Goal: Task Accomplishment & Management: Manage account settings

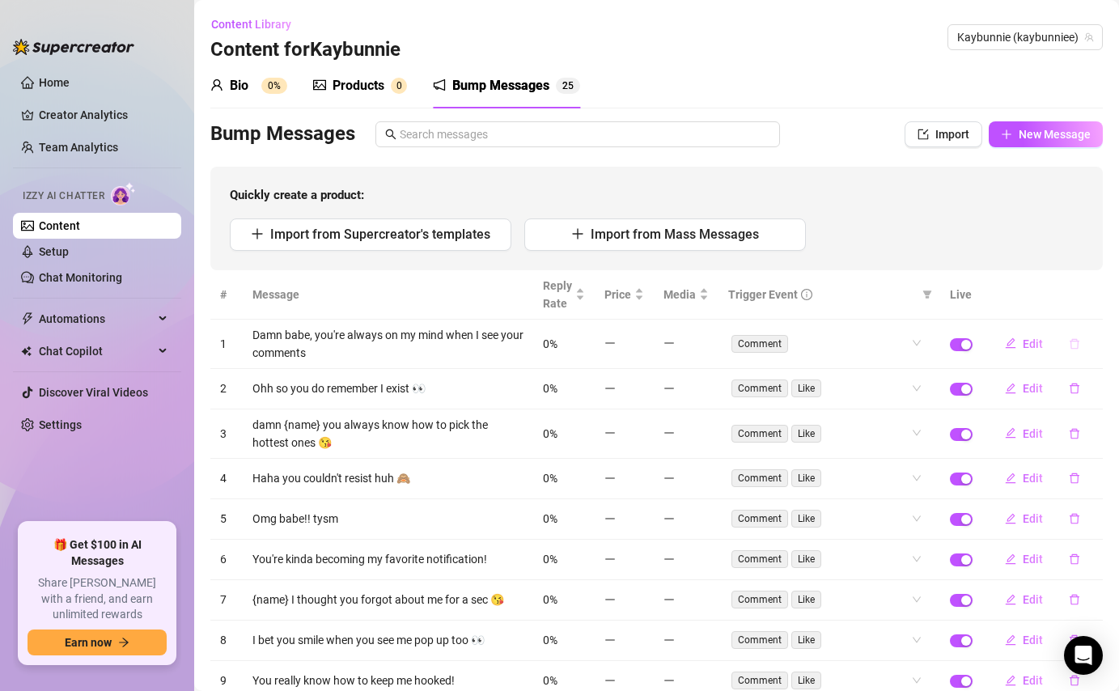
click at [1076, 342] on icon "delete" at bounding box center [1074, 343] width 11 height 11
click at [1087, 303] on span "Yes" at bounding box center [1091, 301] width 19 height 13
click at [1079, 348] on icon "delete" at bounding box center [1074, 343] width 11 height 11
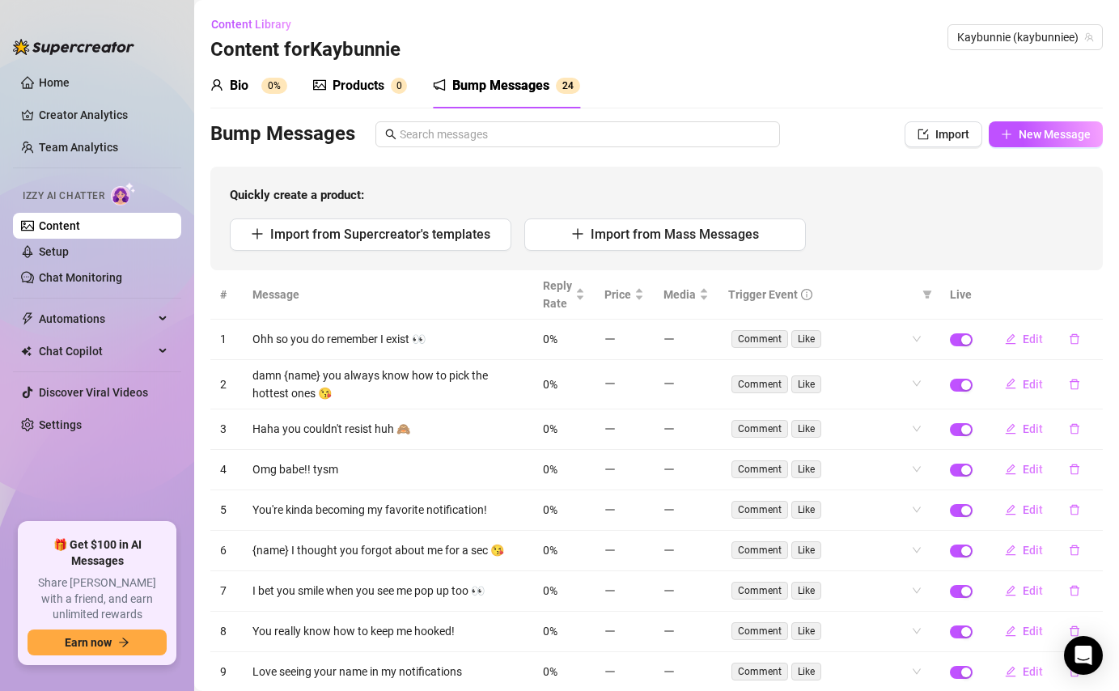
click at [1096, 294] on th at bounding box center [1042, 294] width 121 height 49
click at [1075, 351] on button "button" at bounding box center [1074, 339] width 37 height 26
click at [1093, 295] on span "Yes" at bounding box center [1091, 296] width 19 height 13
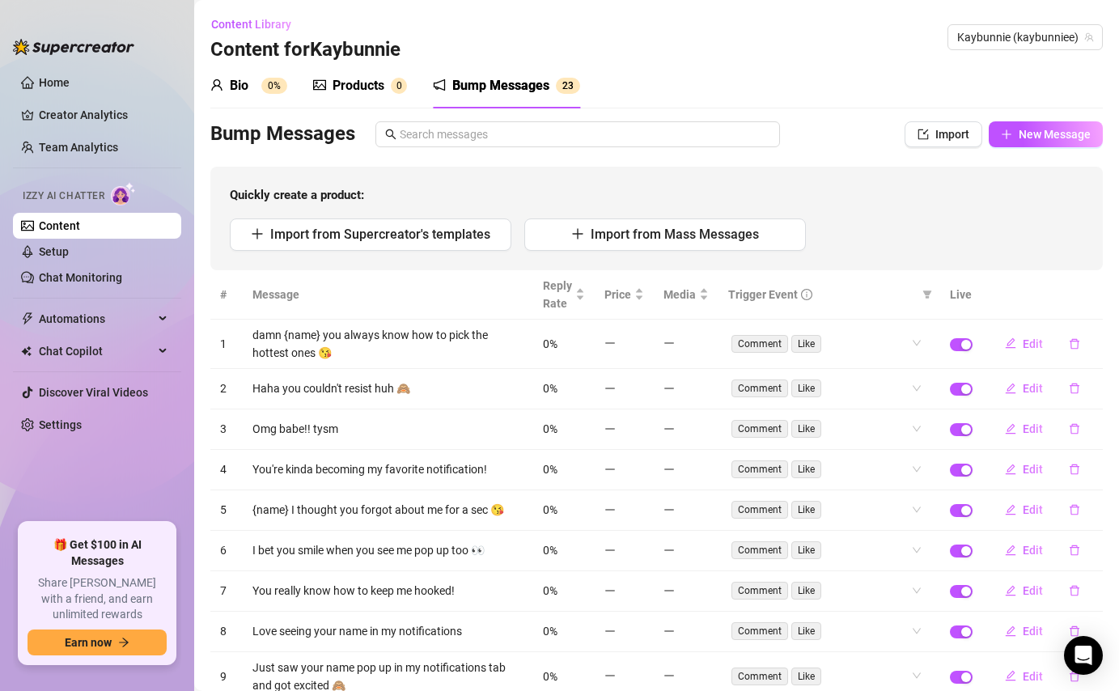
click at [1075, 340] on icon "delete" at bounding box center [1075, 343] width 10 height 11
click at [1099, 296] on span "Yes" at bounding box center [1091, 301] width 19 height 13
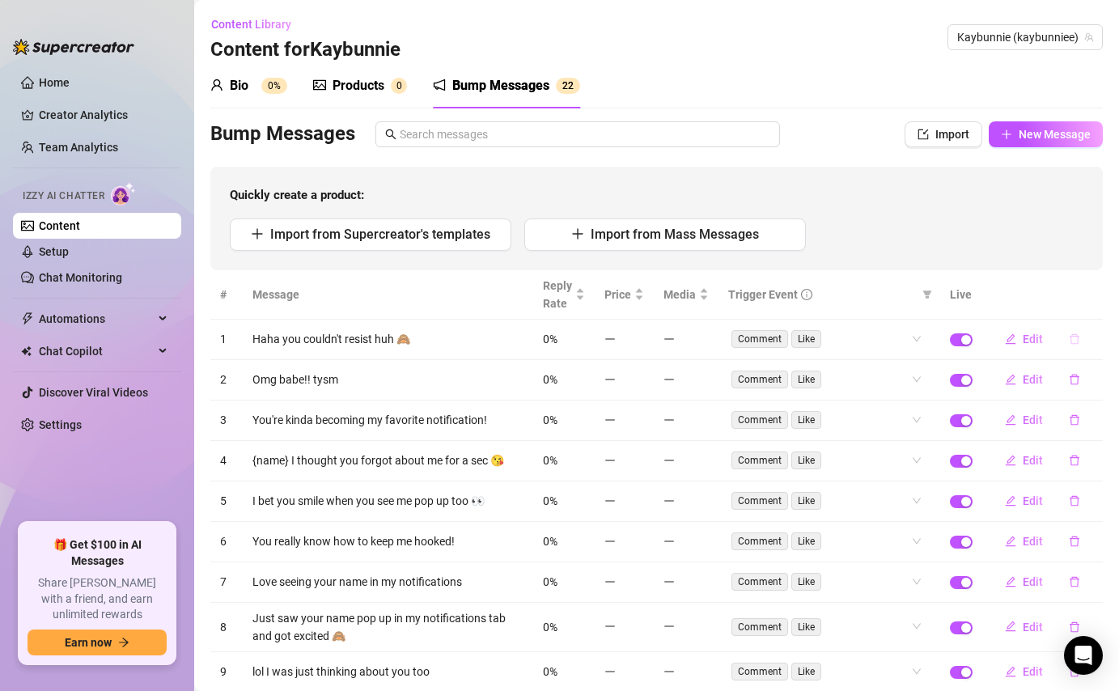
click at [1075, 346] on button "button" at bounding box center [1074, 339] width 37 height 26
click at [1088, 305] on button "Yes" at bounding box center [1091, 296] width 31 height 19
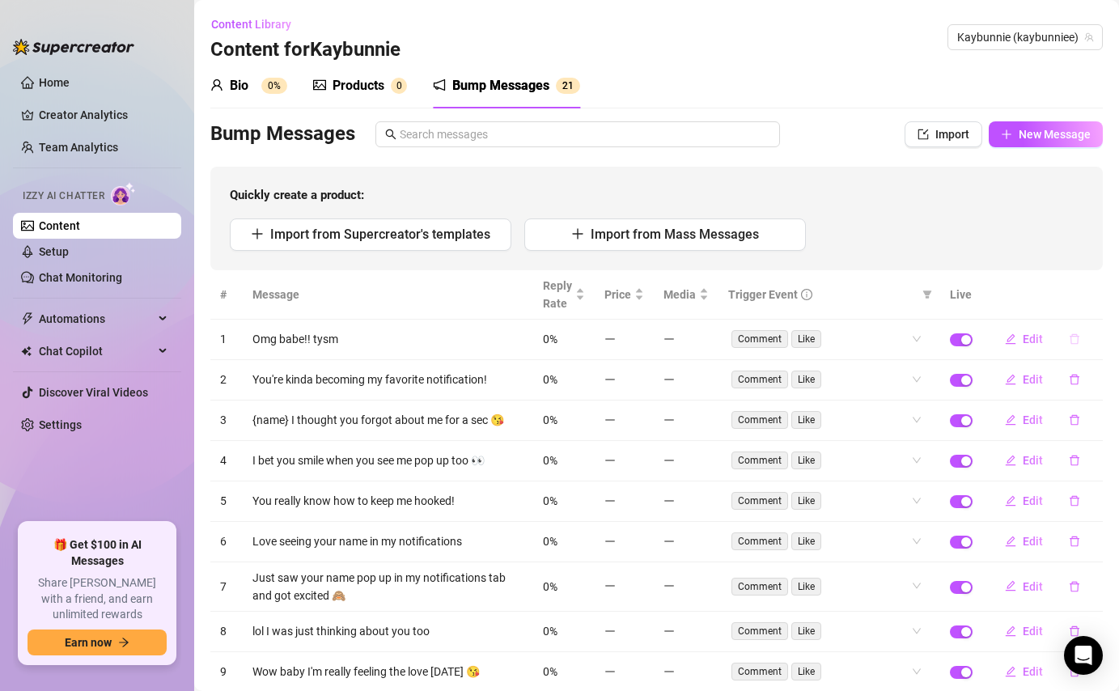
click at [1076, 332] on button "button" at bounding box center [1074, 339] width 37 height 26
click at [1091, 295] on span "Yes" at bounding box center [1091, 296] width 19 height 13
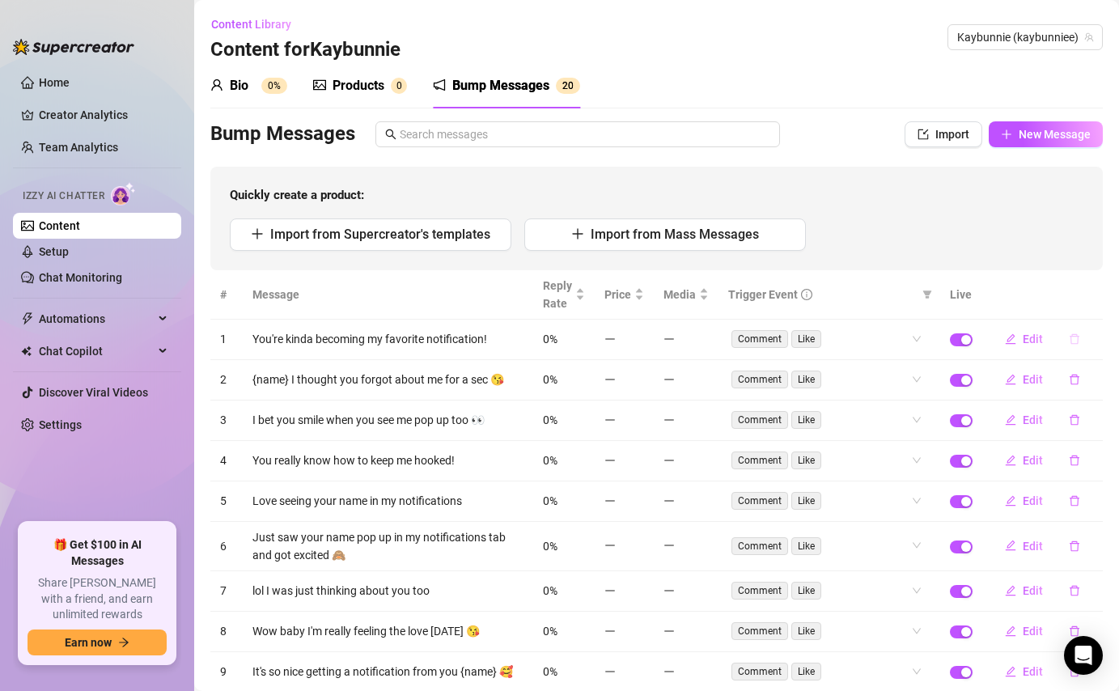
click at [1074, 334] on icon "delete" at bounding box center [1075, 339] width 10 height 11
click at [1088, 296] on span "Yes" at bounding box center [1091, 296] width 19 height 13
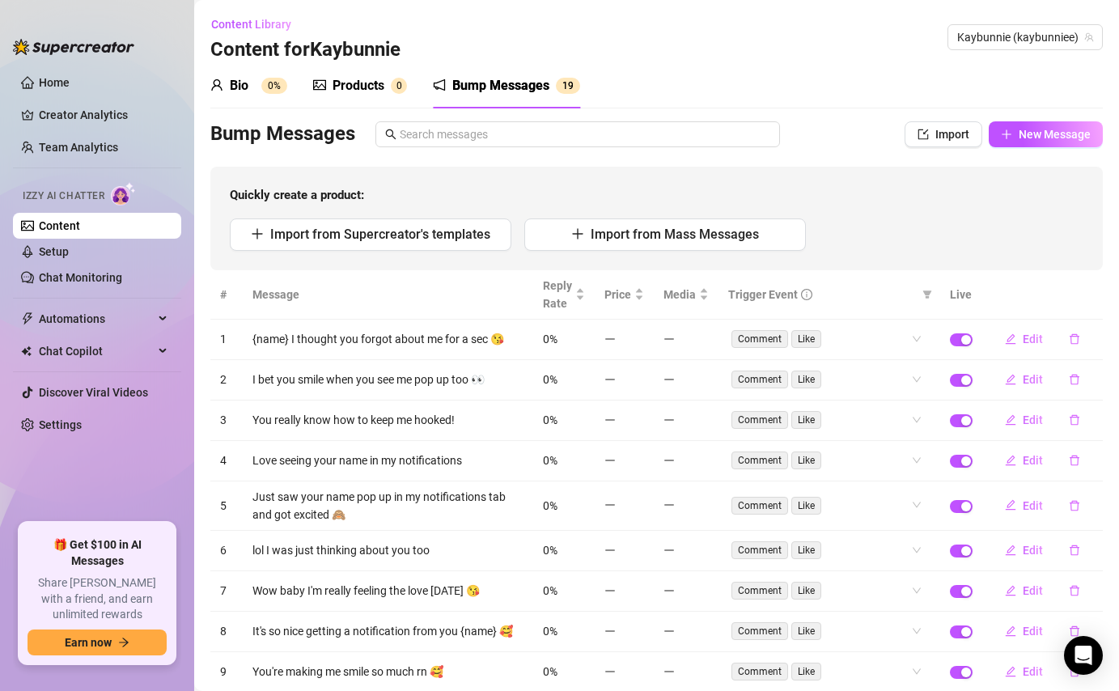
click at [1076, 344] on icon "delete" at bounding box center [1074, 338] width 11 height 11
click at [1100, 295] on span "Yes" at bounding box center [1091, 296] width 19 height 13
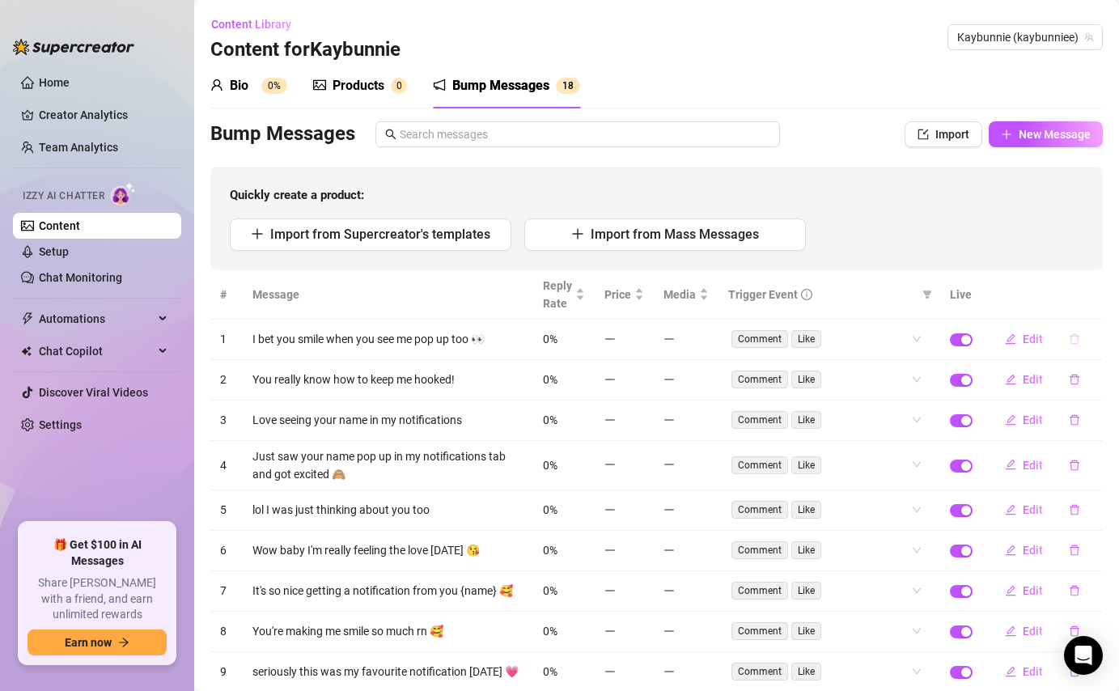
click at [1079, 339] on icon "delete" at bounding box center [1074, 338] width 11 height 11
click at [1092, 293] on span "Yes" at bounding box center [1091, 296] width 19 height 13
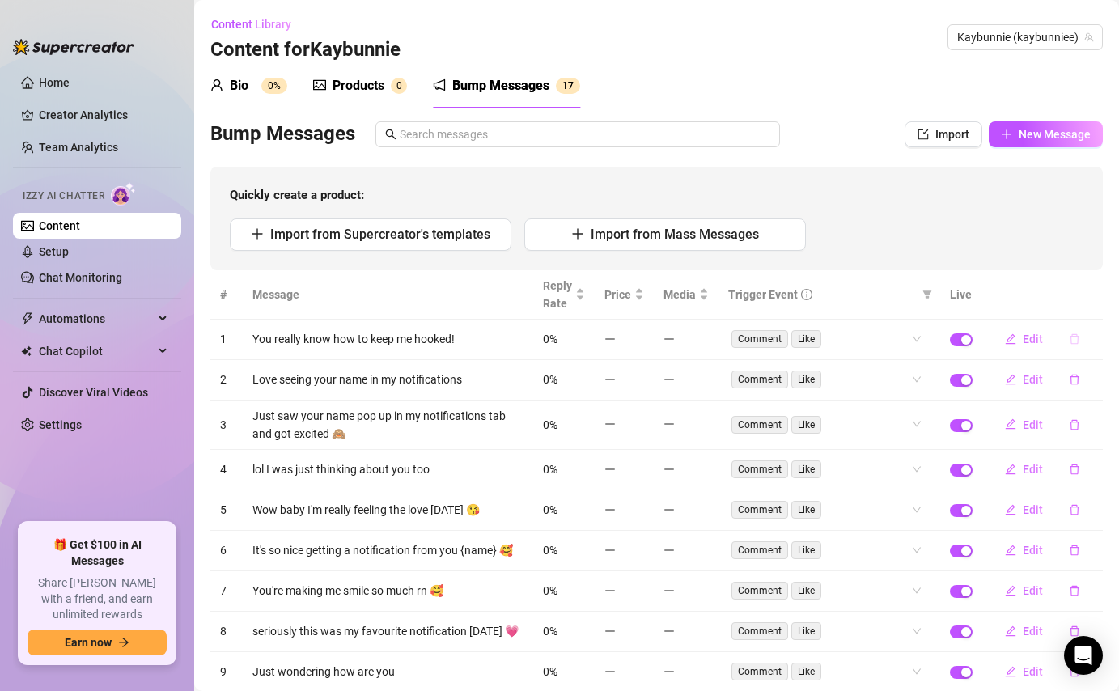
click at [1071, 343] on icon "delete" at bounding box center [1074, 338] width 11 height 11
click at [1100, 294] on span "Yes" at bounding box center [1091, 296] width 19 height 13
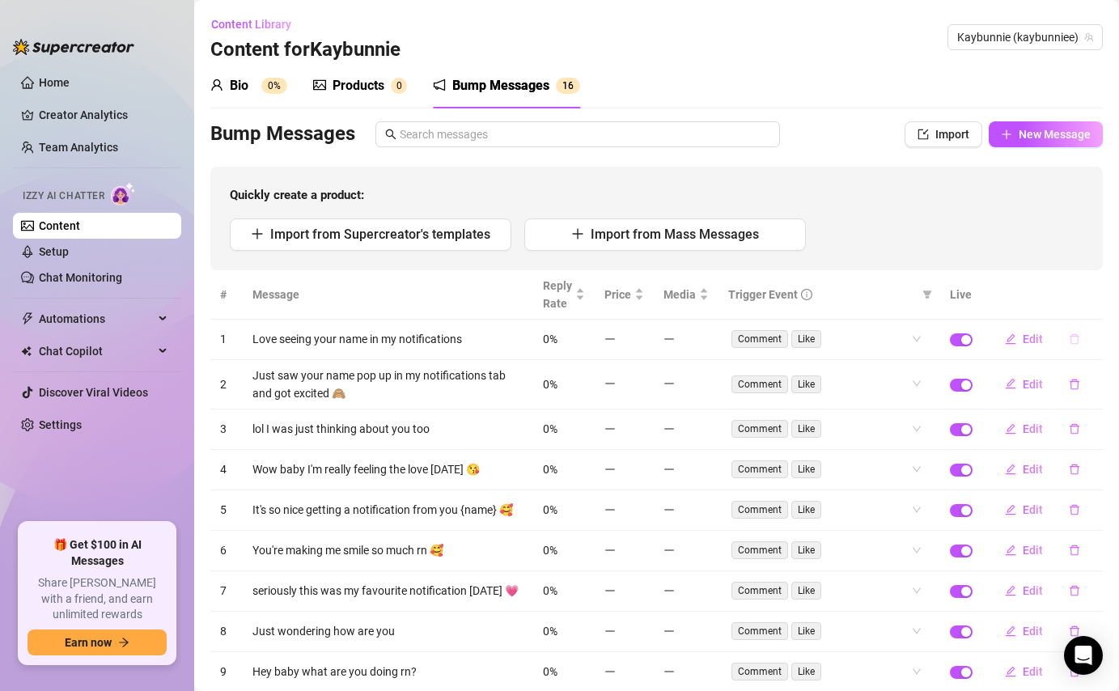
click at [1073, 342] on icon "delete" at bounding box center [1074, 338] width 11 height 11
click at [1093, 300] on span "Yes" at bounding box center [1091, 296] width 19 height 13
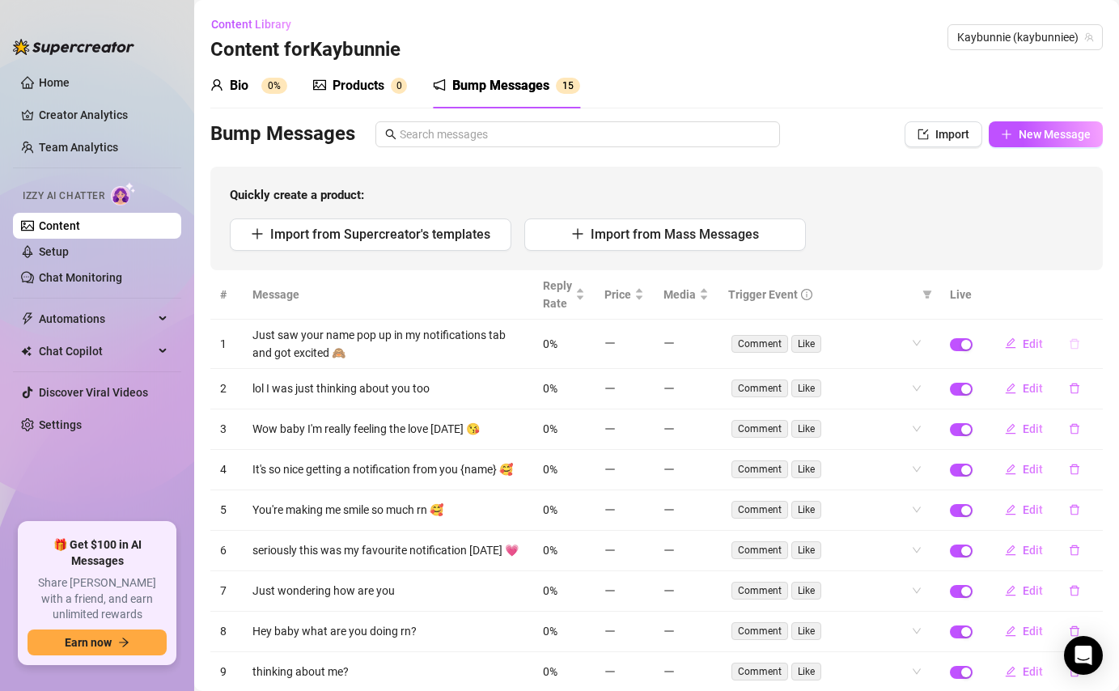
click at [1071, 338] on icon "delete" at bounding box center [1074, 343] width 11 height 11
click at [1089, 307] on span "Yes" at bounding box center [1091, 301] width 19 height 13
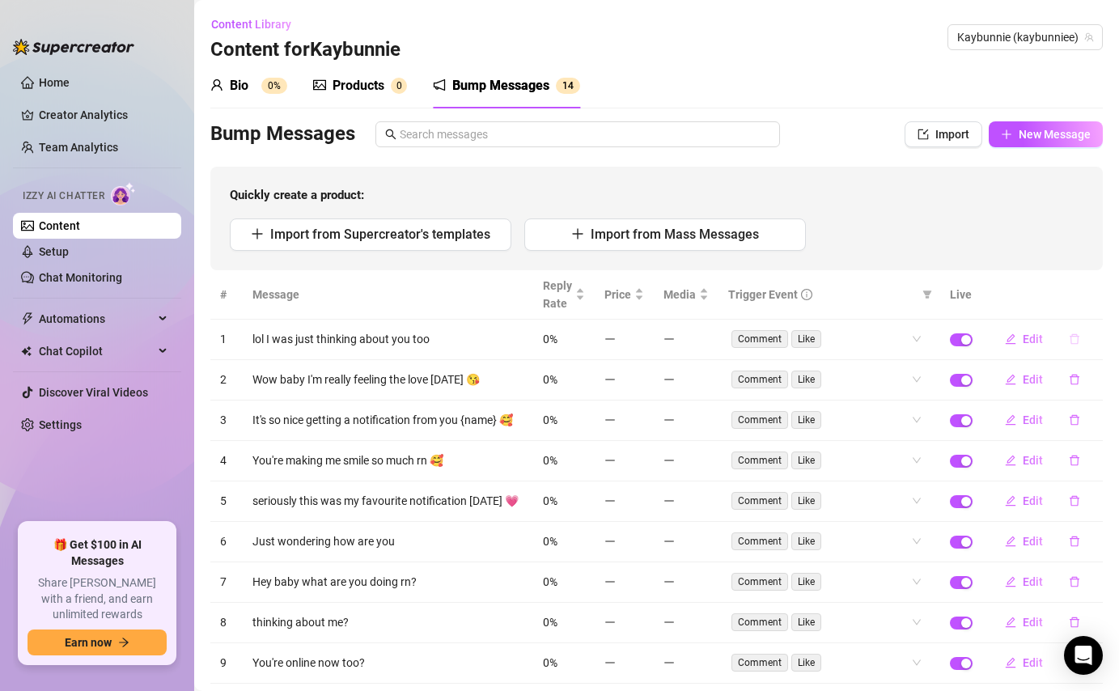
click at [1071, 347] on button "button" at bounding box center [1074, 339] width 37 height 26
click at [1097, 295] on span "Yes" at bounding box center [1091, 296] width 19 height 13
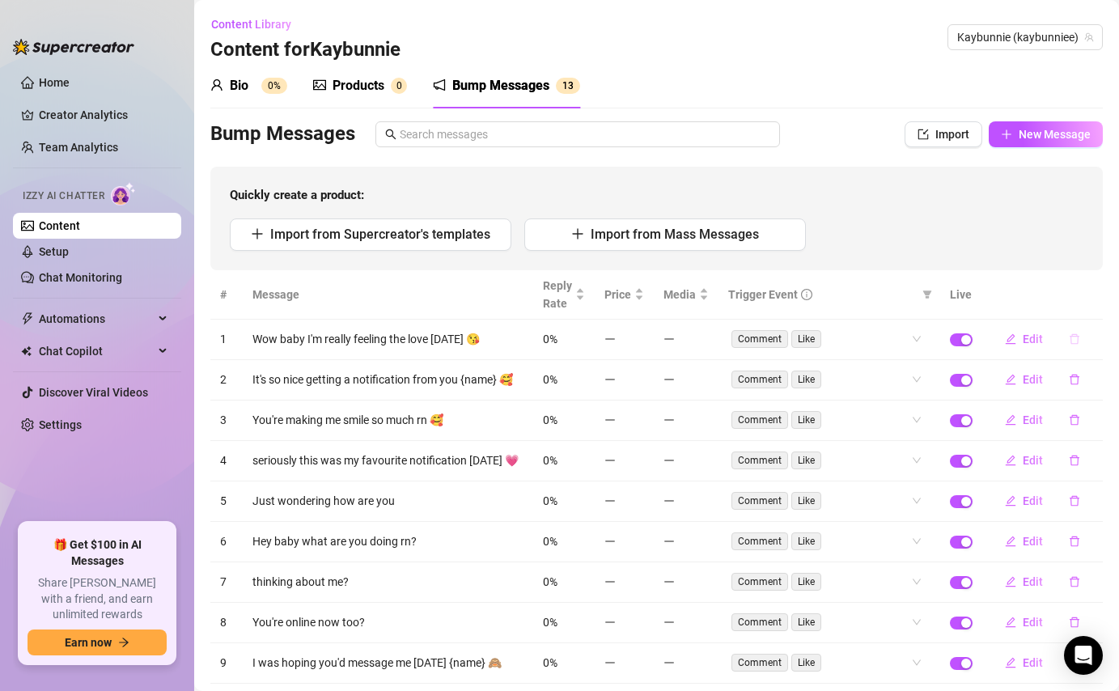
click at [1071, 346] on button "button" at bounding box center [1074, 339] width 37 height 26
click at [1100, 289] on button "Yes" at bounding box center [1091, 296] width 31 height 19
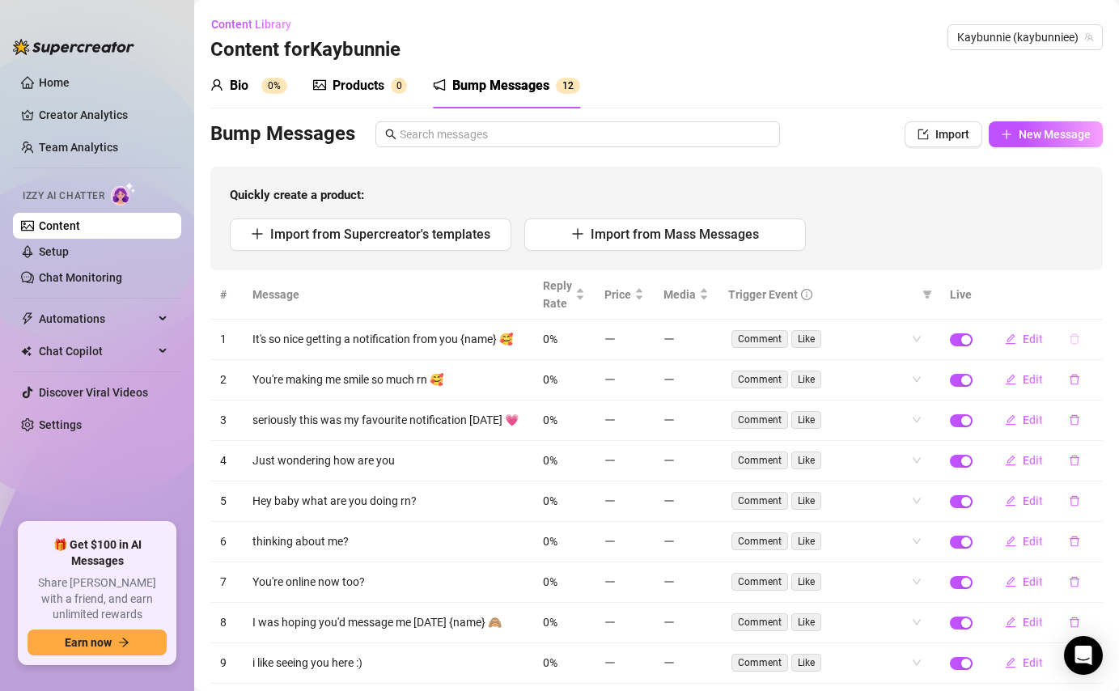
click at [1072, 337] on icon "delete" at bounding box center [1074, 338] width 11 height 11
click at [1107, 294] on button "Yes" at bounding box center [1091, 296] width 31 height 19
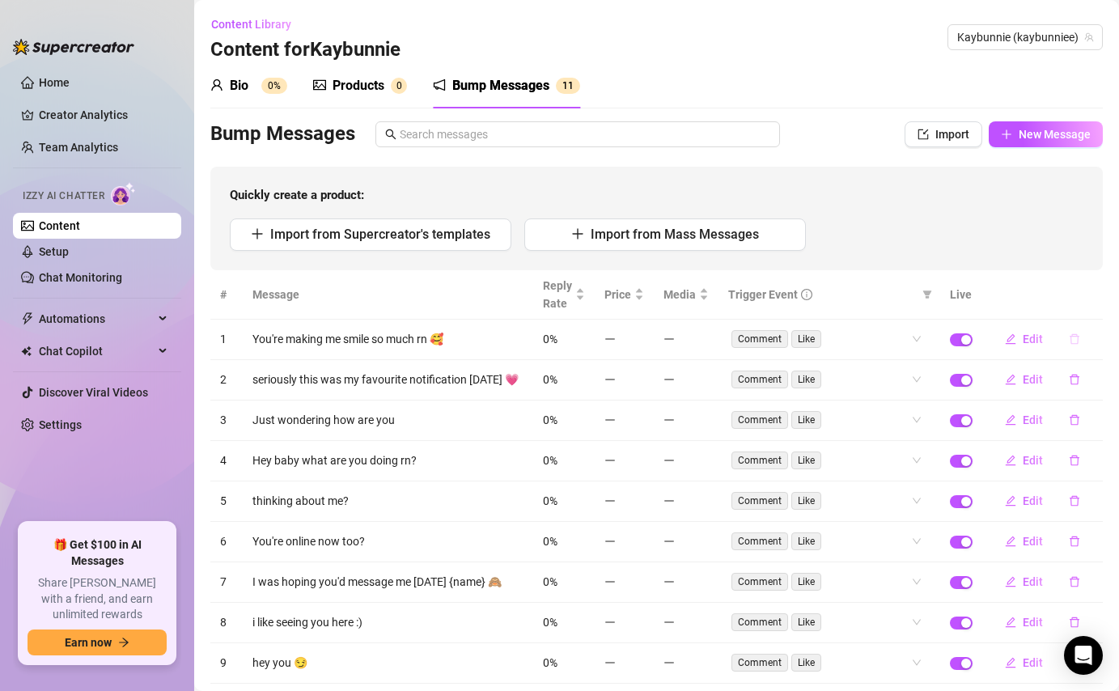
click at [1075, 340] on icon "delete" at bounding box center [1074, 338] width 11 height 11
click at [1101, 287] on button "Yes" at bounding box center [1091, 296] width 31 height 19
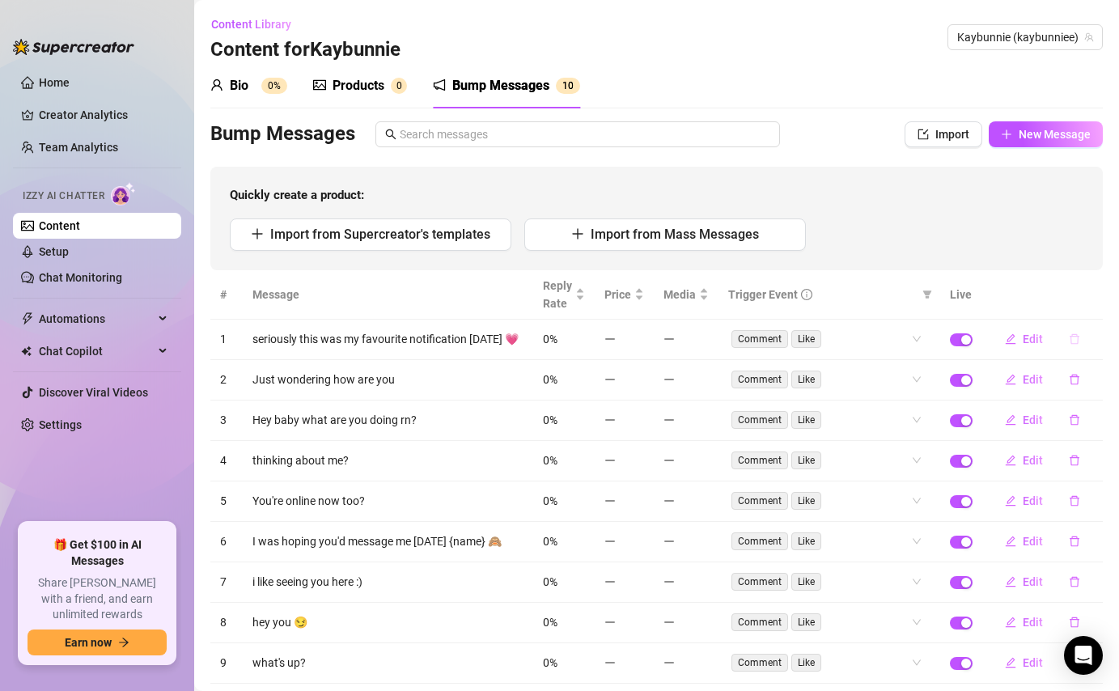
click at [1071, 337] on icon "delete" at bounding box center [1075, 339] width 10 height 11
click at [1084, 294] on span "Yes" at bounding box center [1091, 296] width 19 height 13
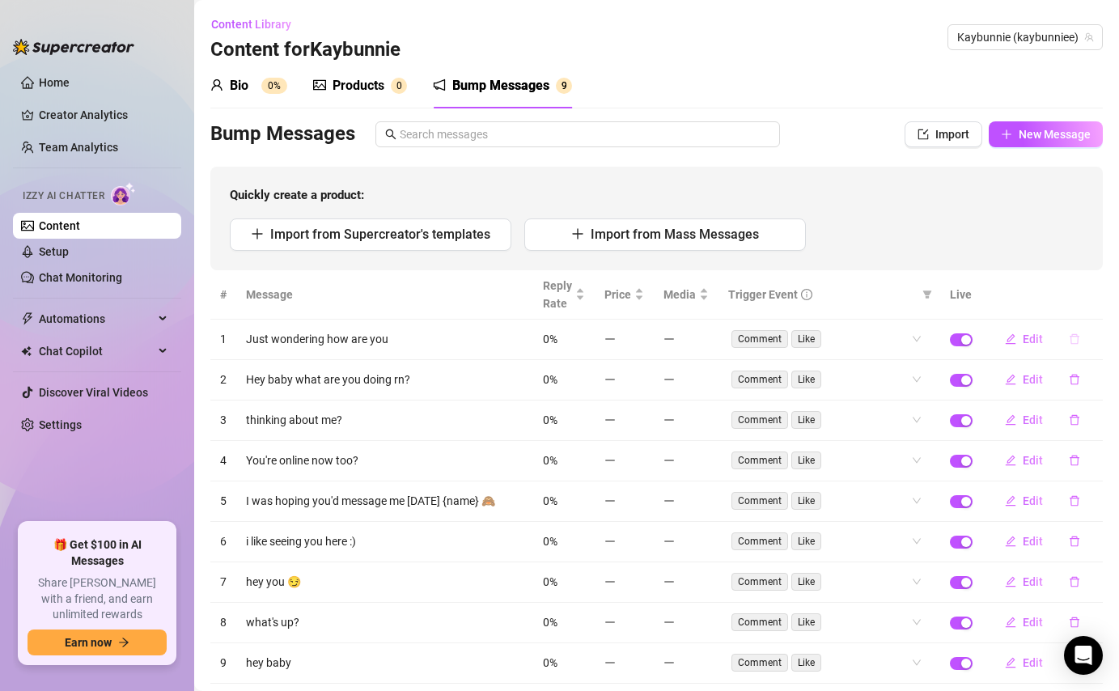
click at [1074, 341] on icon "delete" at bounding box center [1074, 338] width 11 height 11
click at [1098, 300] on span "Yes" at bounding box center [1091, 296] width 19 height 13
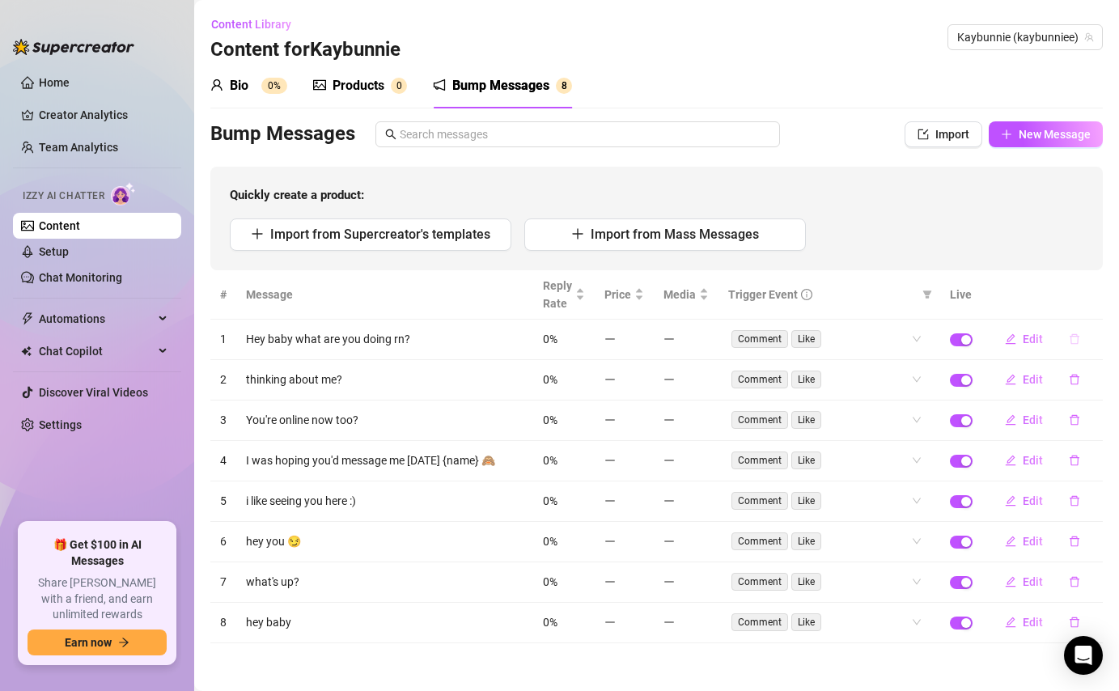
click at [1079, 341] on icon "delete" at bounding box center [1074, 338] width 11 height 11
click at [1101, 295] on span "Yes" at bounding box center [1091, 296] width 19 height 13
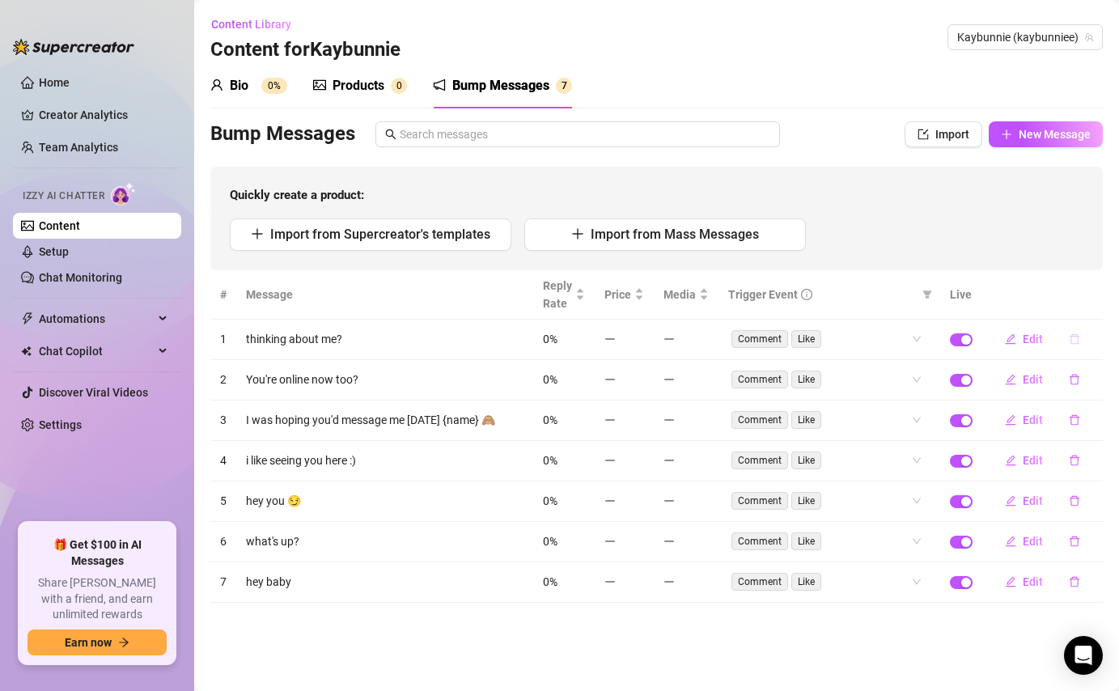
click at [1075, 339] on icon "delete" at bounding box center [1074, 338] width 11 height 11
click at [1098, 290] on span "Yes" at bounding box center [1091, 296] width 19 height 13
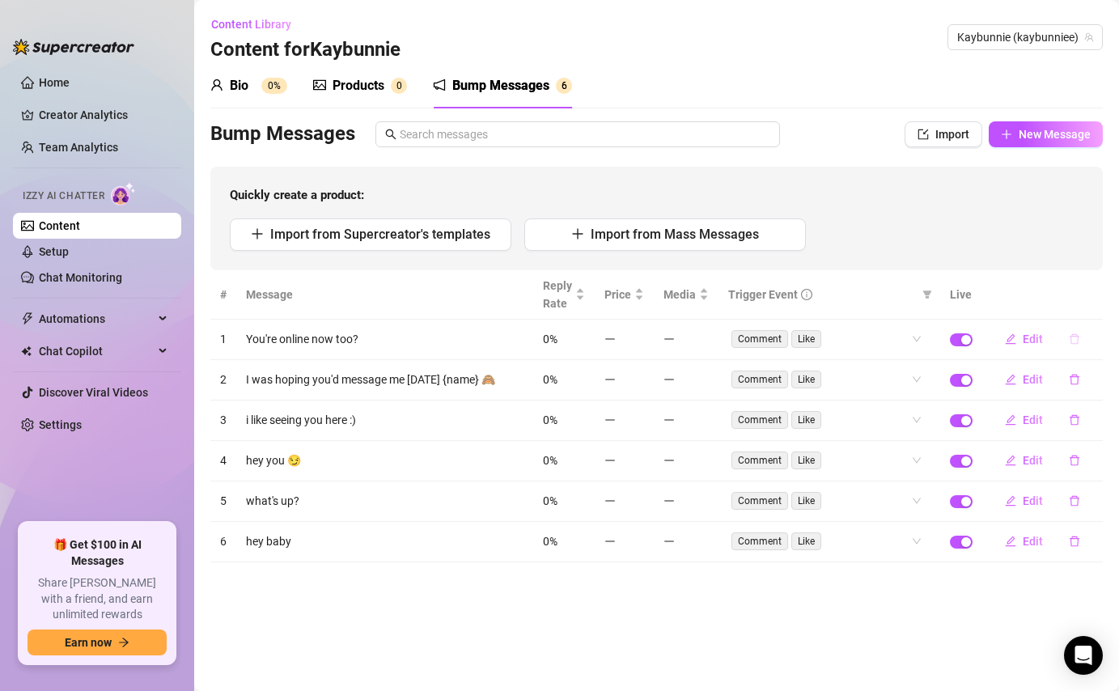
click at [1078, 341] on icon "delete" at bounding box center [1074, 338] width 11 height 11
click at [1097, 287] on button "Yes" at bounding box center [1091, 296] width 31 height 19
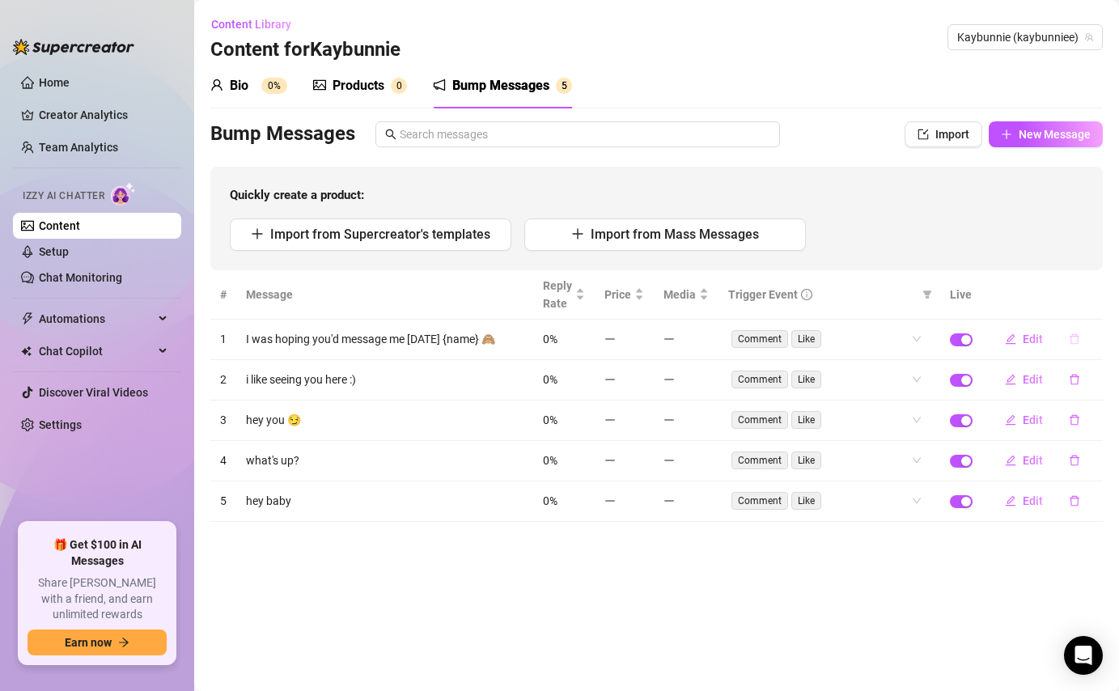
click at [1074, 337] on icon "delete" at bounding box center [1074, 338] width 11 height 11
click at [1096, 296] on span "Yes" at bounding box center [1091, 296] width 19 height 13
click at [1079, 337] on icon "delete" at bounding box center [1074, 338] width 11 height 11
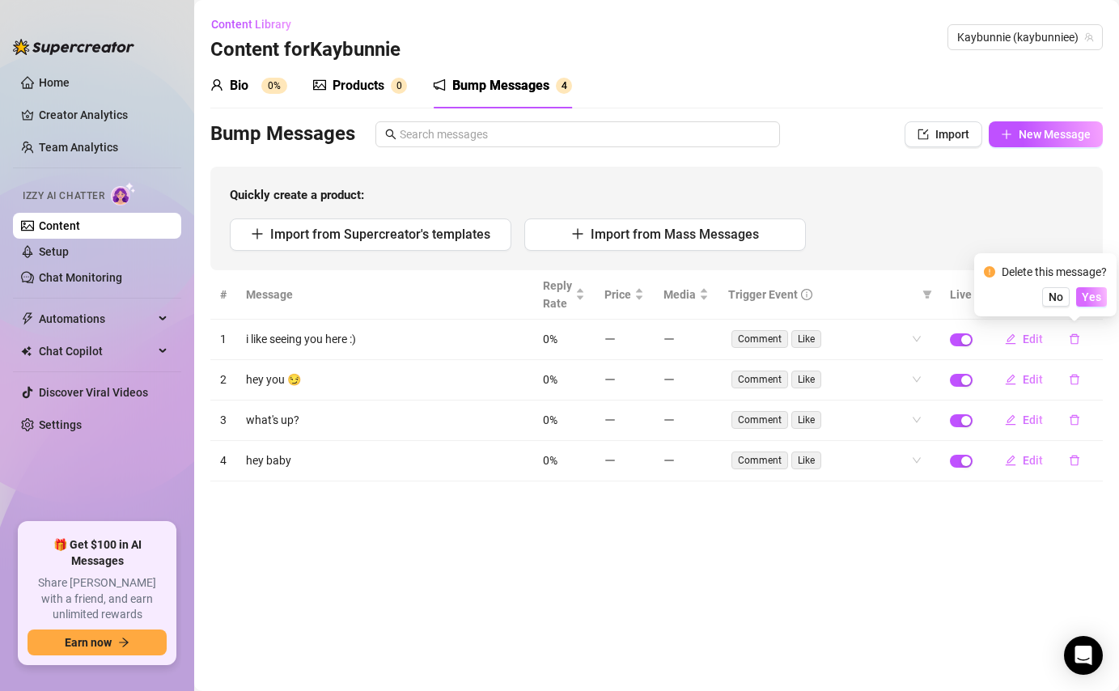
click at [1097, 290] on span "Yes" at bounding box center [1091, 296] width 19 height 13
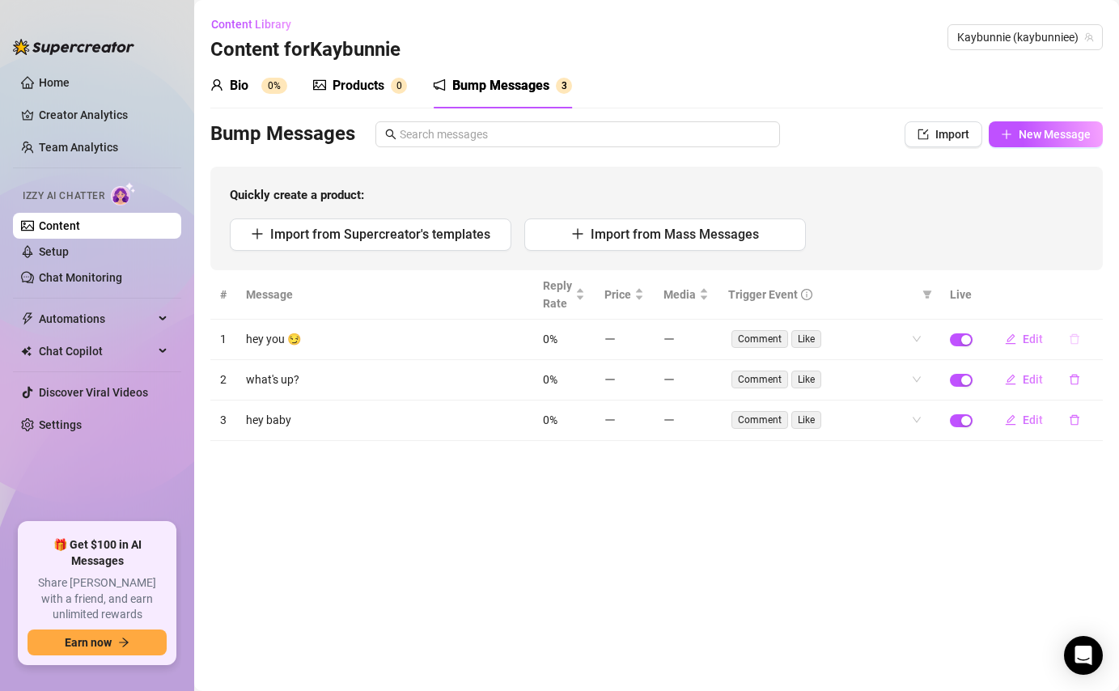
click at [1070, 340] on icon "delete" at bounding box center [1074, 338] width 11 height 11
click at [1093, 283] on div "Delete this message? No Yes" at bounding box center [1045, 285] width 123 height 44
click at [1093, 295] on span "Yes" at bounding box center [1091, 296] width 19 height 13
click at [1075, 336] on icon "delete" at bounding box center [1075, 339] width 10 height 11
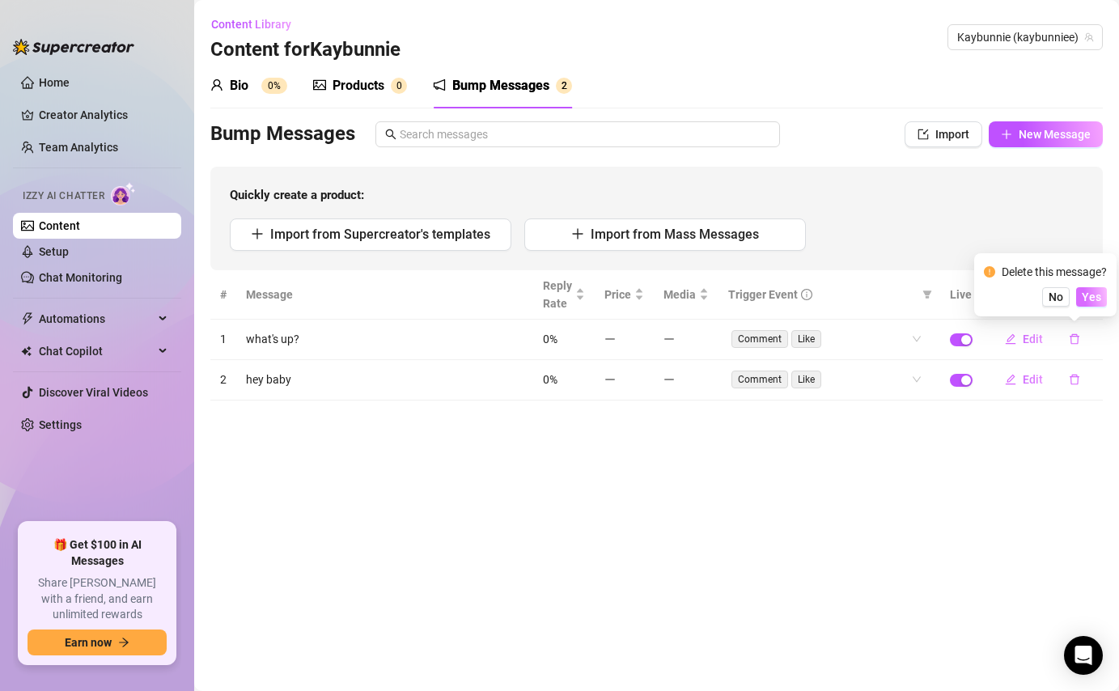
click at [1096, 297] on span "Yes" at bounding box center [1091, 296] width 19 height 13
click at [1079, 341] on icon "delete" at bounding box center [1074, 338] width 11 height 11
click at [1095, 299] on span "Yes" at bounding box center [1091, 296] width 19 height 13
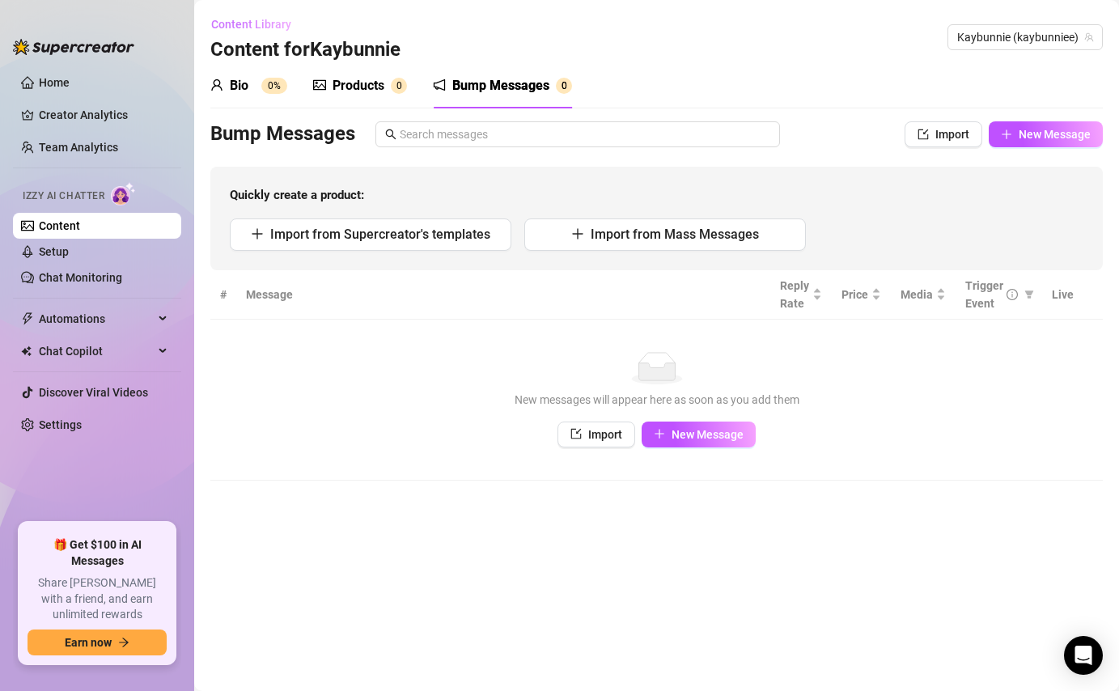
click at [273, 29] on span "Content Library" at bounding box center [251, 24] width 80 height 13
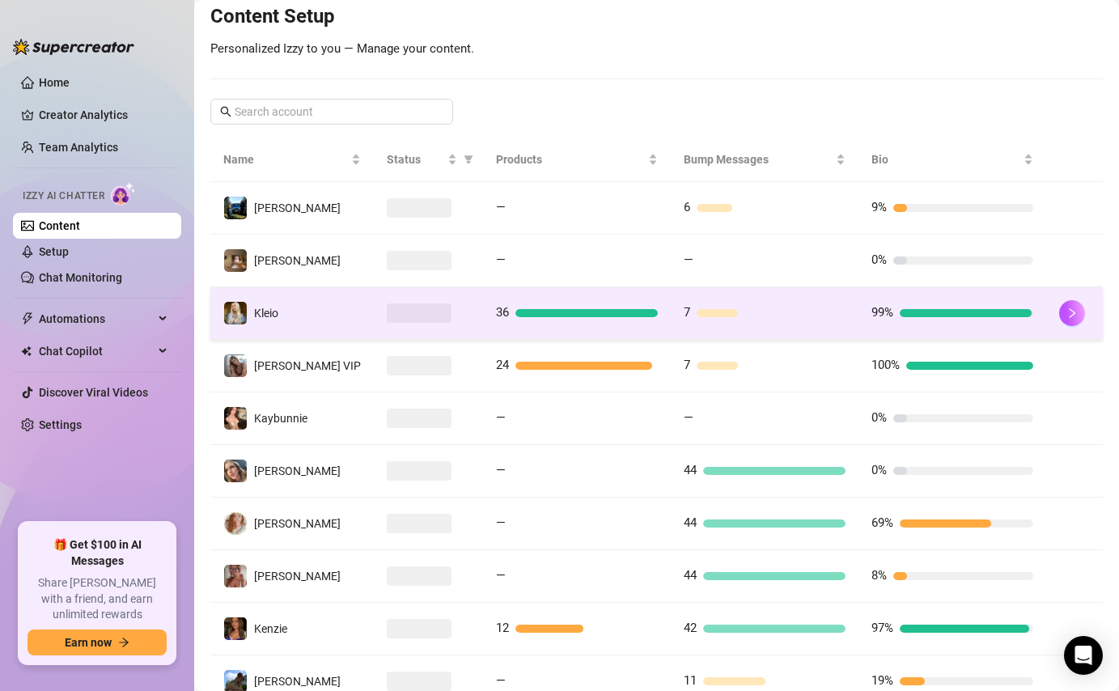
scroll to position [179, 0]
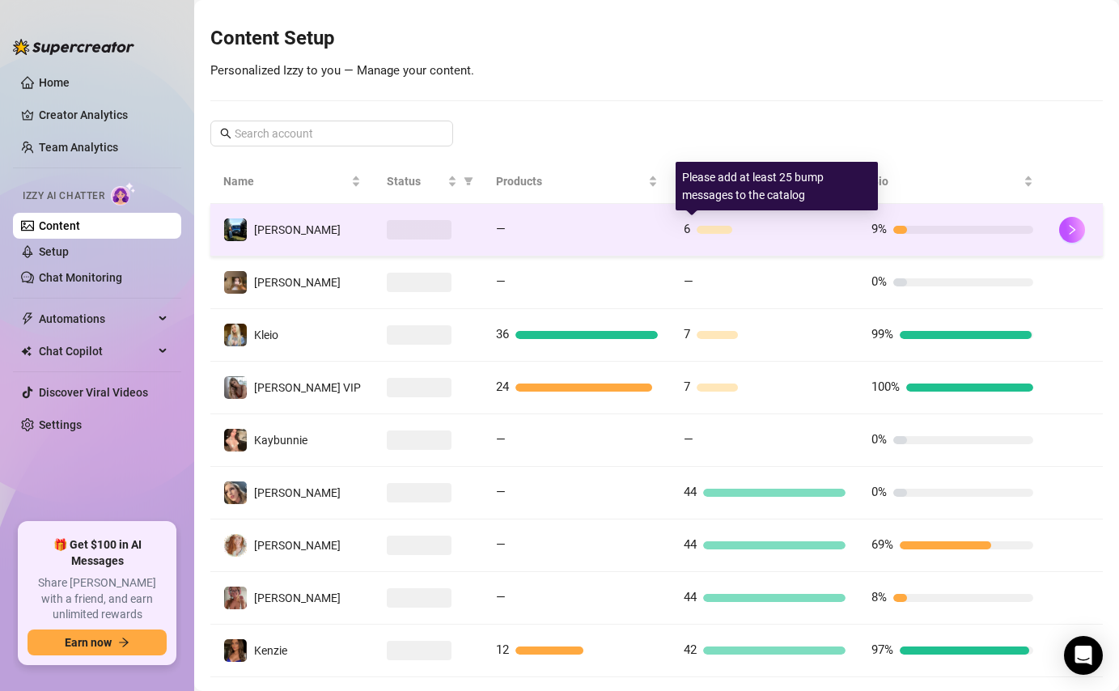
click at [766, 227] on div at bounding box center [771, 230] width 149 height 8
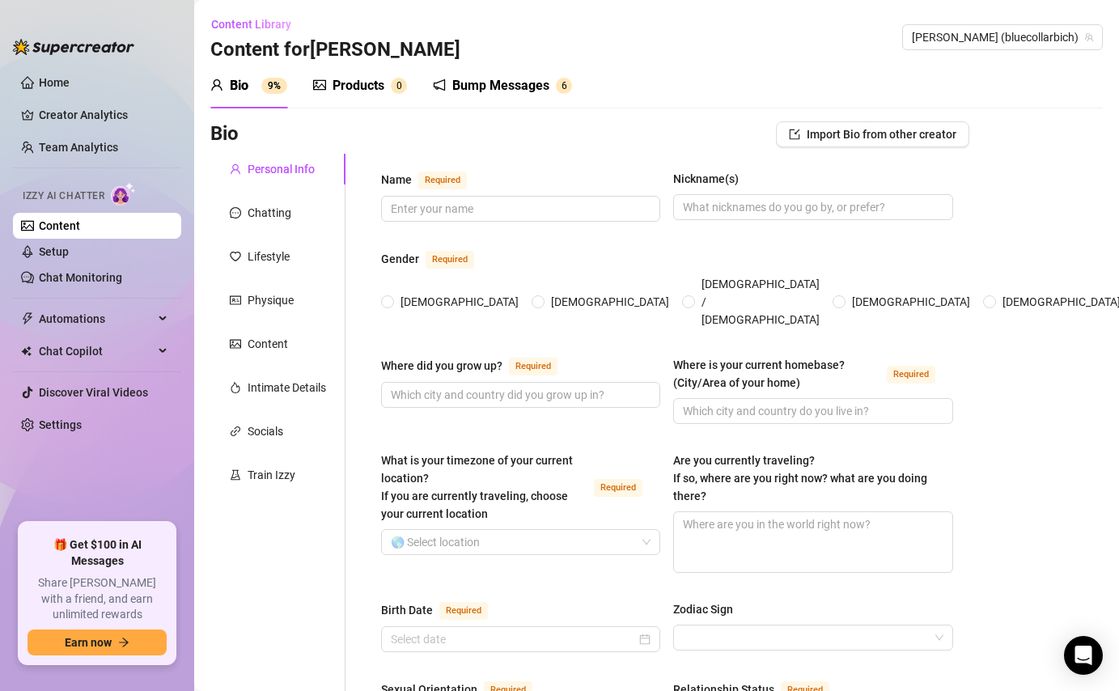
click at [549, 93] on div "Bump Messages" at bounding box center [500, 85] width 97 height 19
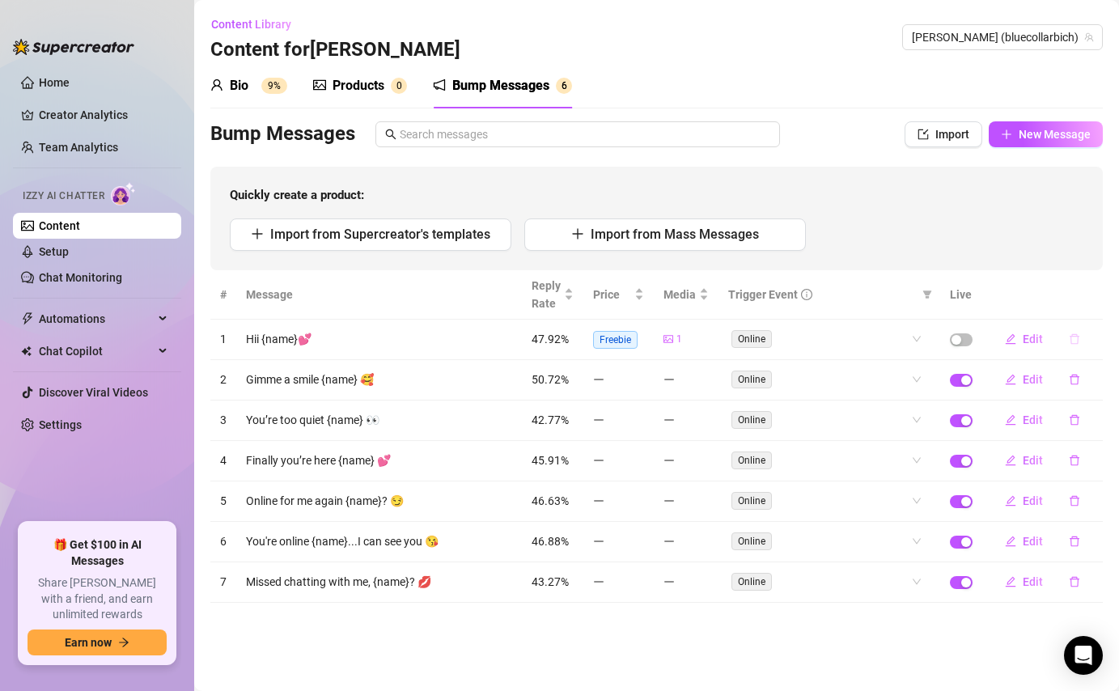
click at [1080, 334] on button "button" at bounding box center [1074, 339] width 37 height 26
click at [1096, 294] on span "Yes" at bounding box center [1091, 296] width 19 height 13
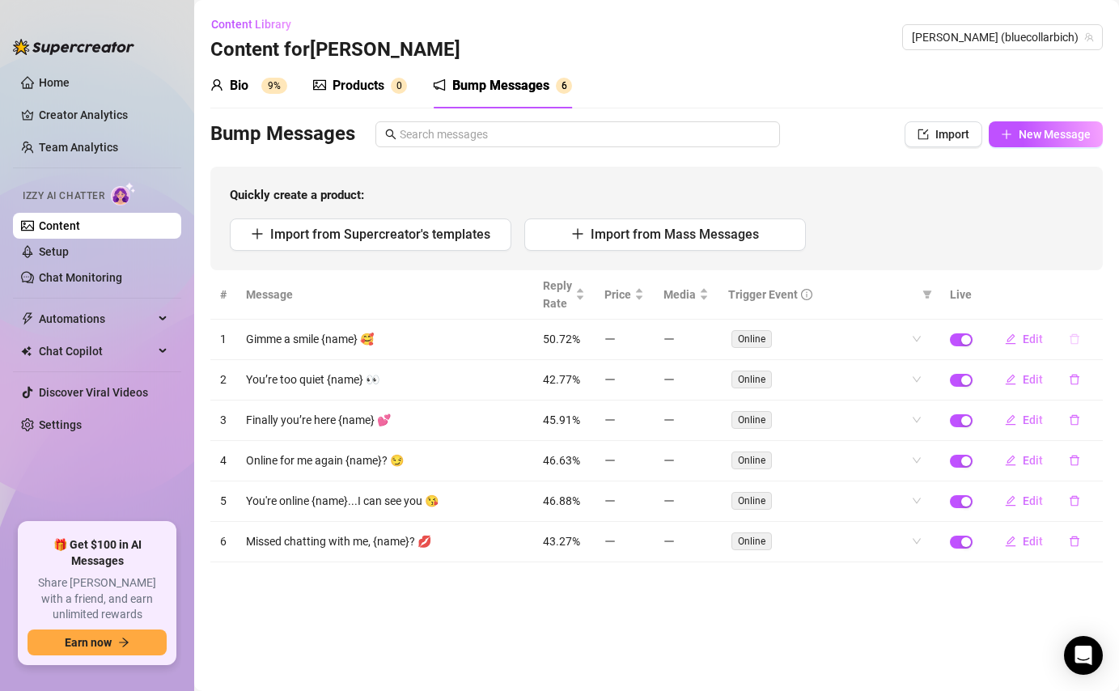
click at [1074, 345] on button "button" at bounding box center [1074, 339] width 37 height 26
click at [1092, 294] on span "Yes" at bounding box center [1091, 296] width 19 height 13
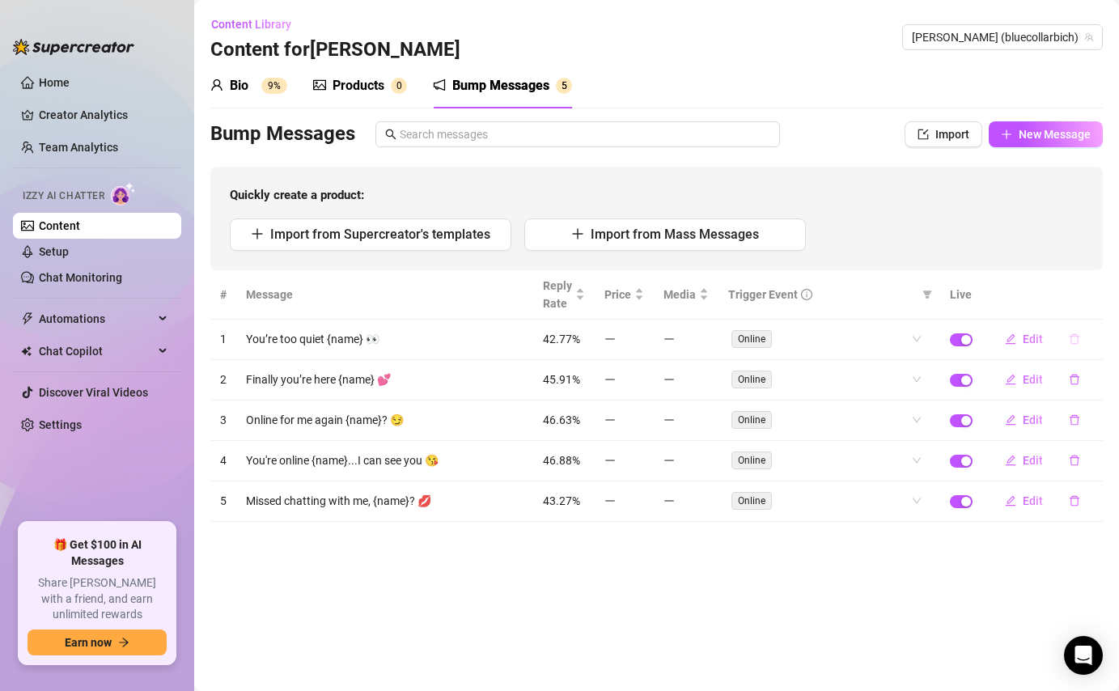
click at [1081, 340] on button "button" at bounding box center [1074, 339] width 37 height 26
click at [1101, 295] on span "Yes" at bounding box center [1091, 296] width 19 height 13
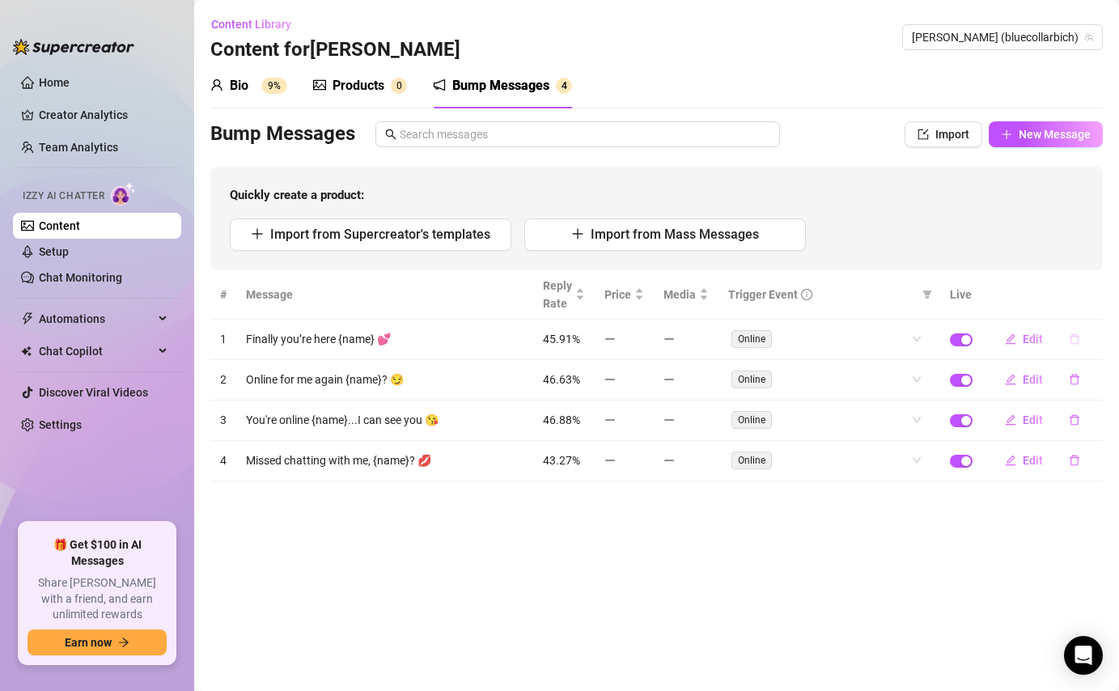
click at [1080, 343] on button "button" at bounding box center [1074, 339] width 37 height 26
click at [1105, 299] on button "Yes" at bounding box center [1091, 296] width 31 height 19
click at [1078, 334] on icon "delete" at bounding box center [1074, 338] width 11 height 11
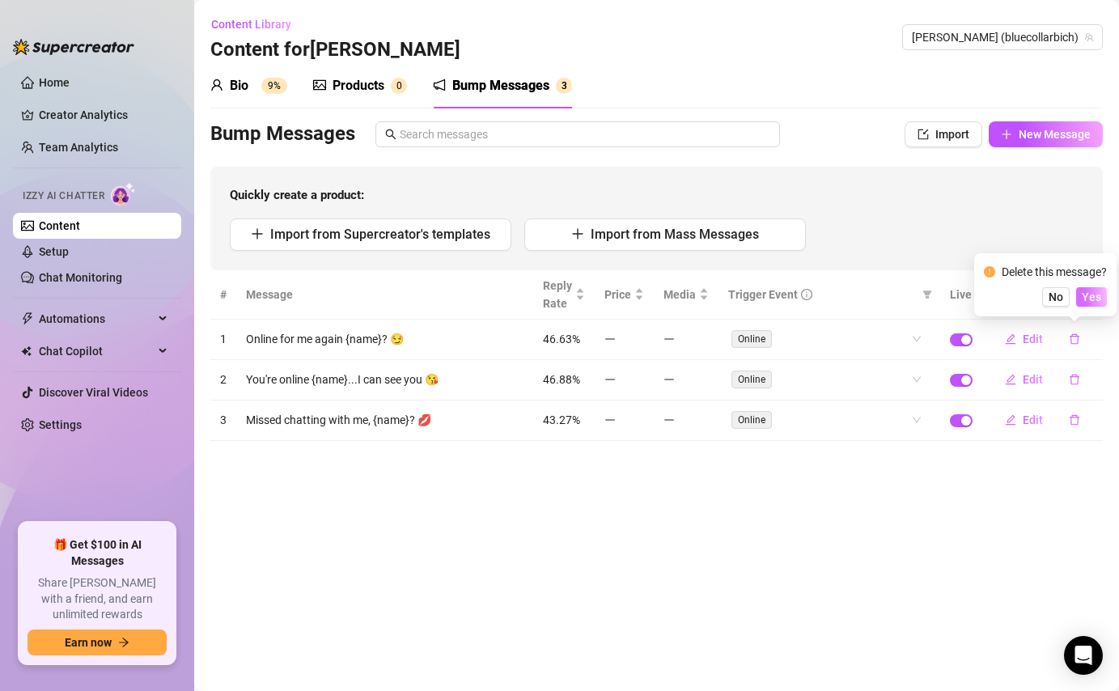
click at [1090, 304] on button "Yes" at bounding box center [1091, 296] width 31 height 19
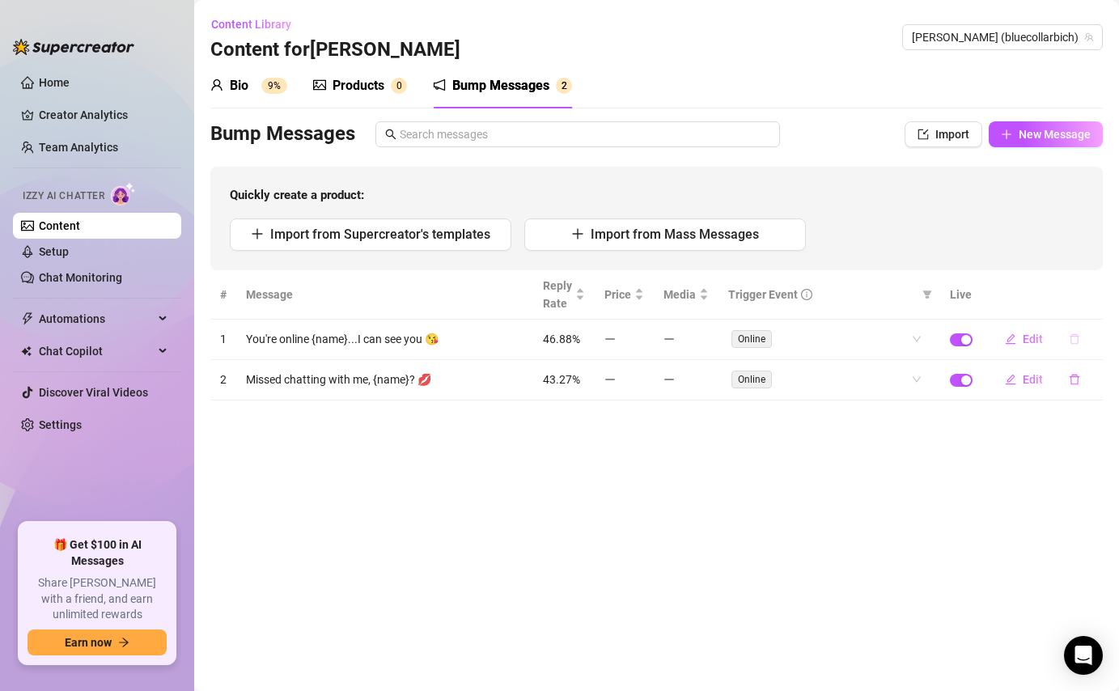
click at [1076, 339] on icon "delete" at bounding box center [1074, 338] width 11 height 11
click at [1087, 308] on div "Delete this message? No Yes" at bounding box center [1045, 284] width 142 height 63
click at [1087, 301] on span "Yes" at bounding box center [1091, 296] width 19 height 13
click at [1069, 339] on icon "delete" at bounding box center [1074, 338] width 11 height 11
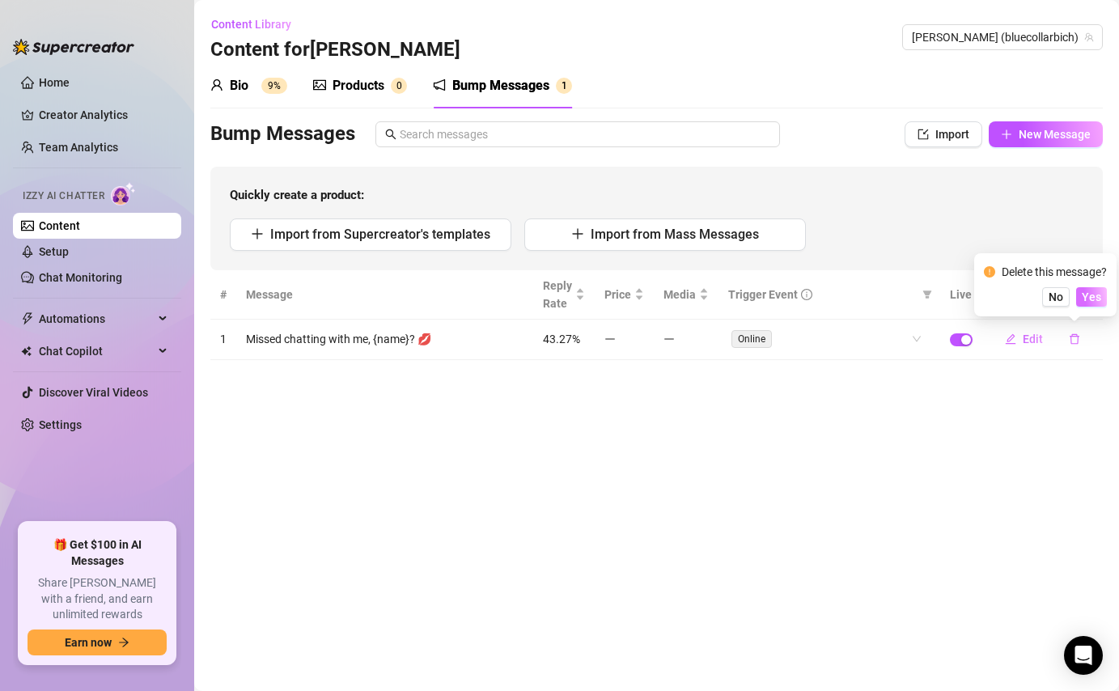
click at [1104, 290] on button "Yes" at bounding box center [1091, 296] width 31 height 19
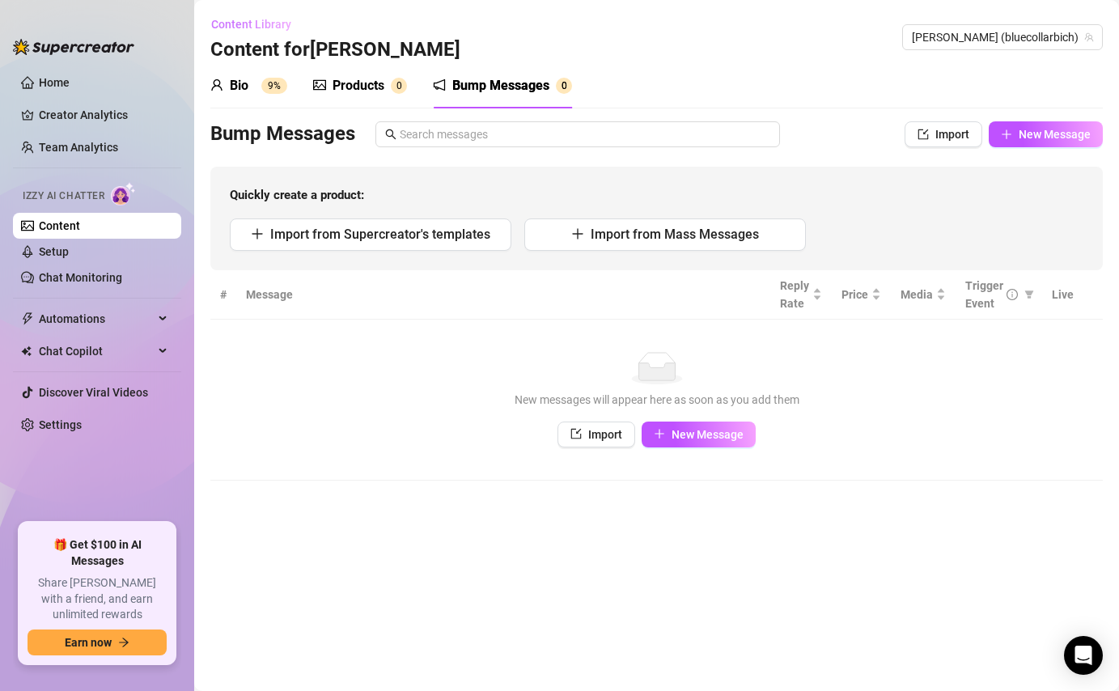
click at [265, 29] on span "Content Library" at bounding box center [251, 24] width 80 height 13
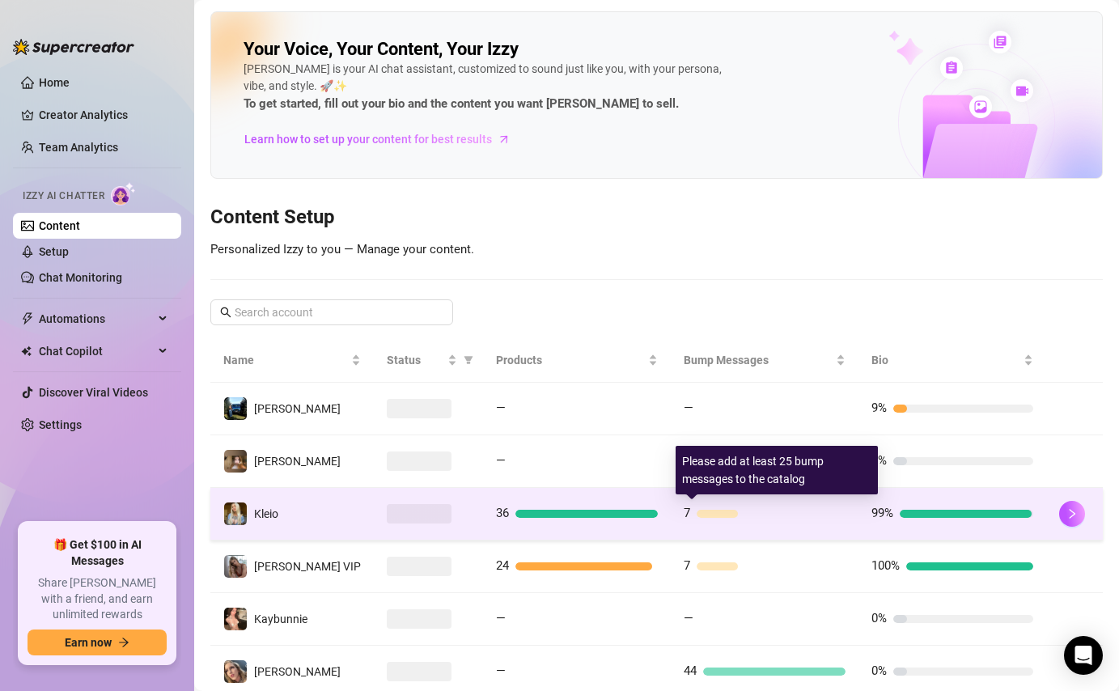
click at [825, 519] on div "7" at bounding box center [765, 513] width 162 height 19
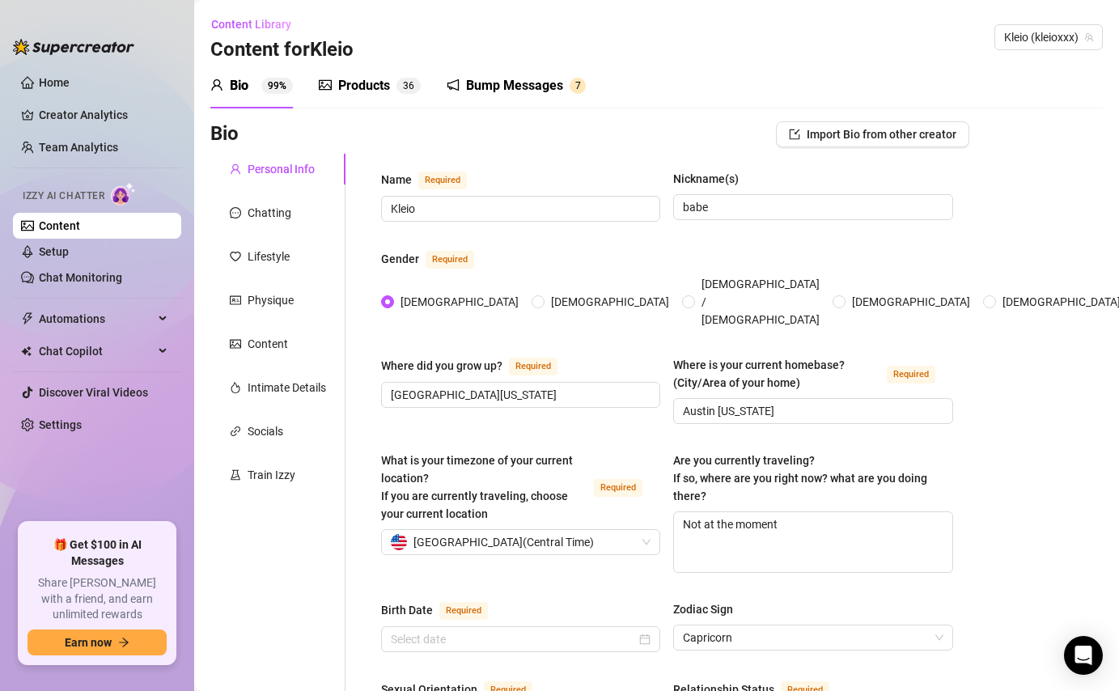
type input "[DATE]"
click at [544, 76] on div "Bump Messages" at bounding box center [514, 85] width 97 height 19
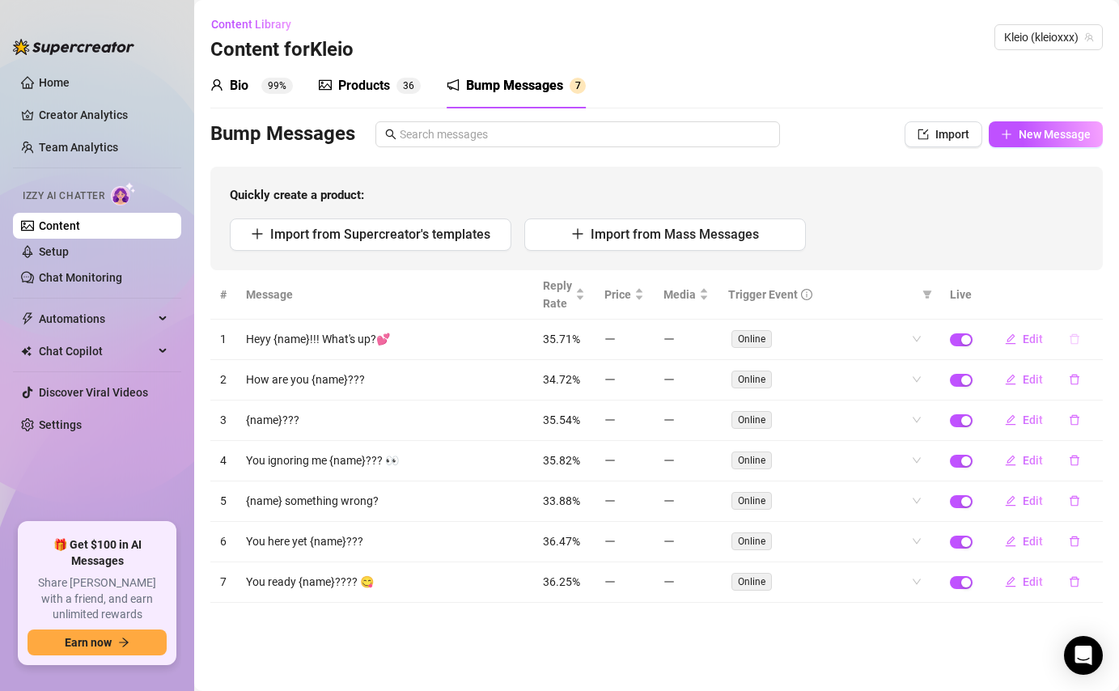
click at [1075, 333] on button "button" at bounding box center [1074, 339] width 37 height 26
click at [1096, 294] on span "Yes" at bounding box center [1091, 296] width 19 height 13
click at [1074, 356] on td "Edit" at bounding box center [1042, 340] width 121 height 40
click at [1074, 334] on icon "delete" at bounding box center [1075, 339] width 10 height 11
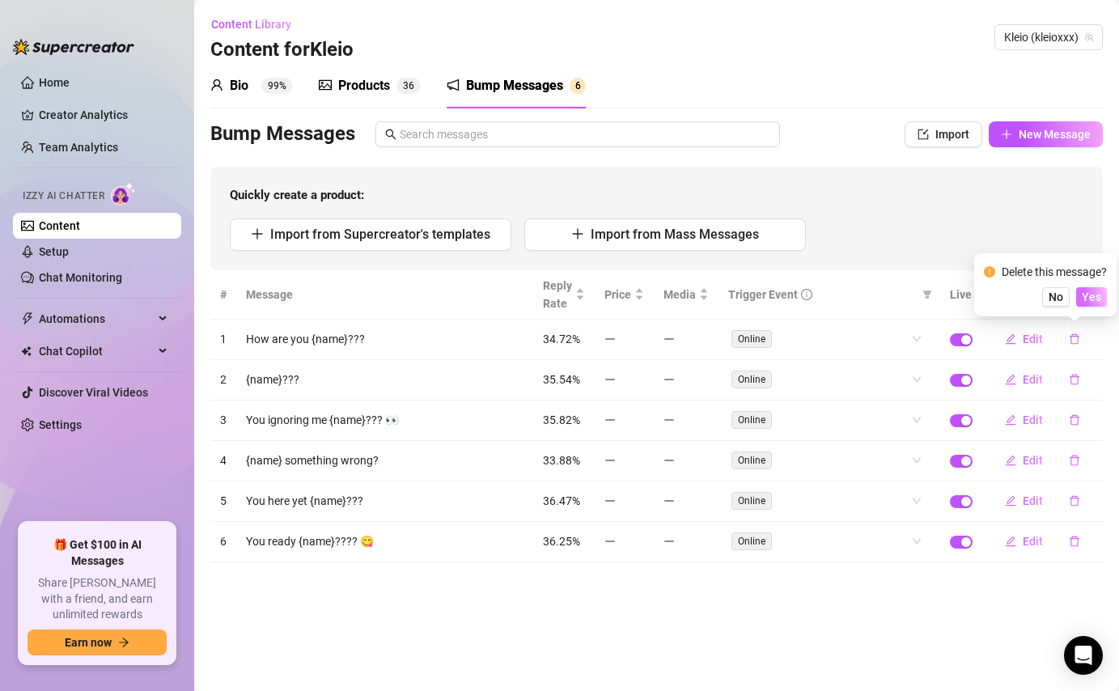
click at [1096, 297] on span "Yes" at bounding box center [1091, 296] width 19 height 13
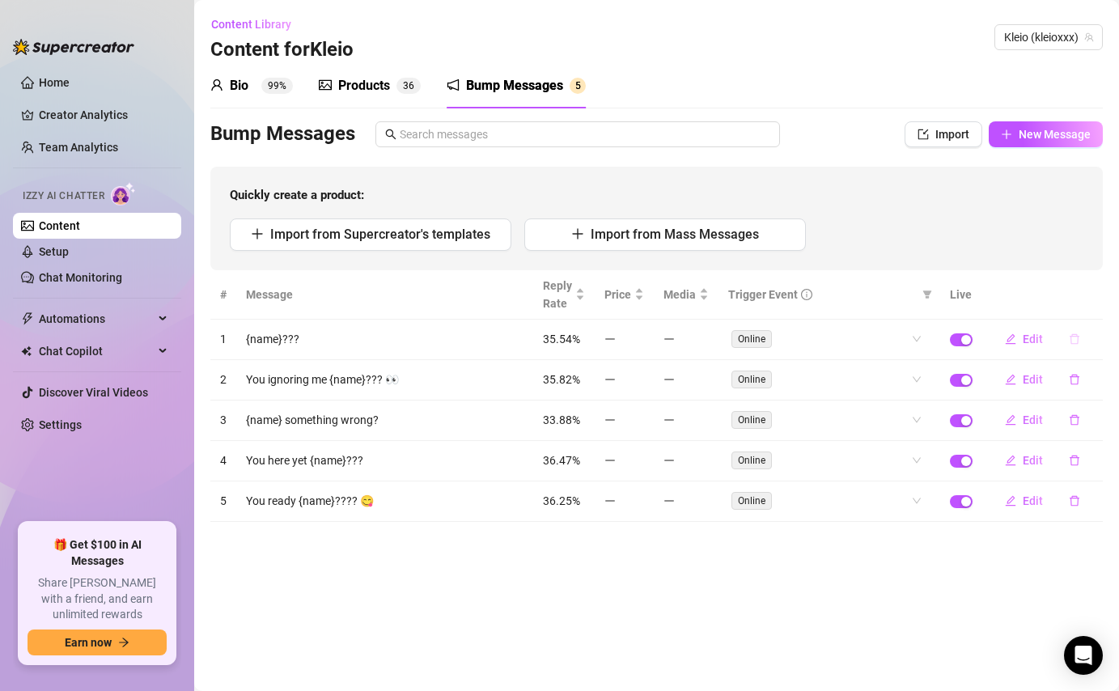
click at [1073, 346] on button "button" at bounding box center [1074, 339] width 37 height 26
click at [1103, 297] on button "Yes" at bounding box center [1091, 296] width 31 height 19
click at [1076, 333] on button "button" at bounding box center [1074, 339] width 37 height 26
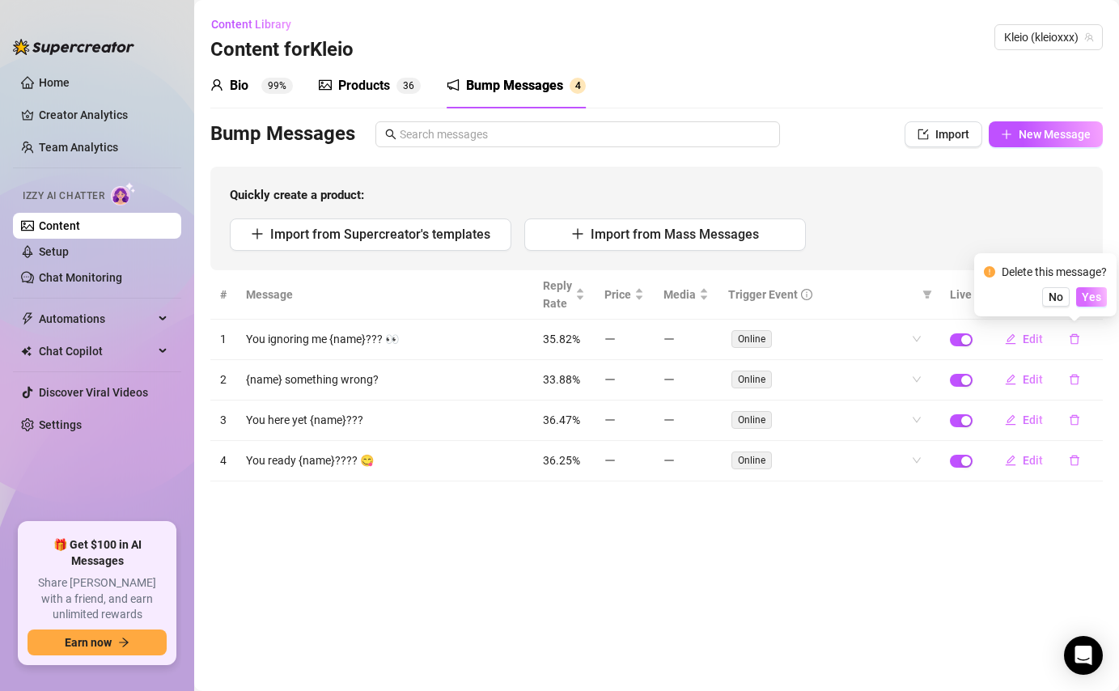
click at [1097, 299] on span "Yes" at bounding box center [1091, 296] width 19 height 13
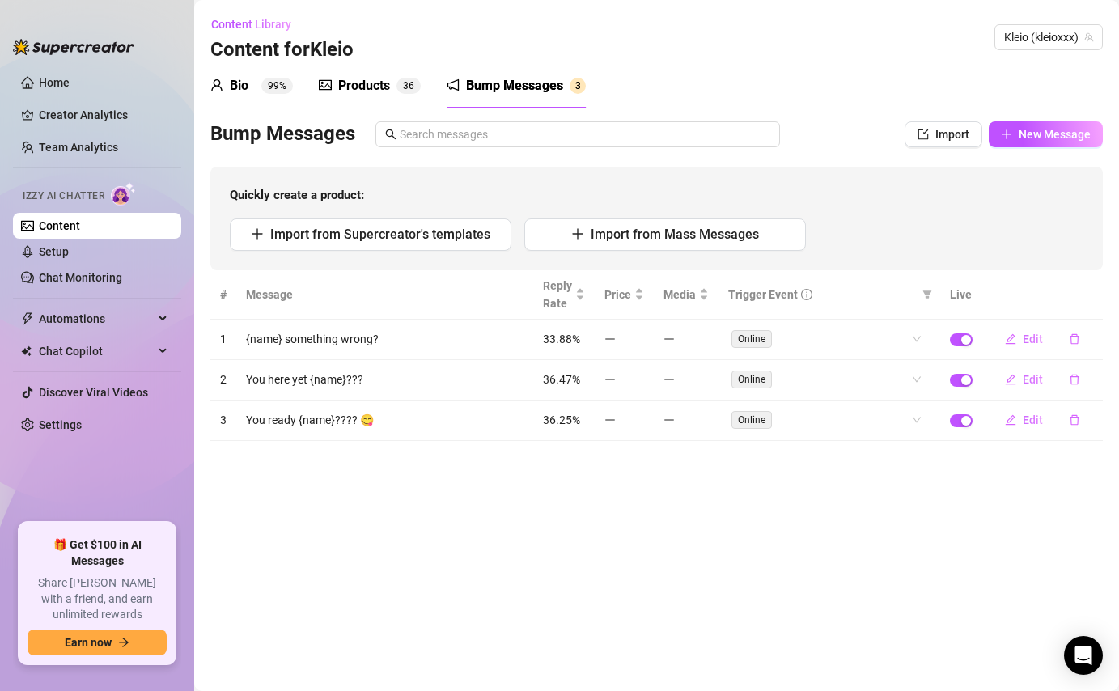
click at [1079, 342] on icon "delete" at bounding box center [1074, 338] width 11 height 11
click at [1106, 295] on button "Yes" at bounding box center [1091, 296] width 31 height 19
click at [1067, 346] on button "button" at bounding box center [1074, 339] width 37 height 26
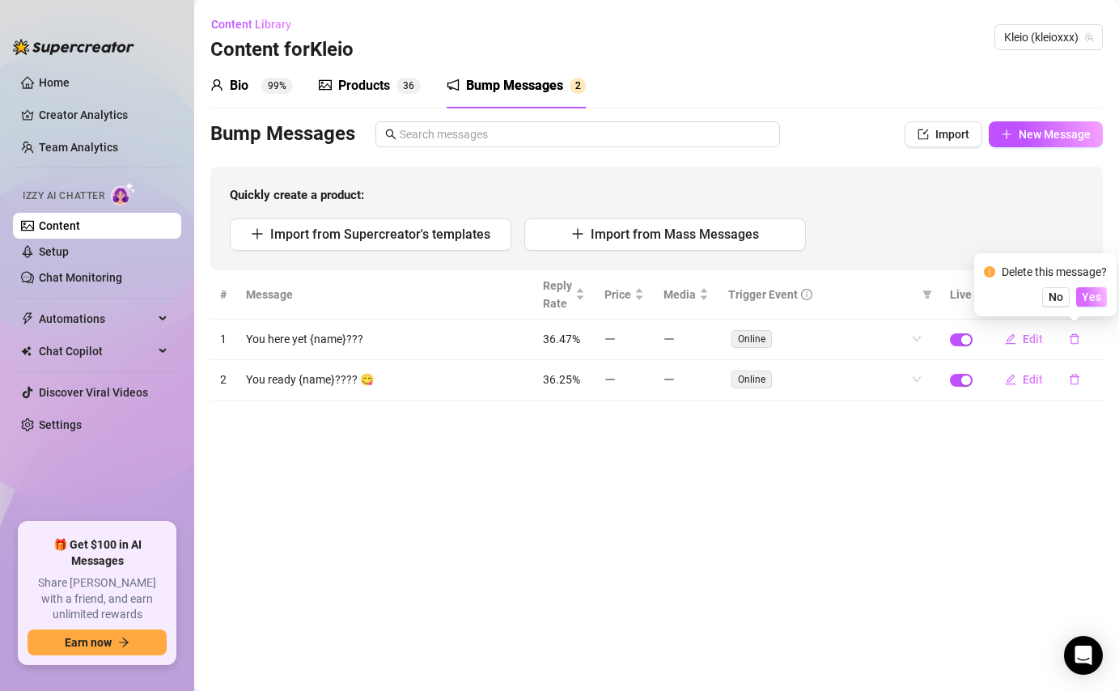
click at [1104, 290] on button "Yes" at bounding box center [1091, 296] width 31 height 19
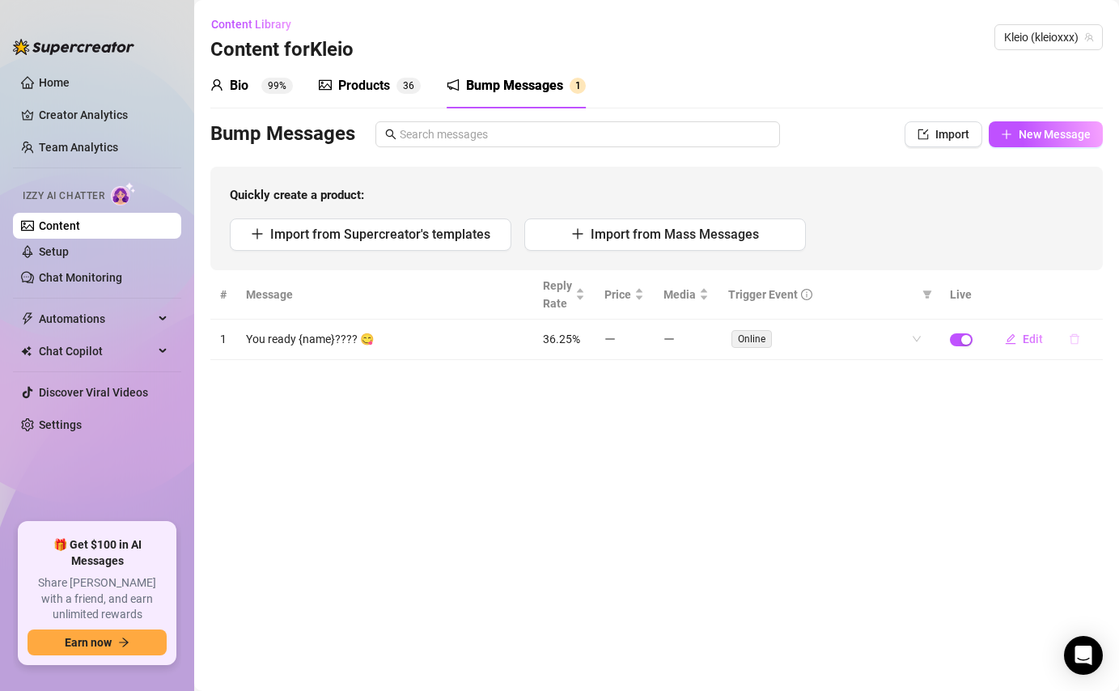
click at [1076, 339] on icon "delete" at bounding box center [1074, 338] width 11 height 11
click at [1096, 296] on span "Yes" at bounding box center [1091, 296] width 19 height 13
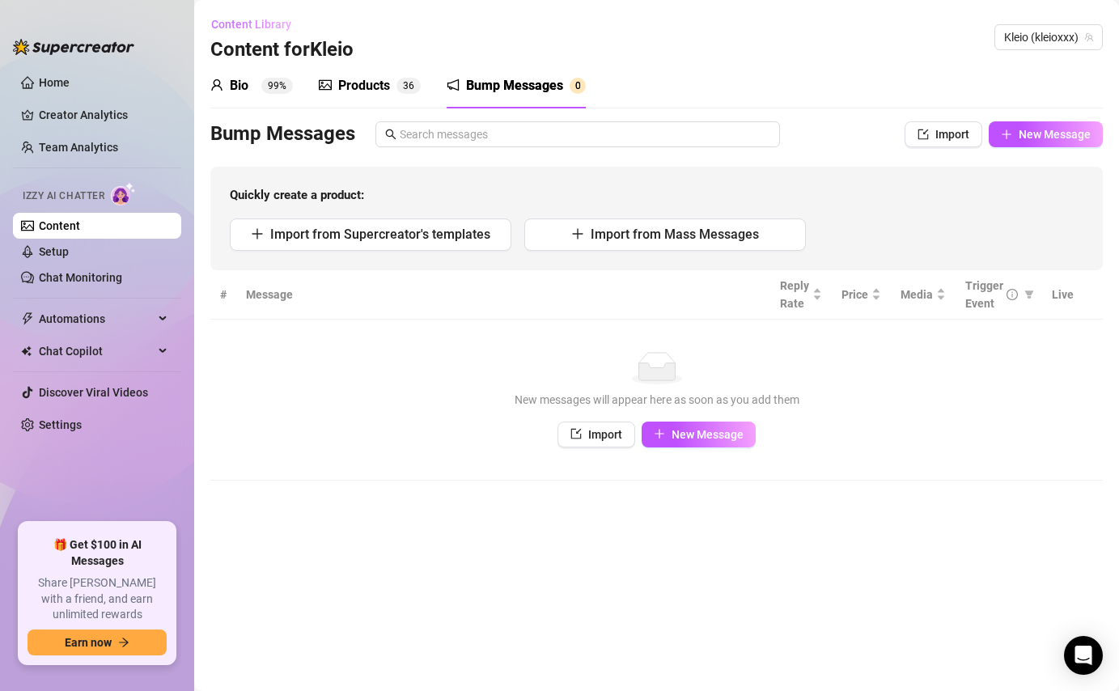
click at [285, 24] on span "Content Library" at bounding box center [251, 24] width 80 height 13
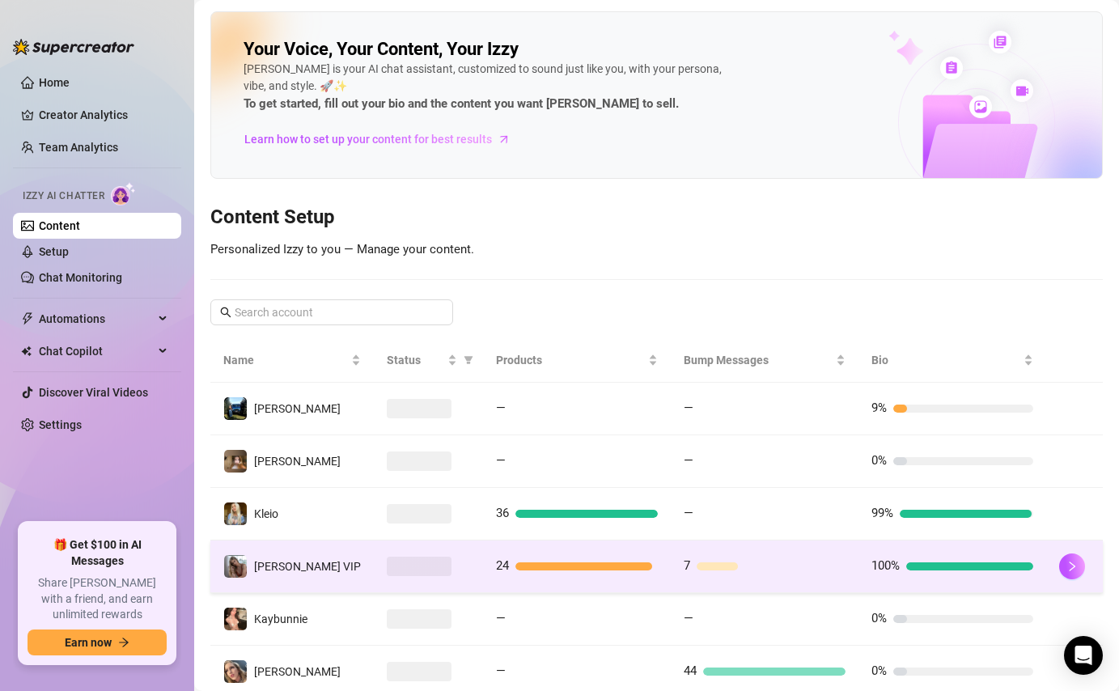
click at [963, 570] on div at bounding box center [969, 566] width 127 height 8
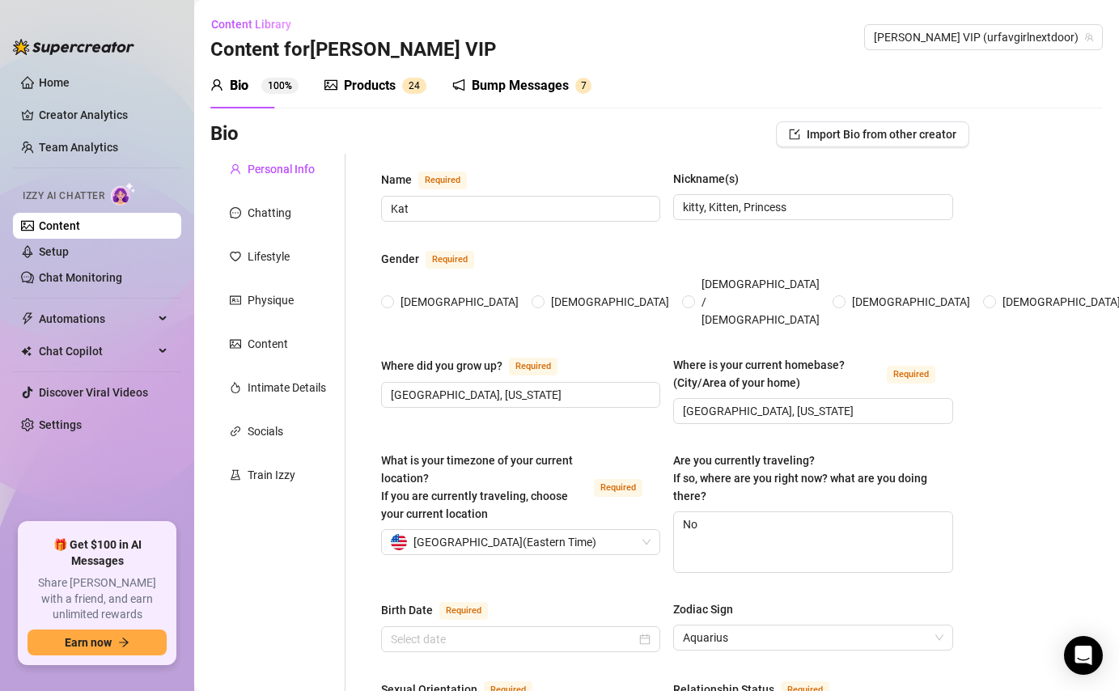
radio input "true"
type input "[DATE]"
click at [550, 87] on div "Bump Messages" at bounding box center [520, 85] width 97 height 19
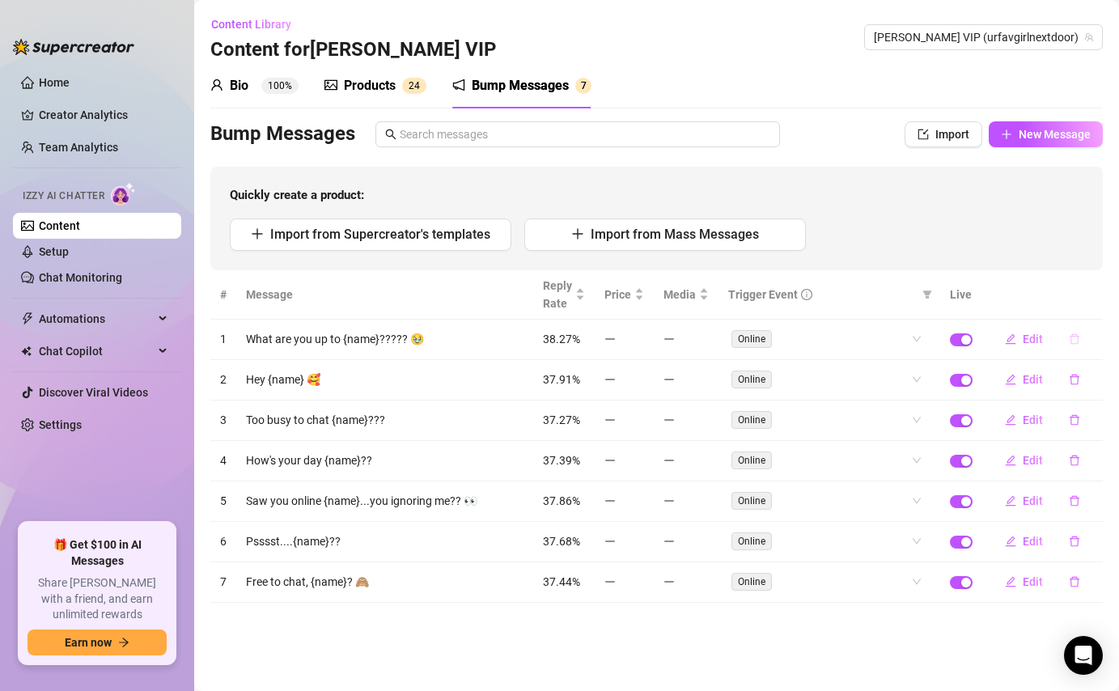
click at [1077, 337] on icon "delete" at bounding box center [1074, 338] width 11 height 11
click at [1094, 302] on span "Yes" at bounding box center [1091, 296] width 19 height 13
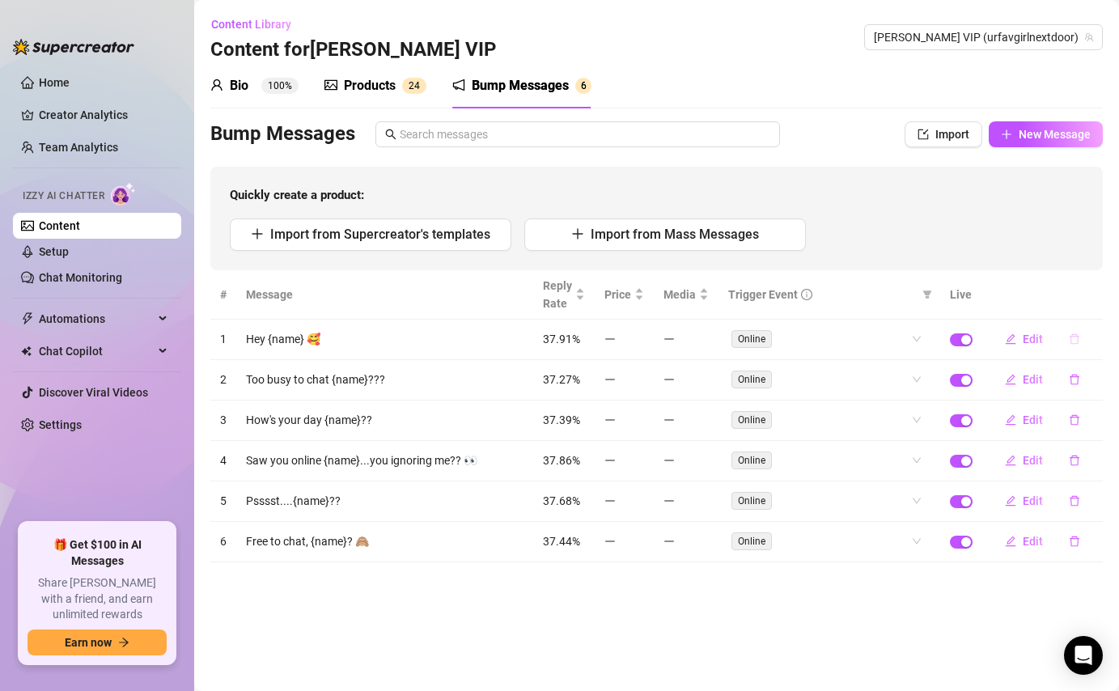
click at [1071, 335] on icon "delete" at bounding box center [1075, 339] width 10 height 11
click at [1091, 295] on span "Yes" at bounding box center [1091, 296] width 19 height 13
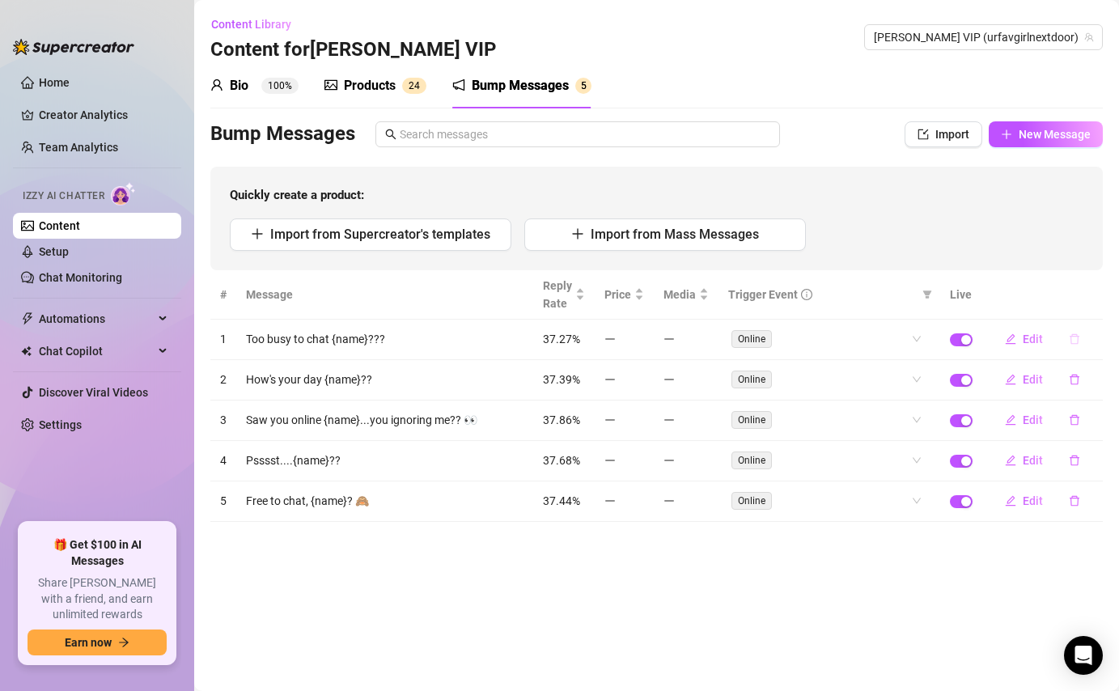
click at [1071, 337] on icon "delete" at bounding box center [1074, 338] width 11 height 11
click at [1104, 290] on button "Yes" at bounding box center [1091, 296] width 31 height 19
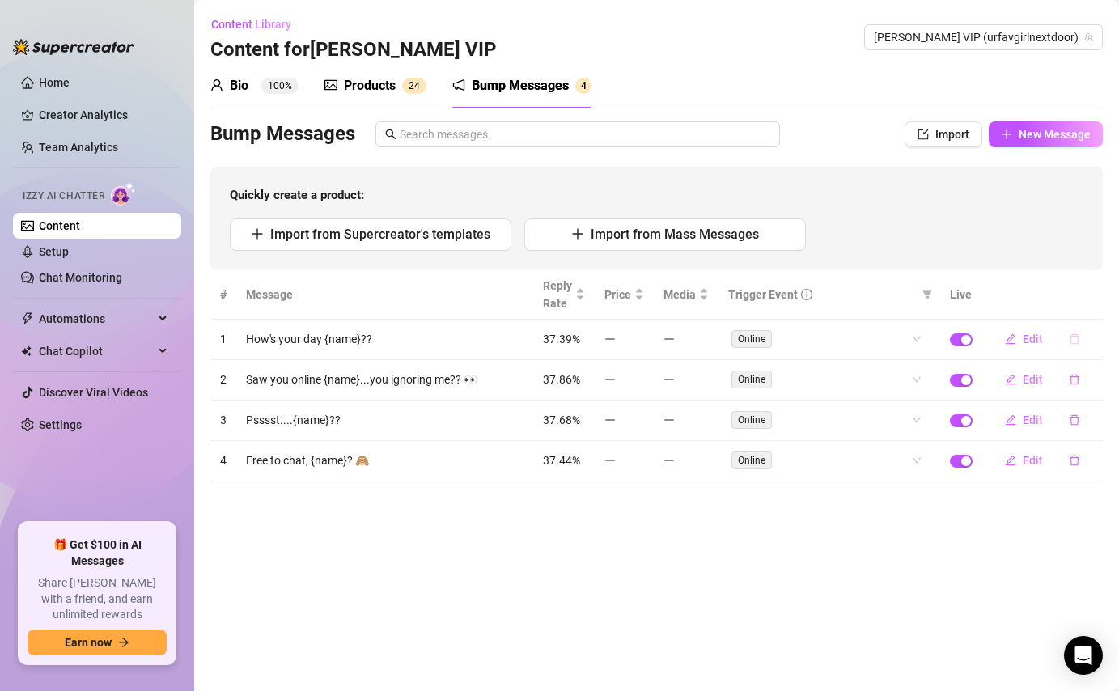
click at [1064, 345] on button "button" at bounding box center [1074, 339] width 37 height 26
click at [1099, 292] on span "Yes" at bounding box center [1091, 296] width 19 height 13
click at [1075, 335] on icon "delete" at bounding box center [1074, 338] width 11 height 11
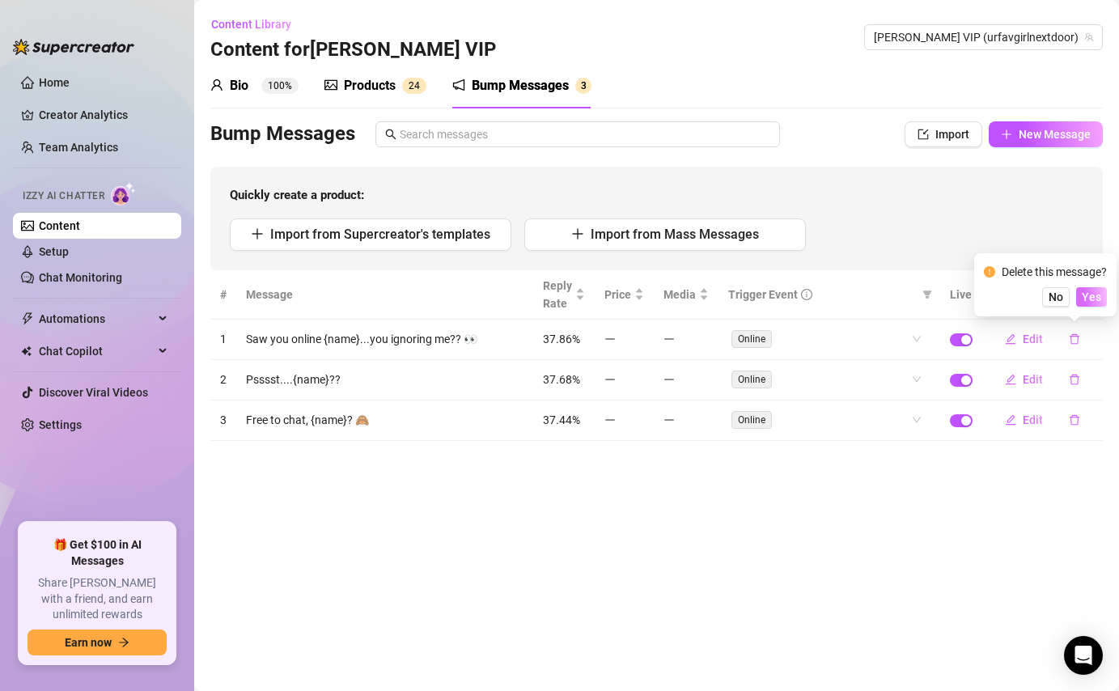
click at [1089, 299] on span "Yes" at bounding box center [1091, 296] width 19 height 13
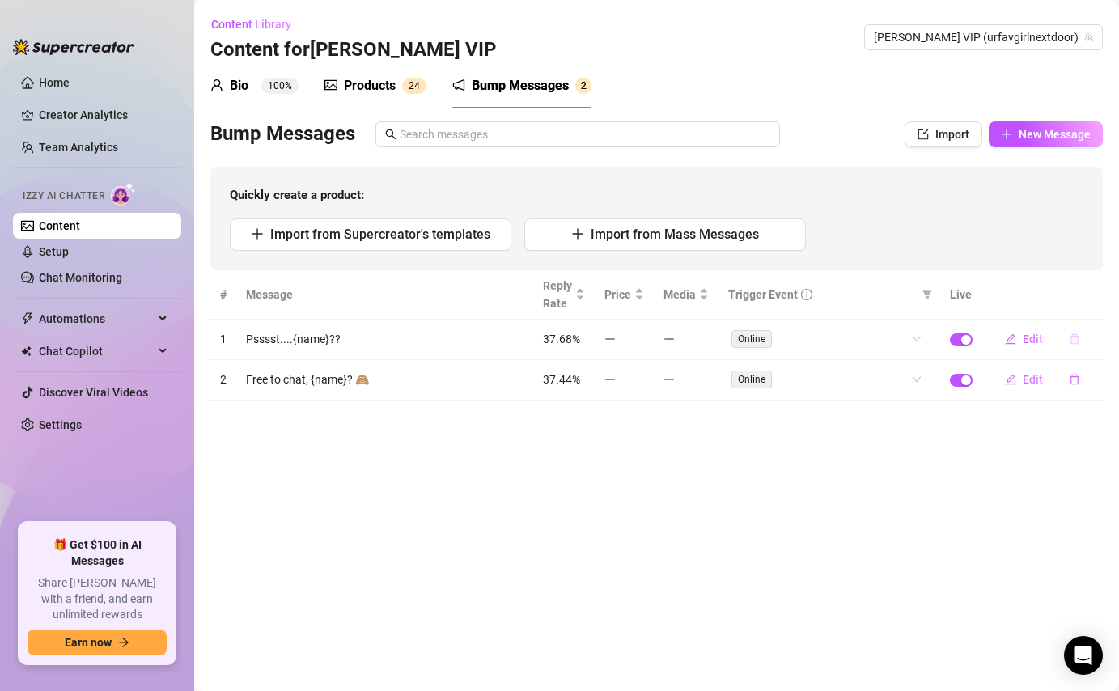
click at [1076, 342] on icon "delete" at bounding box center [1074, 338] width 11 height 11
click at [1096, 307] on div "Delete this message? No Yes" at bounding box center [1045, 284] width 142 height 63
click at [1096, 295] on span "Yes" at bounding box center [1091, 296] width 19 height 13
click at [1071, 336] on icon "delete" at bounding box center [1075, 339] width 10 height 11
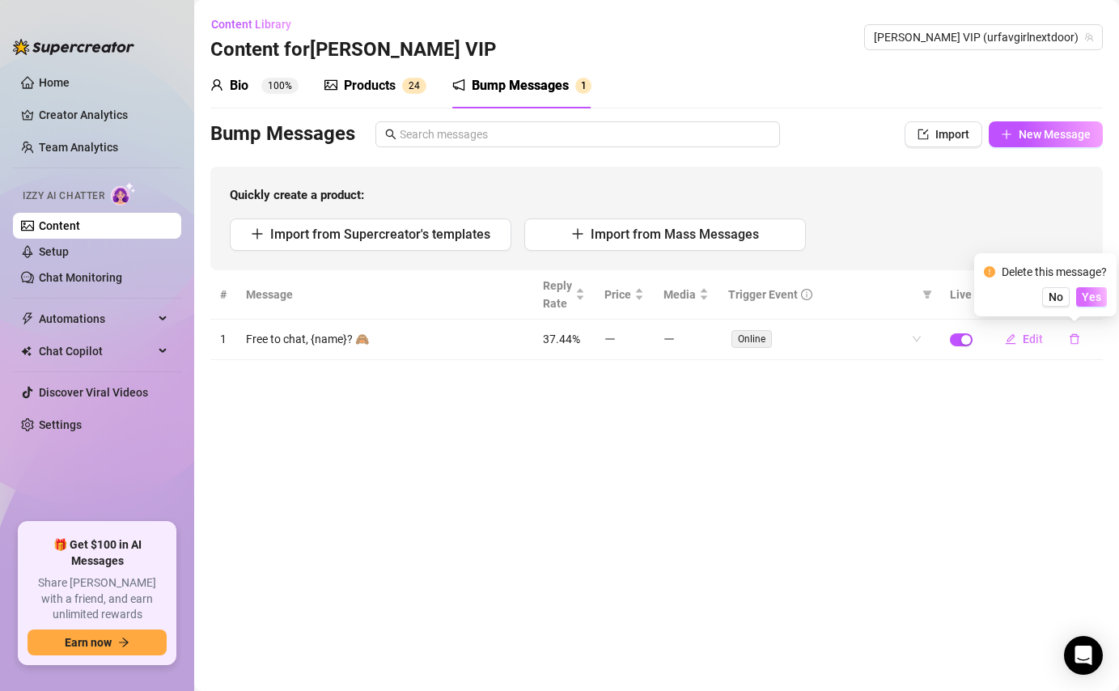
click at [1088, 289] on button "Yes" at bounding box center [1091, 296] width 31 height 19
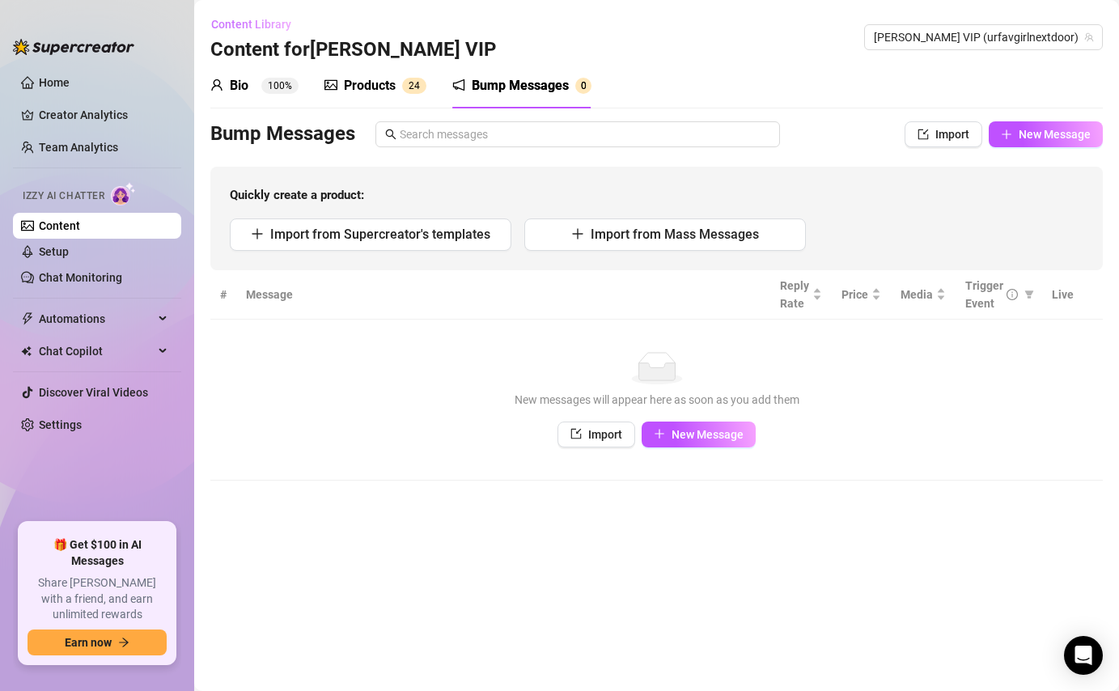
click at [265, 24] on span "Content Library" at bounding box center [251, 24] width 80 height 13
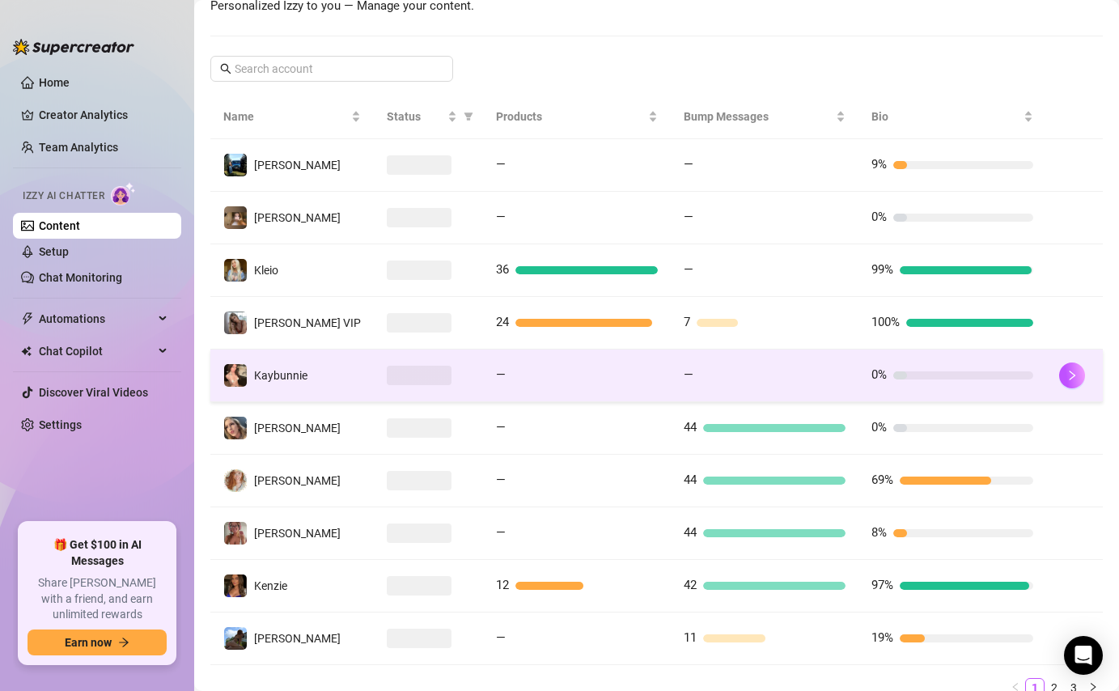
scroll to position [250, 0]
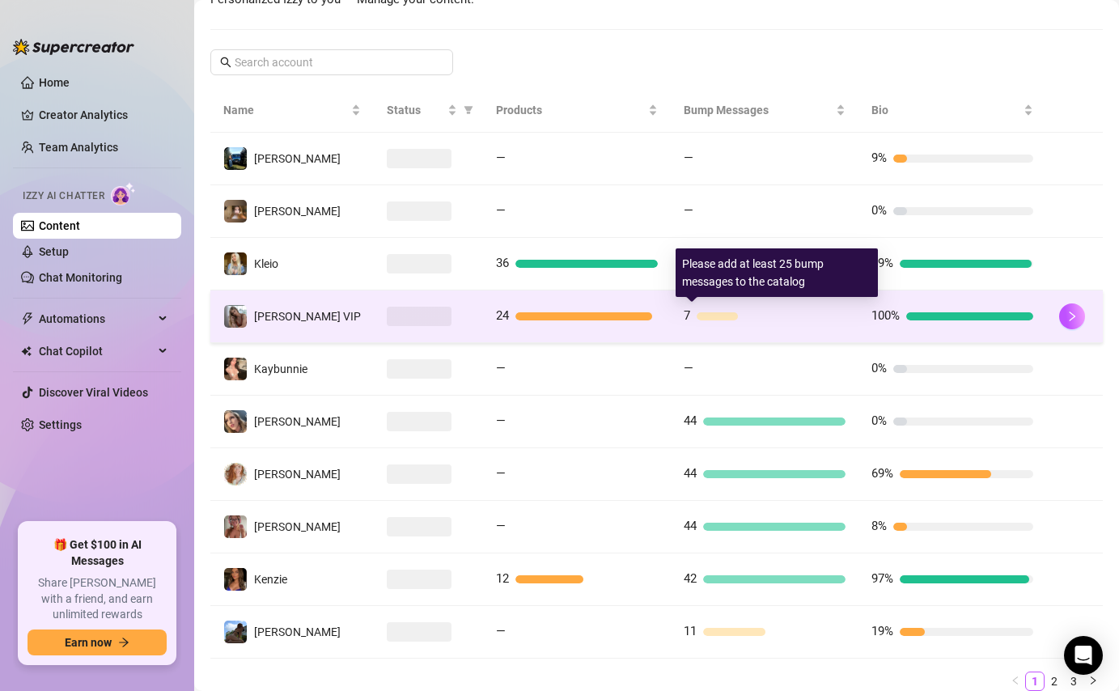
click at [819, 307] on div "7" at bounding box center [765, 316] width 162 height 19
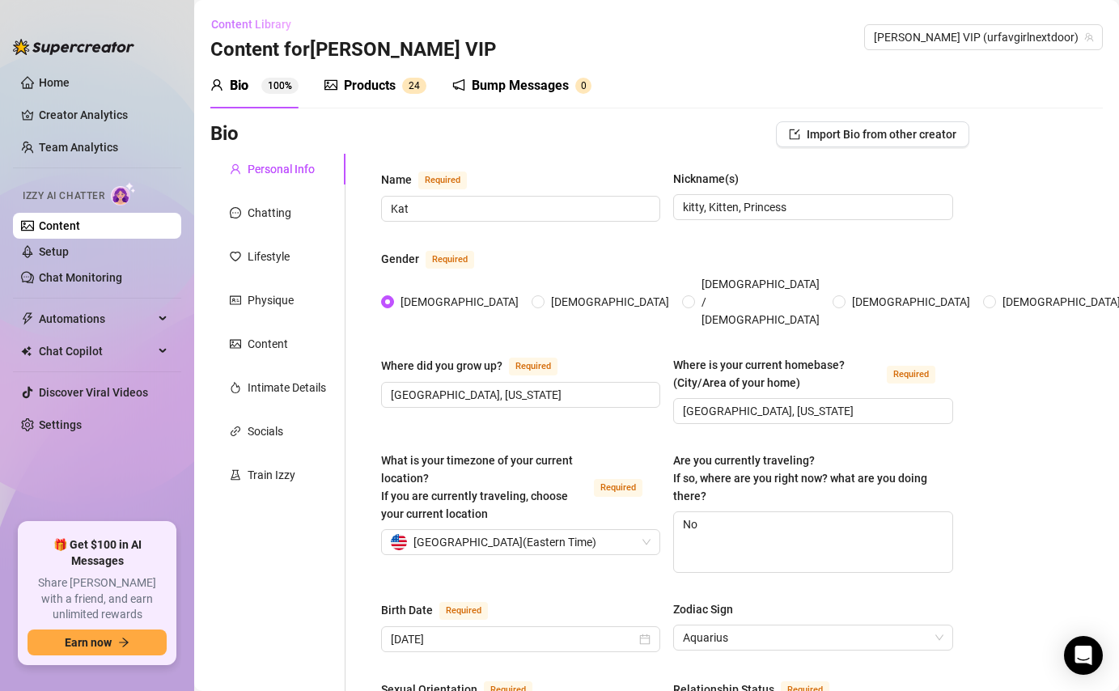
click at [257, 18] on span "Content Library" at bounding box center [251, 24] width 80 height 13
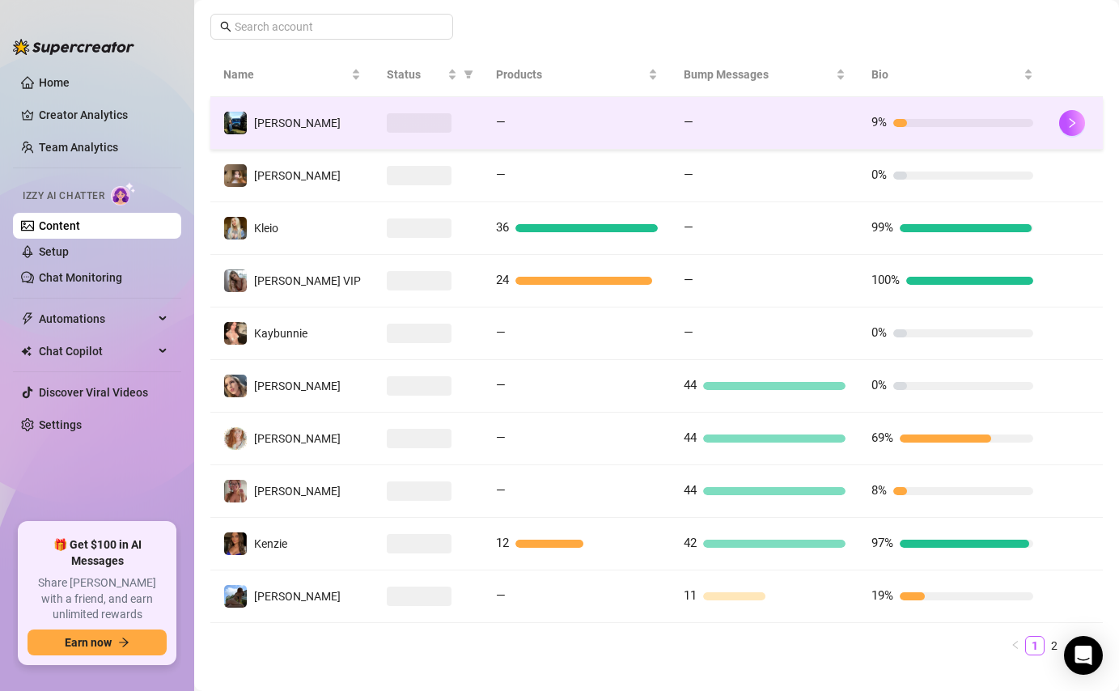
scroll to position [293, 0]
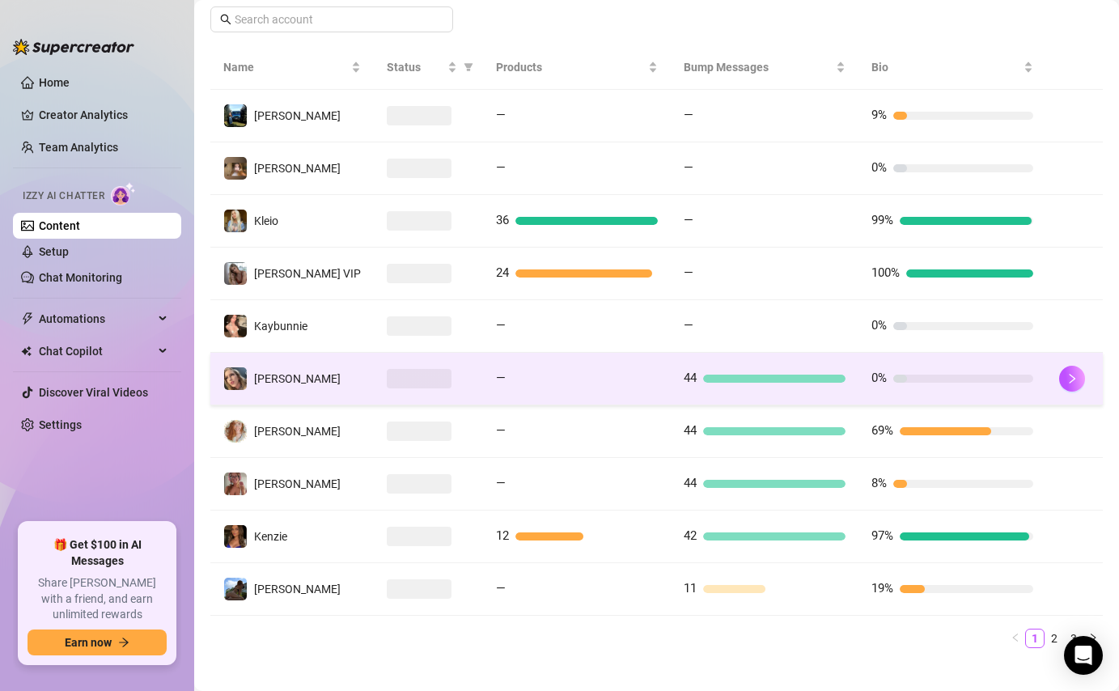
click at [757, 375] on div at bounding box center [774, 379] width 142 height 8
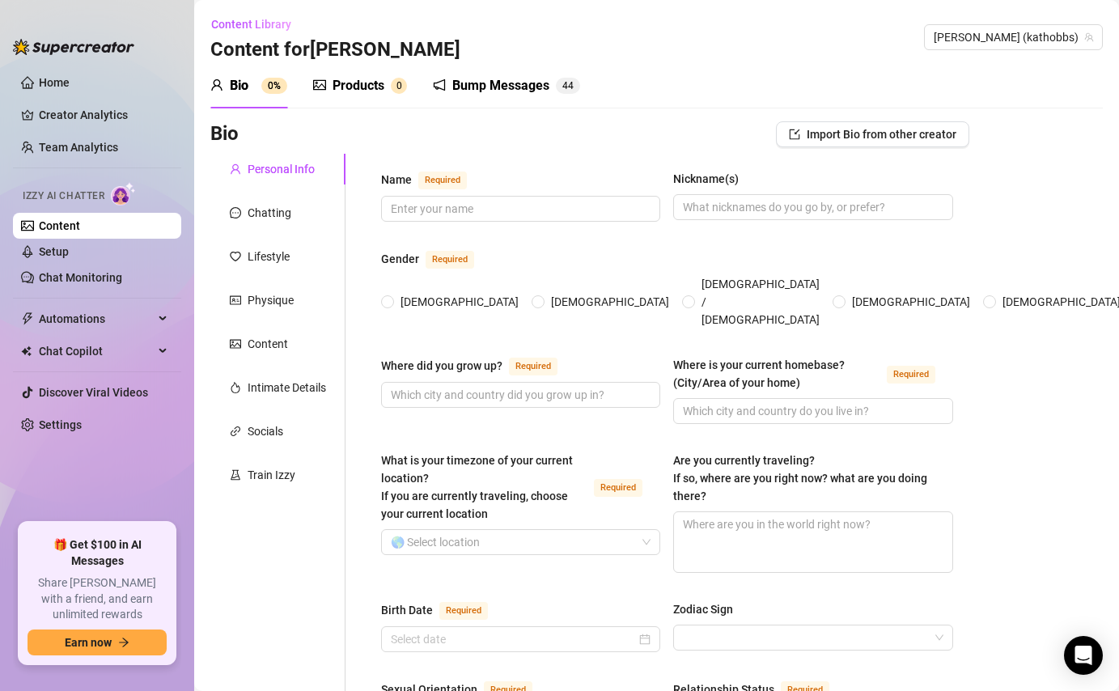
click at [552, 86] on div "Bump Messages 4 4" at bounding box center [506, 85] width 147 height 19
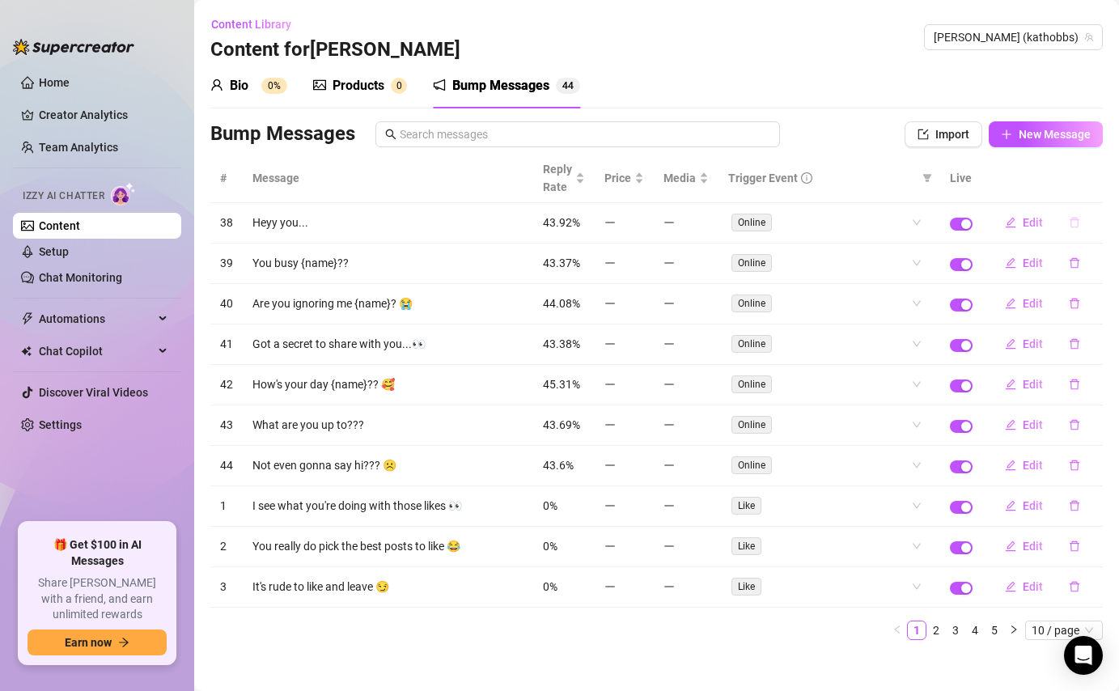
click at [1078, 226] on icon "delete" at bounding box center [1075, 223] width 10 height 11
click at [1095, 175] on span "Yes" at bounding box center [1091, 180] width 19 height 13
click at [1075, 227] on icon "delete" at bounding box center [1075, 223] width 10 height 11
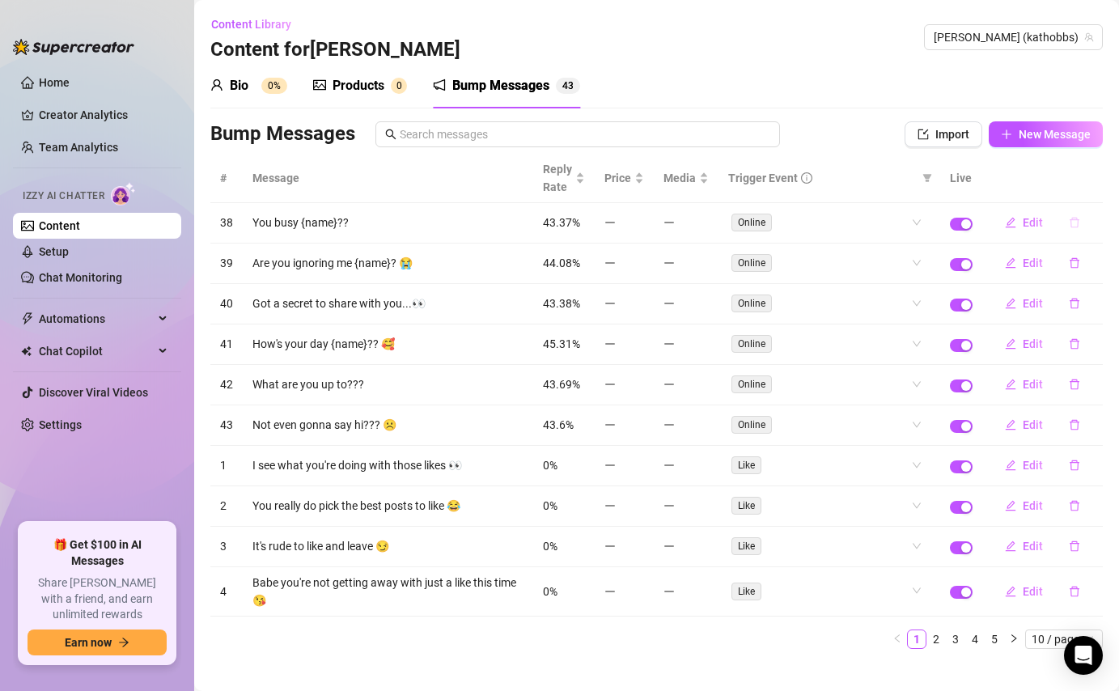
click at [1078, 220] on icon "delete" at bounding box center [1075, 223] width 10 height 11
click at [1092, 186] on span "Yes" at bounding box center [1091, 180] width 19 height 13
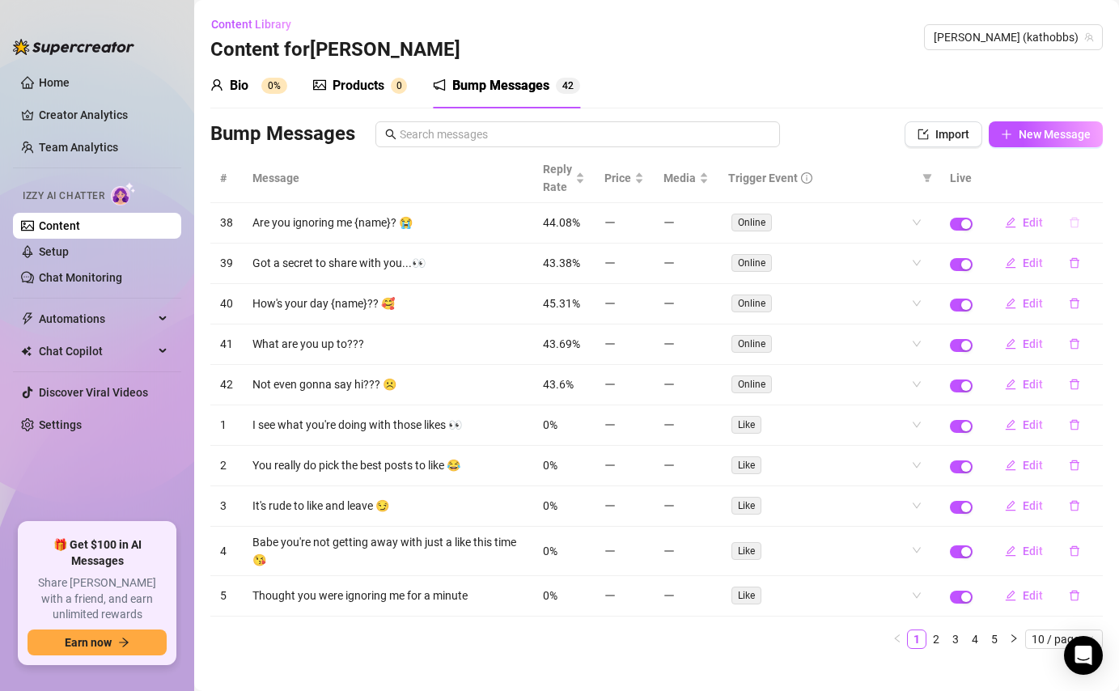
click at [1072, 223] on icon "delete" at bounding box center [1074, 222] width 11 height 11
click at [1088, 178] on span "Yes" at bounding box center [1091, 180] width 19 height 13
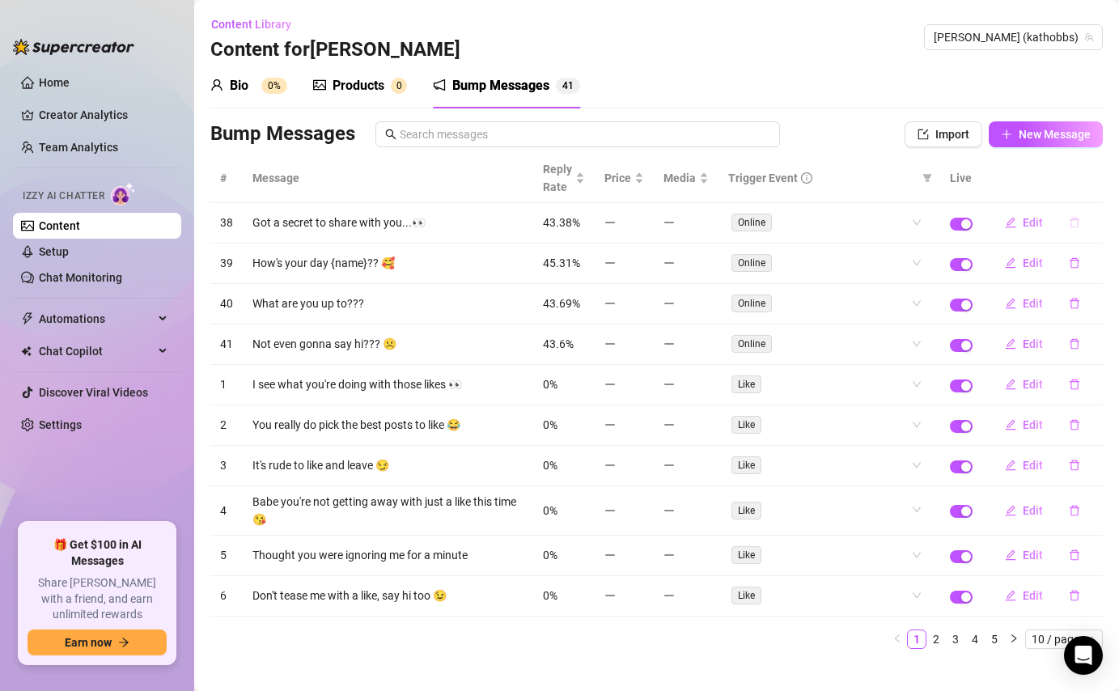
click at [1078, 227] on icon "delete" at bounding box center [1075, 223] width 10 height 11
click at [1089, 178] on span "Yes" at bounding box center [1091, 180] width 19 height 13
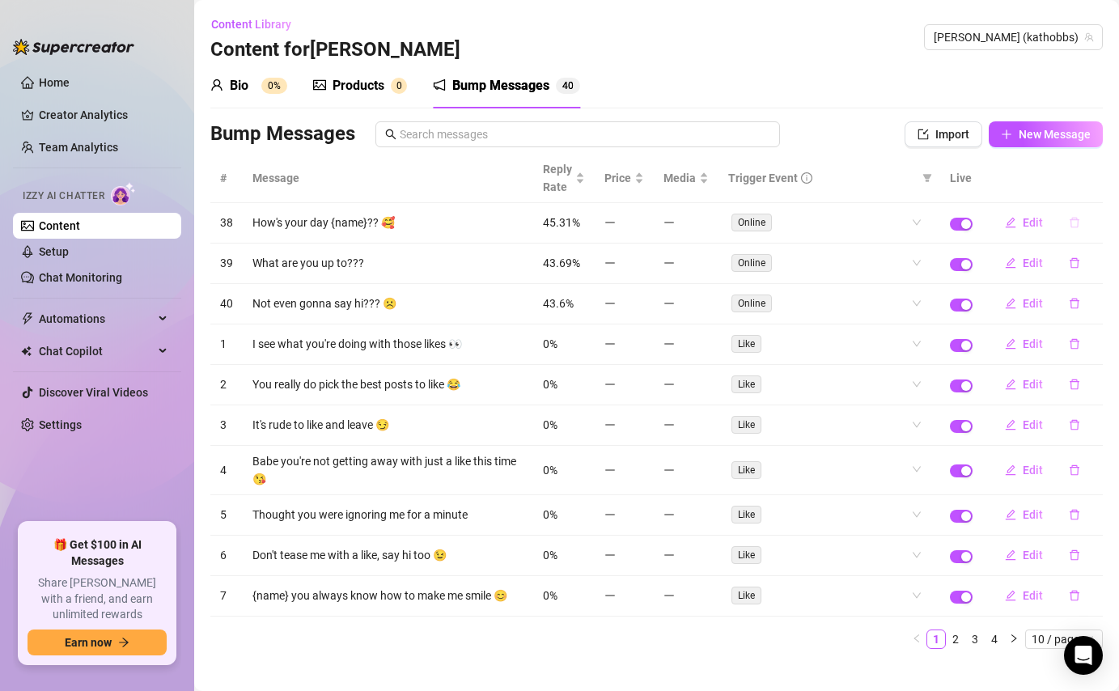
click at [1075, 221] on icon "delete" at bounding box center [1074, 222] width 11 height 11
click at [1096, 178] on span "Yes" at bounding box center [1091, 180] width 19 height 13
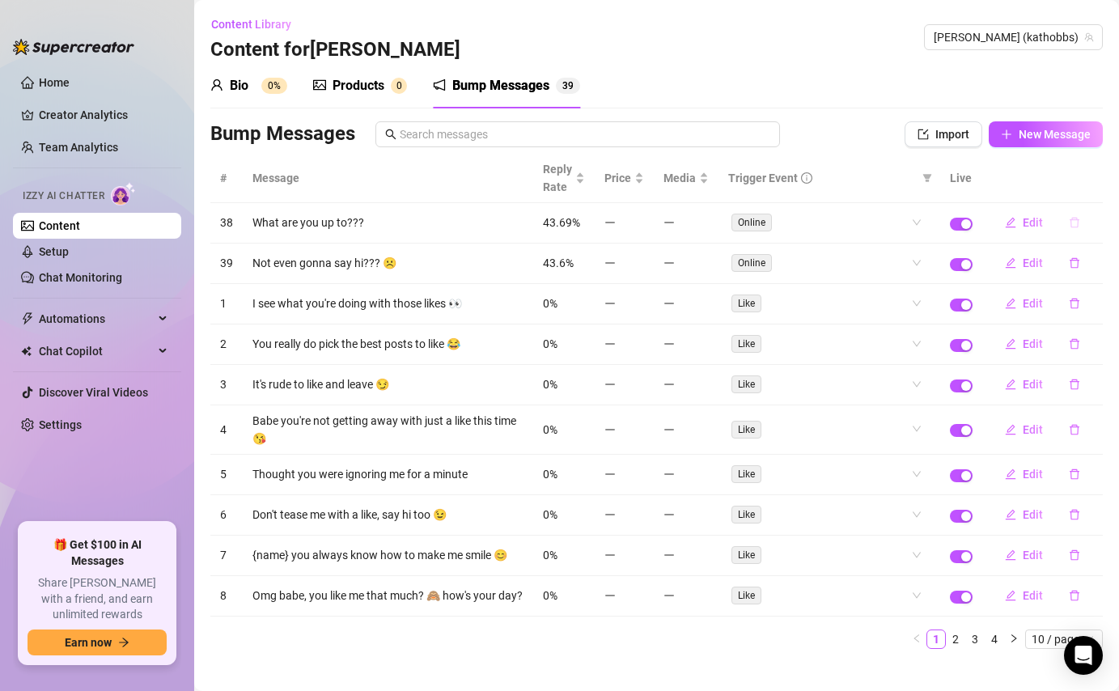
click at [1075, 218] on icon "delete" at bounding box center [1074, 222] width 11 height 11
click at [1096, 180] on span "Yes" at bounding box center [1091, 180] width 19 height 13
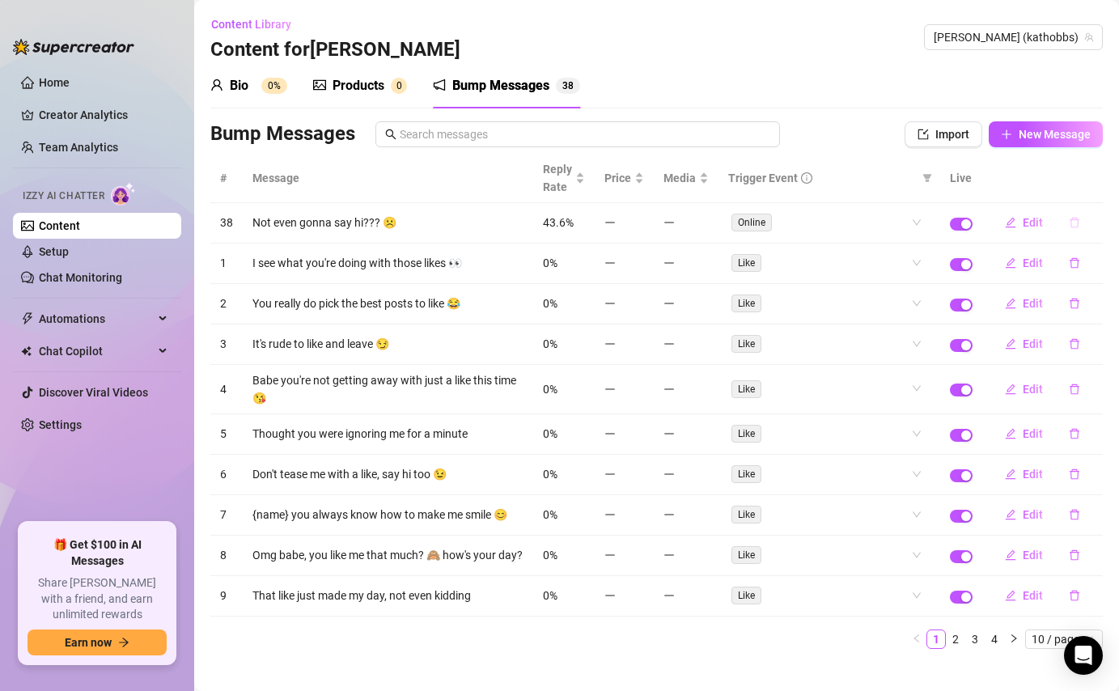
click at [1071, 223] on icon "delete" at bounding box center [1074, 222] width 11 height 11
click at [1107, 179] on button "Yes" at bounding box center [1091, 180] width 31 height 19
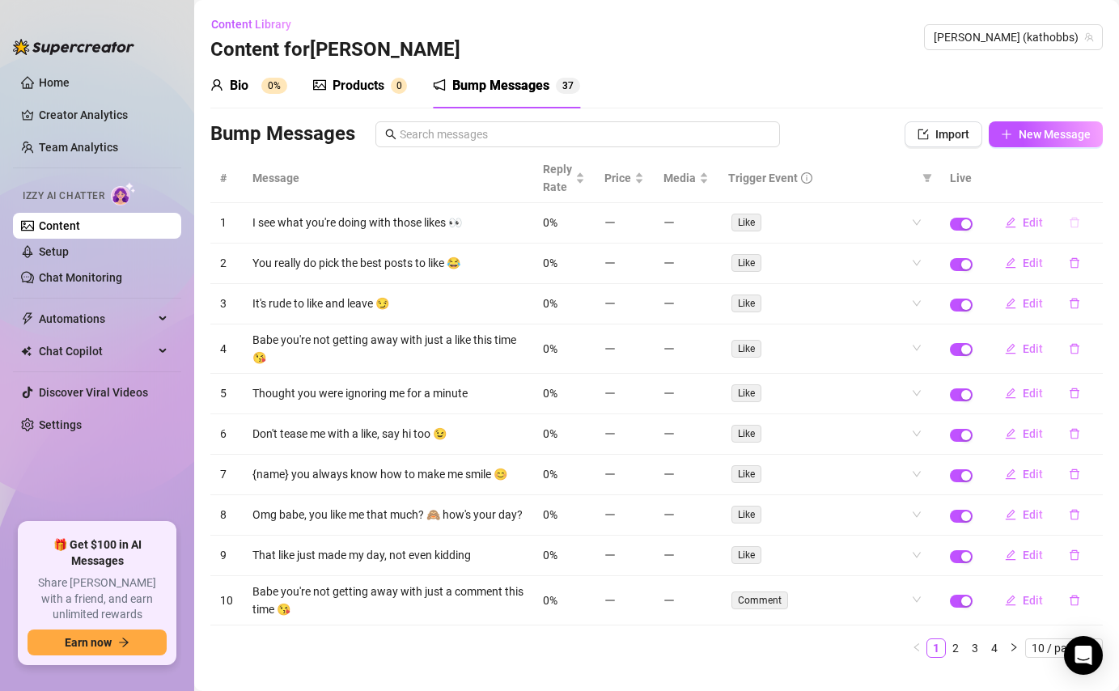
click at [1074, 219] on icon "delete" at bounding box center [1074, 222] width 11 height 11
click at [1100, 177] on span "Yes" at bounding box center [1091, 180] width 19 height 13
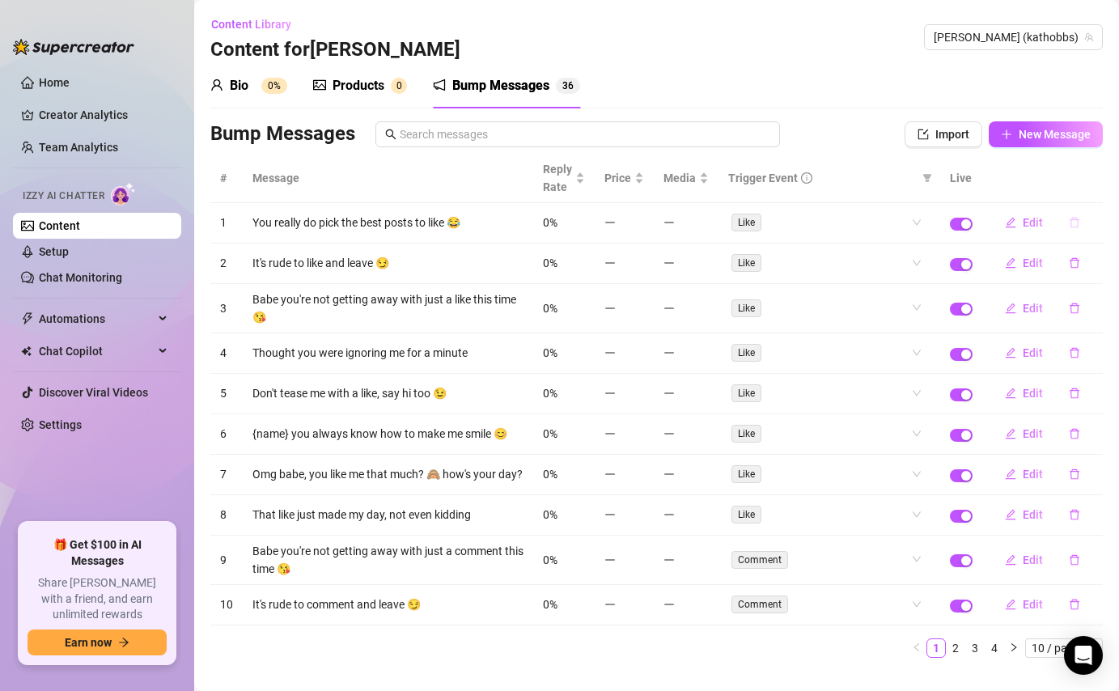
click at [1071, 217] on icon "delete" at bounding box center [1074, 222] width 11 height 11
click at [1098, 180] on span "Yes" at bounding box center [1091, 180] width 19 height 13
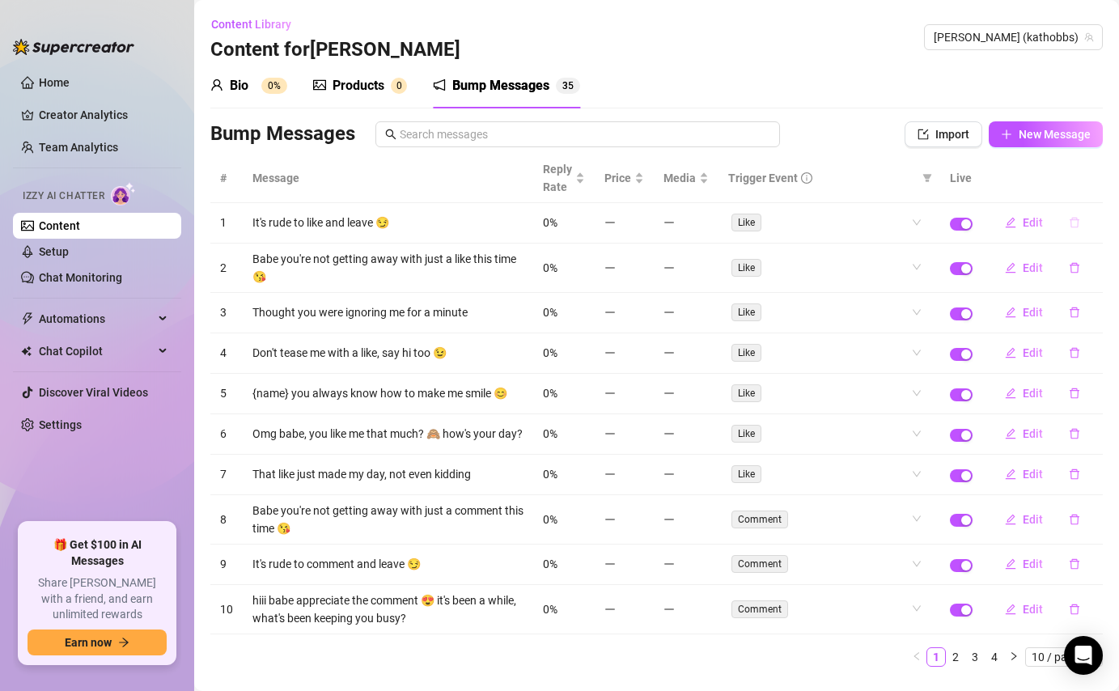
click at [1075, 218] on icon "delete" at bounding box center [1075, 223] width 10 height 11
click at [1093, 179] on span "Yes" at bounding box center [1091, 180] width 19 height 13
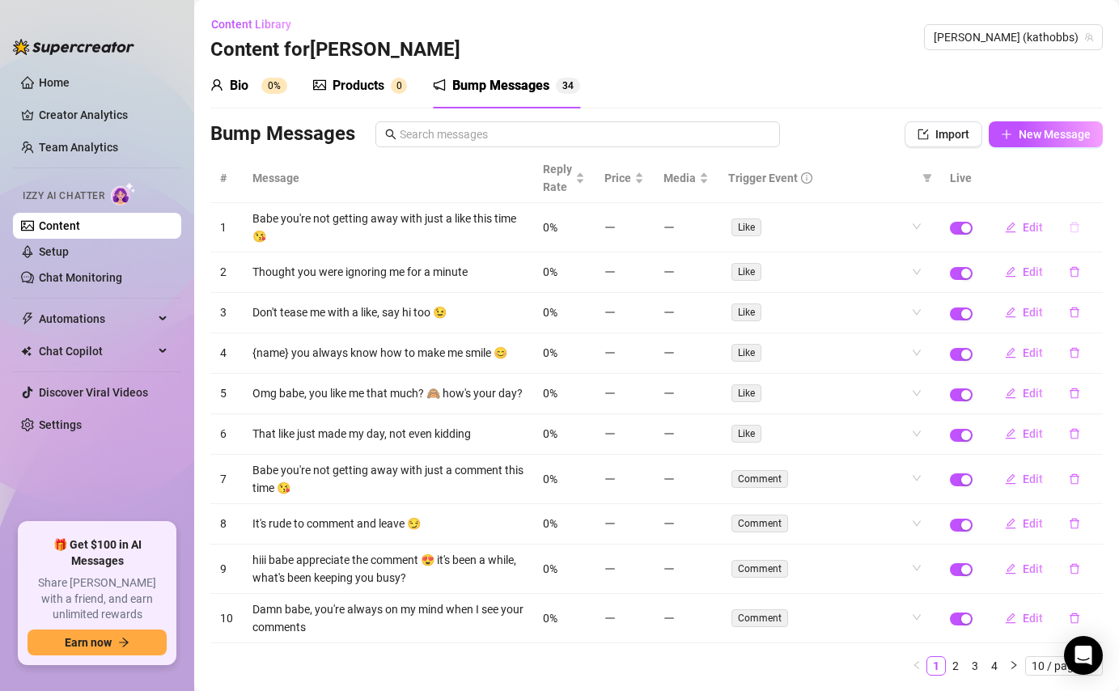
click at [1073, 232] on icon "delete" at bounding box center [1075, 228] width 10 height 11
click at [1092, 184] on span "Yes" at bounding box center [1091, 185] width 19 height 13
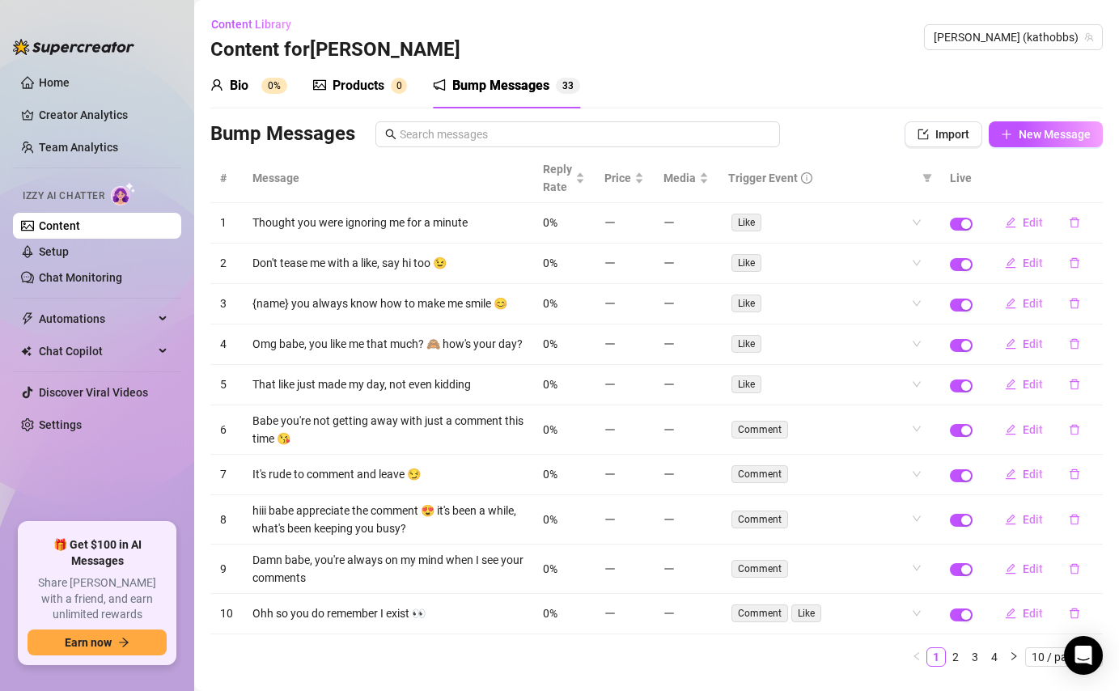
click at [1072, 227] on icon "delete" at bounding box center [1074, 222] width 11 height 11
click at [1096, 178] on span "Yes" at bounding box center [1091, 180] width 19 height 13
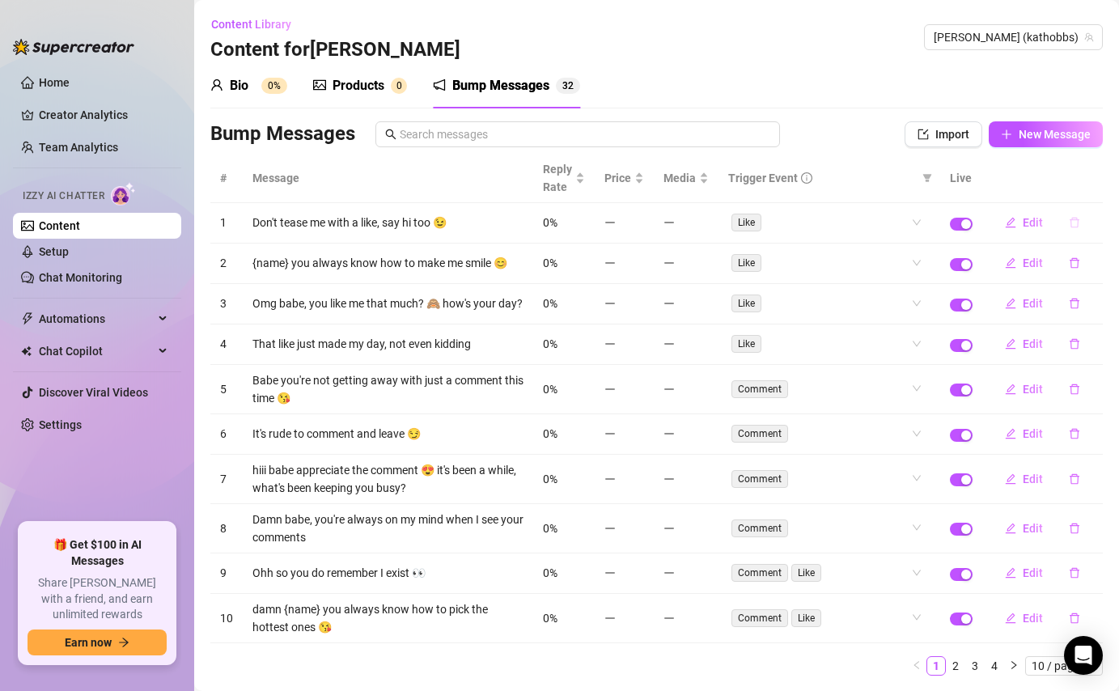
click at [1076, 228] on icon "delete" at bounding box center [1074, 222] width 11 height 11
click at [1096, 179] on span "Yes" at bounding box center [1091, 180] width 19 height 13
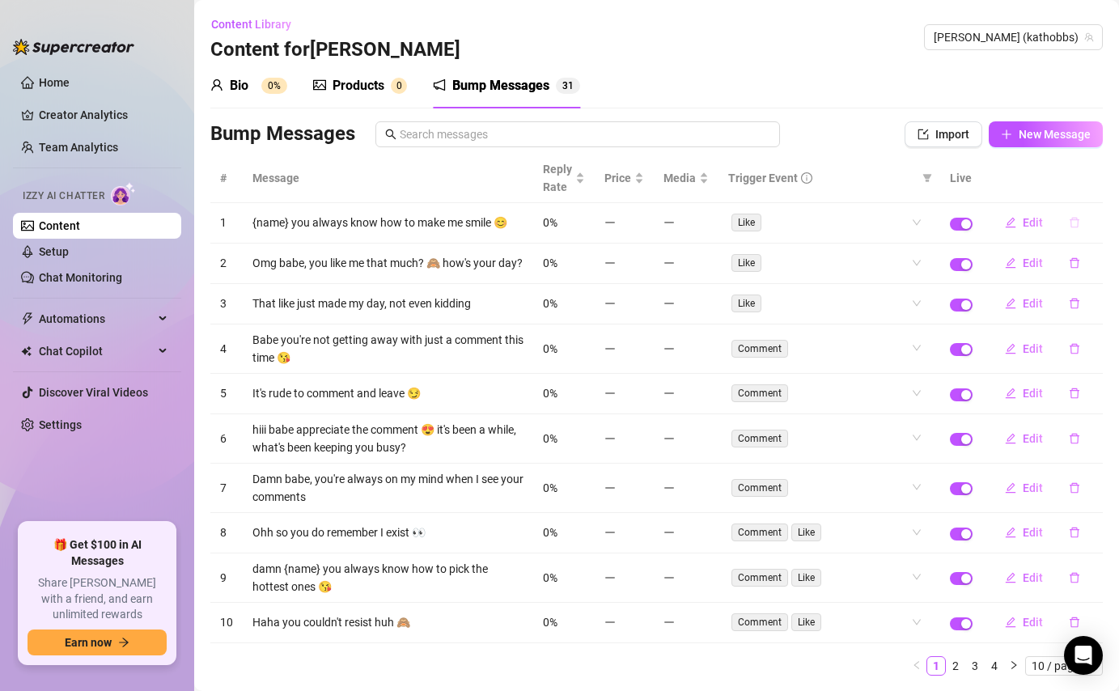
click at [1079, 226] on icon "delete" at bounding box center [1074, 222] width 11 height 11
click at [1097, 178] on span "Yes" at bounding box center [1091, 180] width 19 height 13
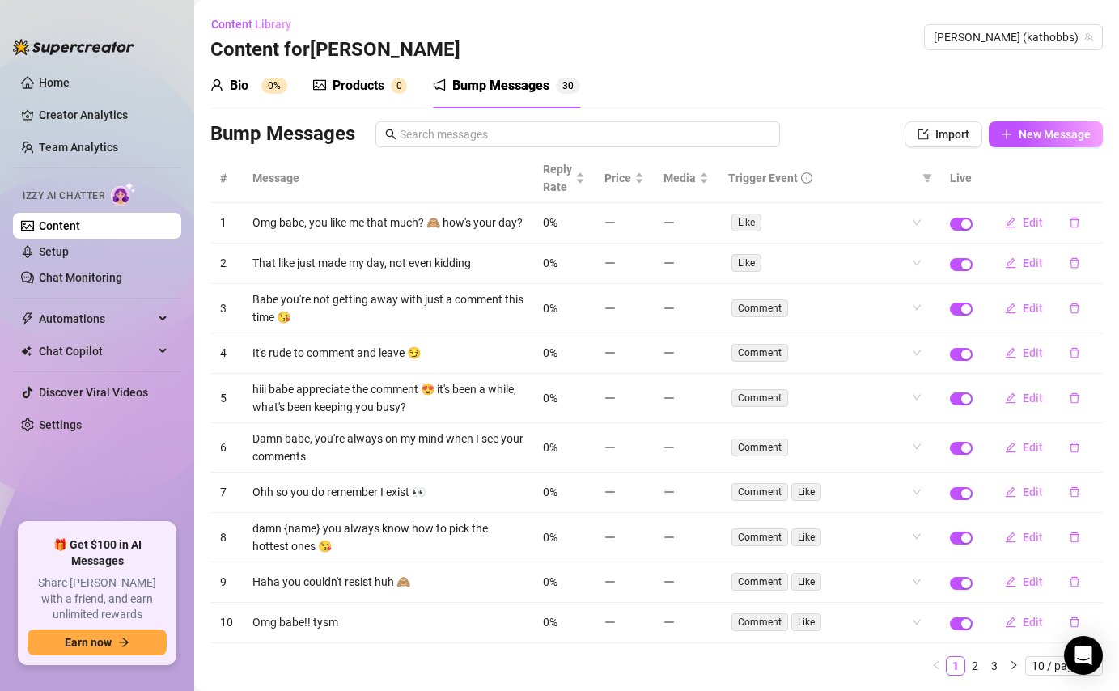
click at [1077, 223] on icon "delete" at bounding box center [1075, 223] width 10 height 11
click at [1090, 180] on span "Yes" at bounding box center [1091, 180] width 19 height 13
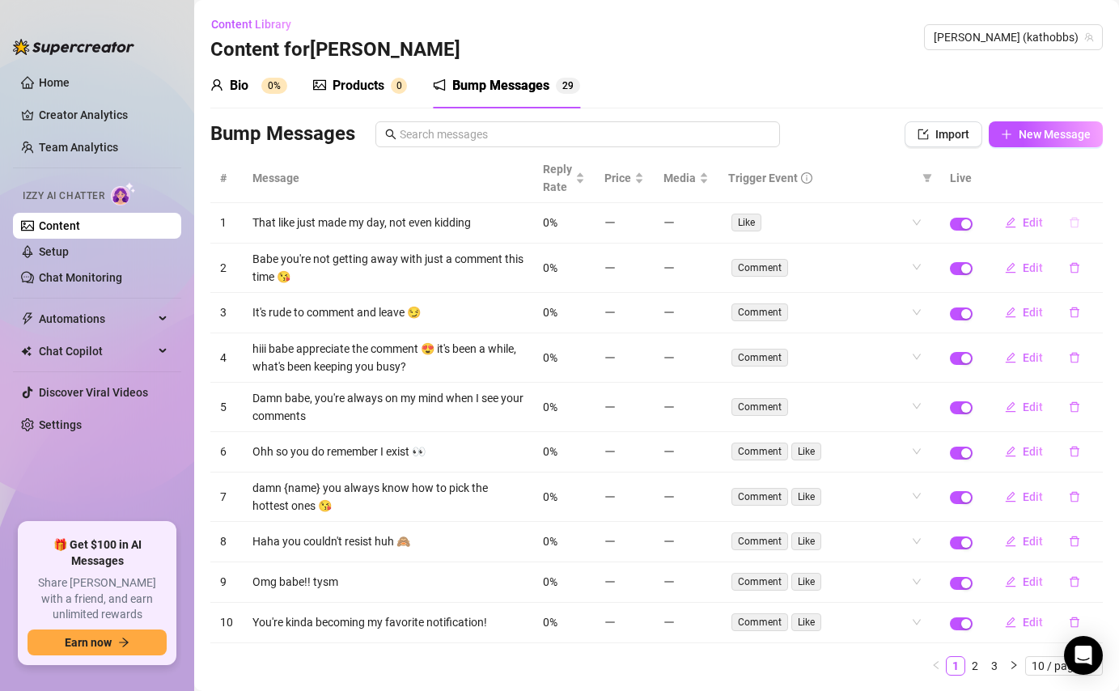
click at [1076, 230] on button "button" at bounding box center [1074, 223] width 37 height 26
click at [1097, 184] on span "Yes" at bounding box center [1091, 180] width 19 height 13
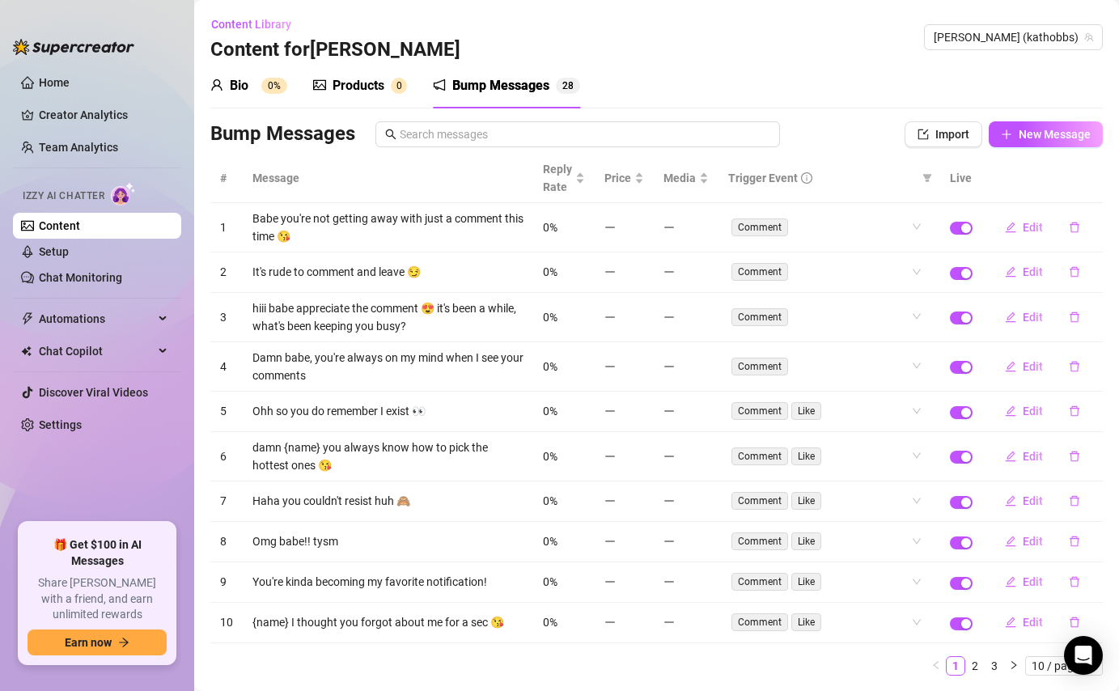
click at [1078, 226] on icon "delete" at bounding box center [1075, 228] width 10 height 11
click at [1096, 189] on span "Yes" at bounding box center [1091, 185] width 19 height 13
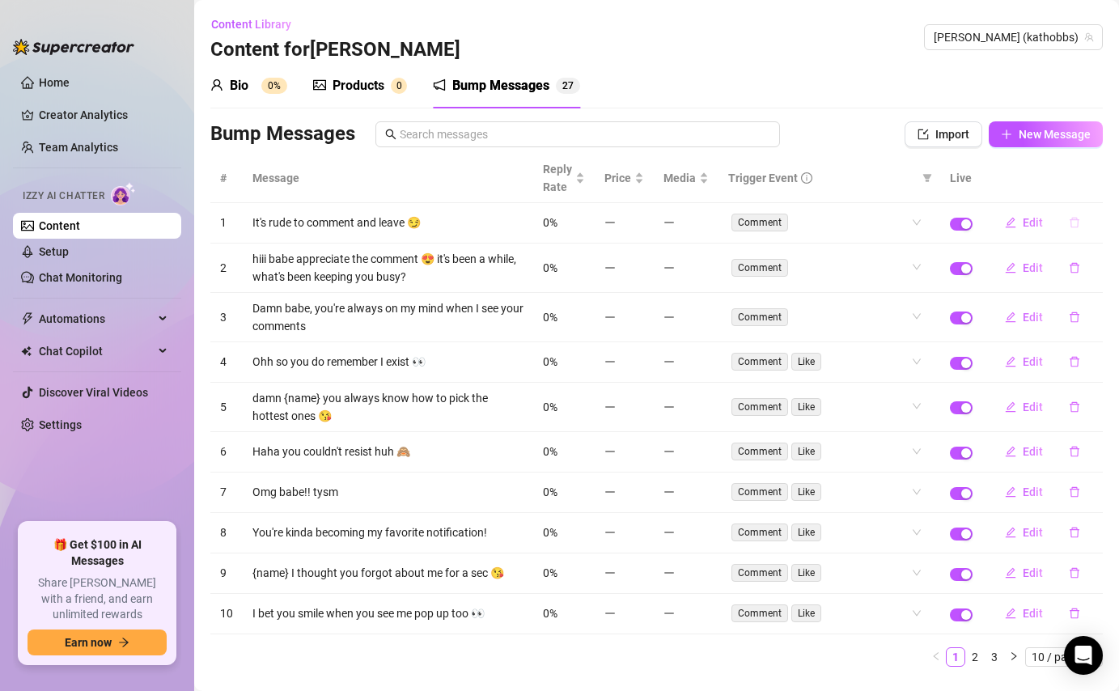
click at [1078, 224] on icon "delete" at bounding box center [1074, 222] width 11 height 11
click at [1097, 174] on span "Yes" at bounding box center [1091, 180] width 19 height 13
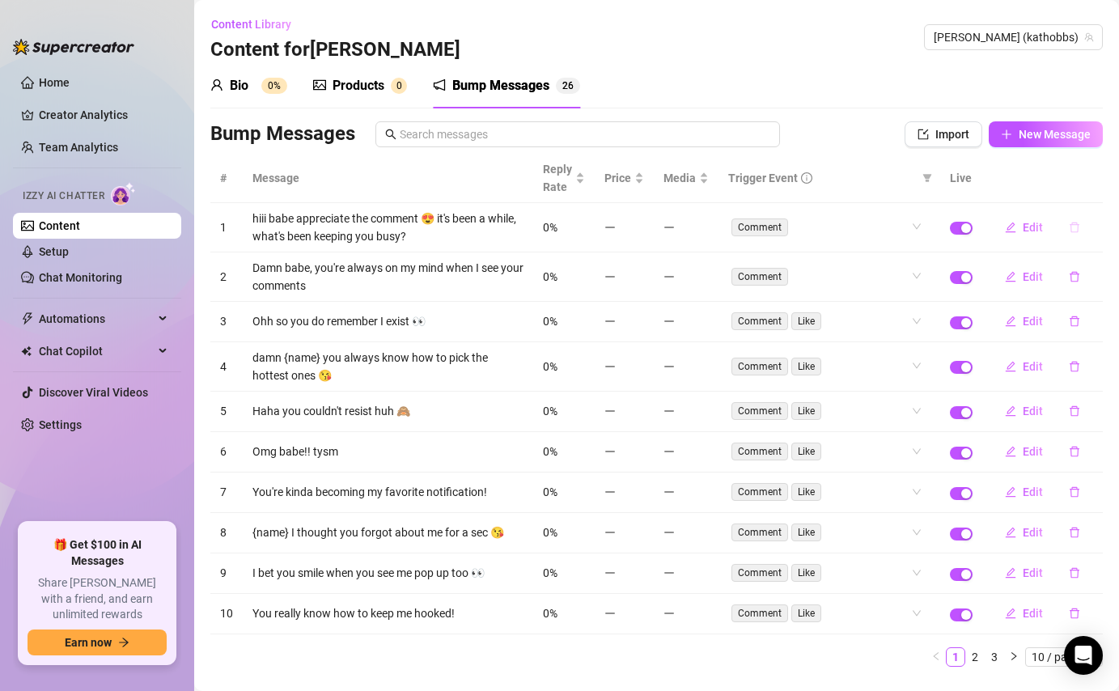
click at [1071, 226] on icon "delete" at bounding box center [1074, 227] width 11 height 11
click at [1101, 187] on span "Yes" at bounding box center [1091, 185] width 19 height 13
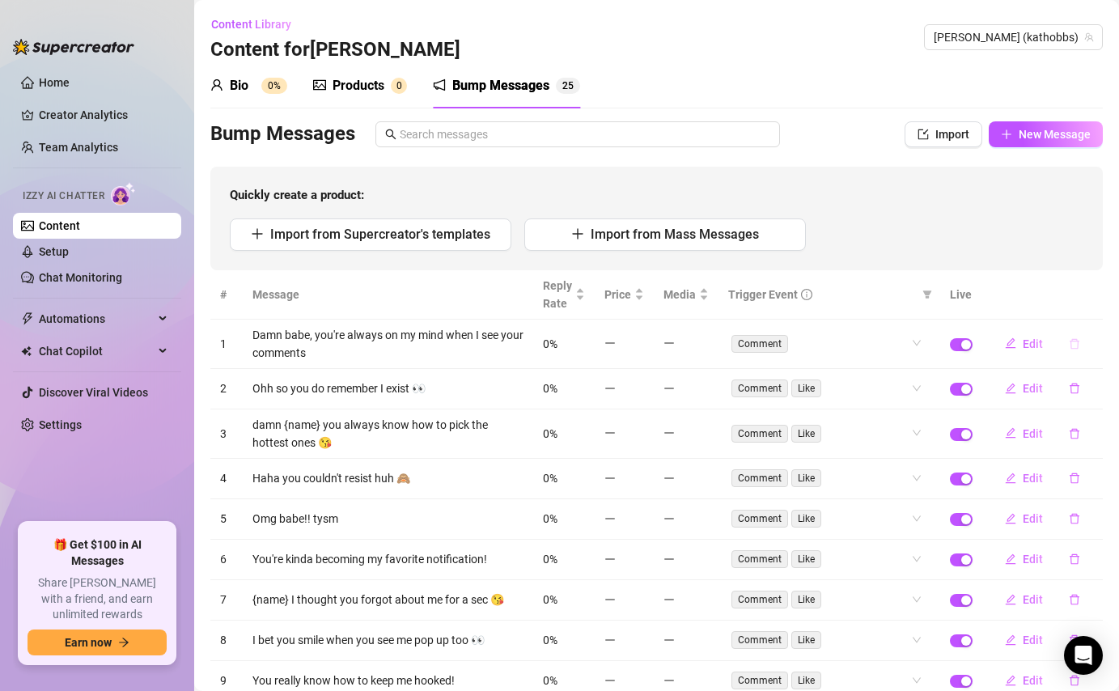
click at [1075, 346] on icon "delete" at bounding box center [1074, 343] width 11 height 11
click at [1089, 309] on button "Yes" at bounding box center [1091, 301] width 31 height 19
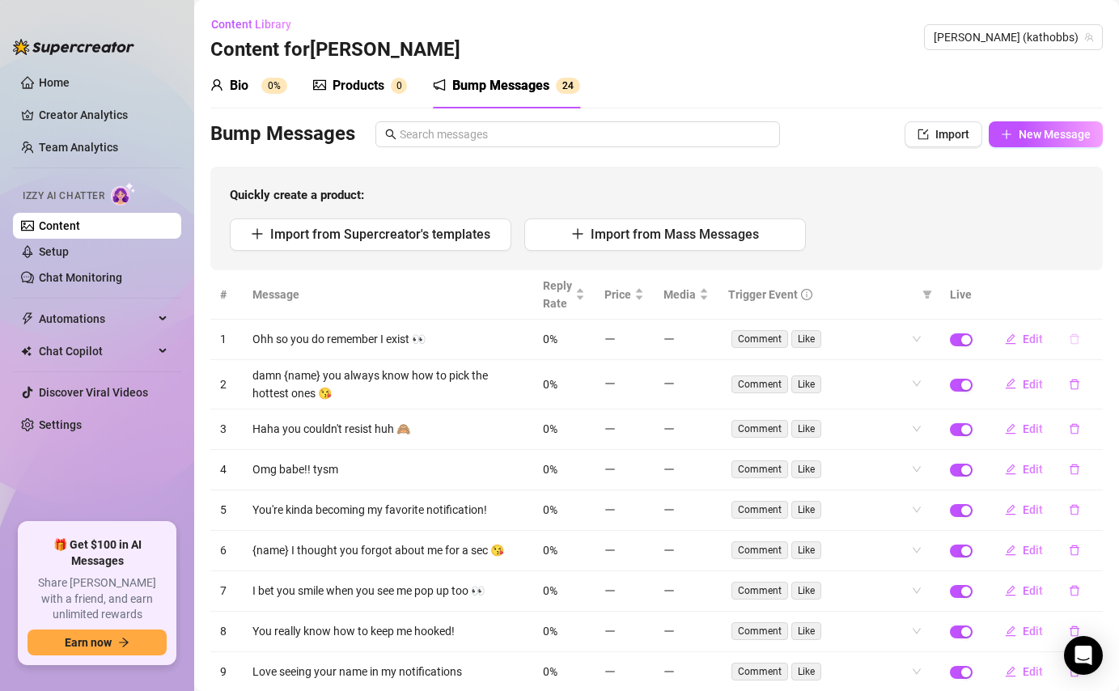
click at [1077, 348] on button "button" at bounding box center [1074, 339] width 37 height 26
click at [1095, 296] on span "Yes" at bounding box center [1091, 296] width 19 height 13
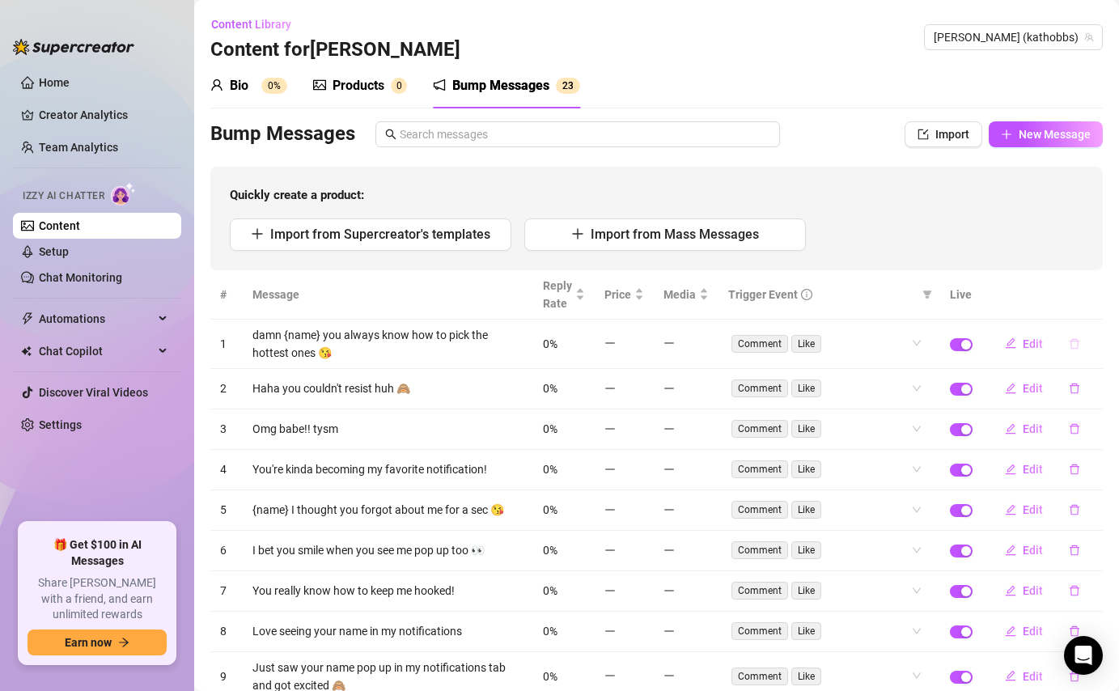
click at [1076, 340] on icon "delete" at bounding box center [1074, 343] width 11 height 11
click at [1105, 297] on button "Yes" at bounding box center [1091, 301] width 31 height 19
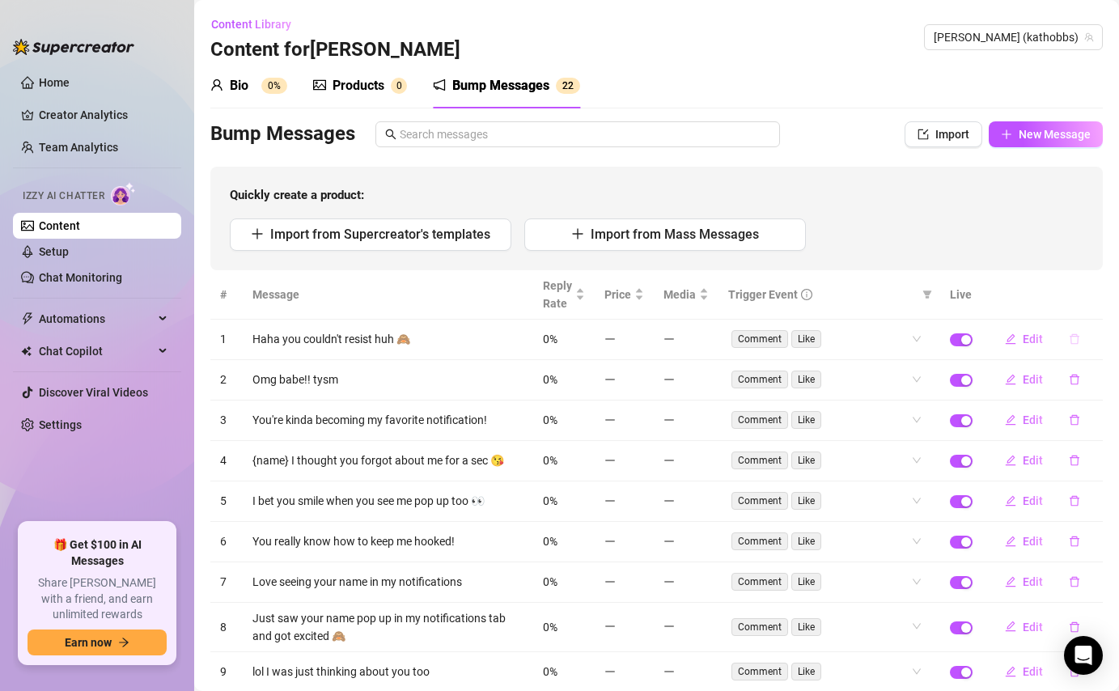
click at [1078, 333] on icon "delete" at bounding box center [1074, 338] width 11 height 11
click at [1091, 298] on span "Yes" at bounding box center [1091, 296] width 19 height 13
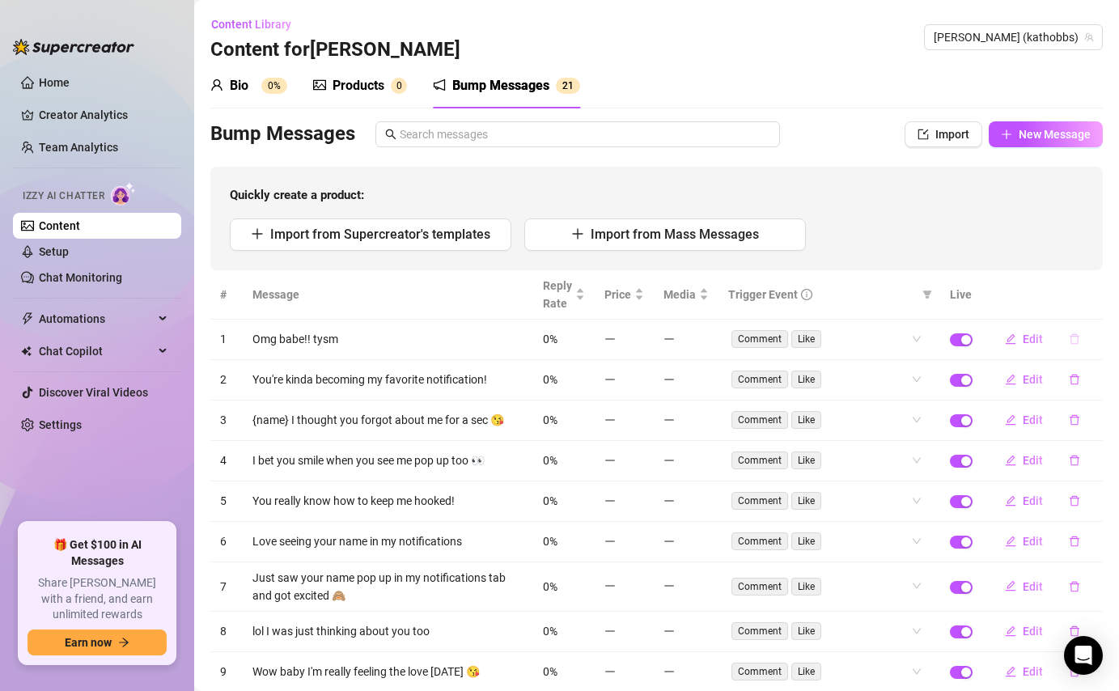
click at [1075, 340] on icon "delete" at bounding box center [1074, 338] width 11 height 11
click at [1097, 300] on span "Yes" at bounding box center [1091, 296] width 19 height 13
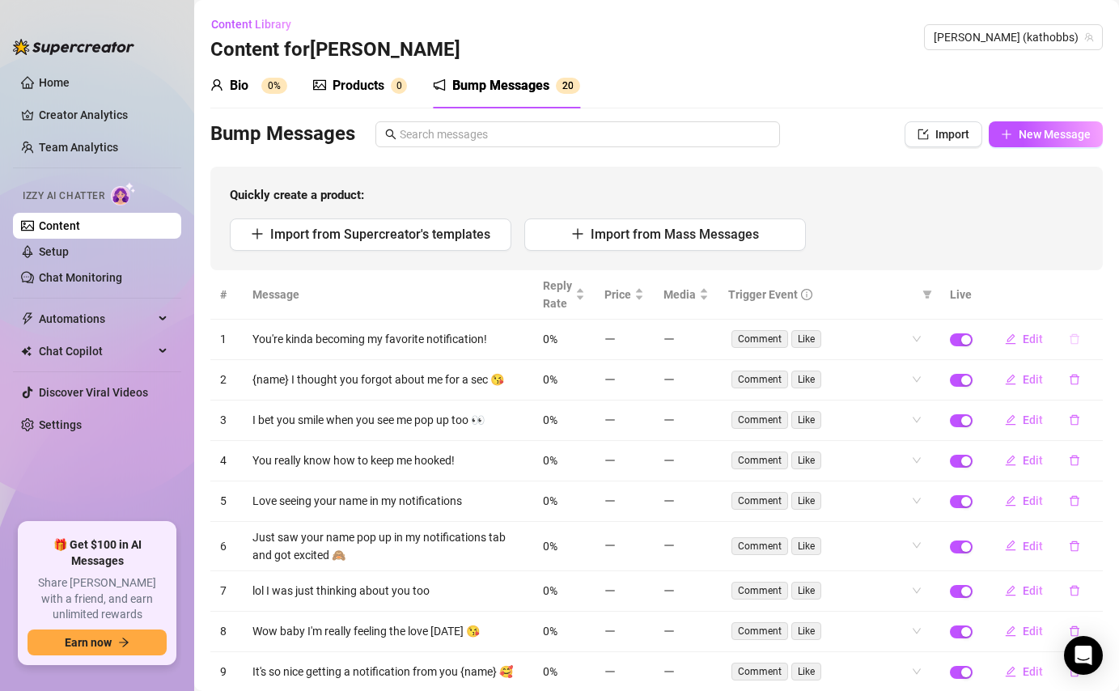
click at [1076, 335] on icon "delete" at bounding box center [1074, 338] width 11 height 11
click at [1098, 303] on span "Yes" at bounding box center [1091, 296] width 19 height 13
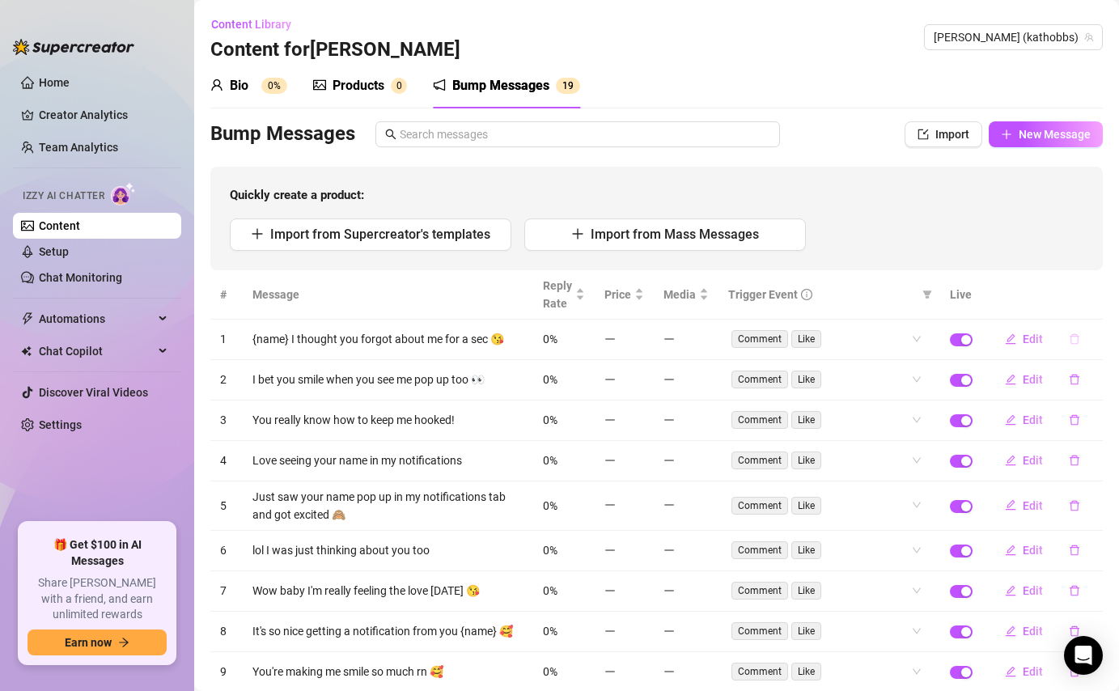
click at [1079, 339] on icon "delete" at bounding box center [1074, 338] width 11 height 11
click at [1097, 298] on span "Yes" at bounding box center [1091, 296] width 19 height 13
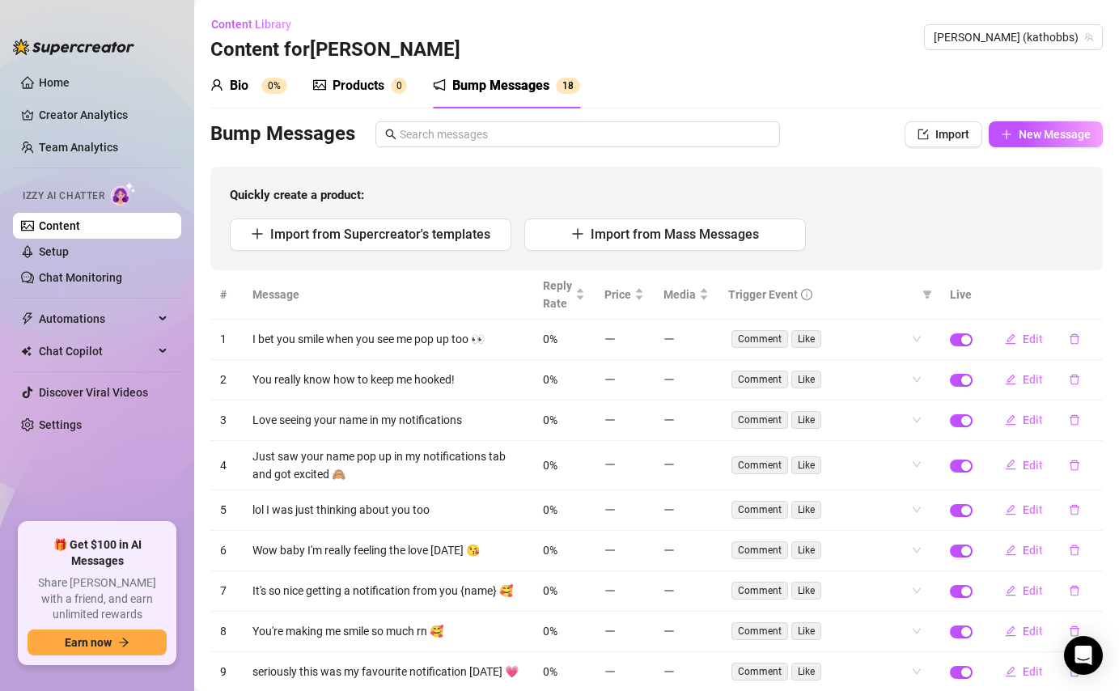
click at [1074, 337] on icon "delete" at bounding box center [1074, 338] width 11 height 11
click at [1088, 293] on span "Yes" at bounding box center [1091, 296] width 19 height 13
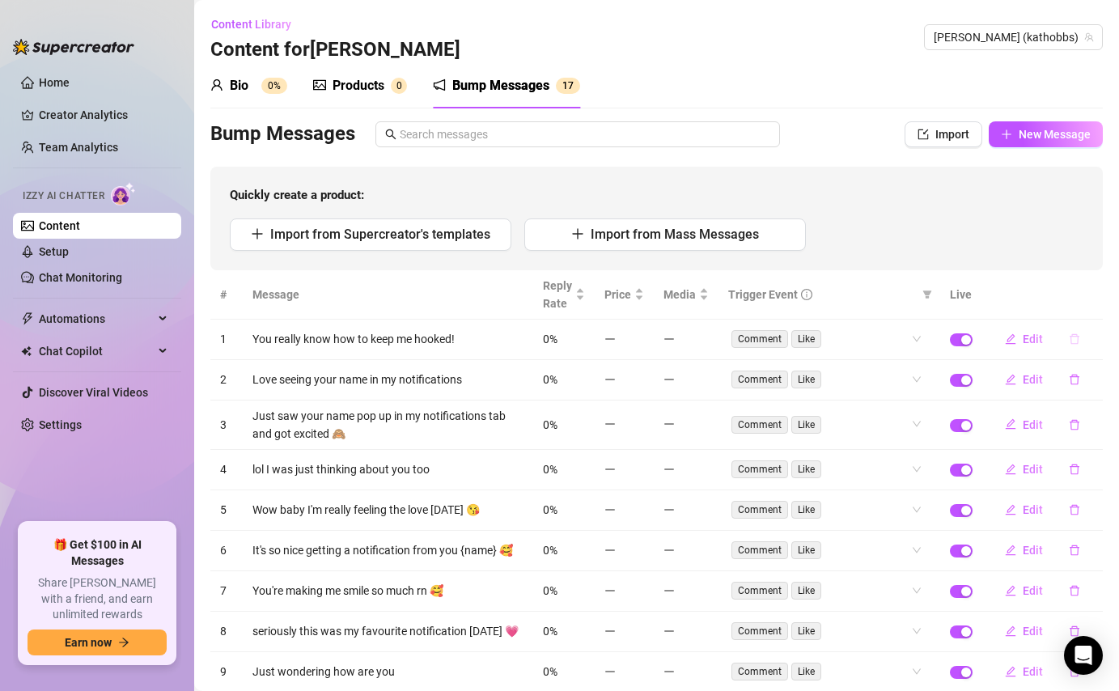
click at [1073, 339] on icon "delete" at bounding box center [1074, 338] width 11 height 11
click at [1091, 292] on span "Yes" at bounding box center [1091, 296] width 19 height 13
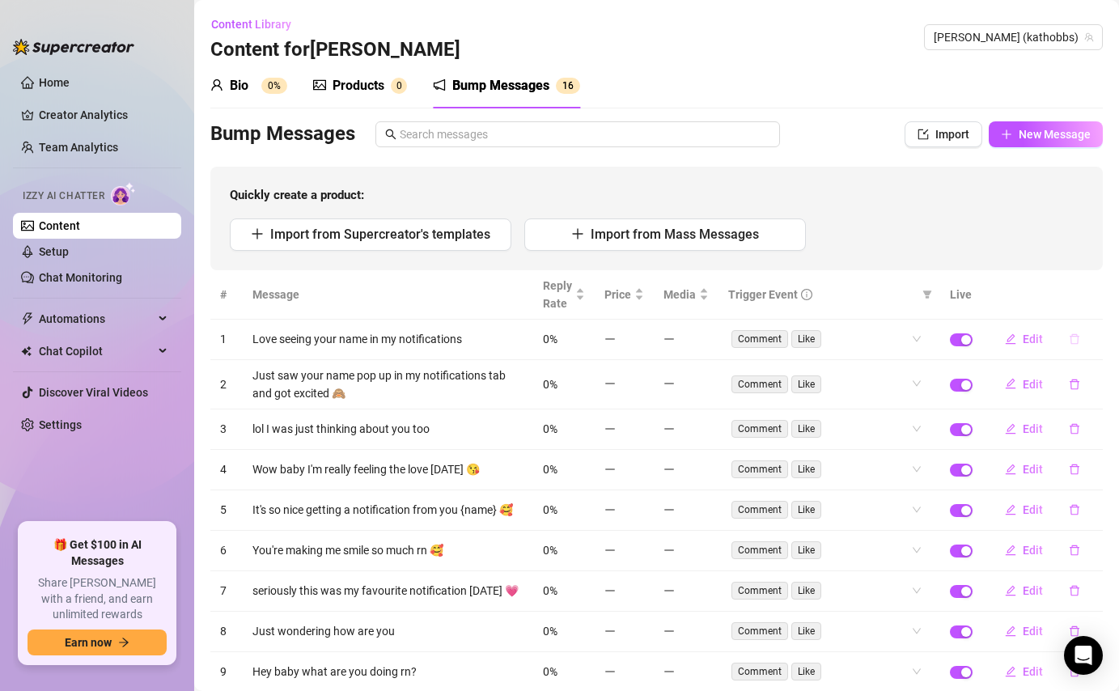
click at [1079, 338] on icon "delete" at bounding box center [1074, 338] width 11 height 11
click at [1098, 294] on span "Yes" at bounding box center [1091, 296] width 19 height 13
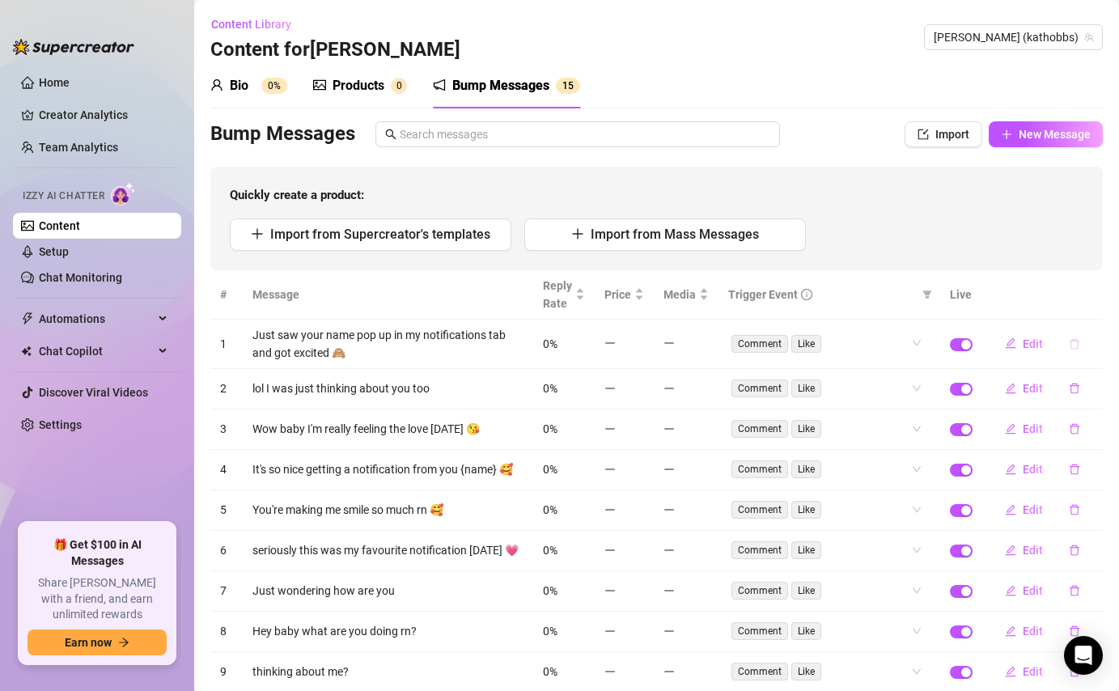
click at [1076, 342] on icon "delete" at bounding box center [1074, 343] width 11 height 11
click at [1089, 297] on span "Yes" at bounding box center [1091, 301] width 19 height 13
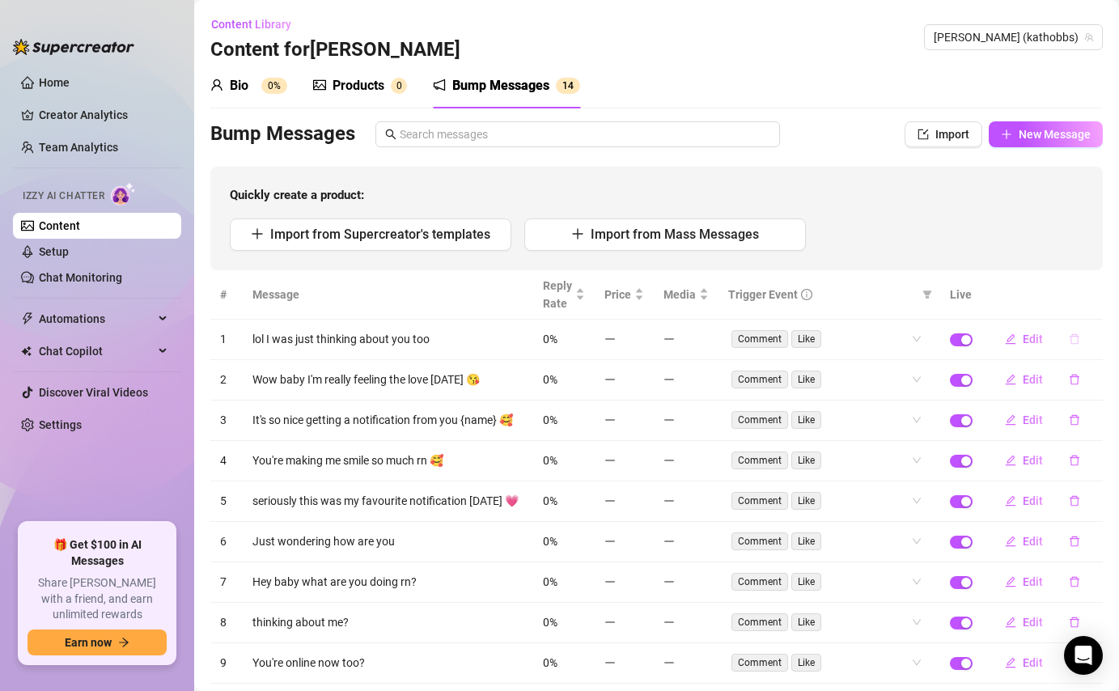
click at [1076, 339] on icon "delete" at bounding box center [1074, 338] width 11 height 11
click at [1089, 295] on span "Yes" at bounding box center [1091, 296] width 19 height 13
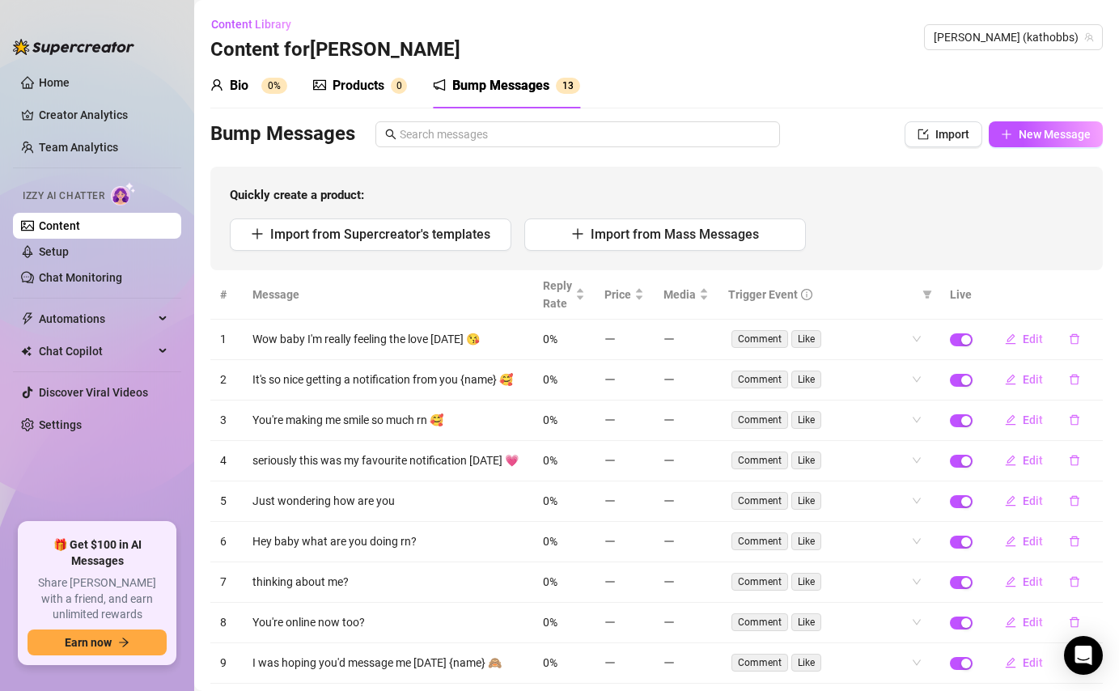
click at [1077, 339] on icon "delete" at bounding box center [1075, 339] width 10 height 11
click at [1099, 292] on span "Yes" at bounding box center [1091, 296] width 19 height 13
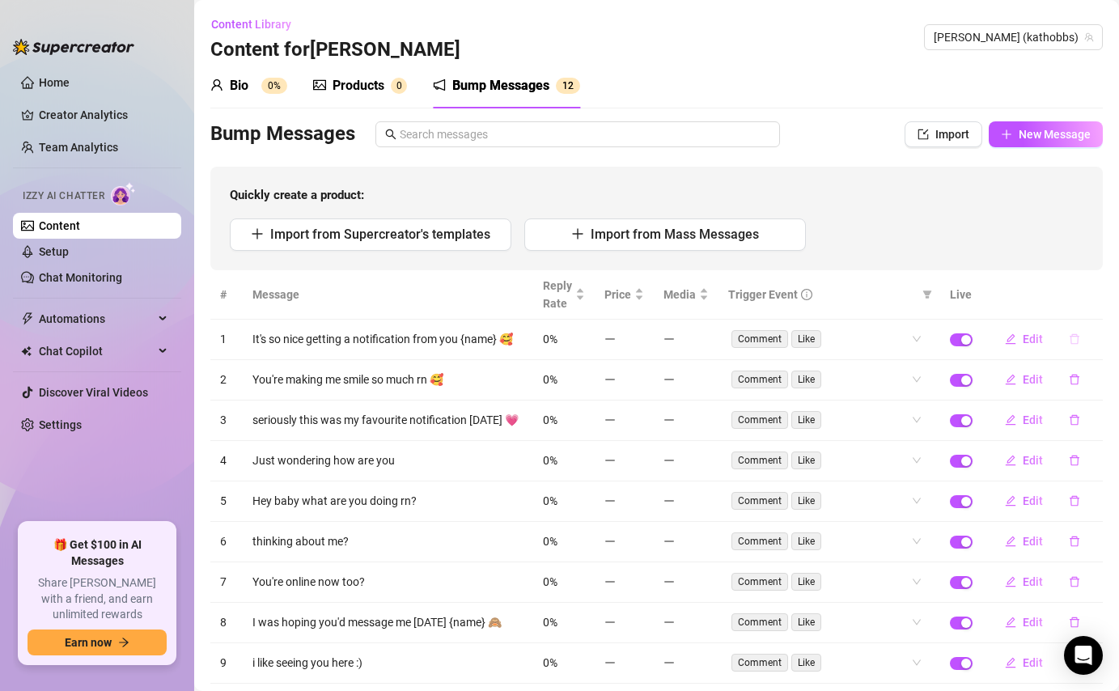
click at [1077, 341] on icon "delete" at bounding box center [1074, 338] width 11 height 11
click at [1096, 292] on span "Yes" at bounding box center [1091, 296] width 19 height 13
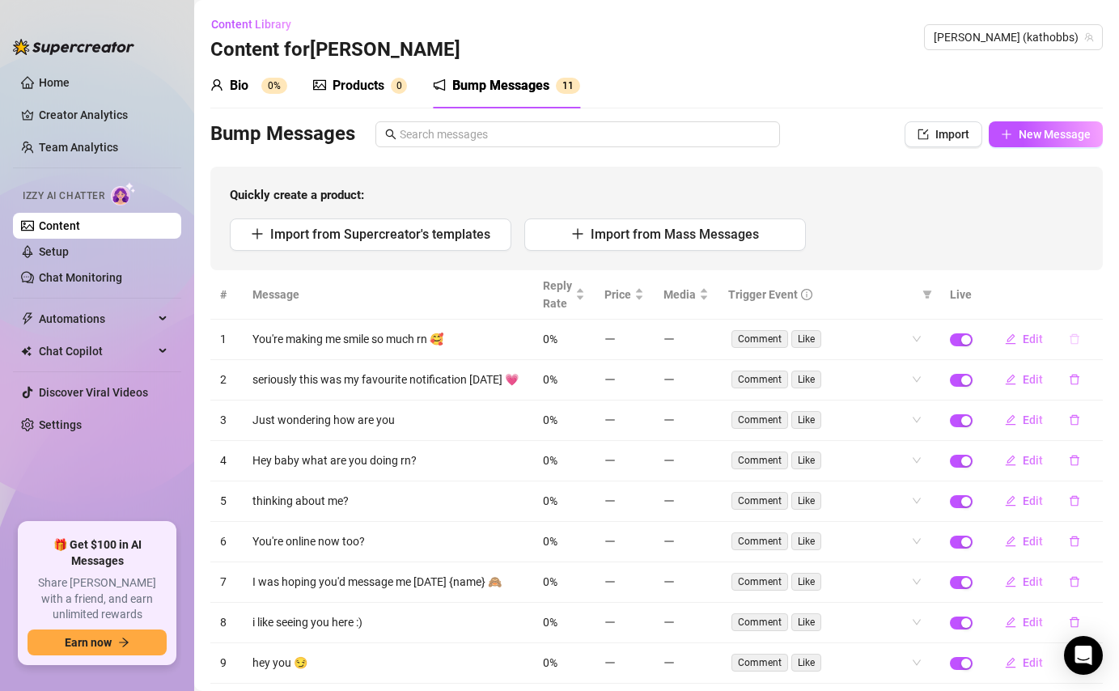
click at [1075, 341] on icon "delete" at bounding box center [1074, 338] width 11 height 11
click at [1089, 290] on span "Yes" at bounding box center [1091, 296] width 19 height 13
click at [1070, 346] on button "button" at bounding box center [1074, 339] width 37 height 26
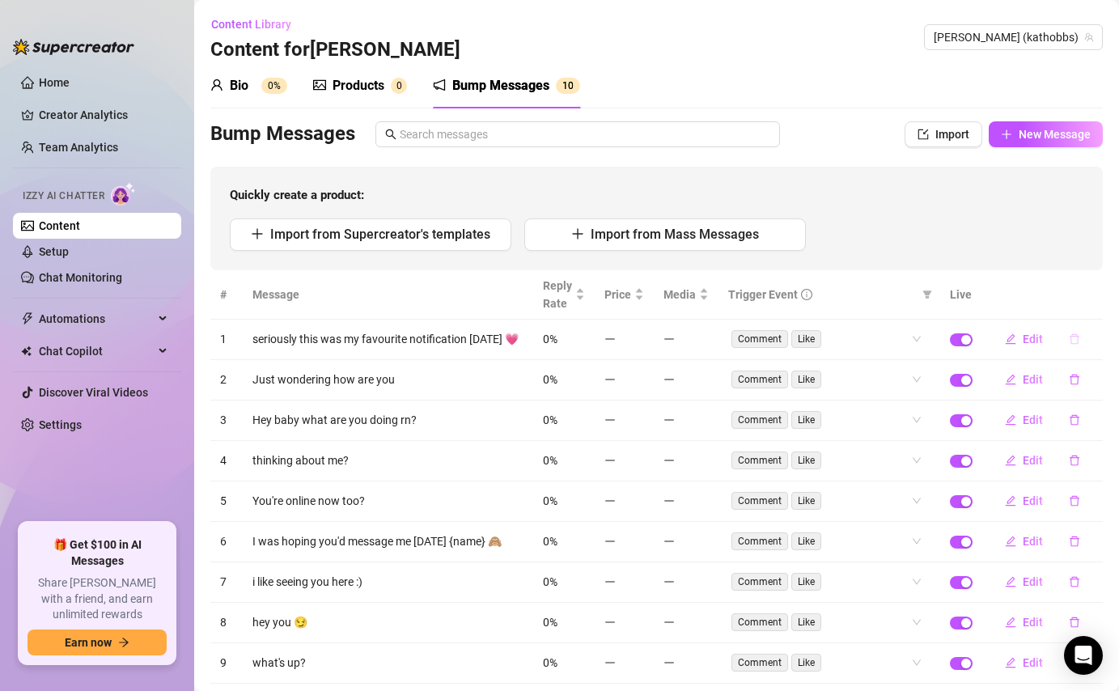
click at [1072, 342] on icon "delete" at bounding box center [1074, 338] width 11 height 11
click at [1087, 300] on span "Yes" at bounding box center [1091, 296] width 19 height 13
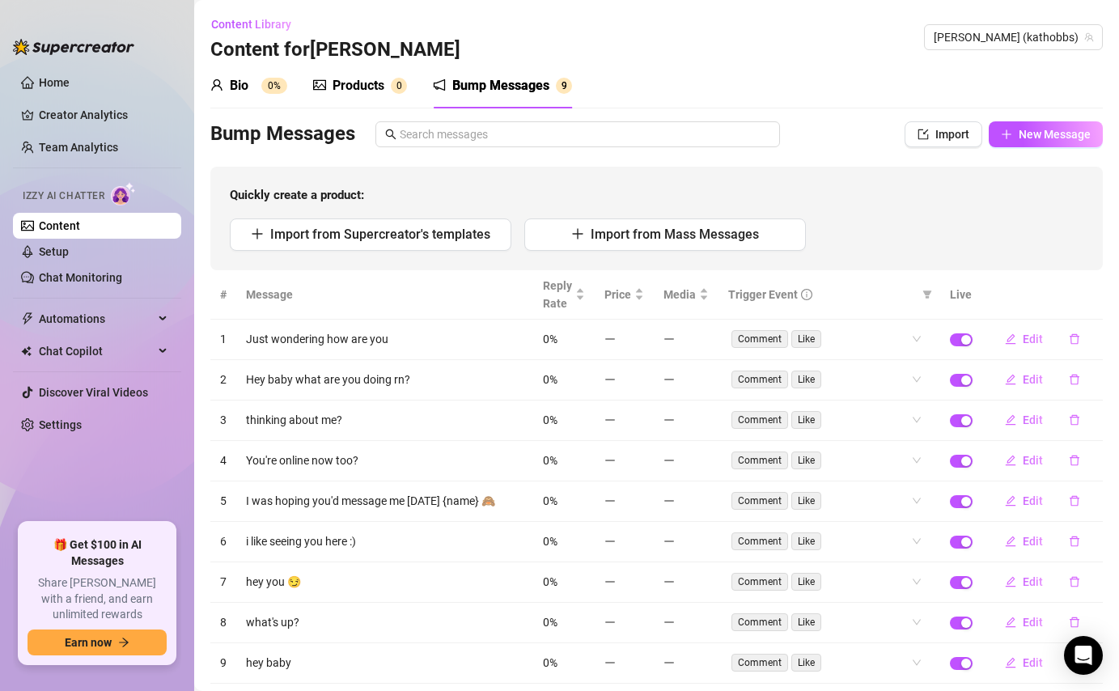
click at [1069, 354] on td "Edit" at bounding box center [1042, 340] width 121 height 40
click at [1077, 338] on icon "delete" at bounding box center [1075, 339] width 10 height 11
click at [1091, 312] on div "Delete this message? No Yes" at bounding box center [1045, 284] width 142 height 63
click at [1091, 303] on button "Yes" at bounding box center [1091, 296] width 31 height 19
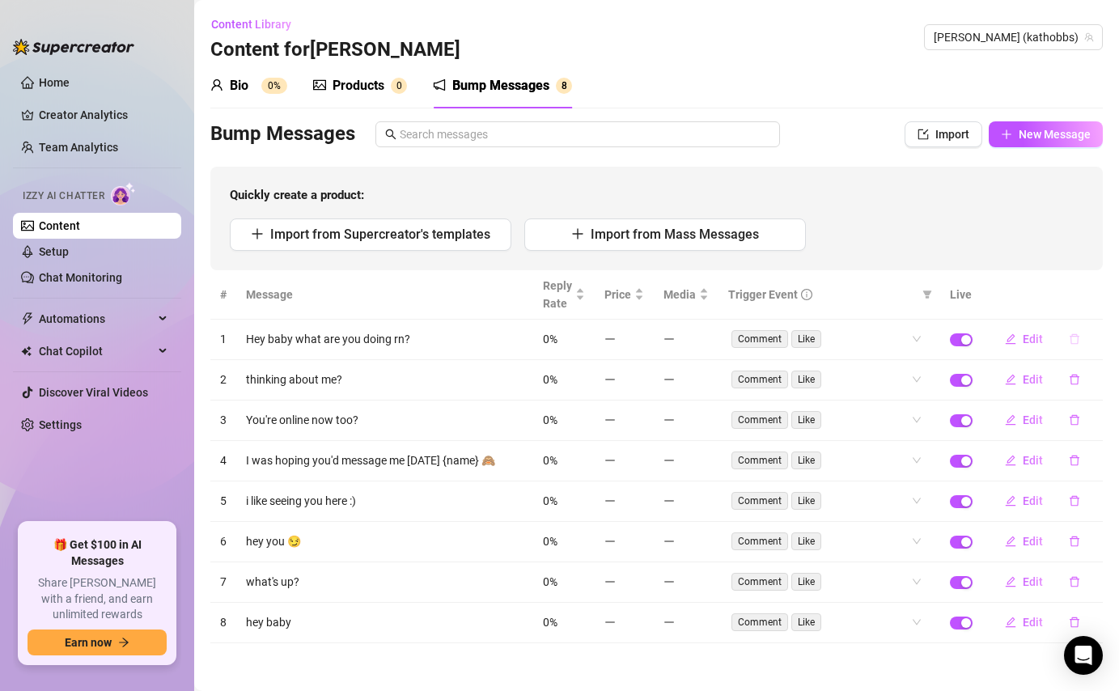
click at [1074, 337] on icon "delete" at bounding box center [1075, 339] width 10 height 11
click at [1092, 287] on button "Yes" at bounding box center [1091, 296] width 31 height 19
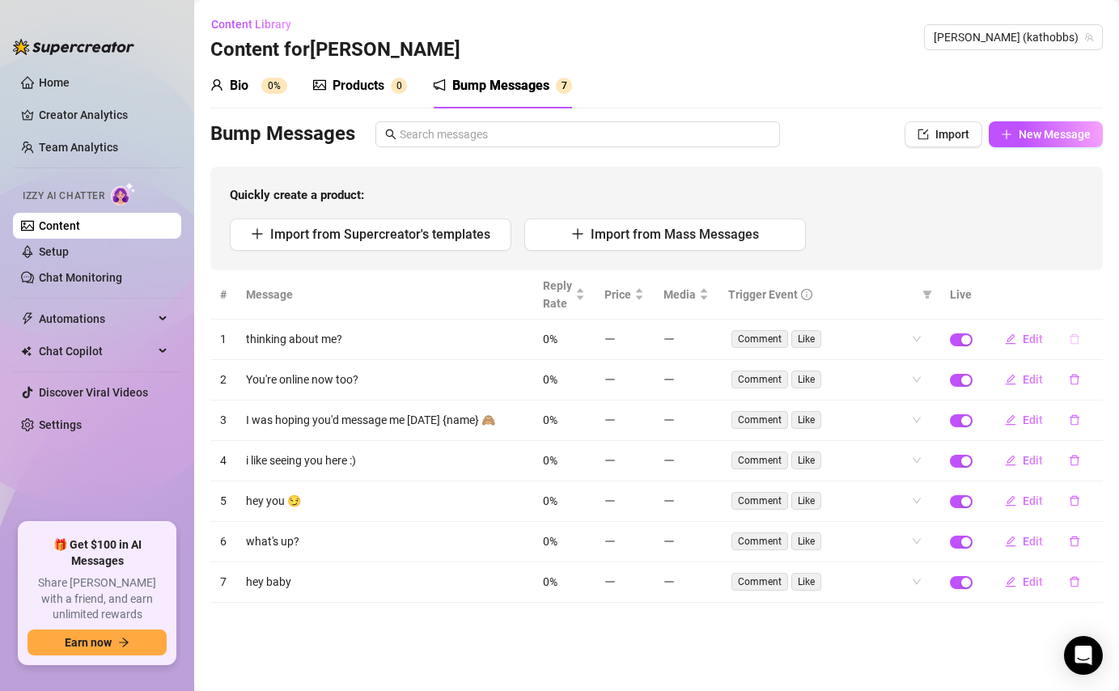
click at [1073, 347] on button "button" at bounding box center [1074, 339] width 37 height 26
click at [1092, 297] on span "Yes" at bounding box center [1091, 296] width 19 height 13
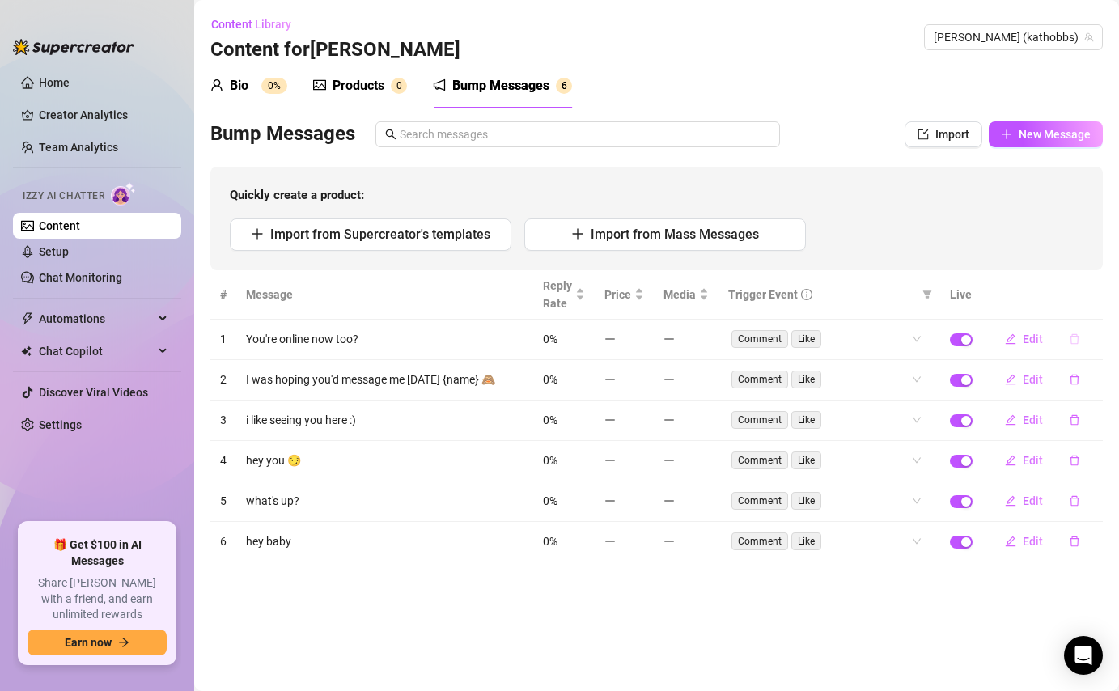
click at [1071, 339] on icon "delete" at bounding box center [1075, 339] width 10 height 11
click at [1088, 298] on span "Yes" at bounding box center [1091, 296] width 19 height 13
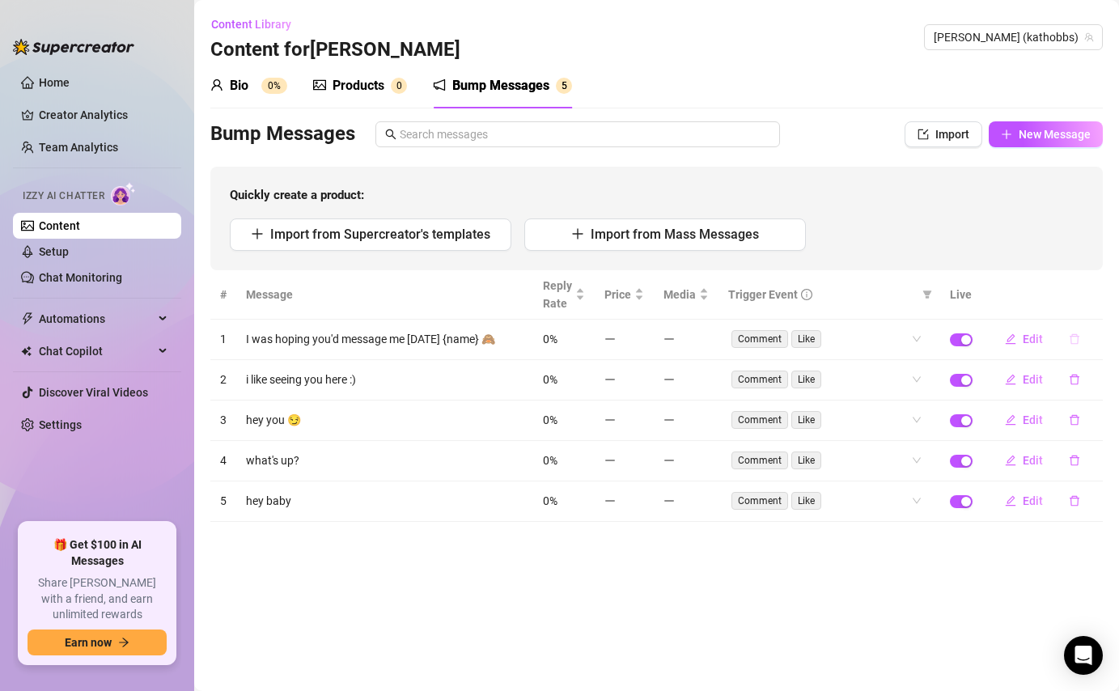
click at [1079, 340] on icon "delete" at bounding box center [1074, 338] width 11 height 11
click at [1090, 299] on span "Yes" at bounding box center [1091, 296] width 19 height 13
click at [1077, 342] on icon "delete" at bounding box center [1074, 338] width 11 height 11
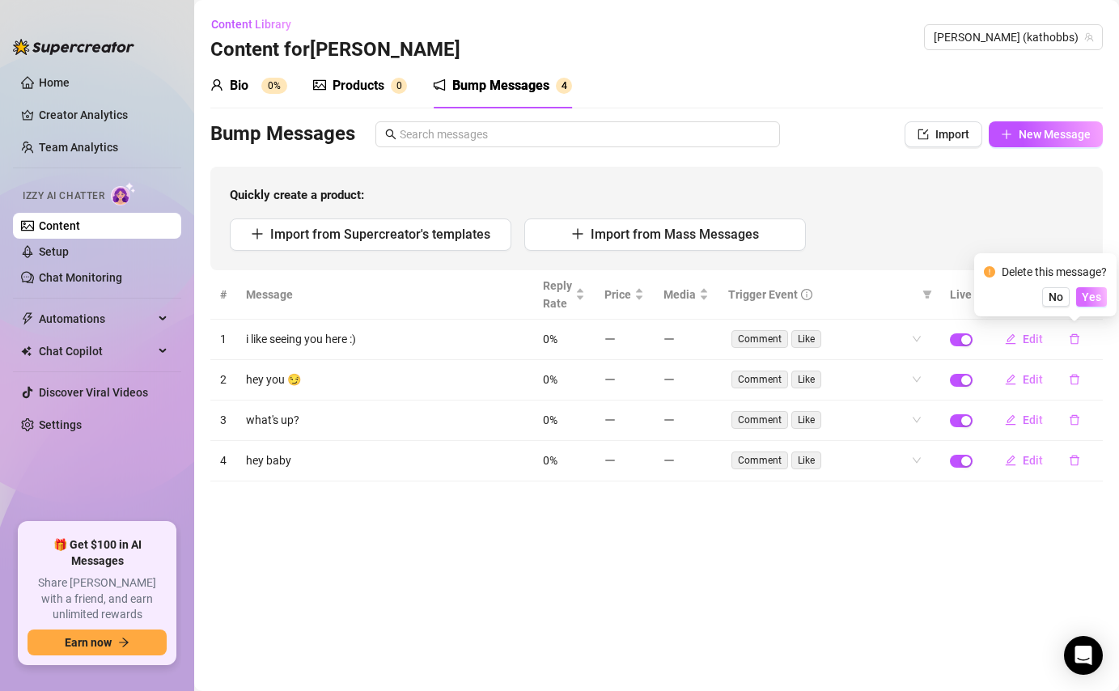
click at [1091, 301] on span "Yes" at bounding box center [1091, 296] width 19 height 13
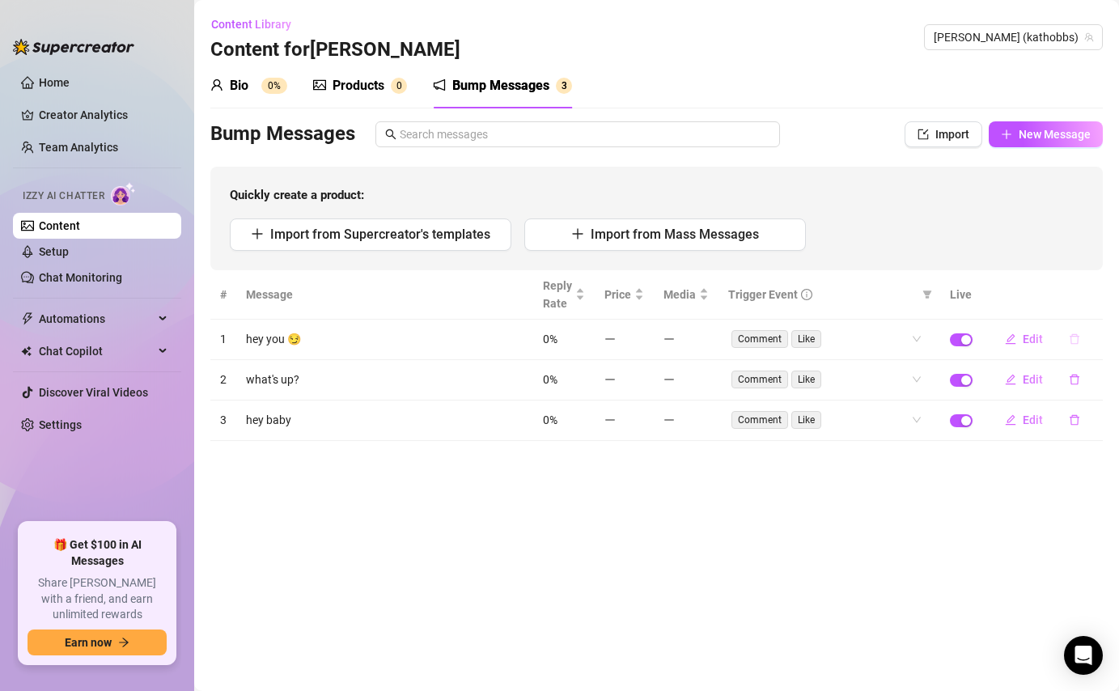
click at [1078, 338] on icon "delete" at bounding box center [1075, 339] width 10 height 11
click at [1092, 300] on span "Yes" at bounding box center [1091, 296] width 19 height 13
click at [1080, 334] on button "button" at bounding box center [1074, 339] width 37 height 26
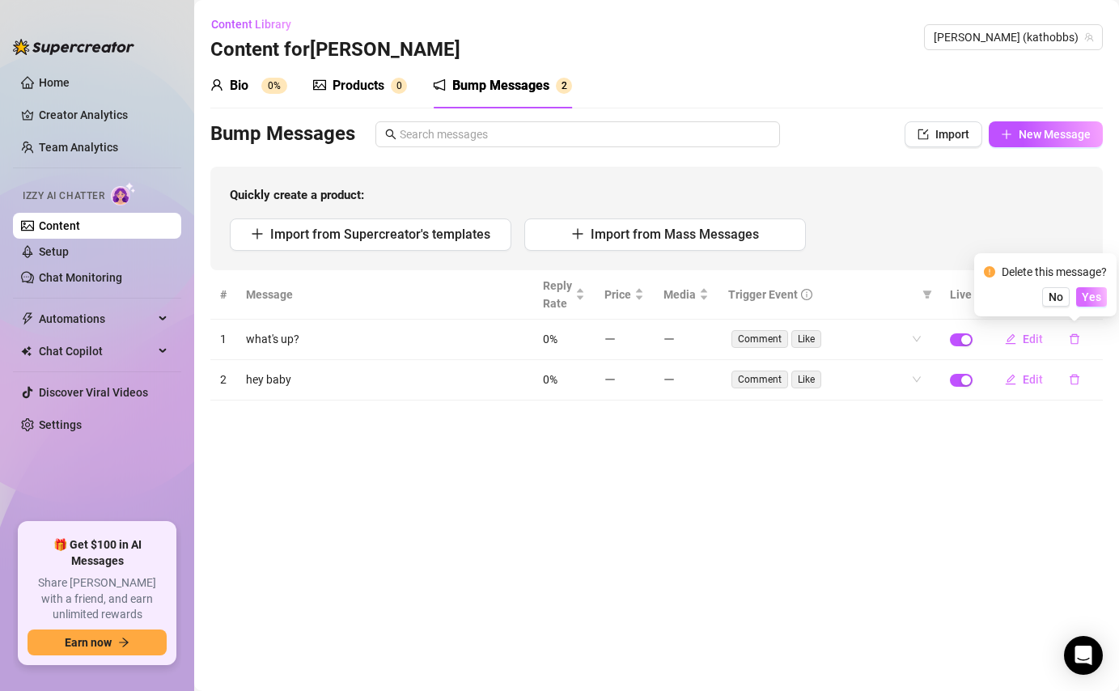
click at [1101, 301] on span "Yes" at bounding box center [1091, 296] width 19 height 13
click at [1079, 339] on icon "delete" at bounding box center [1074, 338] width 11 height 11
click at [1093, 303] on button "Yes" at bounding box center [1091, 296] width 31 height 19
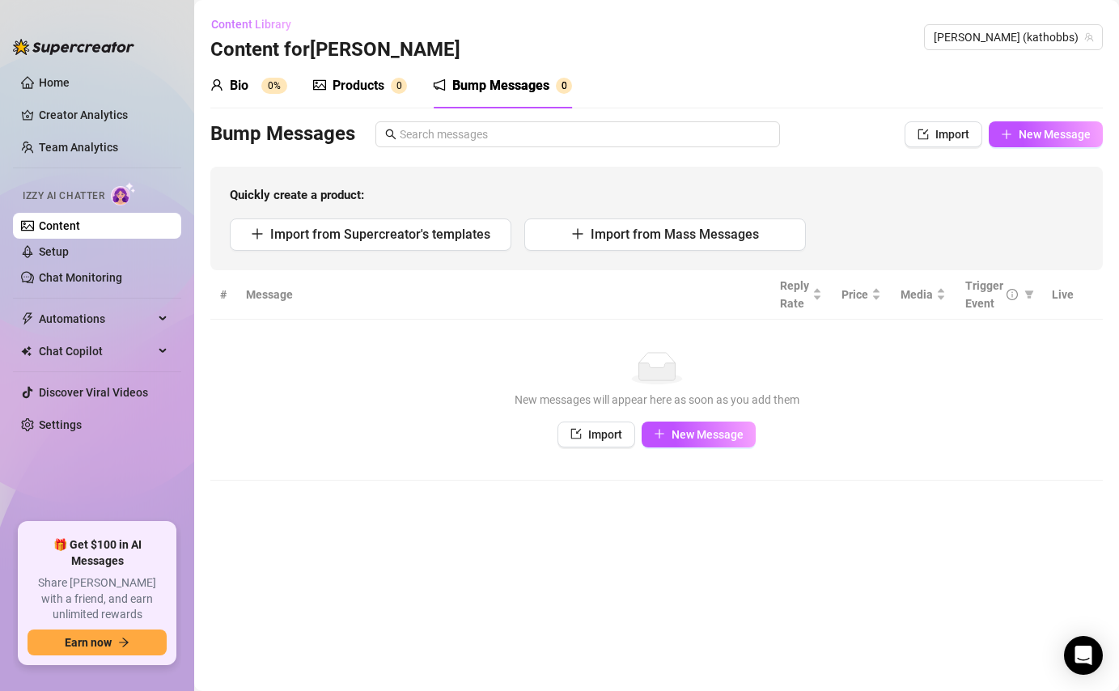
click at [269, 22] on span "Content Library" at bounding box center [251, 24] width 80 height 13
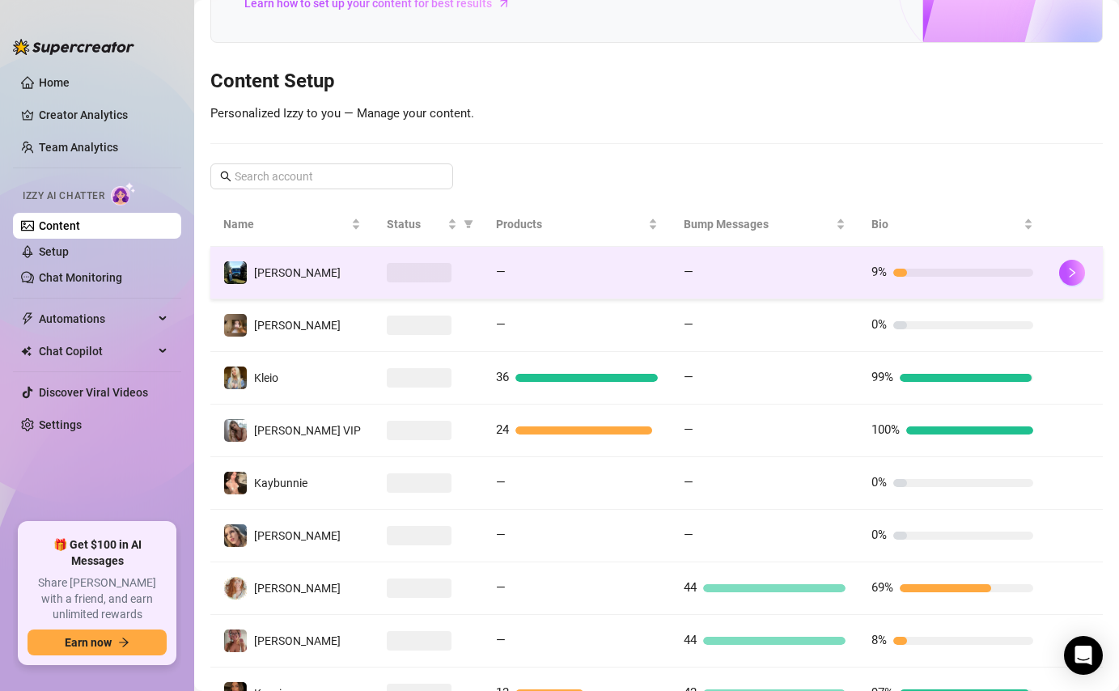
scroll to position [312, 0]
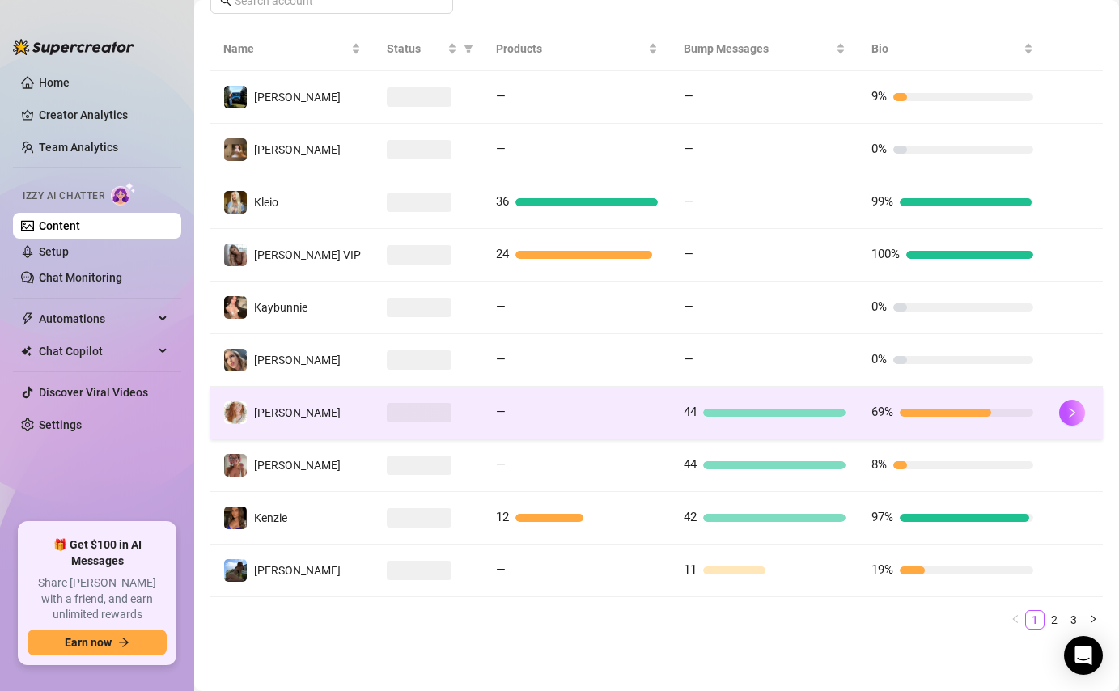
click at [774, 421] on div "44" at bounding box center [765, 412] width 162 height 19
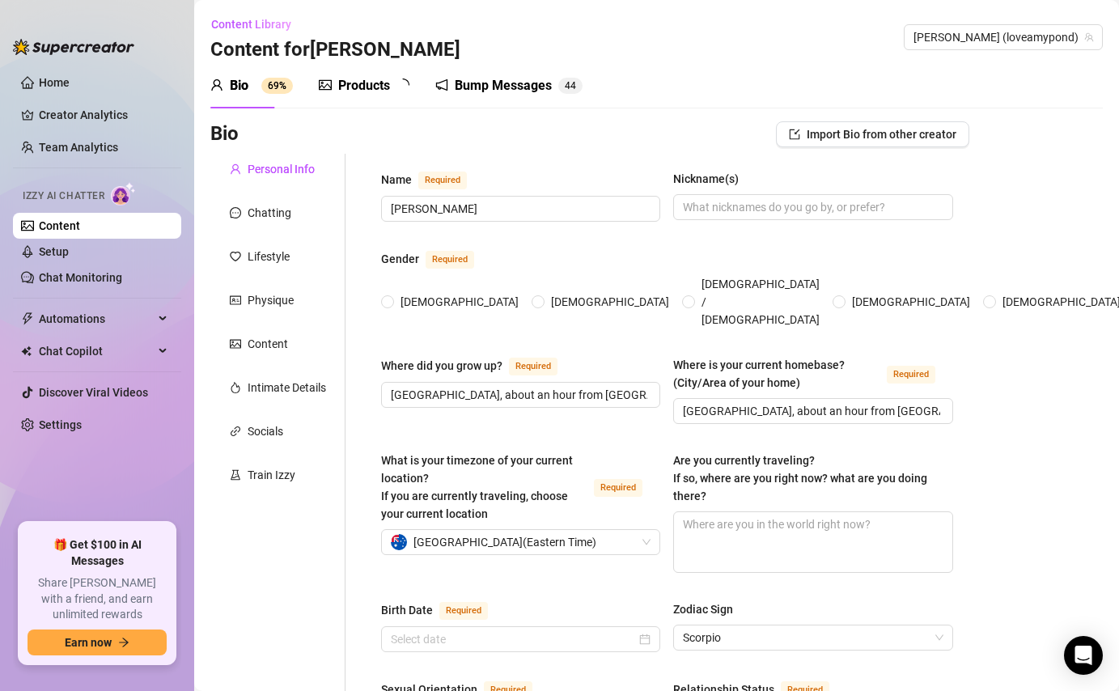
radio input "true"
type input "[DATE]"
click at [535, 85] on div "Bump Messages" at bounding box center [506, 85] width 97 height 19
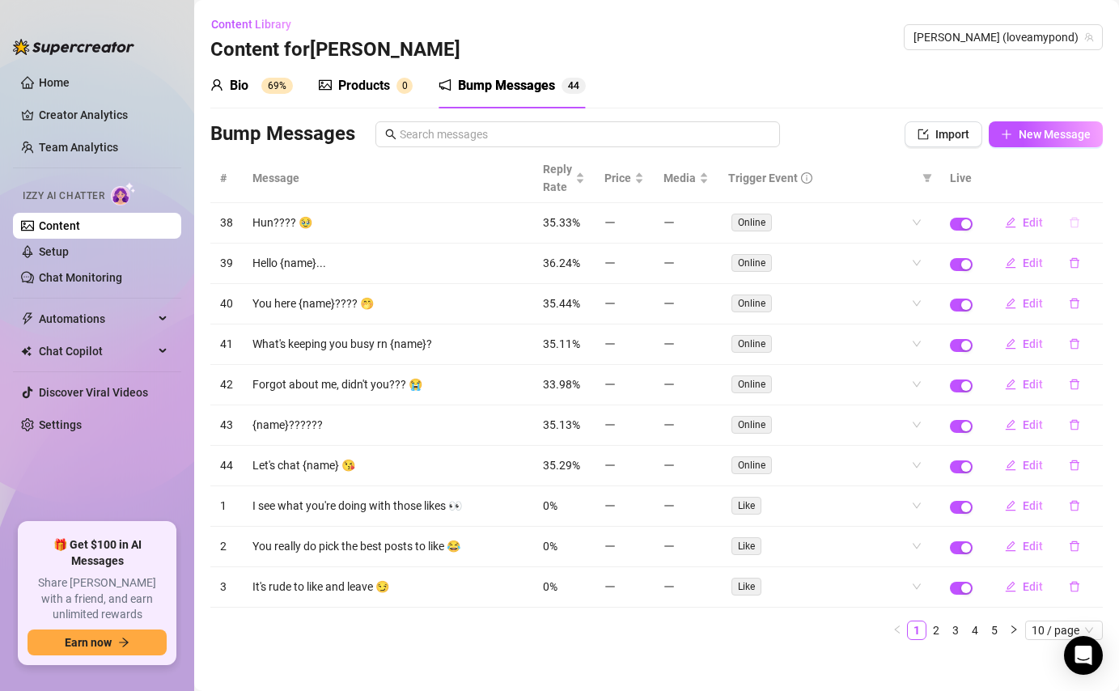
click at [1071, 223] on icon "delete" at bounding box center [1074, 222] width 11 height 11
click at [1091, 182] on span "Yes" at bounding box center [1091, 180] width 19 height 13
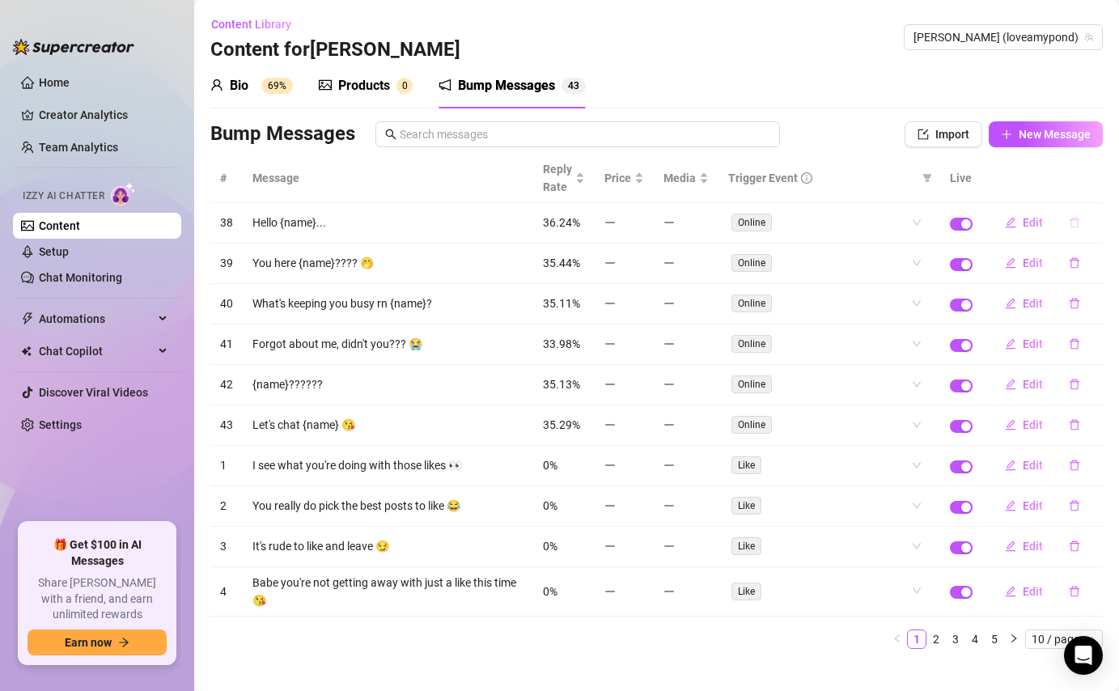
click at [1077, 219] on icon "delete" at bounding box center [1074, 222] width 11 height 11
click at [1095, 180] on span "Yes" at bounding box center [1091, 180] width 19 height 13
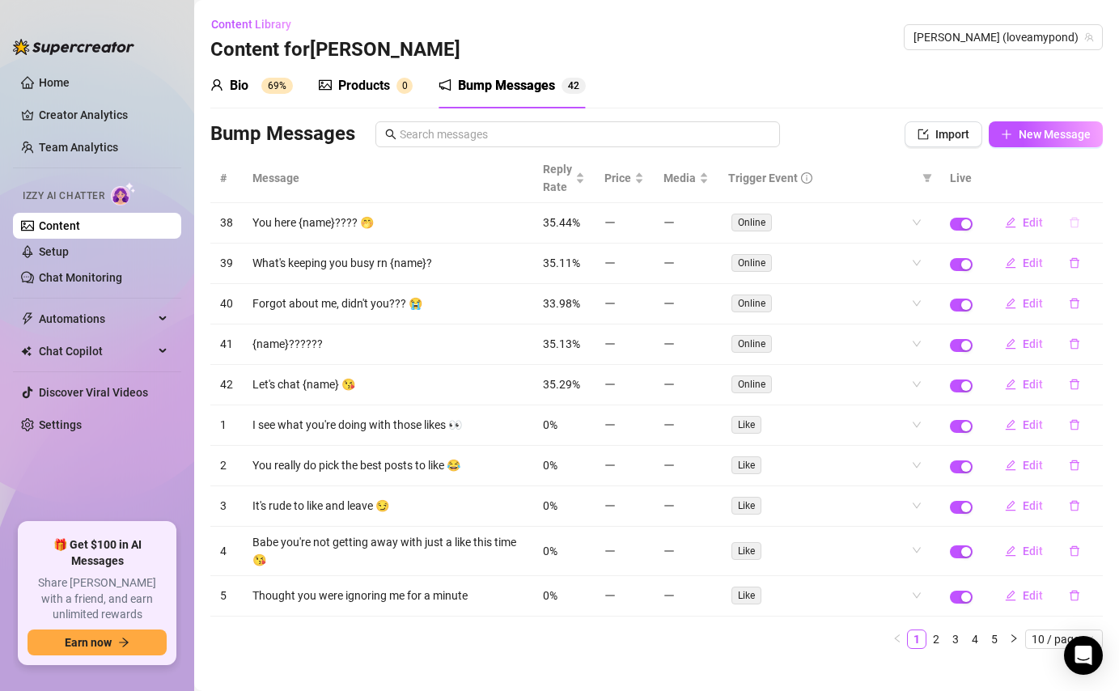
click at [1079, 220] on icon "delete" at bounding box center [1075, 223] width 10 height 11
click at [1097, 182] on span "Yes" at bounding box center [1091, 180] width 19 height 13
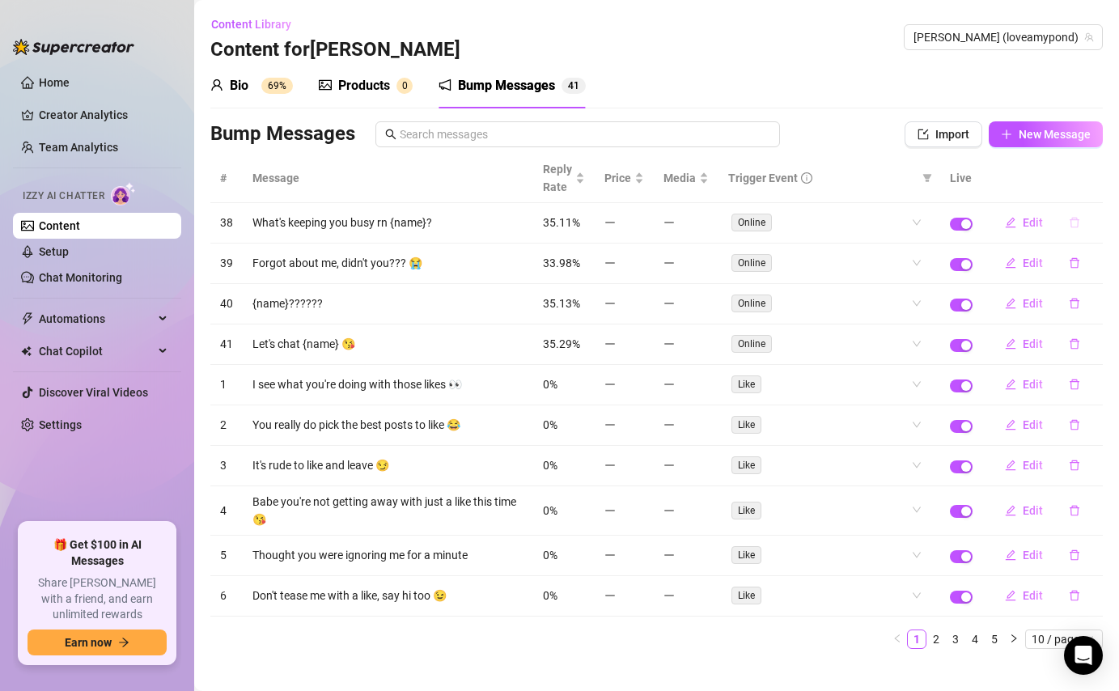
click at [1078, 216] on button "button" at bounding box center [1074, 223] width 37 height 26
click at [1095, 179] on span "Yes" at bounding box center [1091, 180] width 19 height 13
click at [1073, 224] on icon "delete" at bounding box center [1074, 222] width 11 height 11
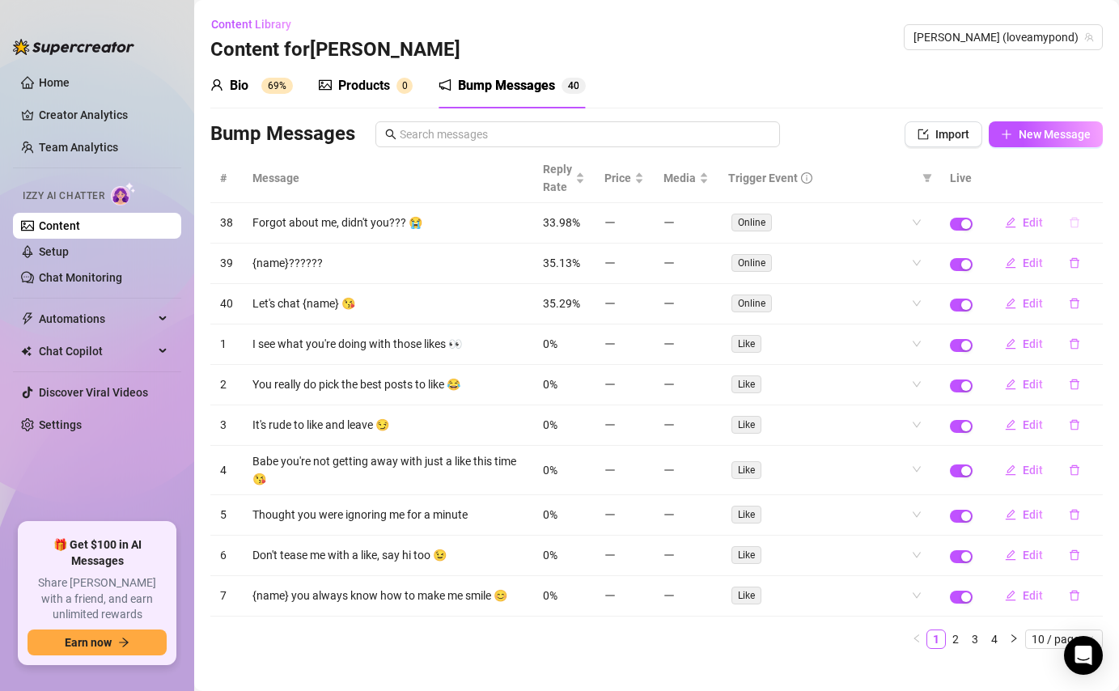
click at [1074, 223] on icon "delete" at bounding box center [1074, 222] width 11 height 11
click at [1092, 180] on span "Yes" at bounding box center [1091, 180] width 19 height 13
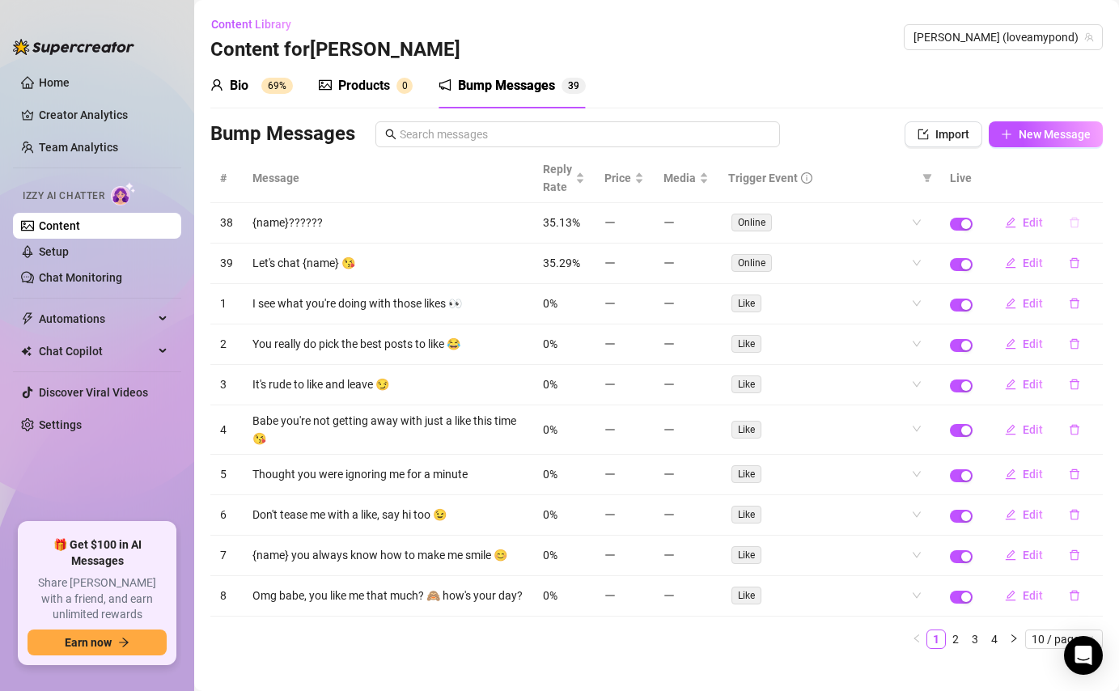
click at [1076, 226] on icon "delete" at bounding box center [1074, 222] width 11 height 11
click at [1094, 184] on span "Yes" at bounding box center [1091, 180] width 19 height 13
click at [1076, 225] on icon "delete" at bounding box center [1074, 222] width 11 height 11
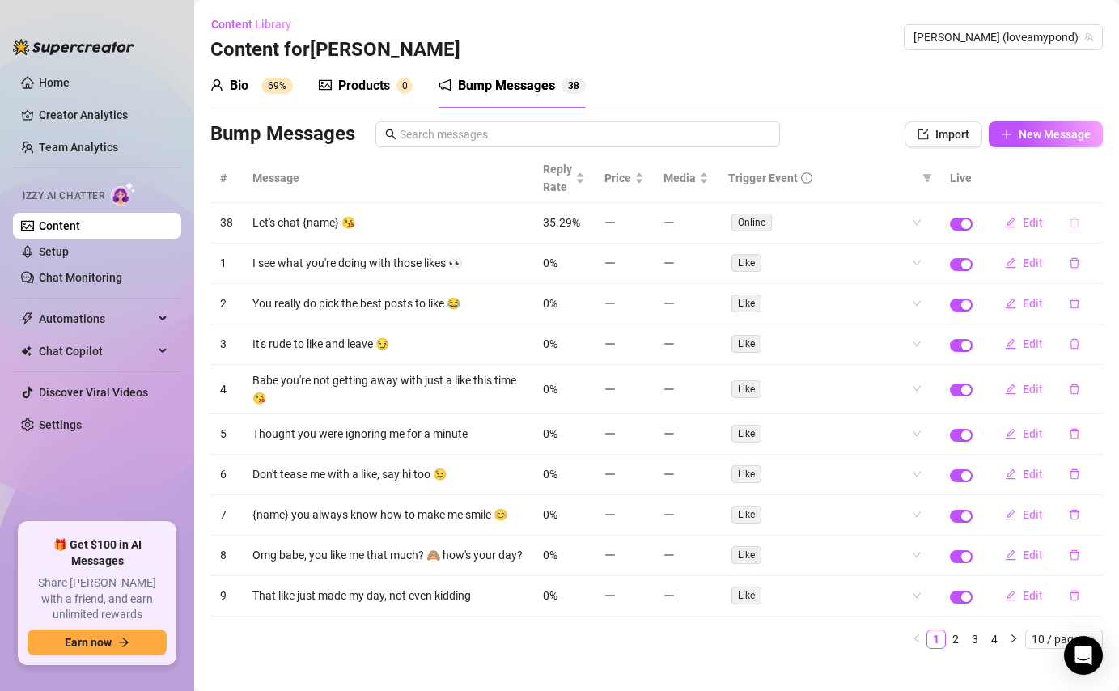
click at [1076, 225] on icon "delete" at bounding box center [1074, 222] width 11 height 11
click at [1088, 180] on span "Yes" at bounding box center [1091, 180] width 19 height 13
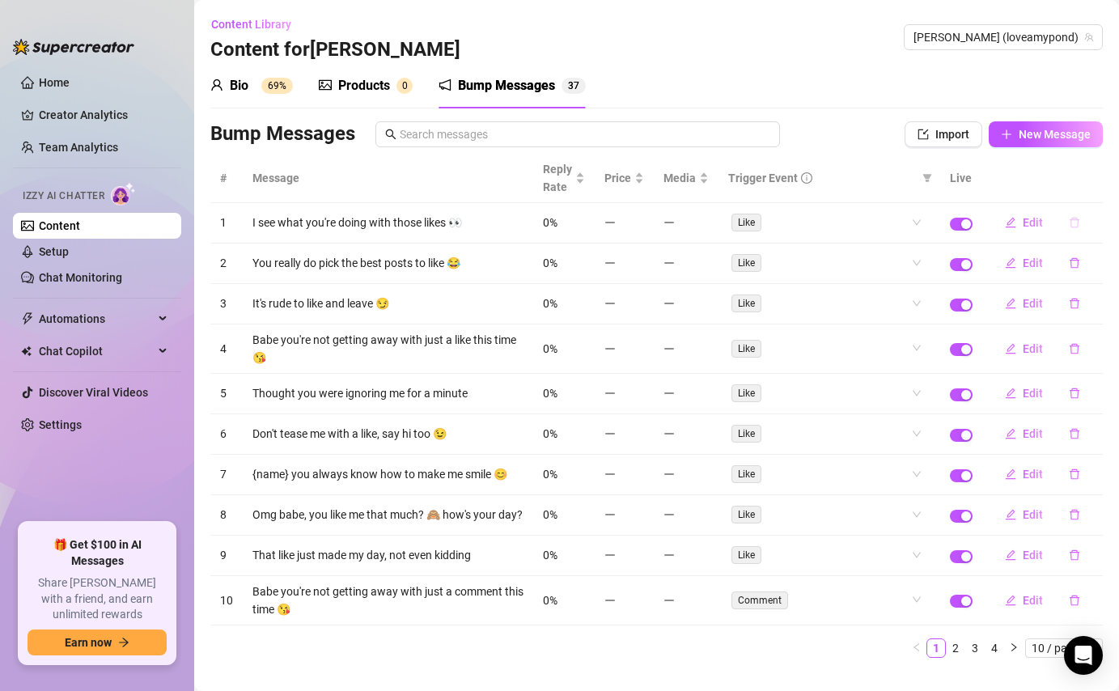
click at [1077, 220] on icon "delete" at bounding box center [1075, 223] width 10 height 11
click at [1096, 180] on span "Yes" at bounding box center [1091, 180] width 19 height 13
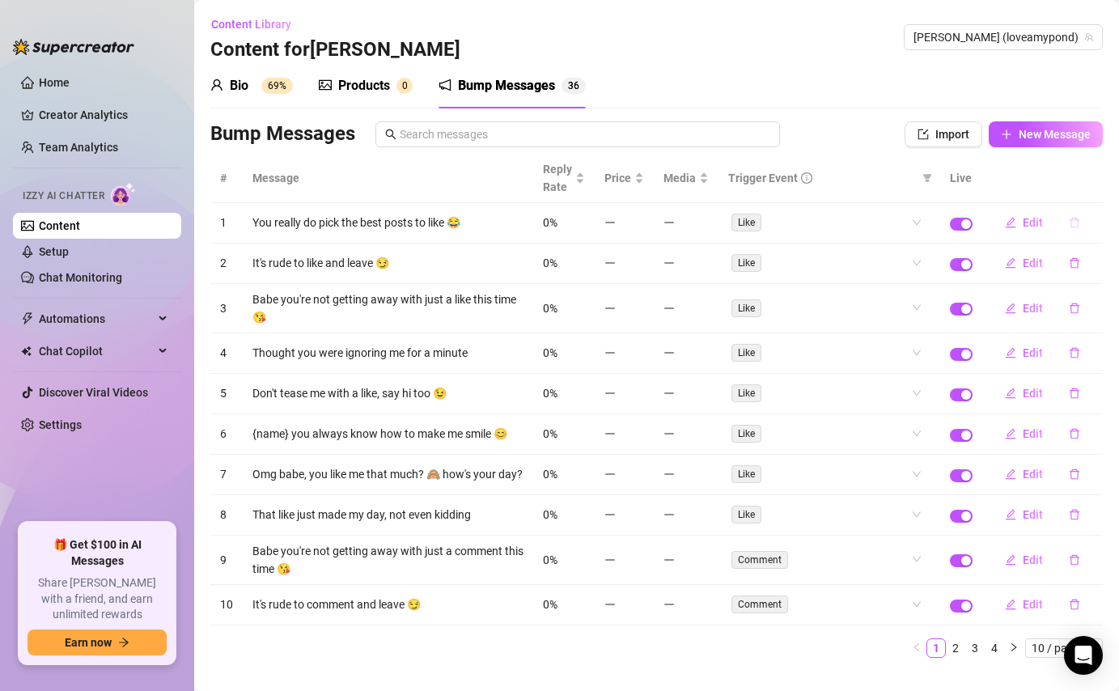
click at [1075, 225] on icon "delete" at bounding box center [1074, 222] width 11 height 11
click at [1092, 176] on span "Yes" at bounding box center [1091, 180] width 19 height 13
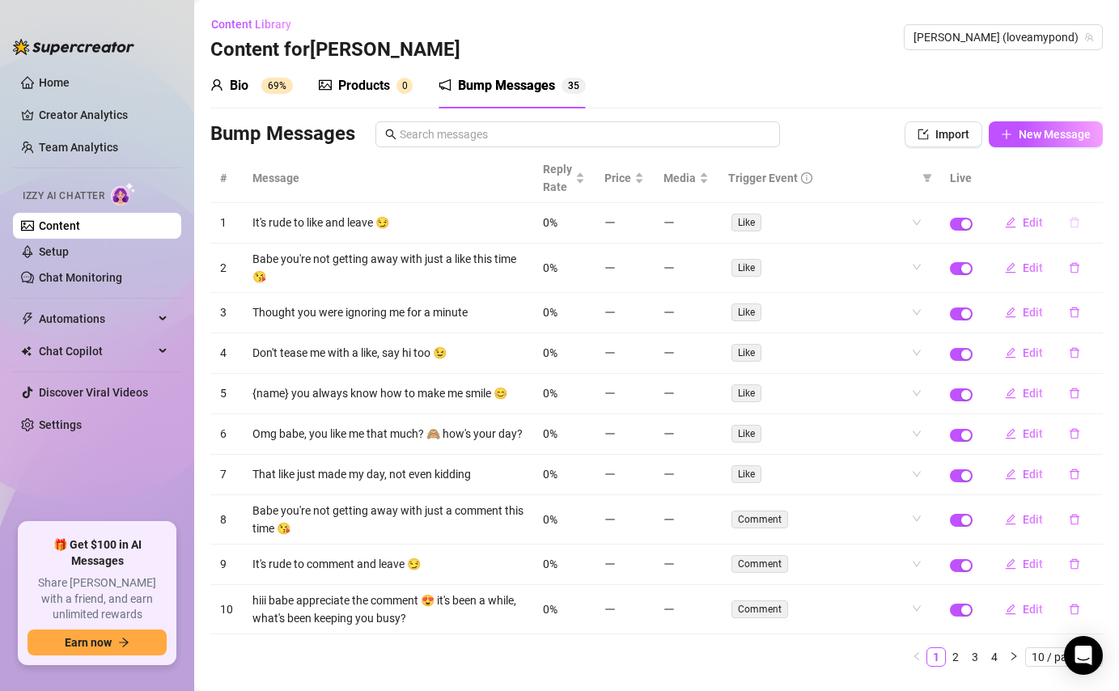
click at [1076, 223] on icon "delete" at bounding box center [1074, 222] width 11 height 11
click at [1097, 179] on span "Yes" at bounding box center [1091, 180] width 19 height 13
click at [1079, 221] on icon "delete" at bounding box center [1074, 222] width 11 height 11
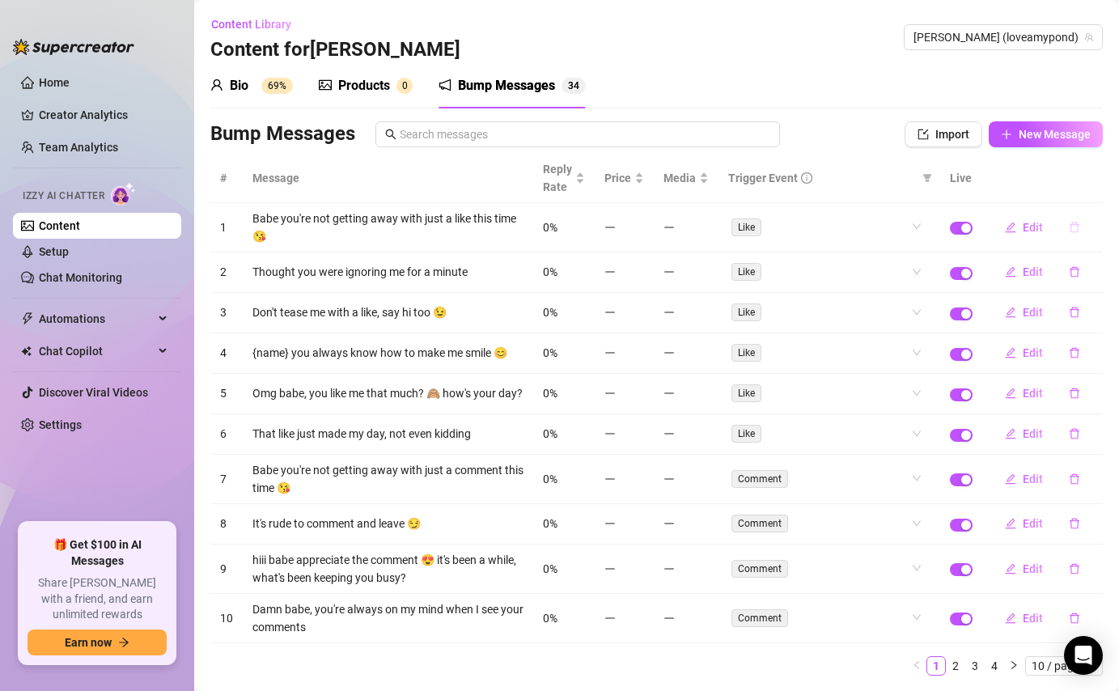
click at [1083, 223] on button "button" at bounding box center [1074, 227] width 37 height 26
click at [1096, 192] on button "Yes" at bounding box center [1091, 185] width 31 height 19
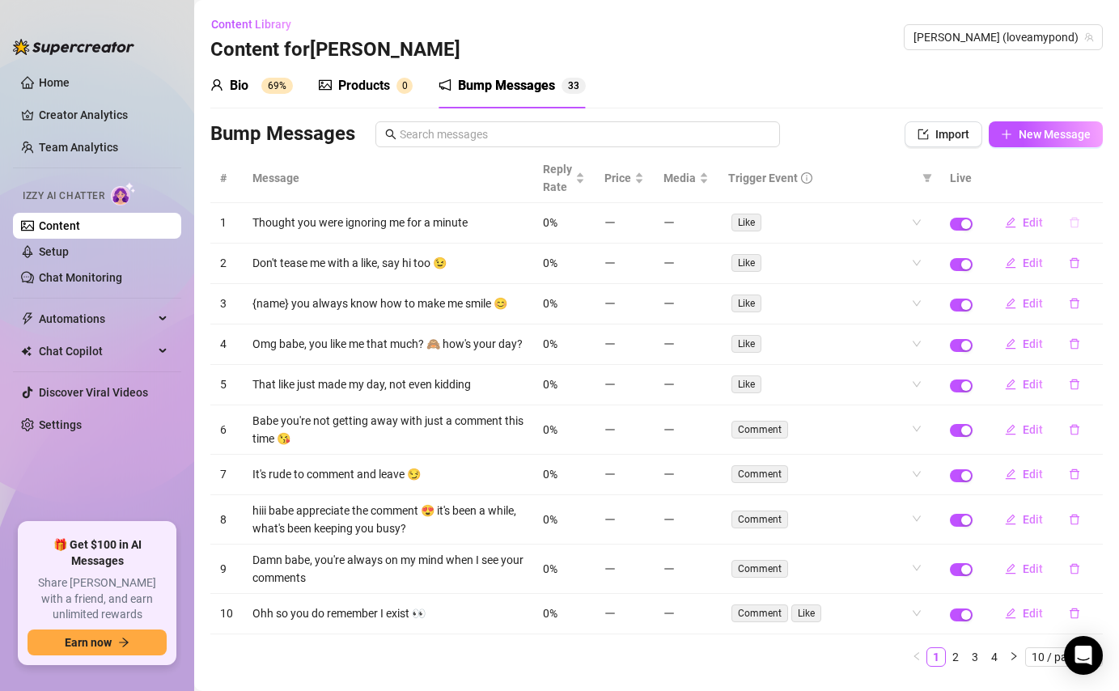
click at [1079, 229] on button "button" at bounding box center [1074, 223] width 37 height 26
click at [1096, 177] on span "Yes" at bounding box center [1091, 180] width 19 height 13
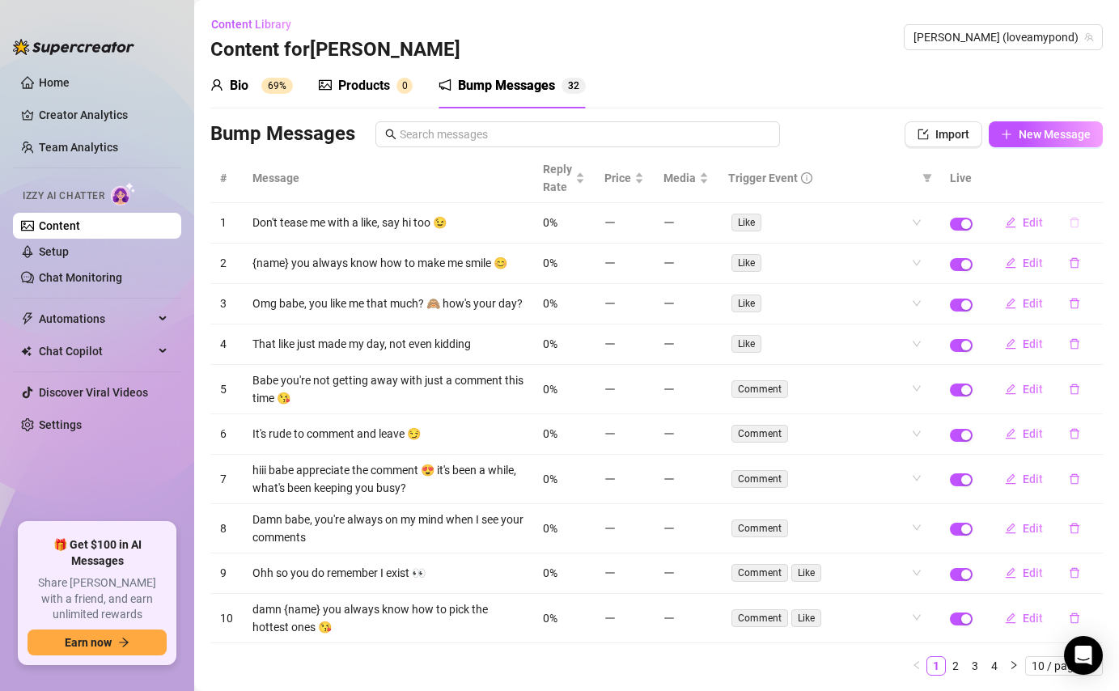
click at [1079, 223] on icon "delete" at bounding box center [1074, 222] width 11 height 11
click at [1089, 181] on span "Yes" at bounding box center [1091, 180] width 19 height 13
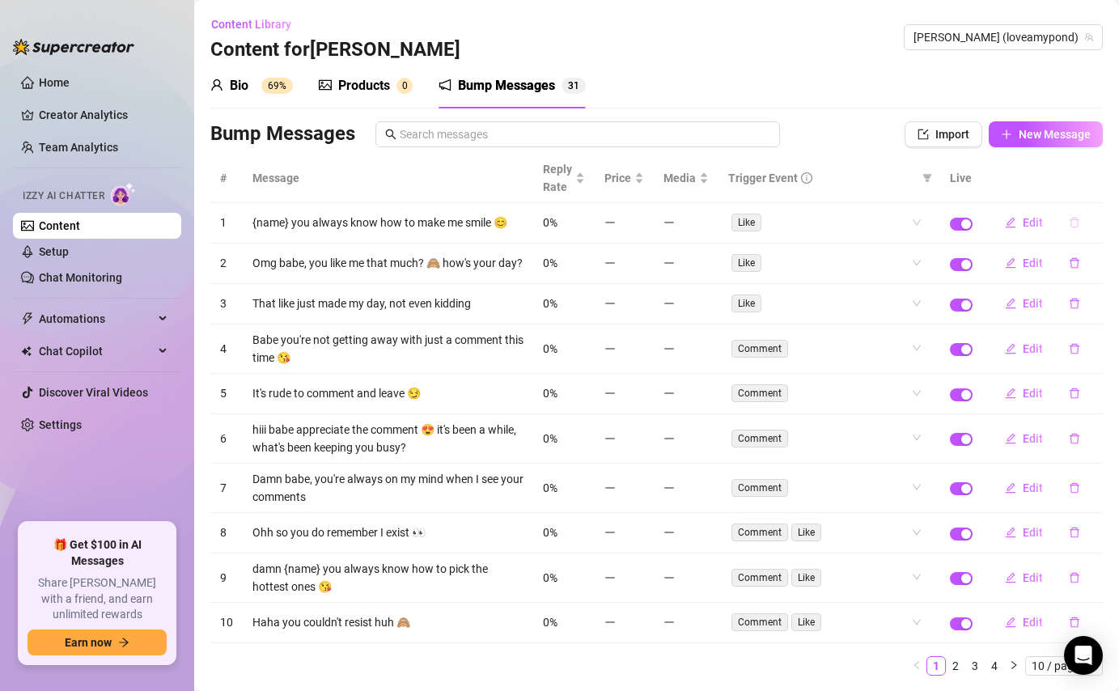
click at [1075, 225] on icon "delete" at bounding box center [1074, 222] width 11 height 11
click at [1096, 175] on span "Yes" at bounding box center [1091, 180] width 19 height 13
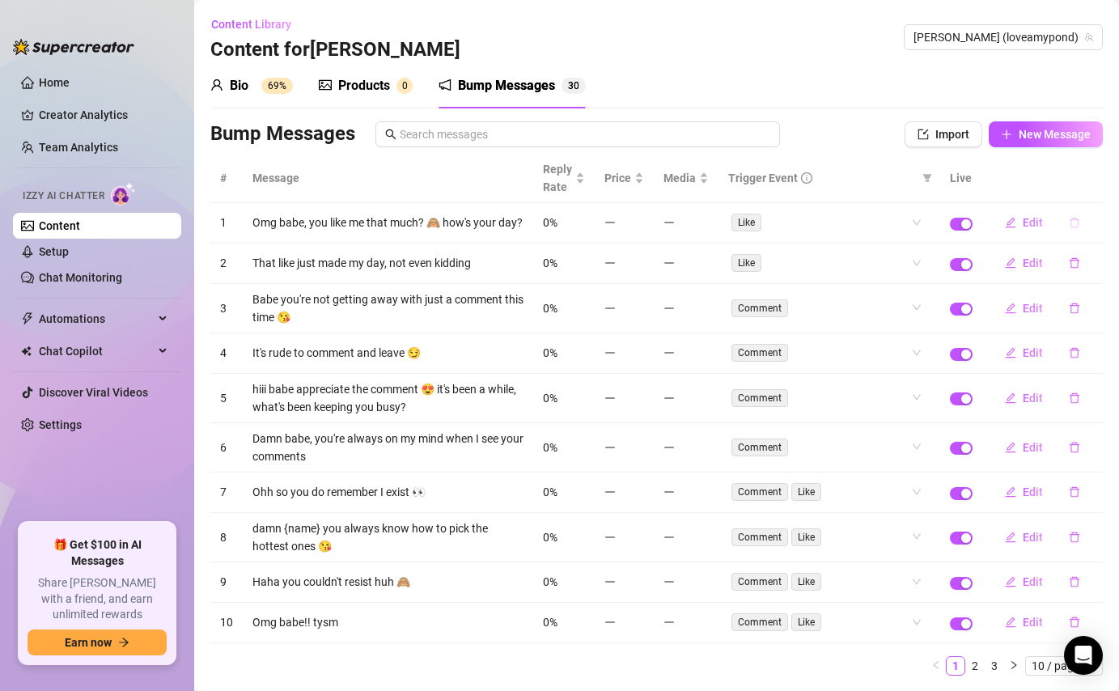
click at [1076, 224] on icon "delete" at bounding box center [1074, 222] width 11 height 11
click at [1099, 180] on span "Yes" at bounding box center [1091, 180] width 19 height 13
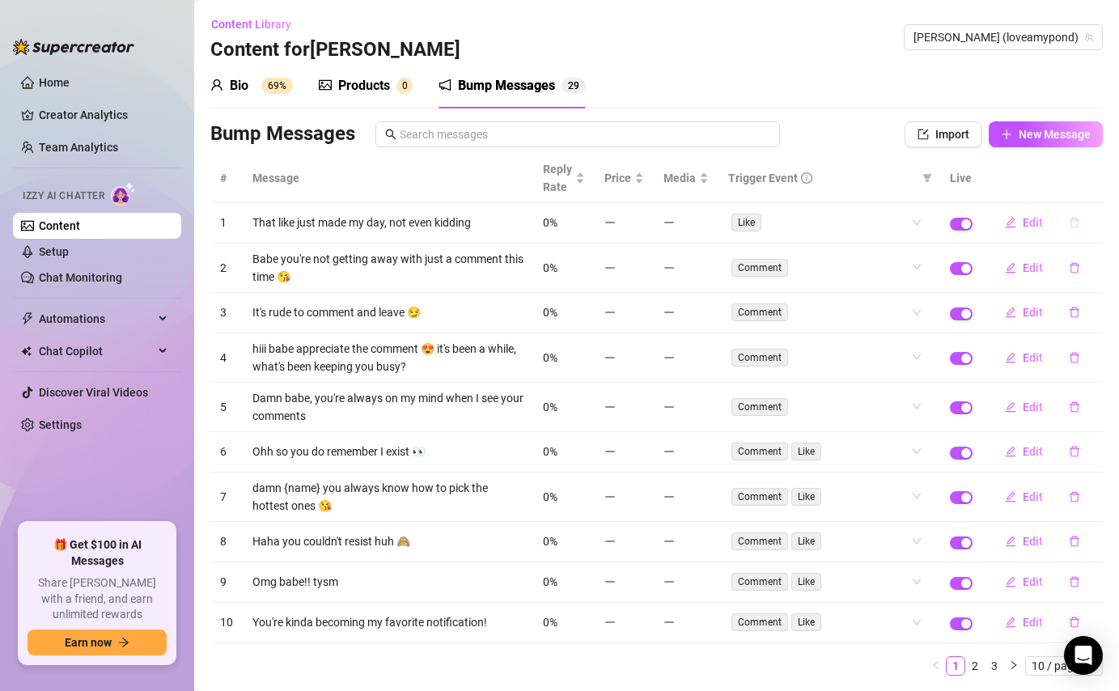
click at [1079, 228] on icon "delete" at bounding box center [1074, 222] width 11 height 11
click at [1100, 178] on span "Yes" at bounding box center [1091, 180] width 19 height 13
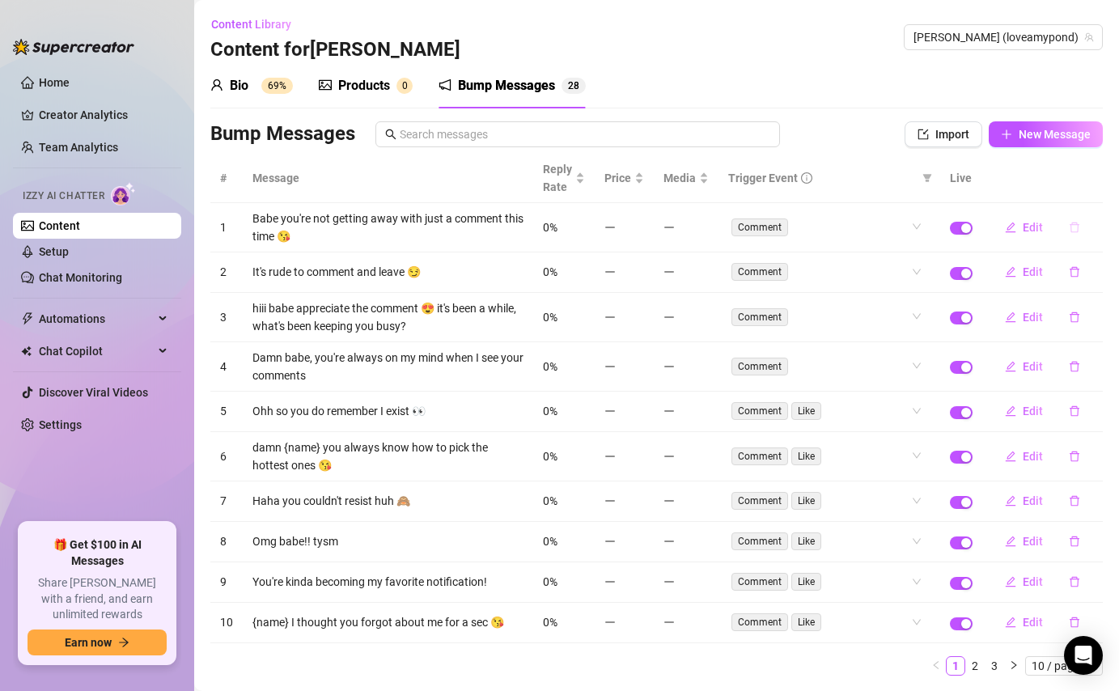
click at [1076, 227] on icon "delete" at bounding box center [1074, 227] width 11 height 11
click at [1093, 196] on div "Delete this message? No Yes" at bounding box center [1045, 173] width 142 height 63
click at [1095, 183] on span "Yes" at bounding box center [1091, 185] width 19 height 13
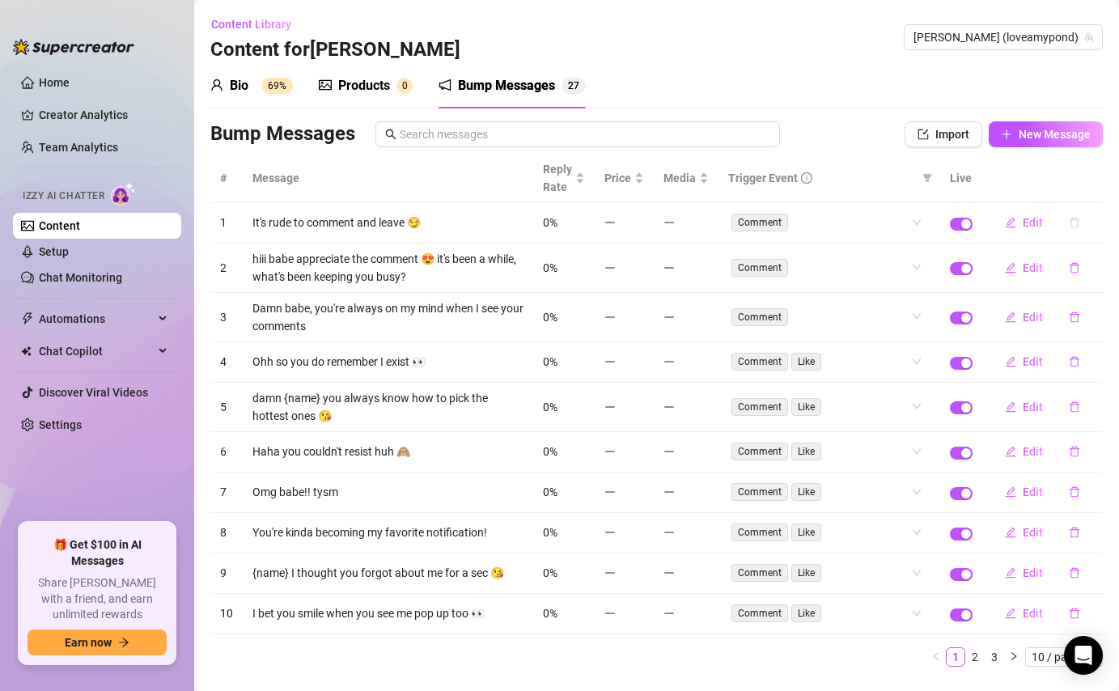
click at [1072, 224] on icon "delete" at bounding box center [1074, 222] width 11 height 11
click at [1095, 179] on span "Yes" at bounding box center [1091, 180] width 19 height 13
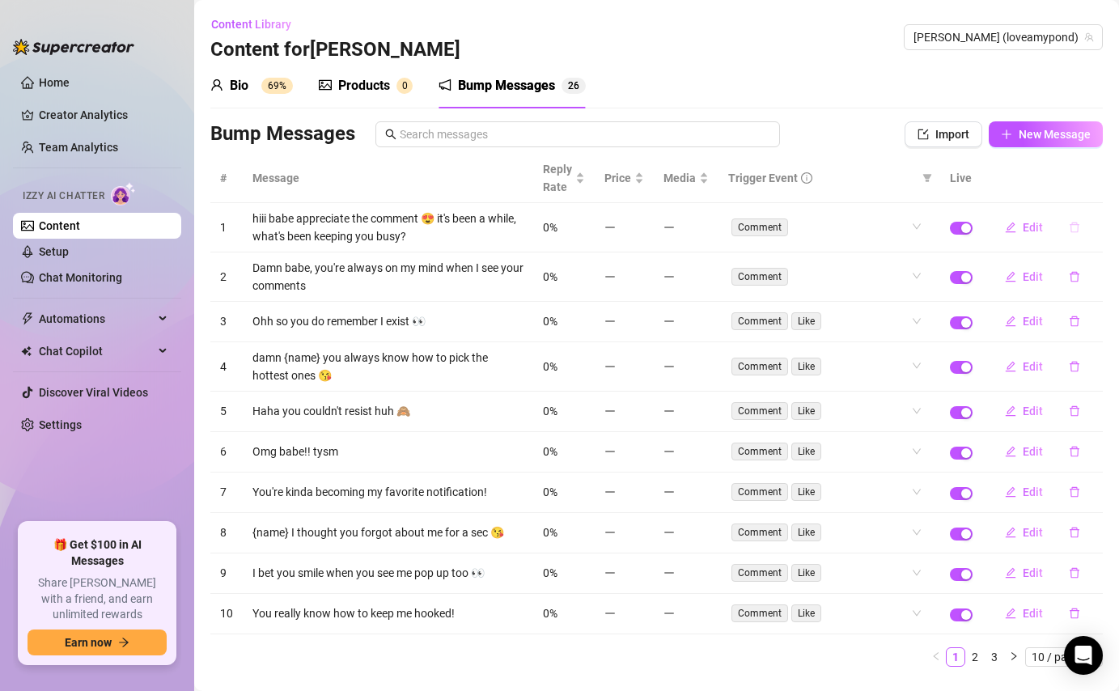
click at [1078, 227] on icon "delete" at bounding box center [1075, 228] width 10 height 11
click at [1092, 184] on span "Yes" at bounding box center [1091, 185] width 19 height 13
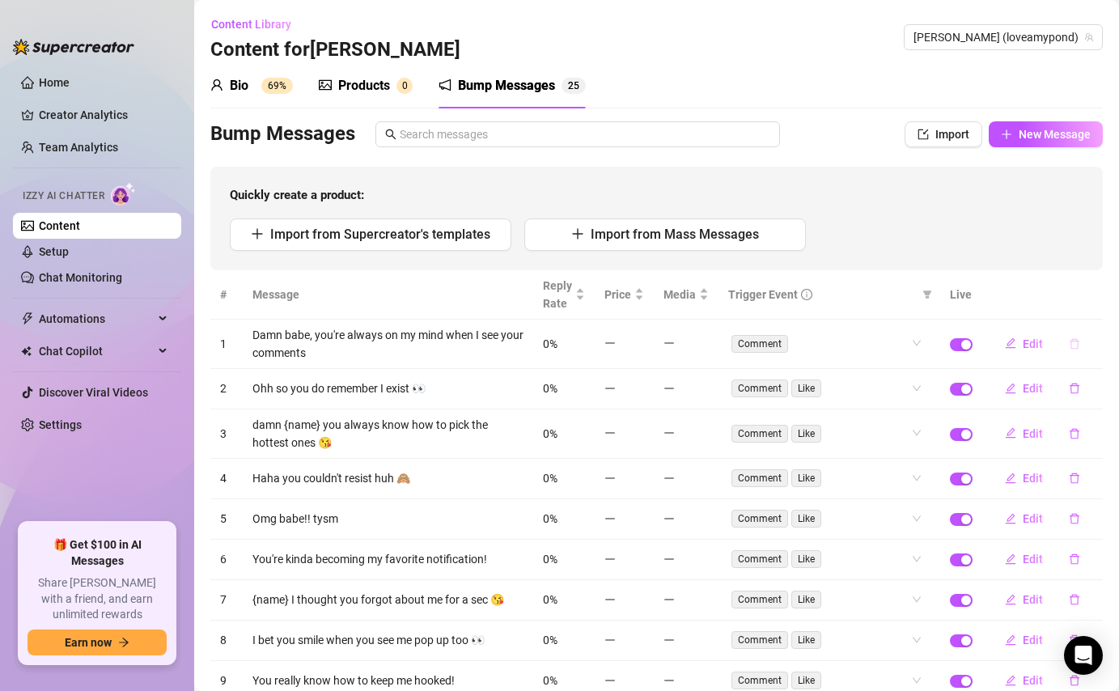
click at [1075, 343] on icon "delete" at bounding box center [1074, 343] width 11 height 11
click at [1085, 299] on span "Yes" at bounding box center [1091, 301] width 19 height 13
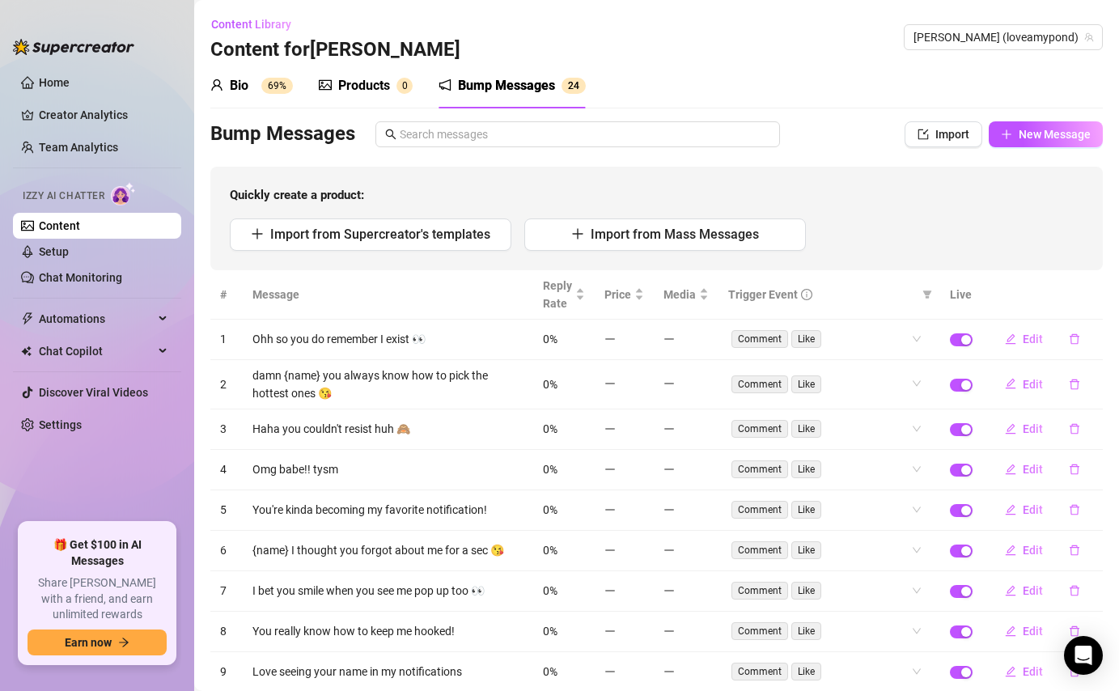
scroll to position [144, 0]
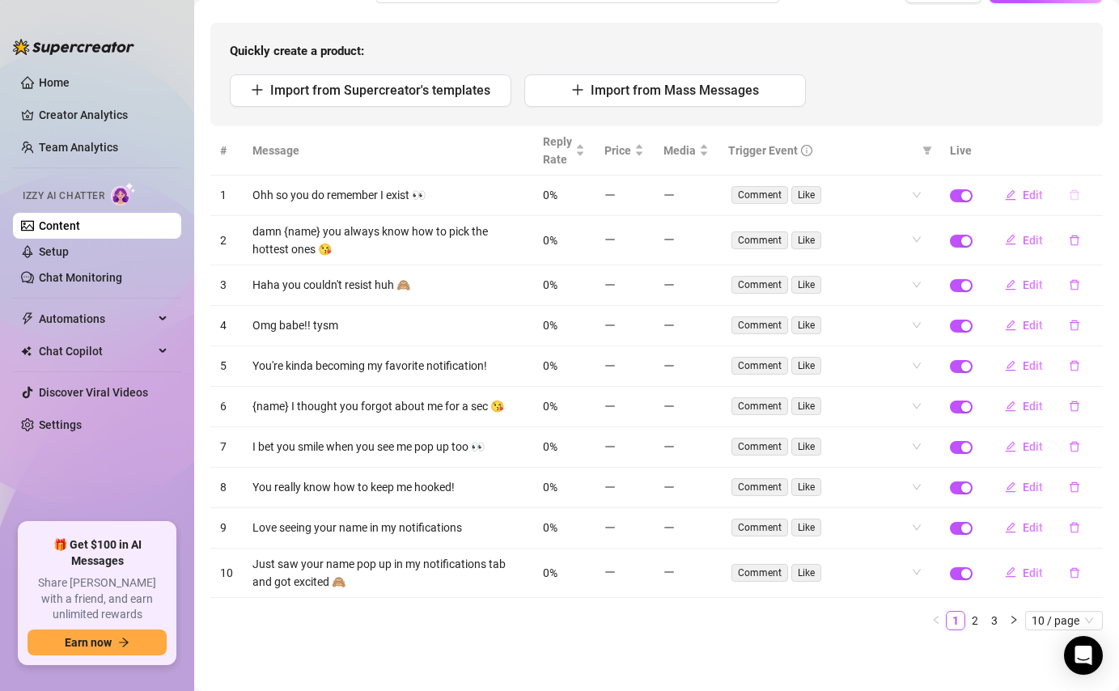
click at [1083, 193] on button "button" at bounding box center [1074, 195] width 37 height 26
click at [1100, 153] on span "Yes" at bounding box center [1091, 152] width 19 height 13
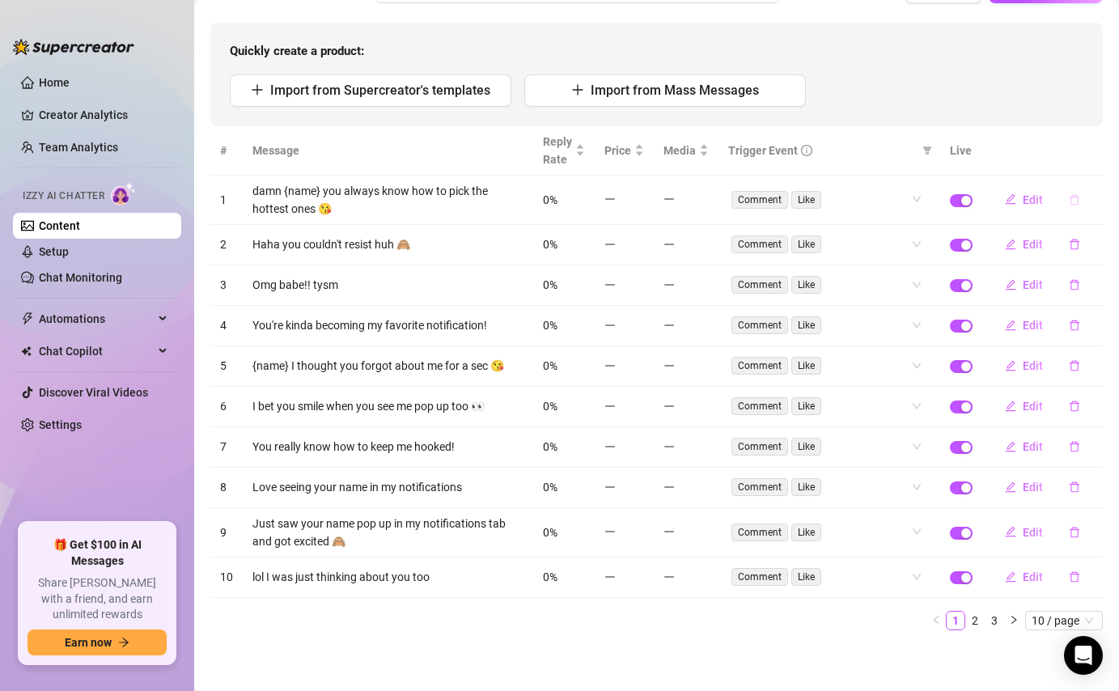
click at [1076, 205] on button "button" at bounding box center [1074, 200] width 37 height 26
click at [1095, 158] on span "Yes" at bounding box center [1091, 157] width 19 height 13
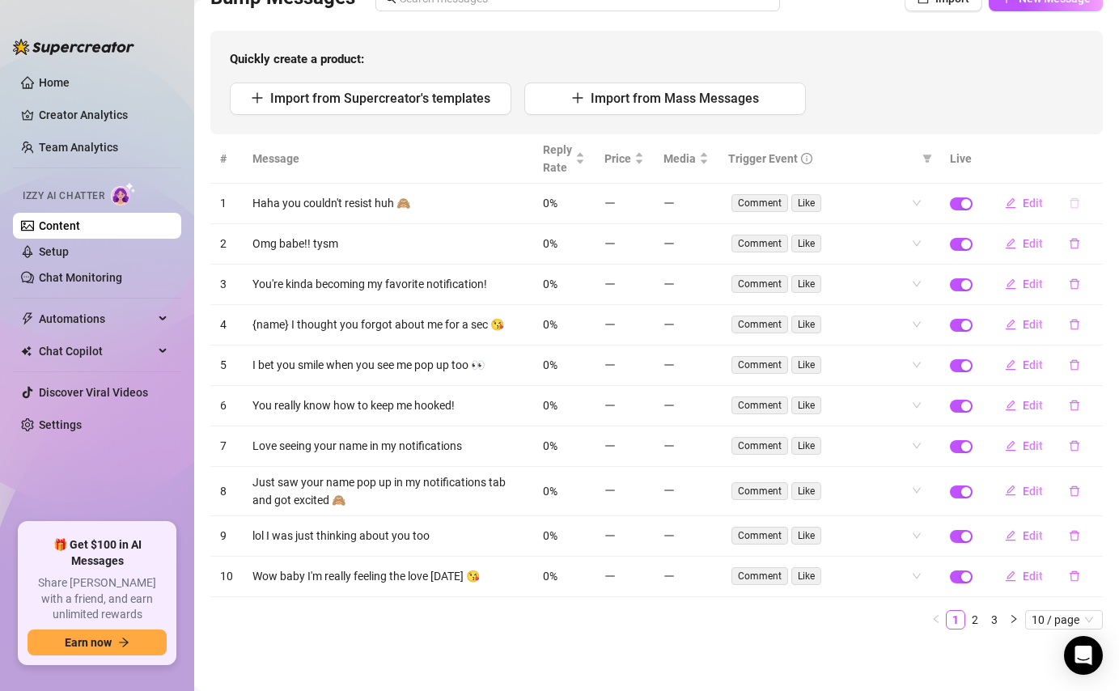
scroll to position [135, 0]
click at [1076, 200] on icon "delete" at bounding box center [1074, 203] width 11 height 11
click at [1095, 155] on span "Yes" at bounding box center [1091, 161] width 19 height 13
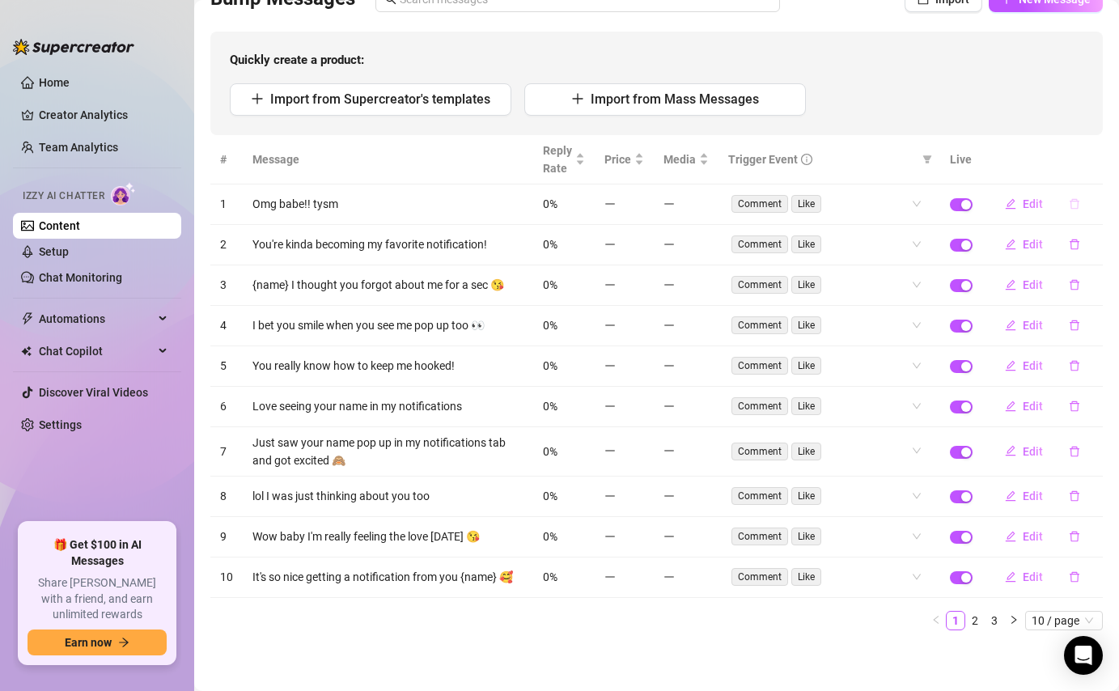
click at [1080, 199] on button "button" at bounding box center [1074, 204] width 37 height 26
click at [1096, 158] on span "Yes" at bounding box center [1091, 161] width 19 height 13
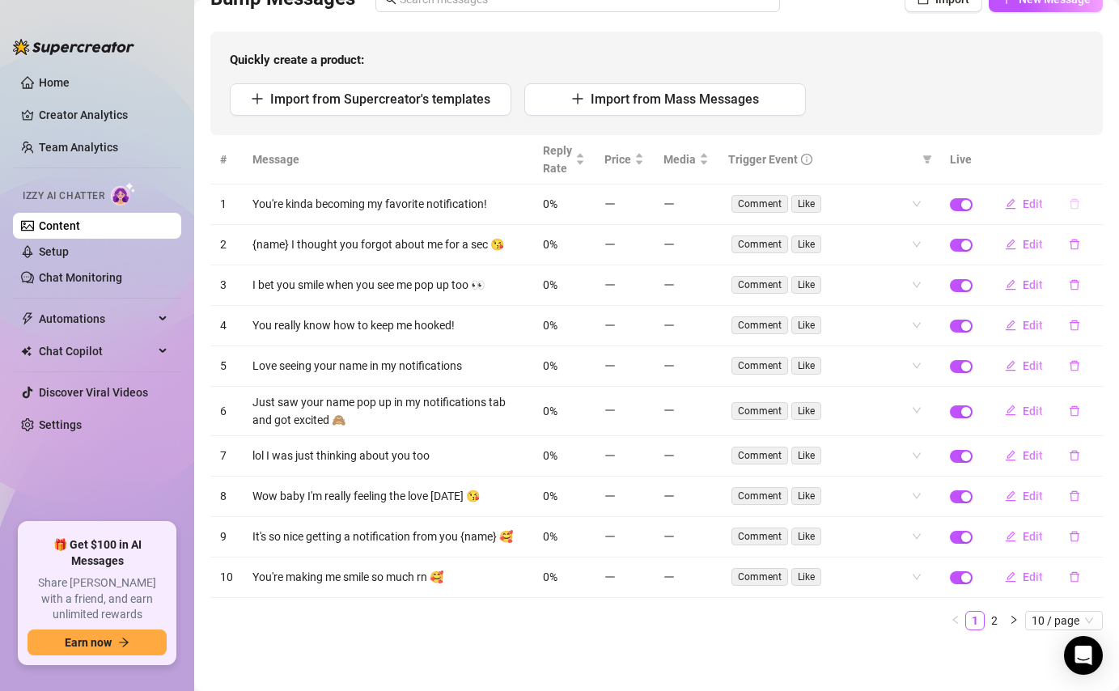
click at [1076, 201] on icon "delete" at bounding box center [1074, 203] width 11 height 11
click at [1094, 156] on span "Yes" at bounding box center [1091, 161] width 19 height 13
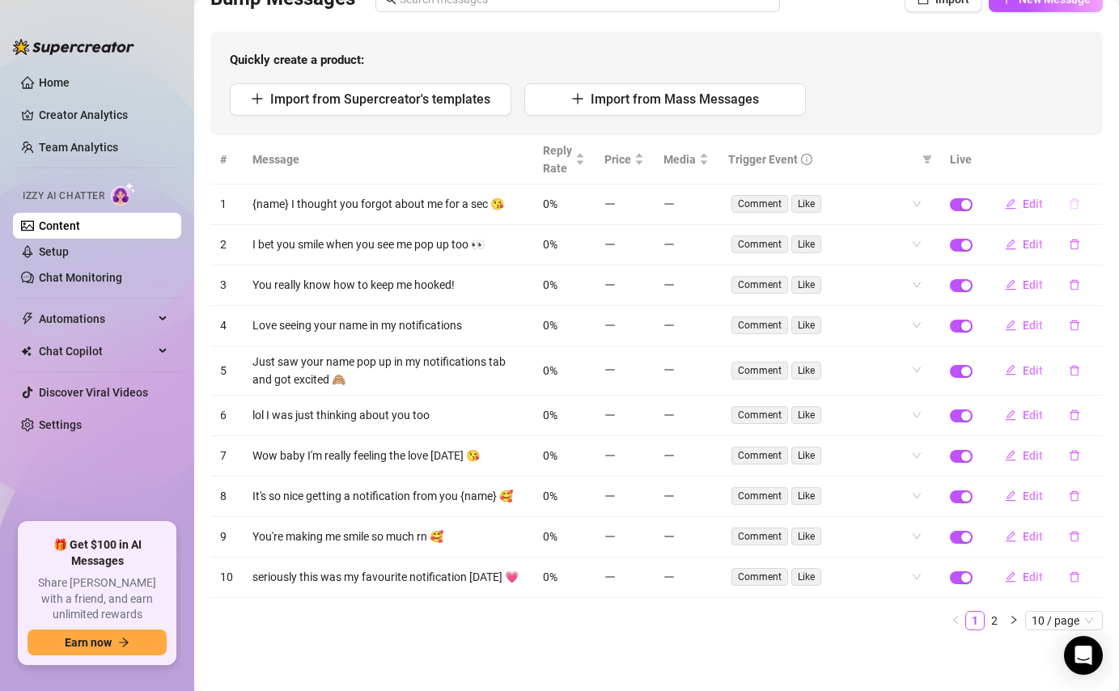
click at [1078, 198] on icon "delete" at bounding box center [1074, 203] width 11 height 11
click at [1096, 162] on span "Yes" at bounding box center [1091, 161] width 19 height 13
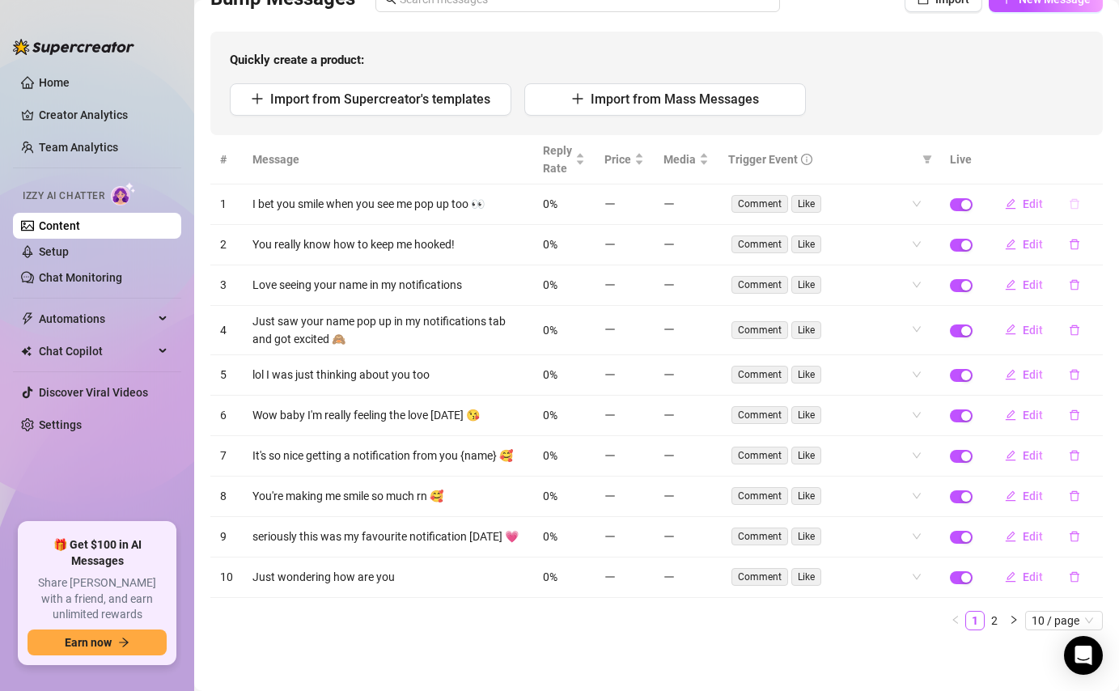
click at [1086, 199] on button "button" at bounding box center [1074, 204] width 37 height 26
click at [1106, 155] on button "Yes" at bounding box center [1091, 161] width 31 height 19
click at [1089, 167] on th at bounding box center [1042, 159] width 121 height 49
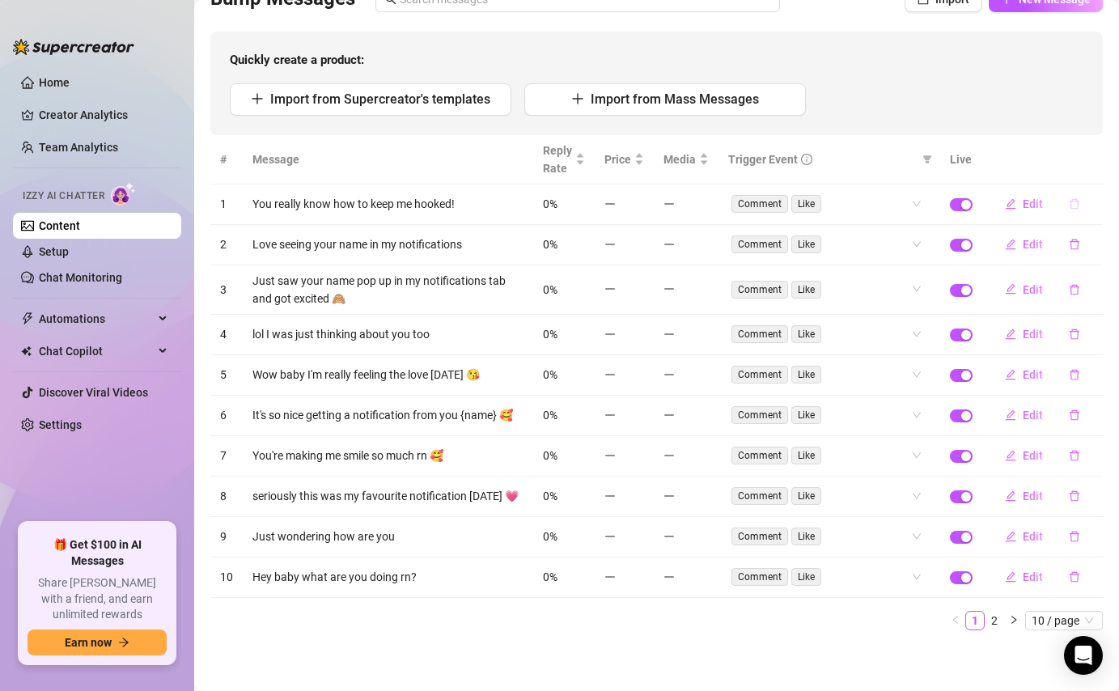
click at [1085, 197] on button "button" at bounding box center [1074, 204] width 37 height 26
click at [1104, 160] on button "Yes" at bounding box center [1091, 161] width 31 height 19
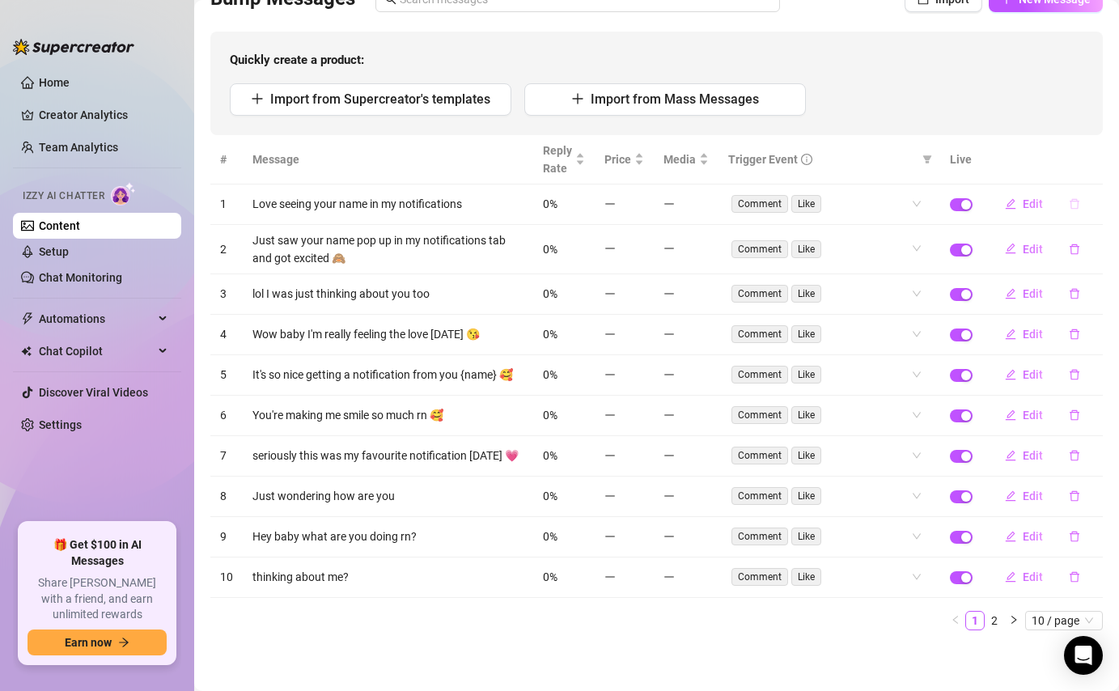
click at [1083, 197] on button "button" at bounding box center [1074, 204] width 37 height 26
click at [1096, 165] on span "Yes" at bounding box center [1091, 161] width 19 height 13
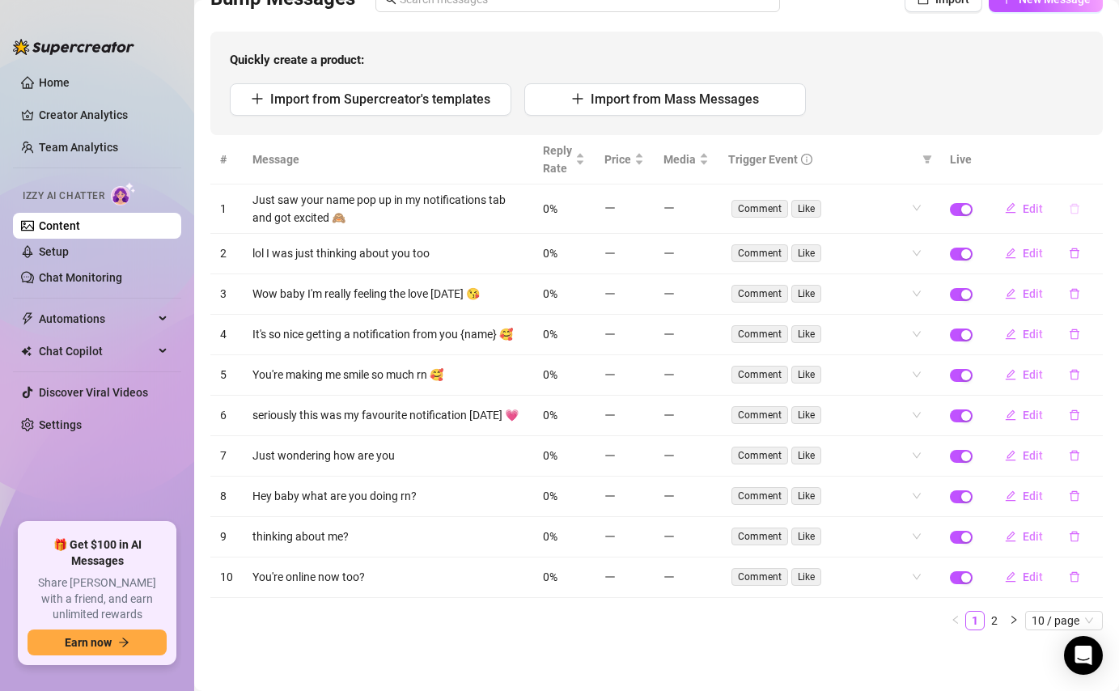
click at [1076, 203] on icon "delete" at bounding box center [1075, 208] width 10 height 11
click at [1091, 159] on span "Yes" at bounding box center [1091, 165] width 19 height 13
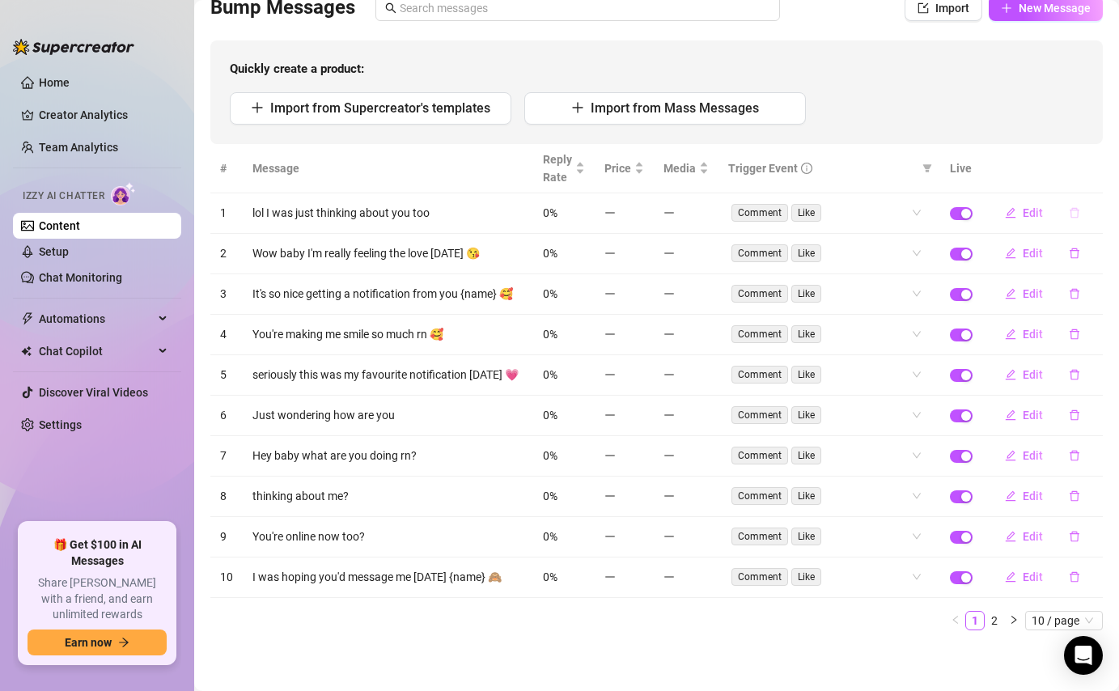
click at [1077, 221] on button "button" at bounding box center [1074, 213] width 37 height 26
click at [1089, 173] on span "Yes" at bounding box center [1091, 170] width 19 height 13
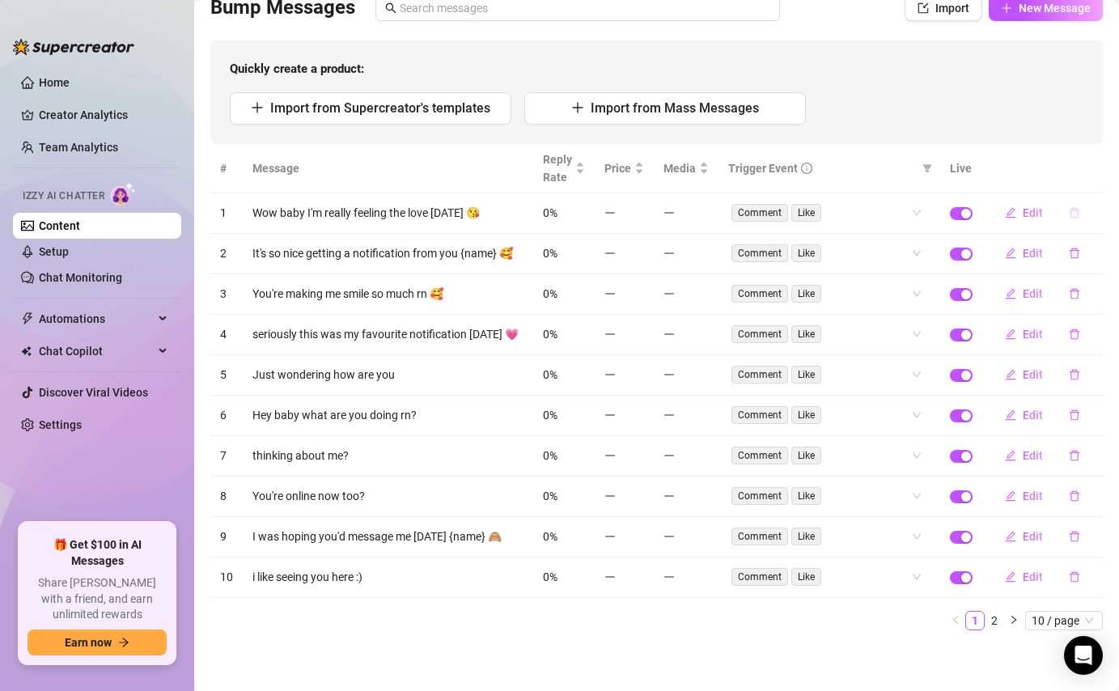
click at [1071, 218] on icon "delete" at bounding box center [1074, 212] width 11 height 11
click at [1101, 164] on span "Yes" at bounding box center [1091, 170] width 19 height 13
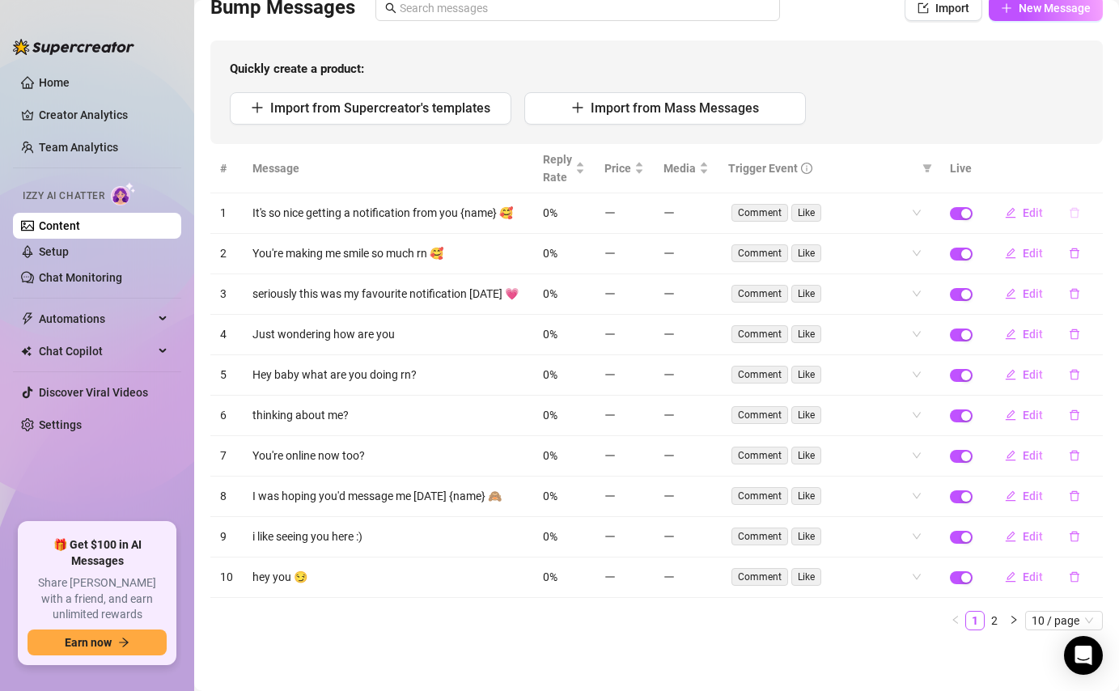
click at [1075, 223] on button "button" at bounding box center [1074, 213] width 37 height 26
click at [1096, 174] on span "Yes" at bounding box center [1091, 170] width 19 height 13
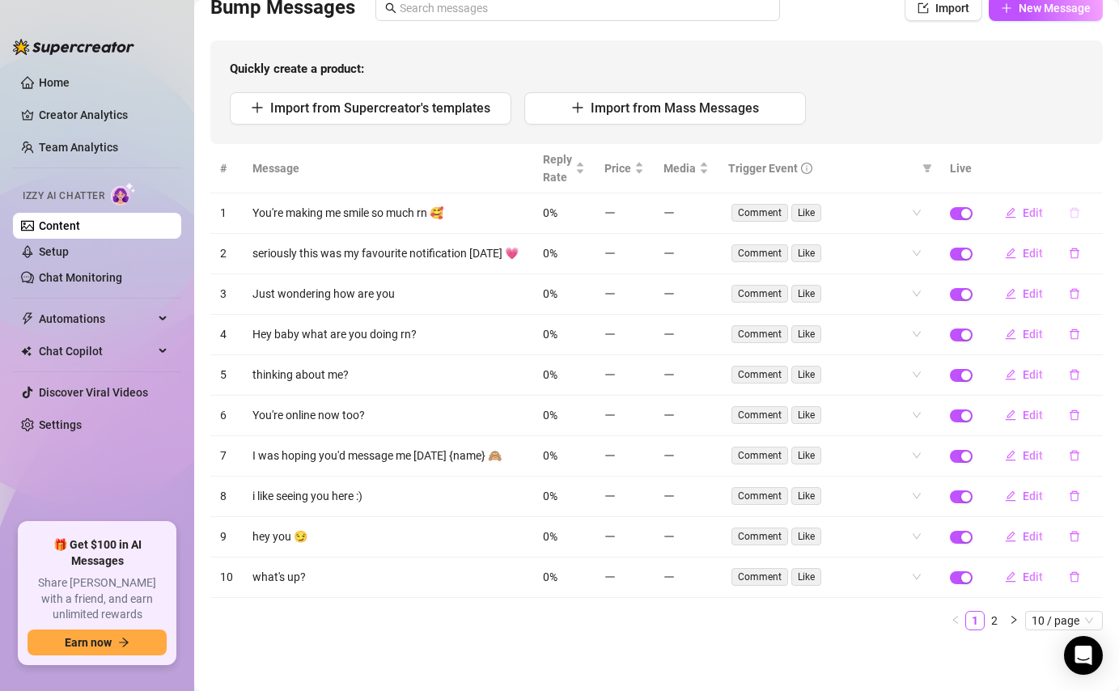
click at [1071, 216] on icon "delete" at bounding box center [1075, 213] width 10 height 11
click at [1101, 169] on span "Yes" at bounding box center [1091, 170] width 19 height 13
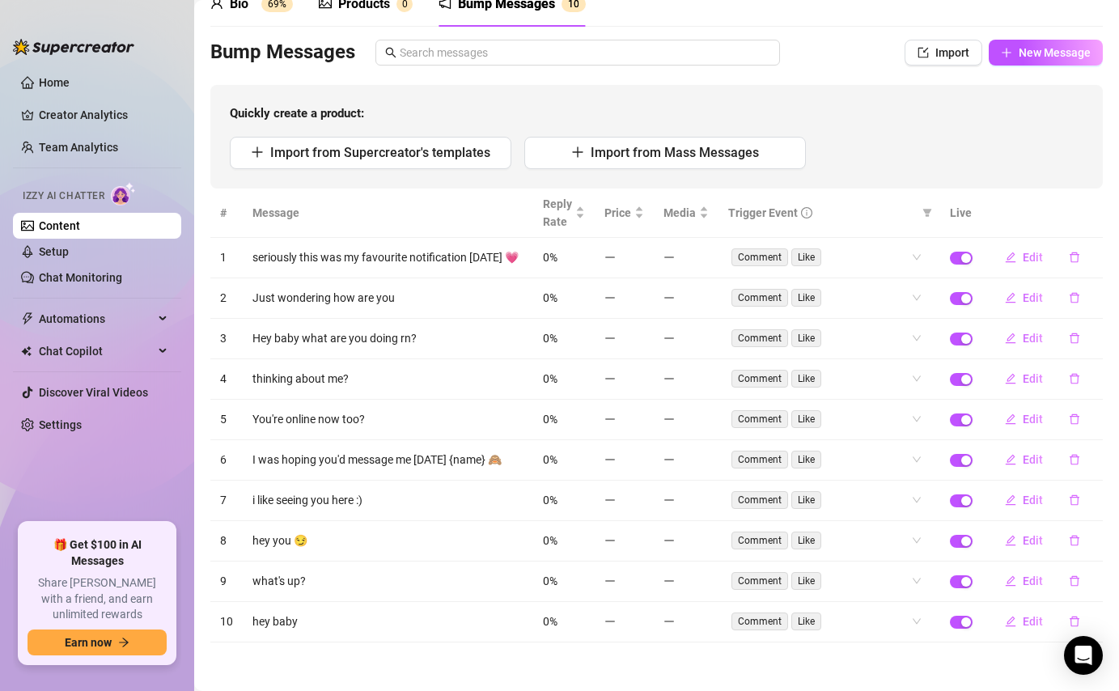
scroll to position [81, 0]
click at [1073, 211] on th at bounding box center [1042, 213] width 121 height 49
click at [1072, 254] on icon "delete" at bounding box center [1075, 258] width 10 height 11
click at [1088, 211] on span "Yes" at bounding box center [1091, 216] width 19 height 13
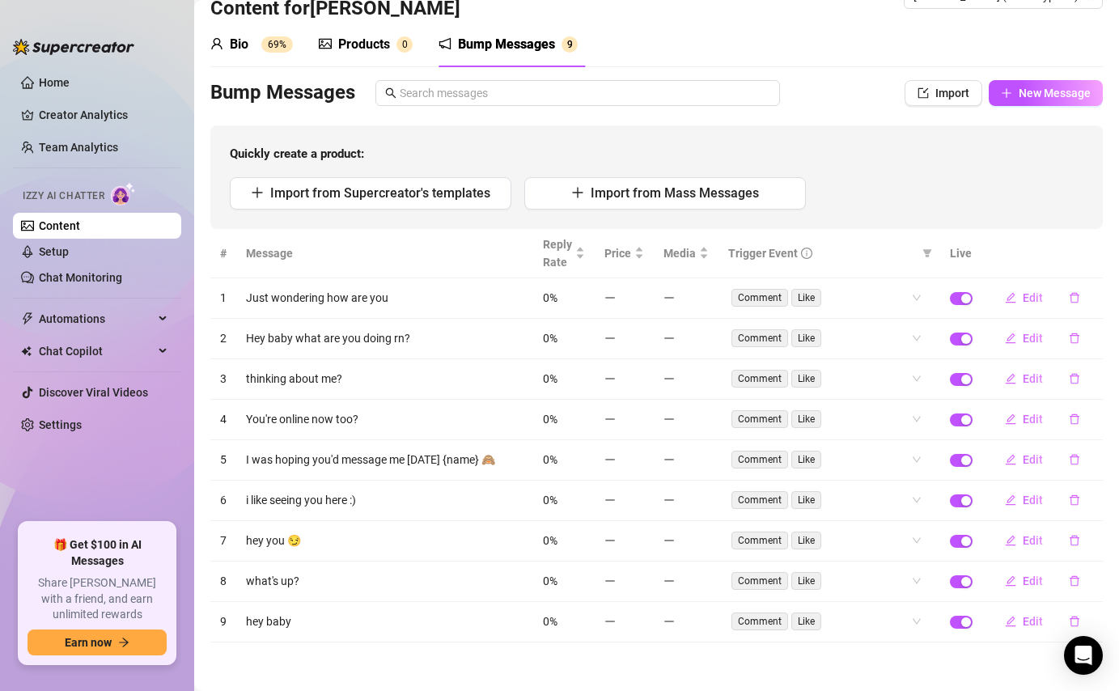
scroll to position [40, 0]
click at [1070, 299] on icon "delete" at bounding box center [1074, 298] width 11 height 11
click at [1094, 252] on span "Yes" at bounding box center [1091, 256] width 19 height 13
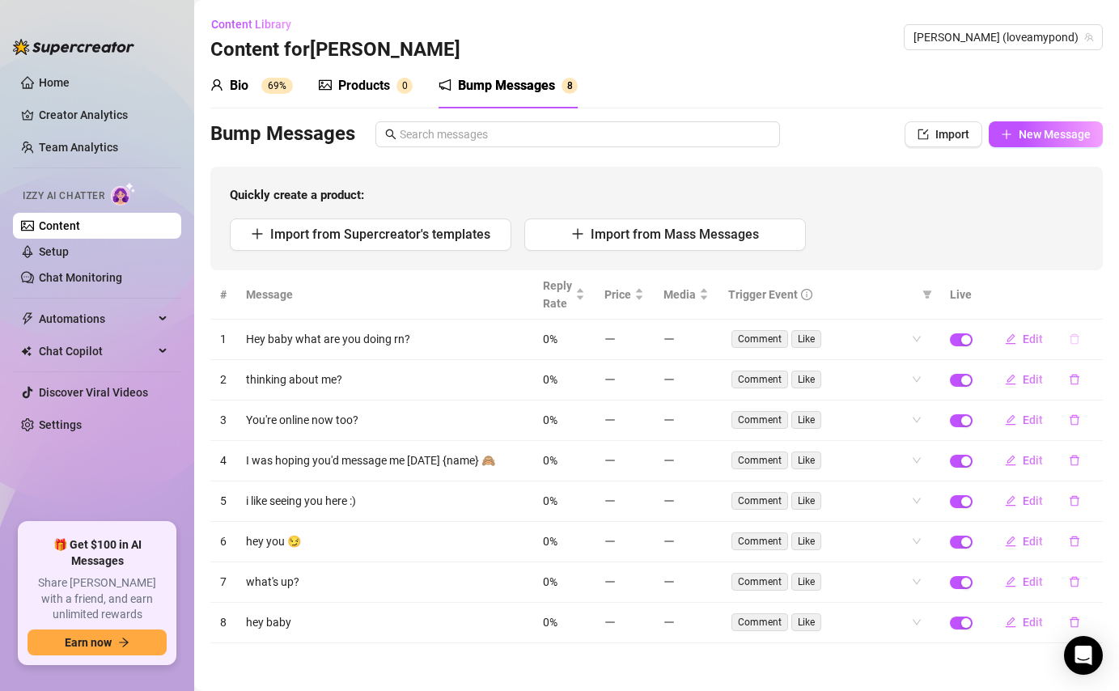
click at [1074, 346] on button "button" at bounding box center [1074, 339] width 37 height 26
click at [1100, 297] on span "Yes" at bounding box center [1091, 296] width 19 height 13
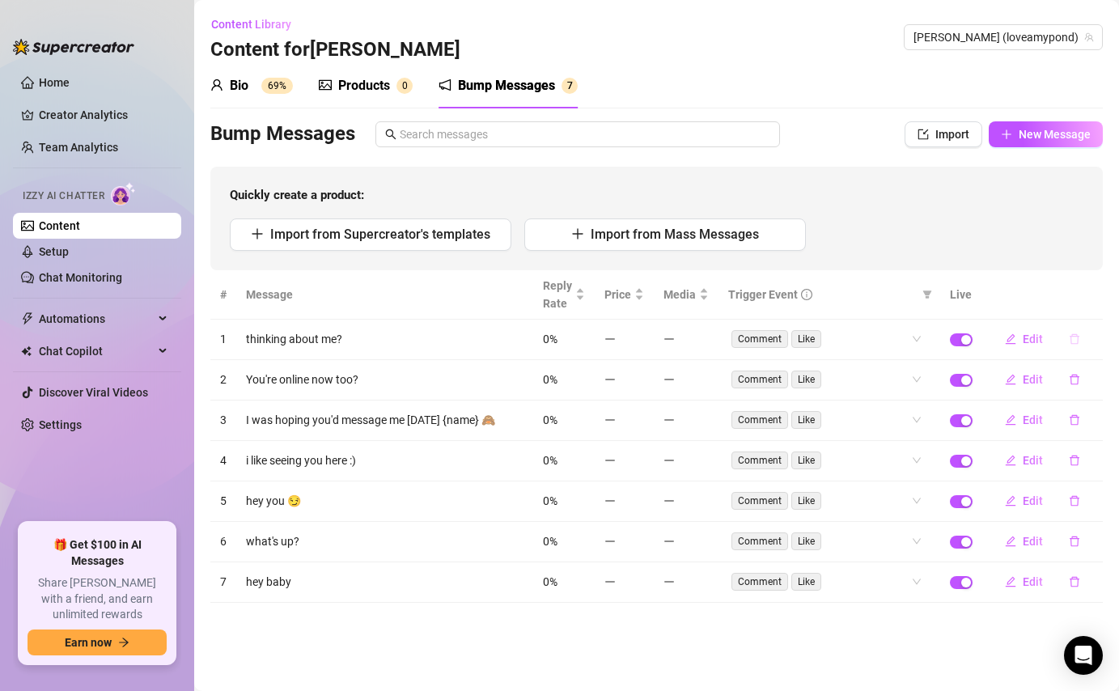
click at [1074, 340] on icon "delete" at bounding box center [1074, 338] width 11 height 11
click at [1101, 298] on span "Yes" at bounding box center [1091, 296] width 19 height 13
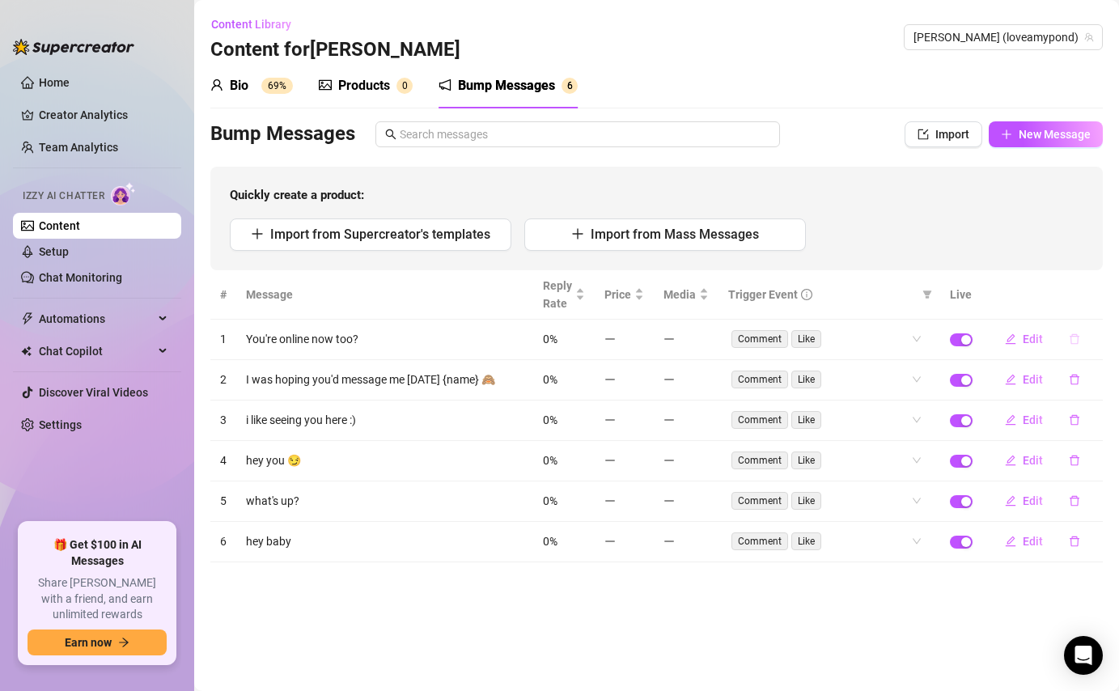
click at [1072, 342] on icon "delete" at bounding box center [1074, 338] width 11 height 11
click at [1096, 294] on span "Yes" at bounding box center [1091, 296] width 19 height 13
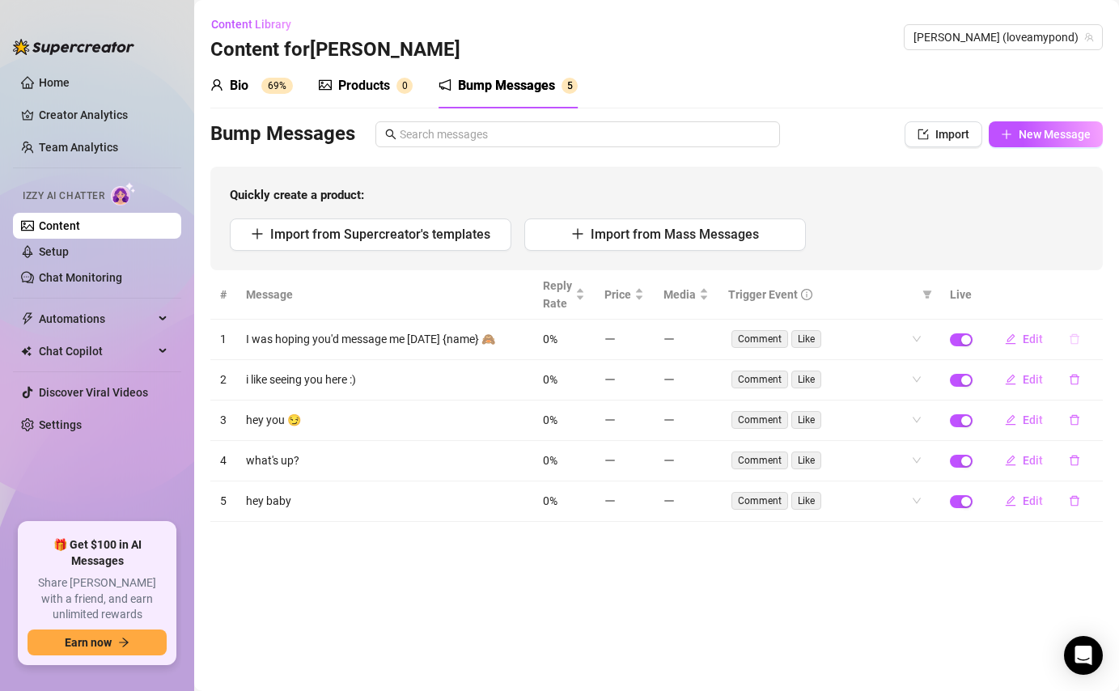
click at [1073, 337] on icon "delete" at bounding box center [1074, 338] width 11 height 11
click at [1089, 297] on span "Yes" at bounding box center [1091, 296] width 19 height 13
click at [1077, 342] on icon "delete" at bounding box center [1075, 339] width 10 height 11
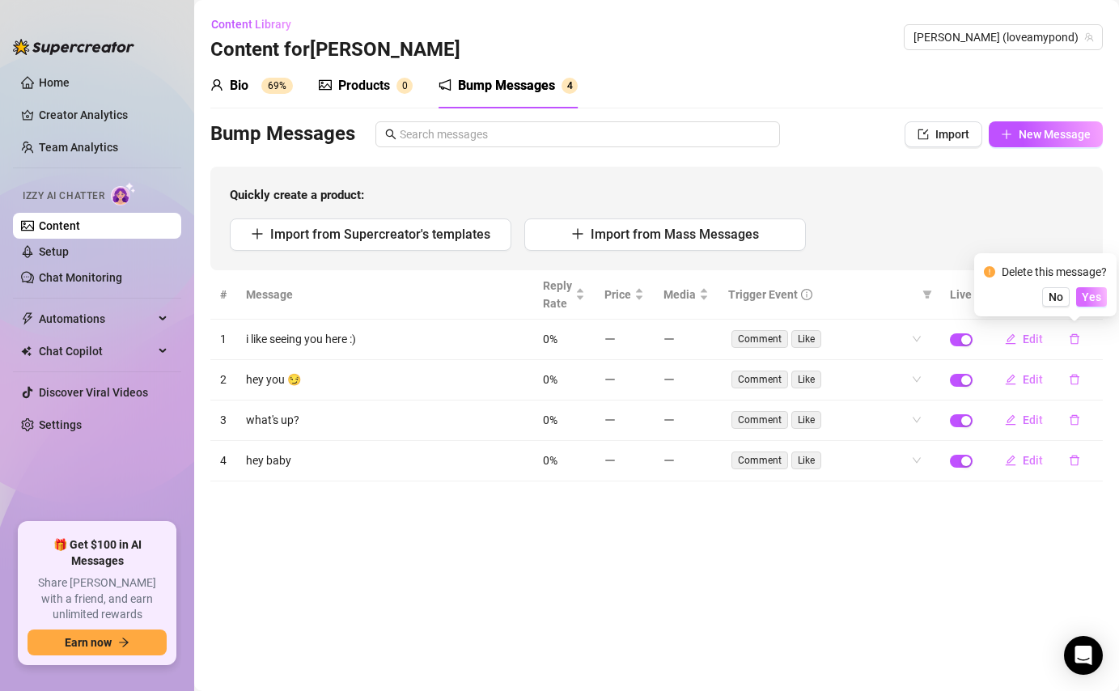
click at [1096, 299] on span "Yes" at bounding box center [1091, 296] width 19 height 13
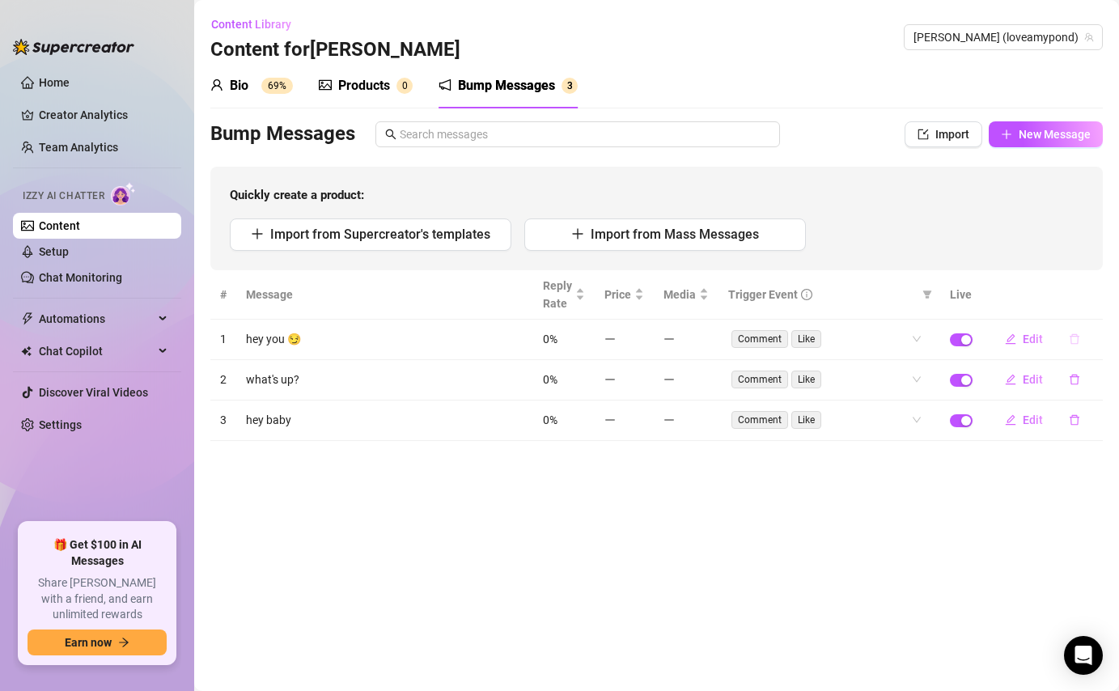
click at [1074, 344] on icon "delete" at bounding box center [1074, 338] width 11 height 11
click at [1090, 306] on button "Yes" at bounding box center [1091, 296] width 31 height 19
click at [1075, 344] on icon "delete" at bounding box center [1075, 339] width 10 height 11
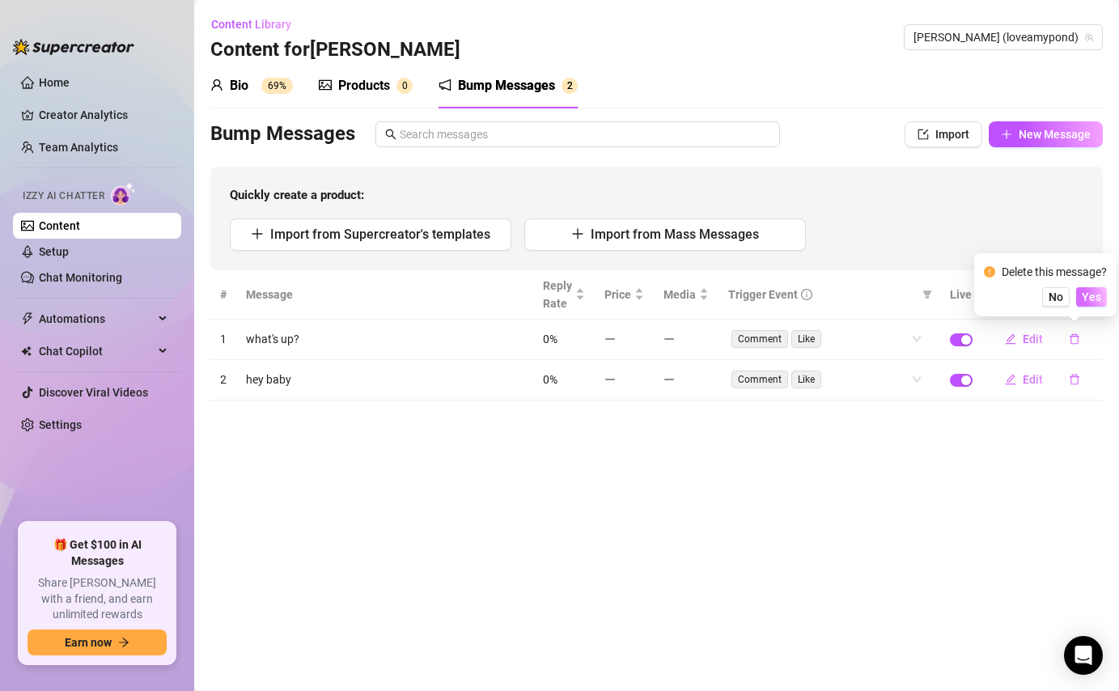
click at [1096, 302] on span "Yes" at bounding box center [1091, 296] width 19 height 13
click at [1074, 341] on icon "delete" at bounding box center [1074, 338] width 11 height 11
click at [1099, 292] on span "Yes" at bounding box center [1091, 296] width 19 height 13
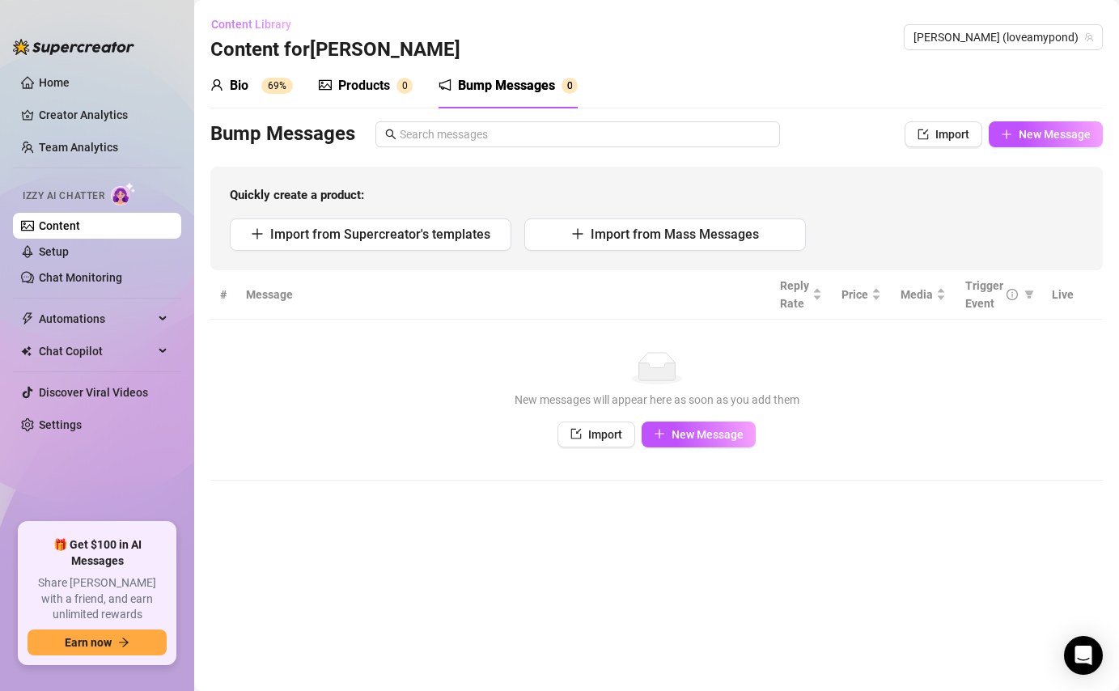
click at [269, 28] on span "Content Library" at bounding box center [251, 24] width 80 height 13
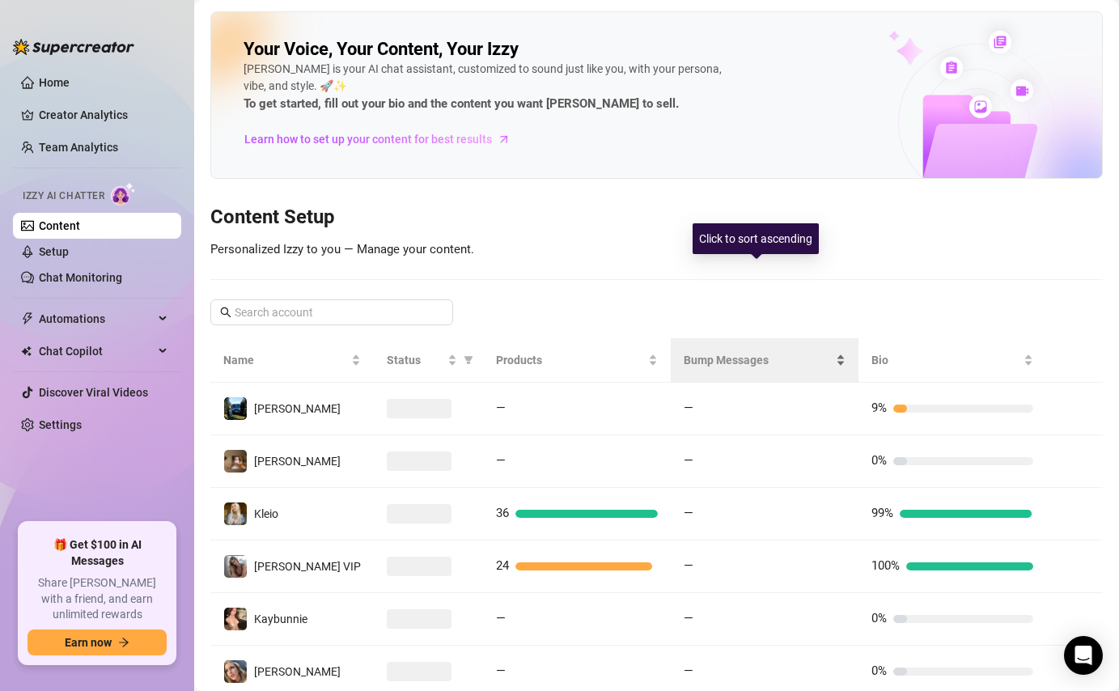
scroll to position [312, 0]
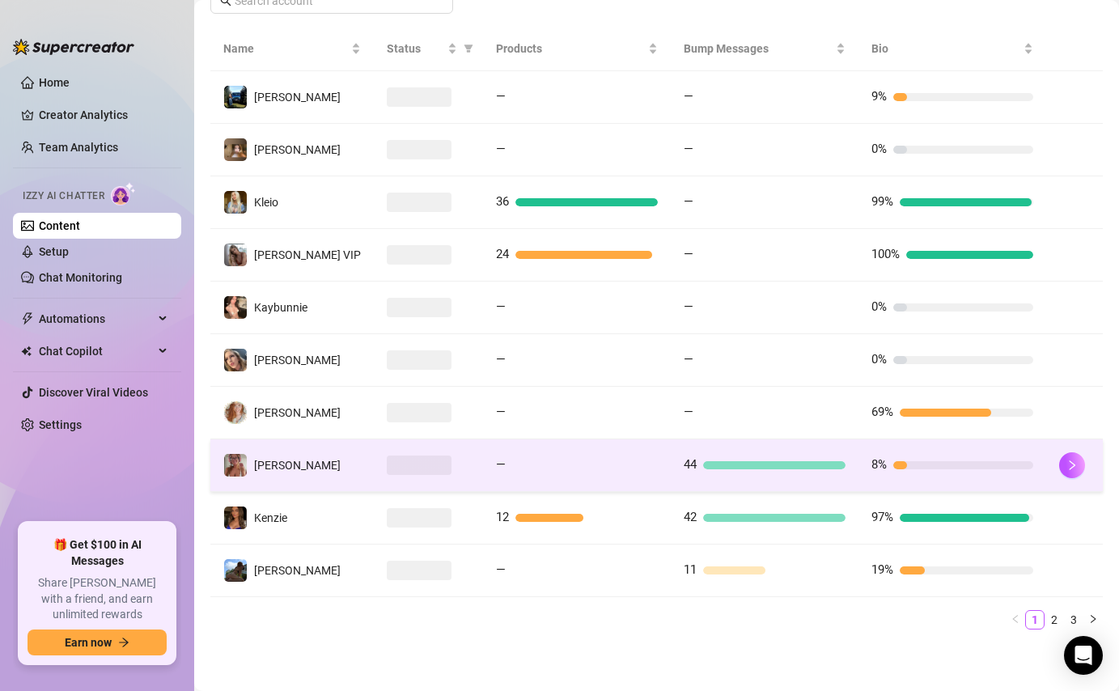
click at [781, 469] on div at bounding box center [774, 465] width 142 height 8
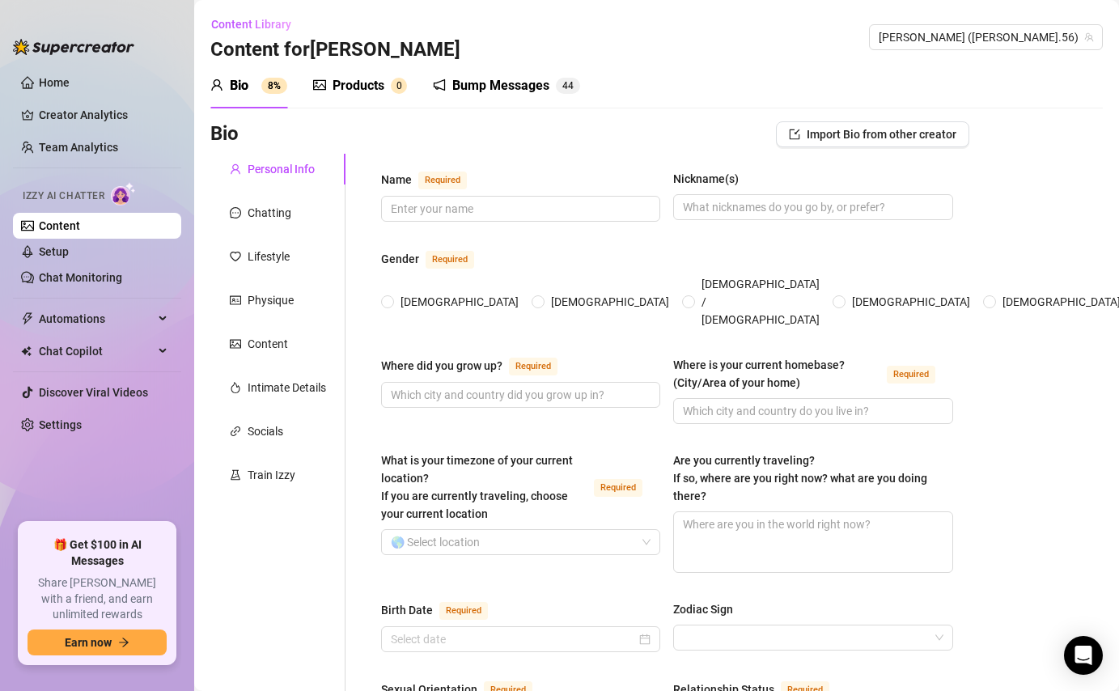
click at [523, 85] on div "Bump Messages" at bounding box center [500, 85] width 97 height 19
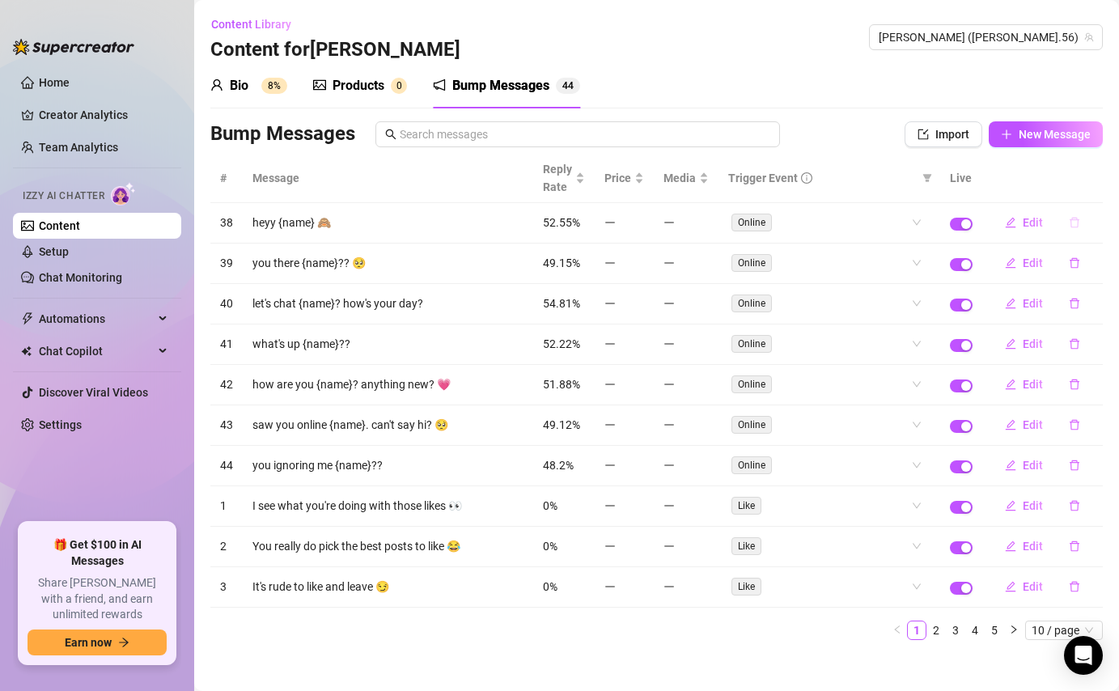
click at [1072, 220] on icon "delete" at bounding box center [1075, 223] width 10 height 11
click at [1100, 182] on span "Yes" at bounding box center [1091, 180] width 19 height 13
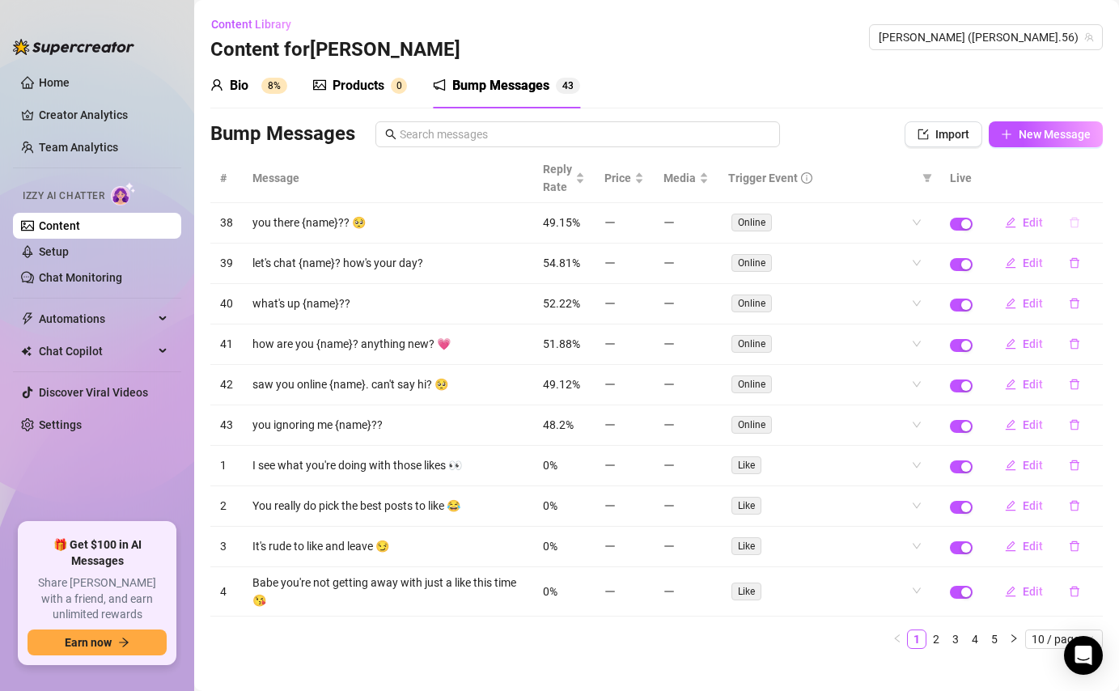
click at [1079, 225] on icon "delete" at bounding box center [1074, 222] width 11 height 11
click at [1098, 178] on span "Yes" at bounding box center [1091, 180] width 19 height 13
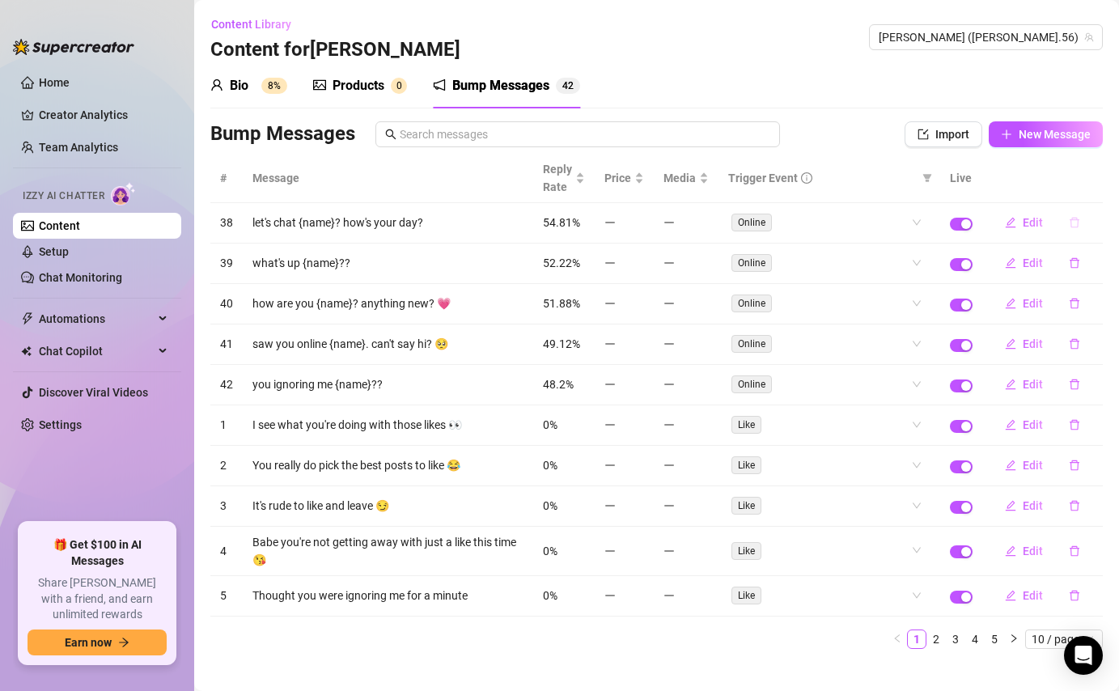
click at [1079, 221] on icon "delete" at bounding box center [1074, 222] width 11 height 11
click at [1109, 172] on div "Delete this message? No Yes" at bounding box center [1045, 168] width 142 height 63
click at [1107, 173] on button "Yes" at bounding box center [1091, 180] width 31 height 19
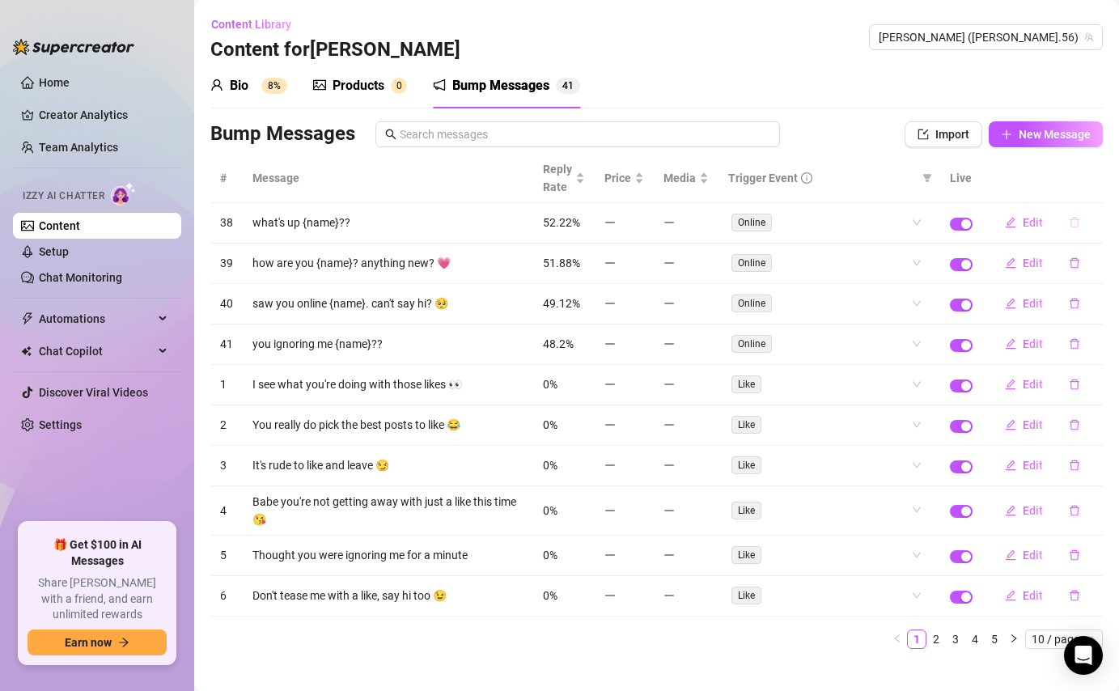
click at [1072, 222] on icon "delete" at bounding box center [1074, 222] width 11 height 11
click at [1098, 181] on span "Yes" at bounding box center [1091, 180] width 19 height 13
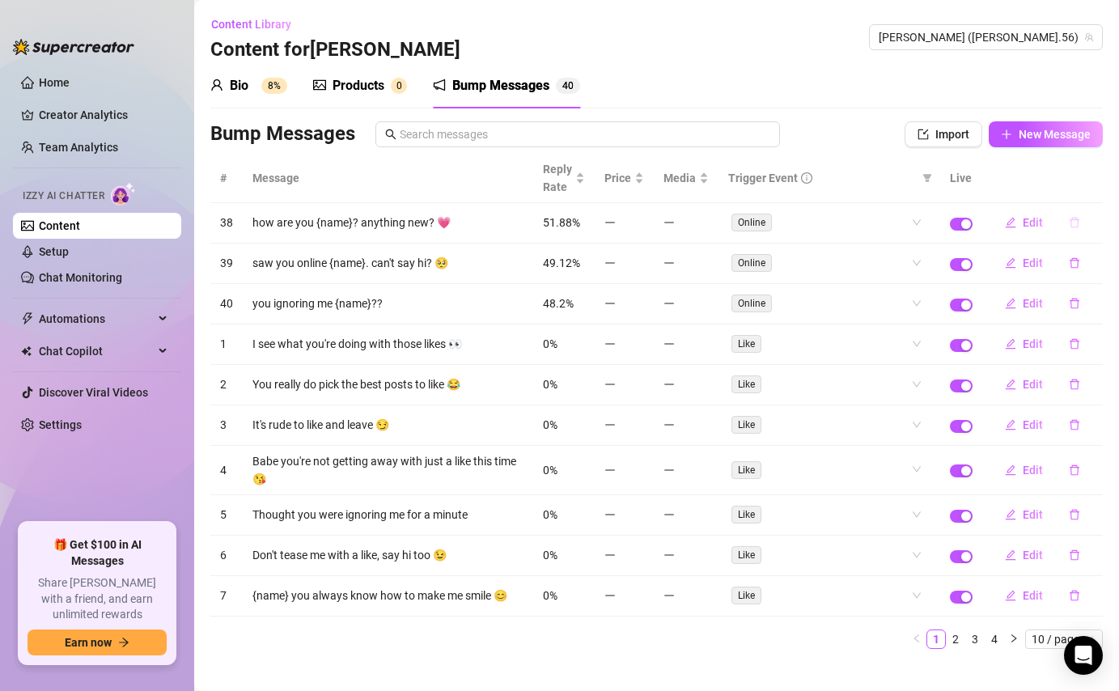
click at [1075, 225] on icon "delete" at bounding box center [1074, 222] width 11 height 11
click at [1096, 172] on button "Yes" at bounding box center [1091, 180] width 31 height 19
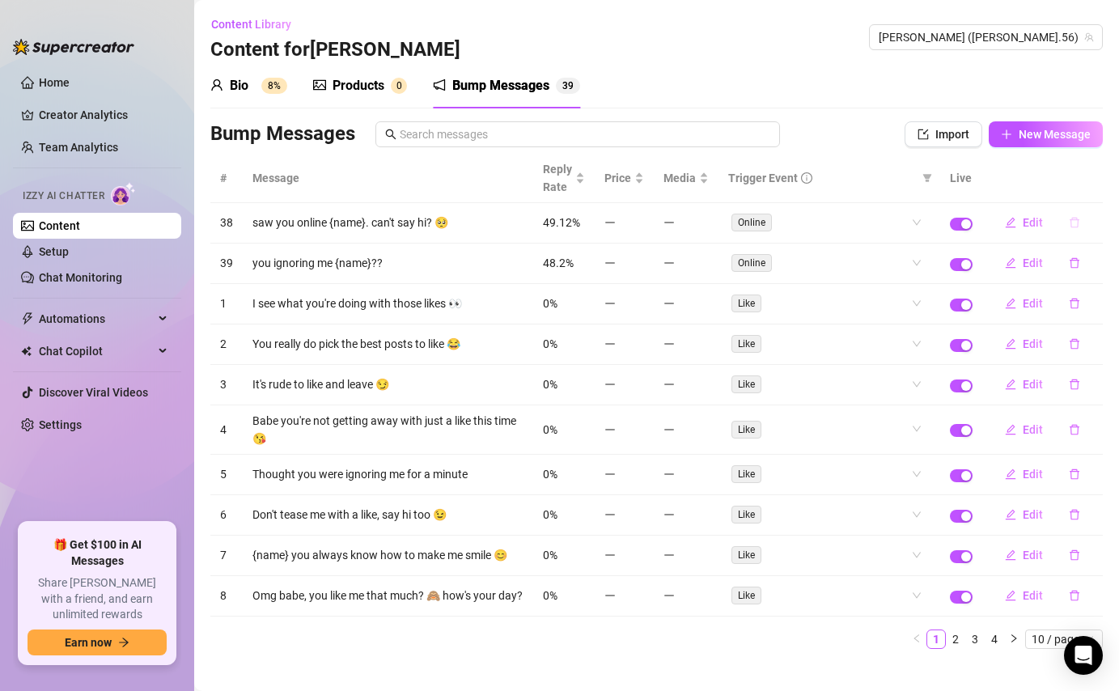
click at [1078, 223] on icon "delete" at bounding box center [1075, 223] width 10 height 11
click at [1094, 180] on span "Yes" at bounding box center [1091, 180] width 19 height 13
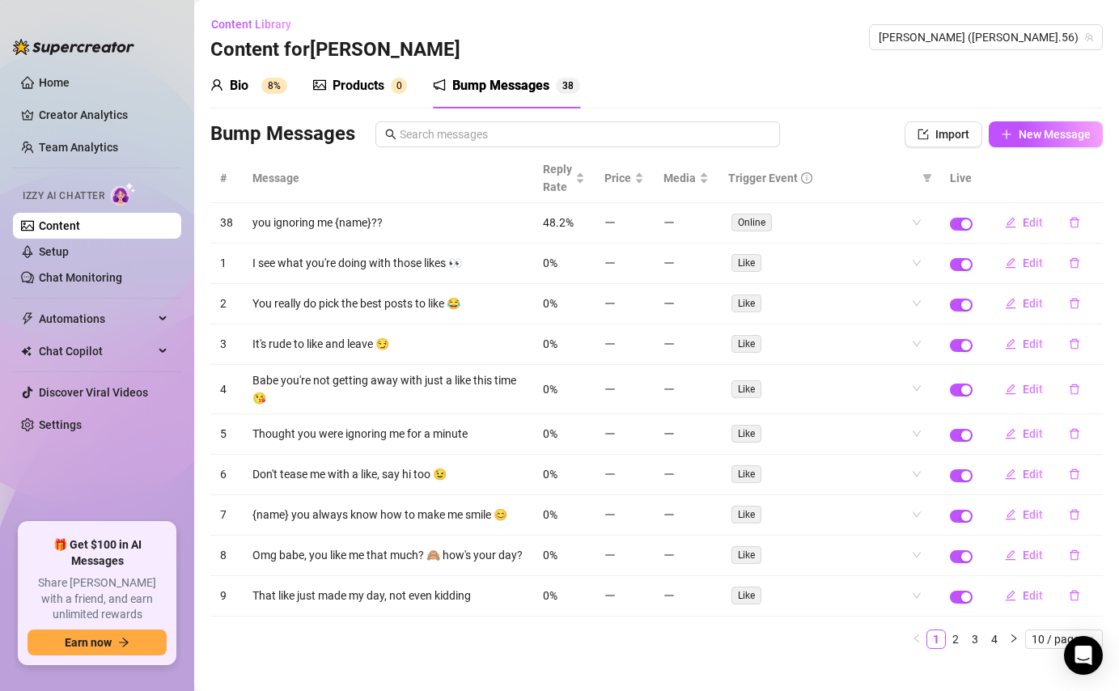
click at [1073, 225] on icon "delete" at bounding box center [1074, 222] width 11 height 11
click at [1096, 172] on button "Yes" at bounding box center [1091, 180] width 31 height 19
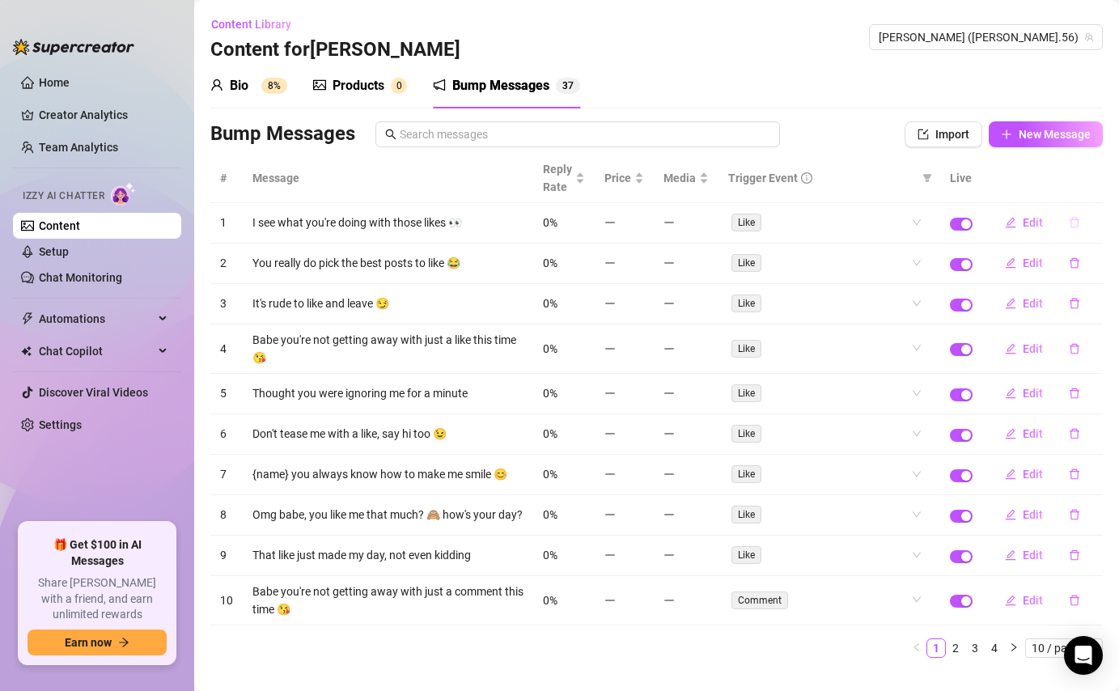
click at [1077, 223] on icon "delete" at bounding box center [1075, 223] width 10 height 11
click at [1095, 176] on span "Yes" at bounding box center [1091, 180] width 19 height 13
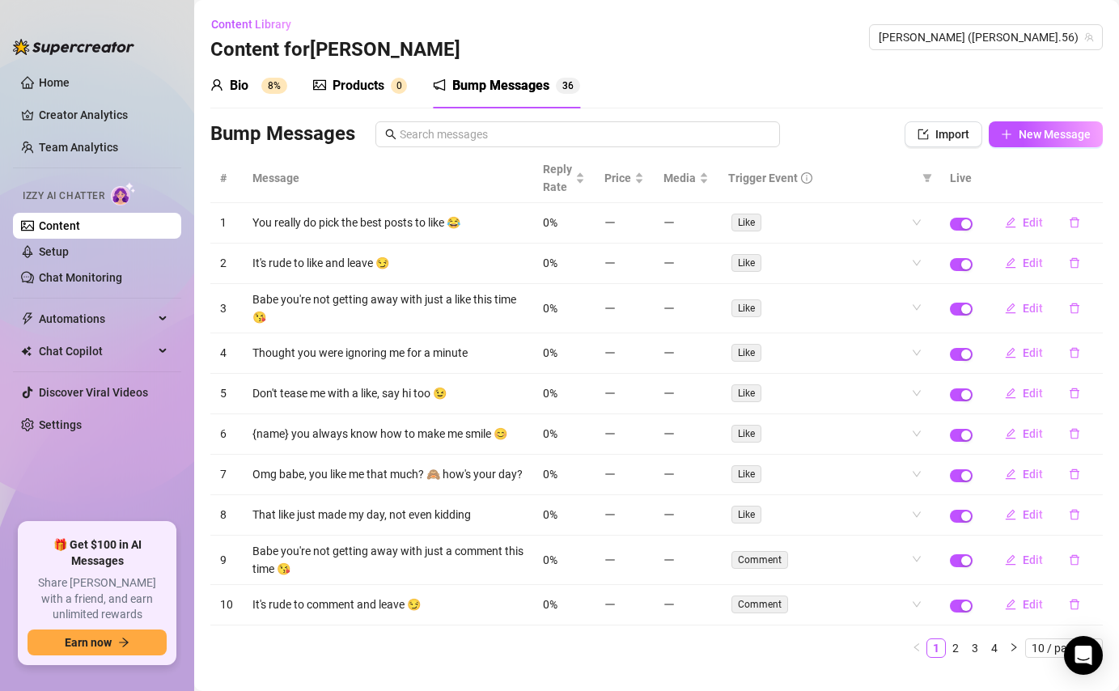
click at [1075, 224] on icon "delete" at bounding box center [1074, 222] width 11 height 11
click at [1092, 187] on button "Yes" at bounding box center [1091, 180] width 31 height 19
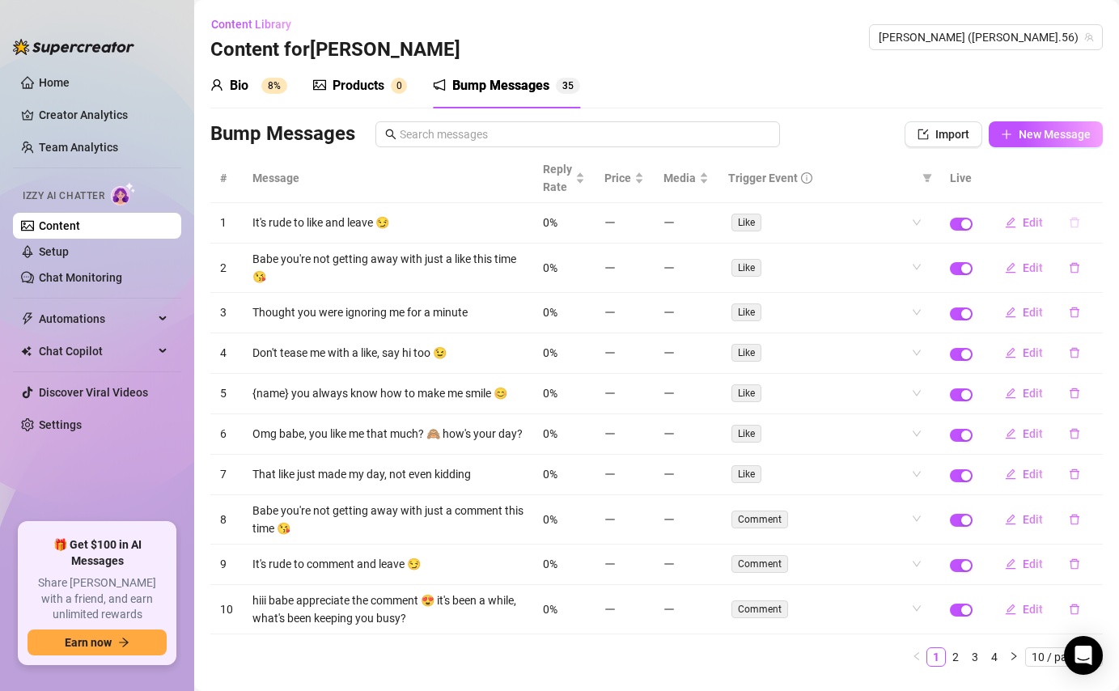
click at [1066, 222] on button "button" at bounding box center [1074, 223] width 37 height 26
click at [1089, 184] on span "Yes" at bounding box center [1091, 180] width 19 height 13
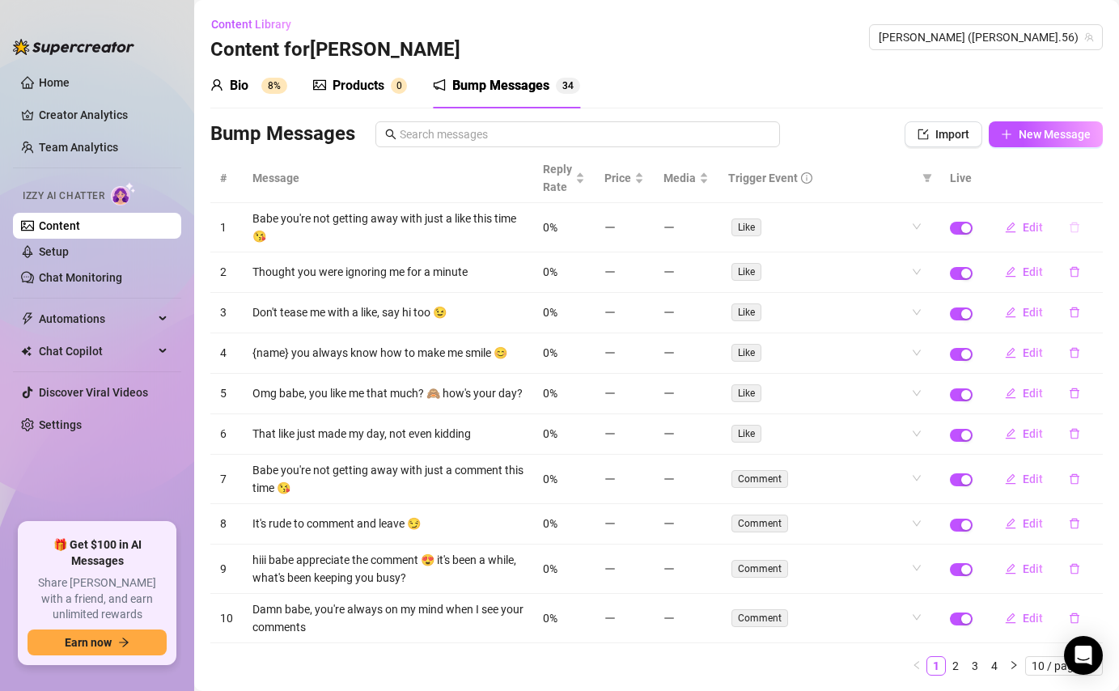
click at [1070, 230] on icon "delete" at bounding box center [1074, 227] width 11 height 11
click at [1093, 185] on span "Yes" at bounding box center [1091, 185] width 19 height 13
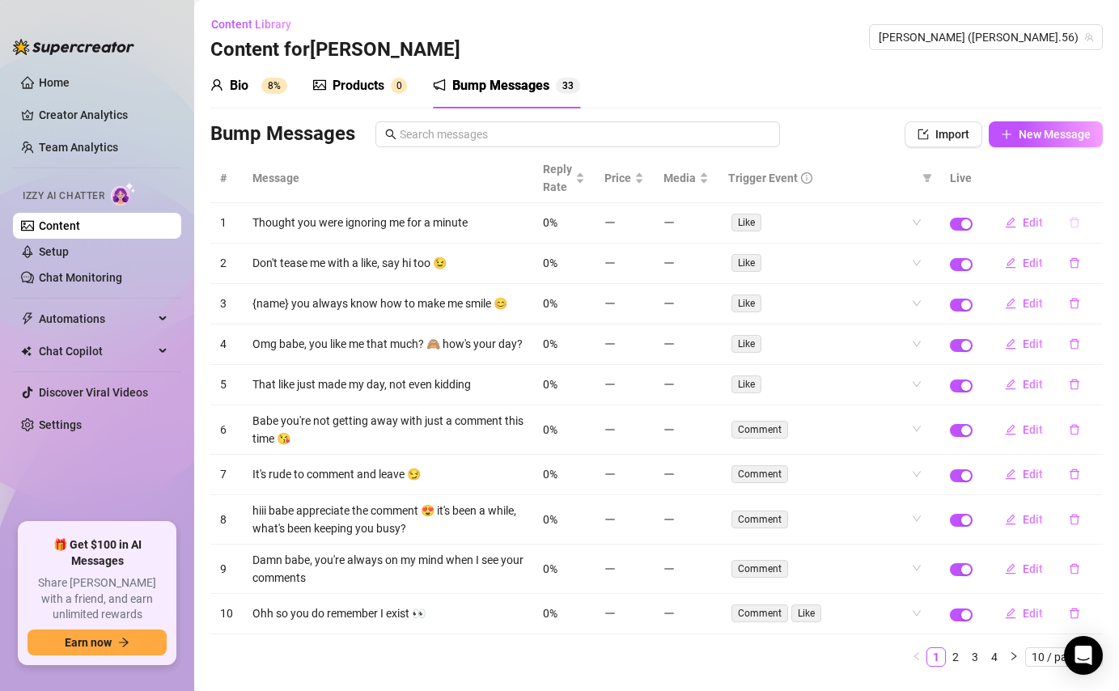
click at [1076, 227] on icon "delete" at bounding box center [1074, 222] width 11 height 11
click at [1096, 182] on span "Yes" at bounding box center [1091, 180] width 19 height 13
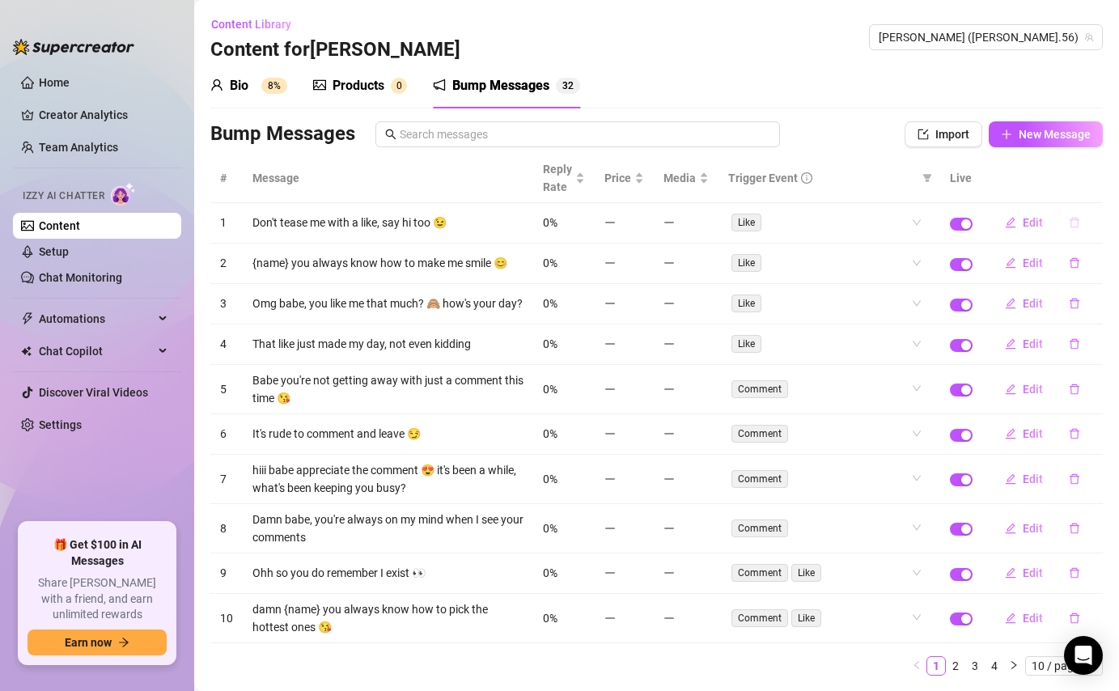
click at [1076, 224] on icon "delete" at bounding box center [1074, 222] width 11 height 11
click at [1100, 168] on div "Delete this message? No Yes" at bounding box center [1045, 168] width 123 height 44
click at [1100, 176] on span "Yes" at bounding box center [1091, 180] width 19 height 13
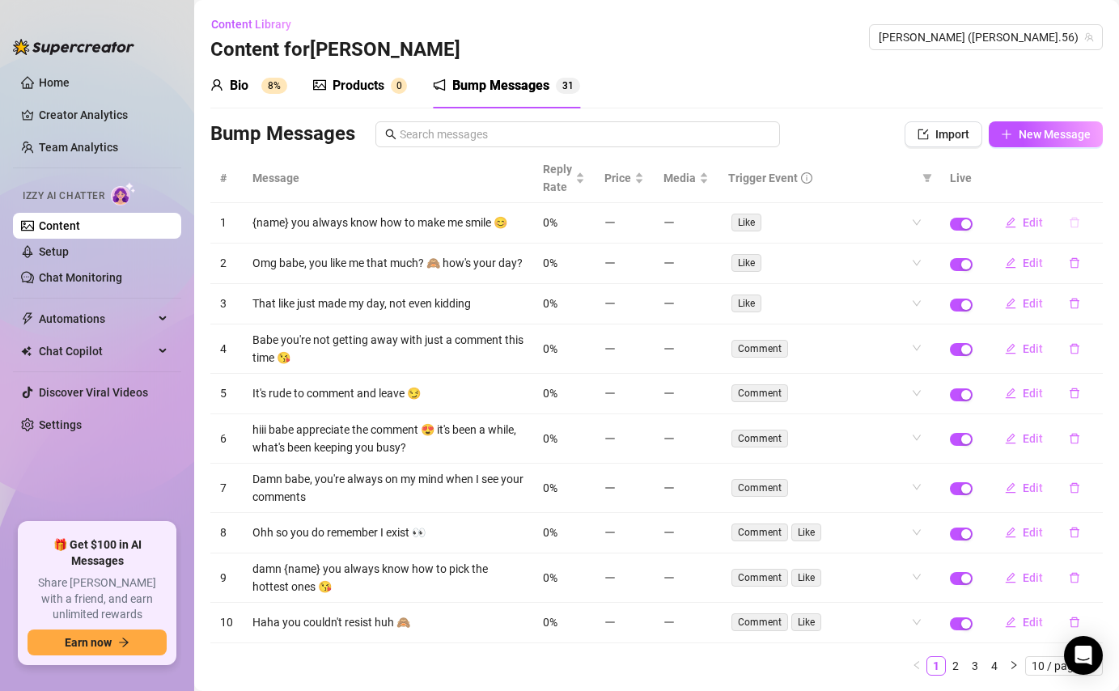
click at [1078, 223] on icon "delete" at bounding box center [1075, 223] width 10 height 11
click at [1091, 180] on span "Yes" at bounding box center [1091, 180] width 19 height 13
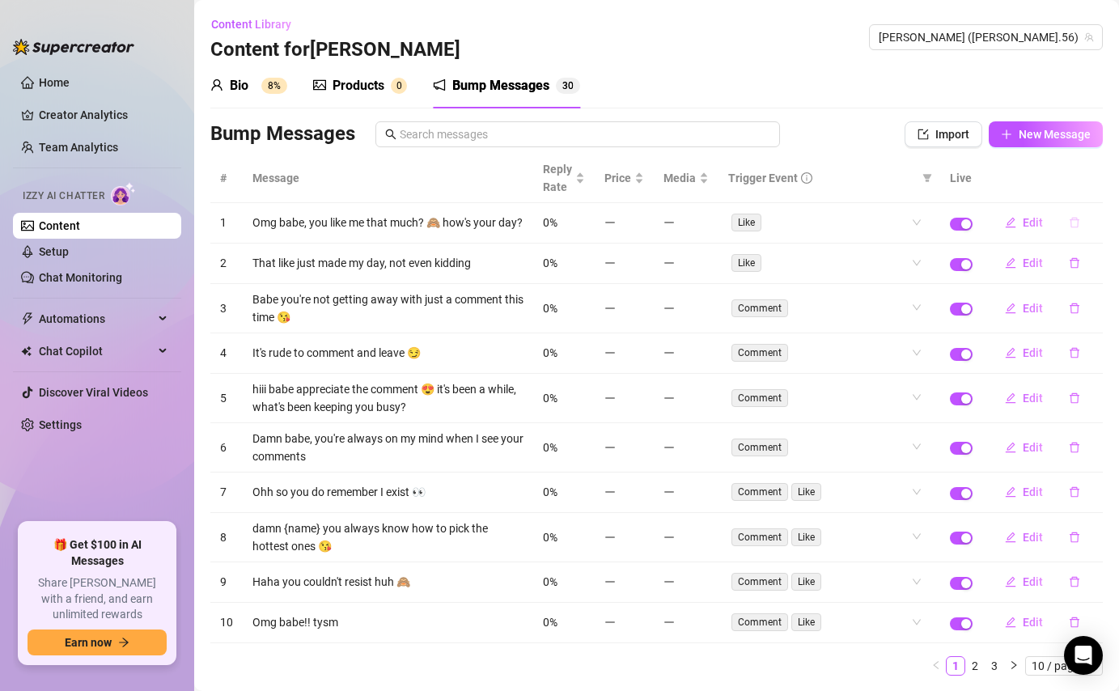
click at [1072, 223] on icon "delete" at bounding box center [1074, 222] width 11 height 11
click at [1091, 179] on span "Yes" at bounding box center [1091, 180] width 19 height 13
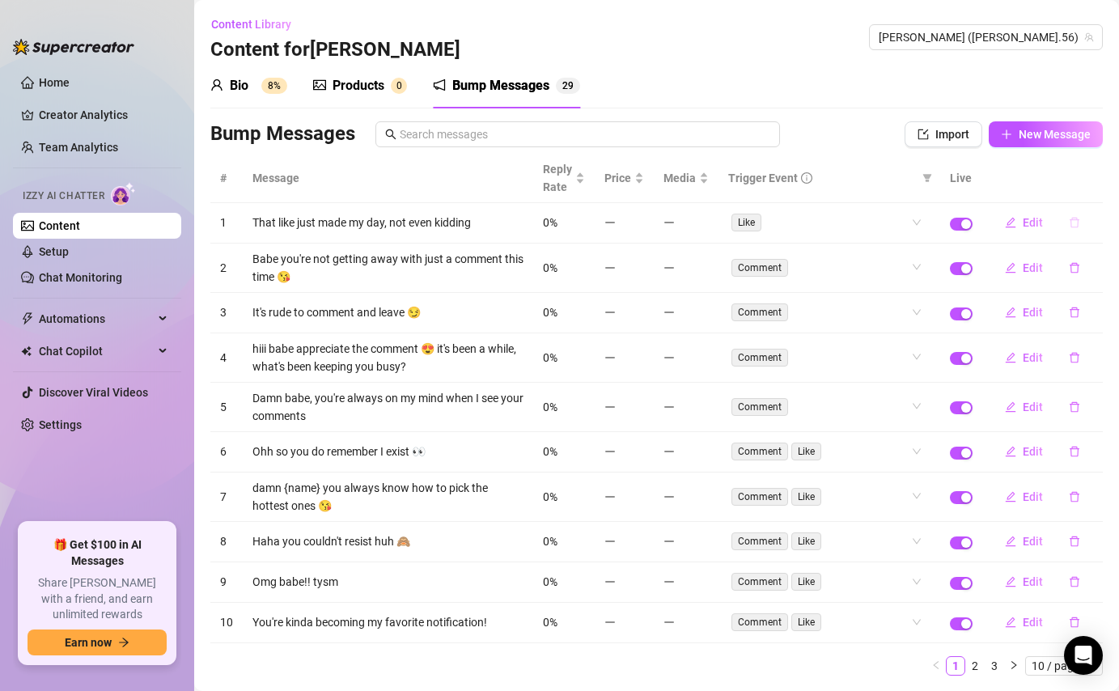
click at [1087, 223] on button "button" at bounding box center [1074, 223] width 37 height 26
click at [1097, 181] on span "Yes" at bounding box center [1091, 180] width 19 height 13
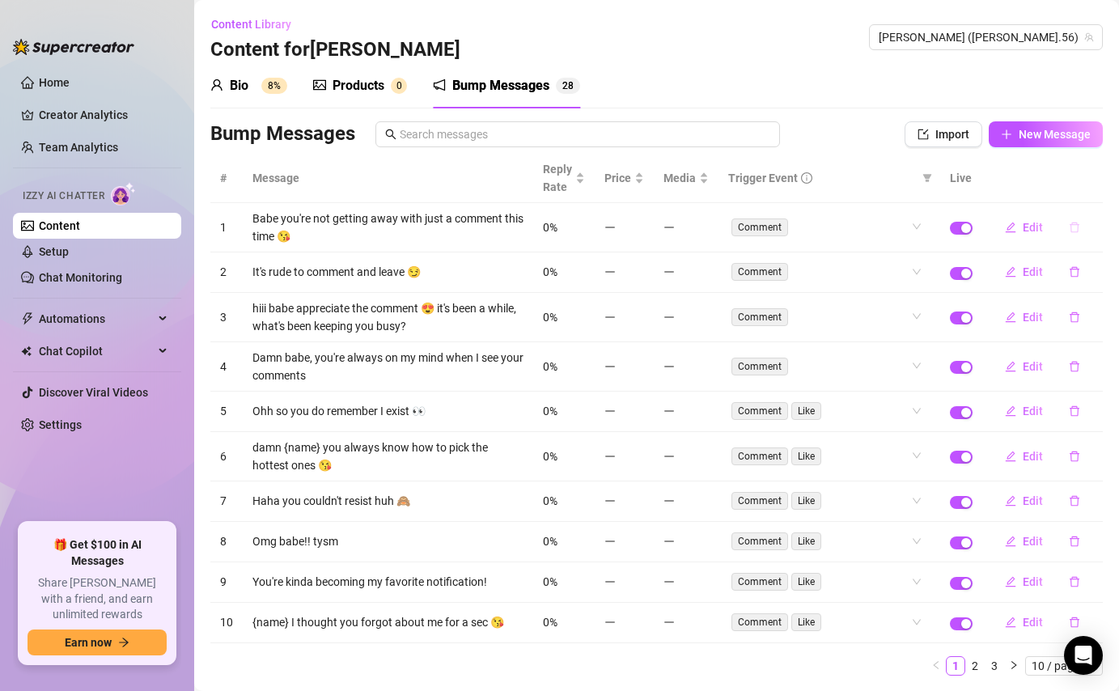
click at [1075, 221] on button "button" at bounding box center [1074, 227] width 37 height 26
click at [1088, 184] on span "Yes" at bounding box center [1091, 185] width 19 height 13
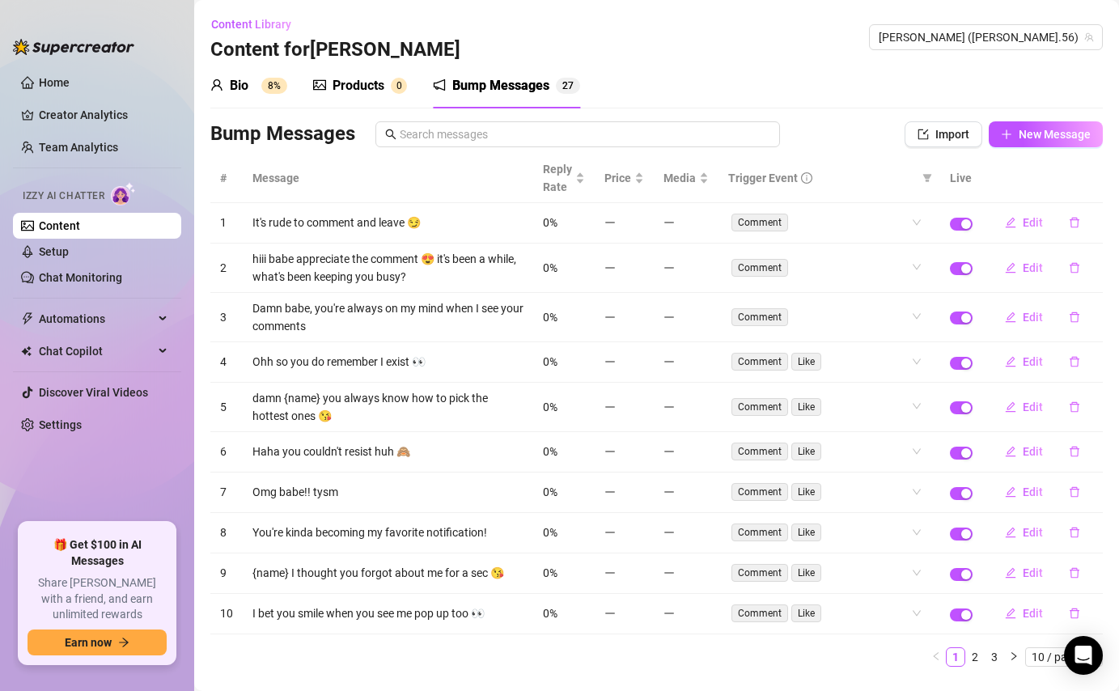
click at [1077, 225] on icon "delete" at bounding box center [1074, 222] width 11 height 11
click at [1114, 157] on div "Delete this message? No Yes" at bounding box center [1045, 168] width 142 height 63
click at [1098, 181] on span "Yes" at bounding box center [1091, 180] width 19 height 13
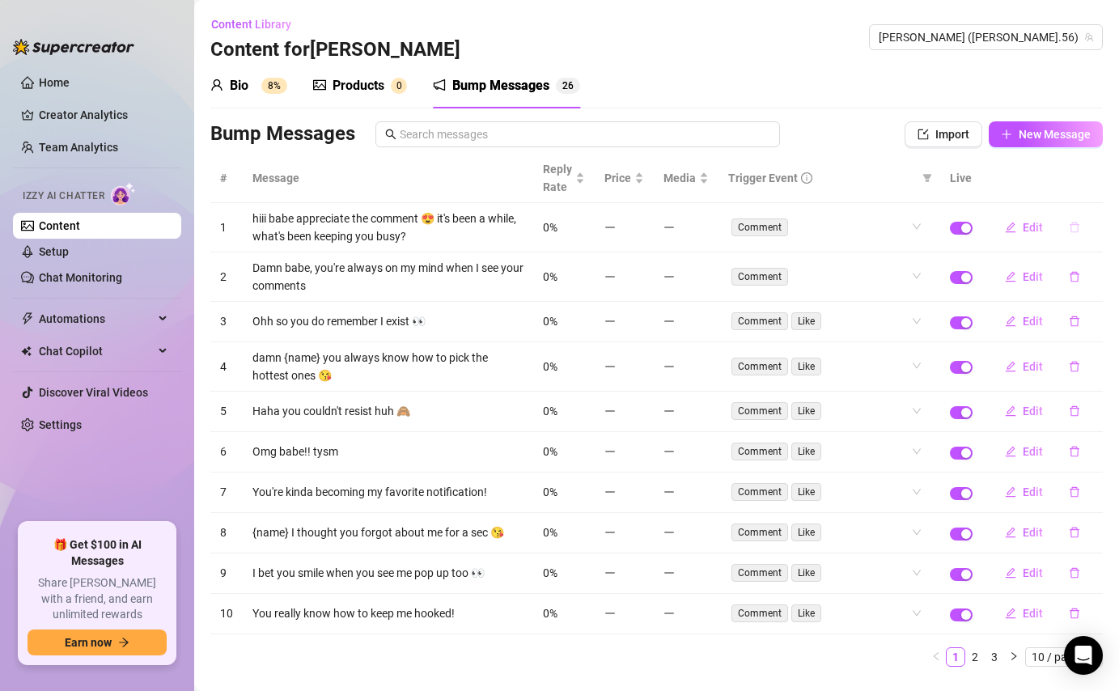
click at [1077, 218] on button "button" at bounding box center [1074, 227] width 37 height 26
click at [1098, 182] on span "Yes" at bounding box center [1091, 185] width 19 height 13
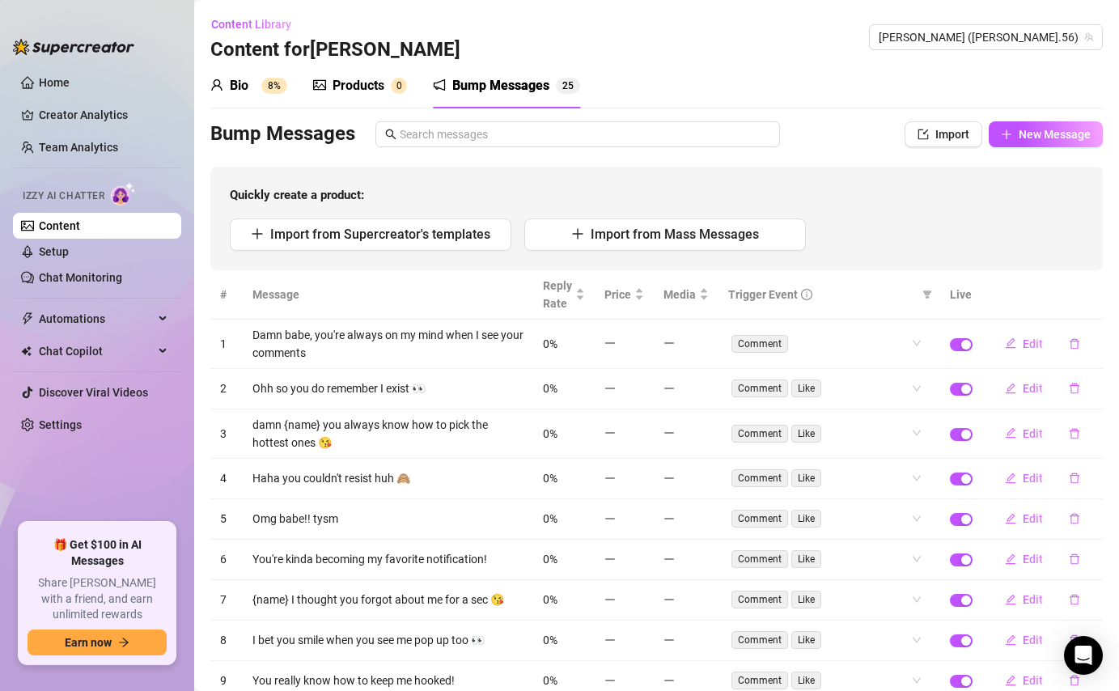
click at [1079, 227] on div "Import from Supercreator's templates Import from Mass Messages" at bounding box center [657, 234] width 854 height 32
click at [1075, 331] on button "button" at bounding box center [1074, 344] width 37 height 26
click at [1094, 292] on button "Yes" at bounding box center [1091, 301] width 31 height 19
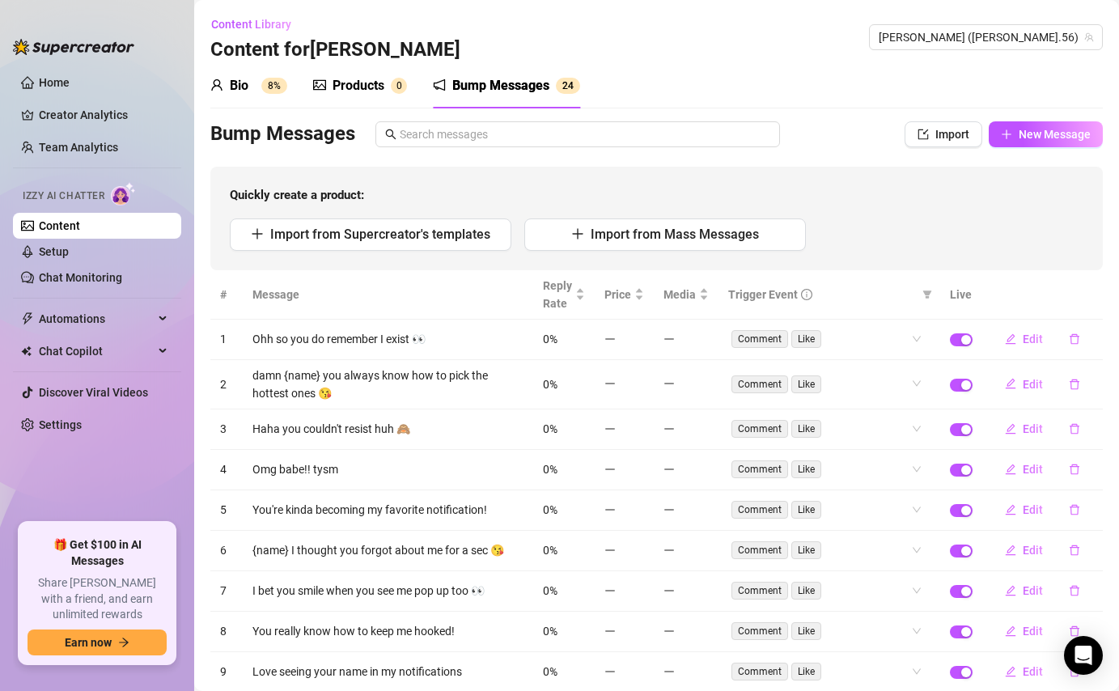
click at [1077, 346] on button "button" at bounding box center [1074, 339] width 37 height 26
click at [1098, 297] on span "Yes" at bounding box center [1091, 296] width 19 height 13
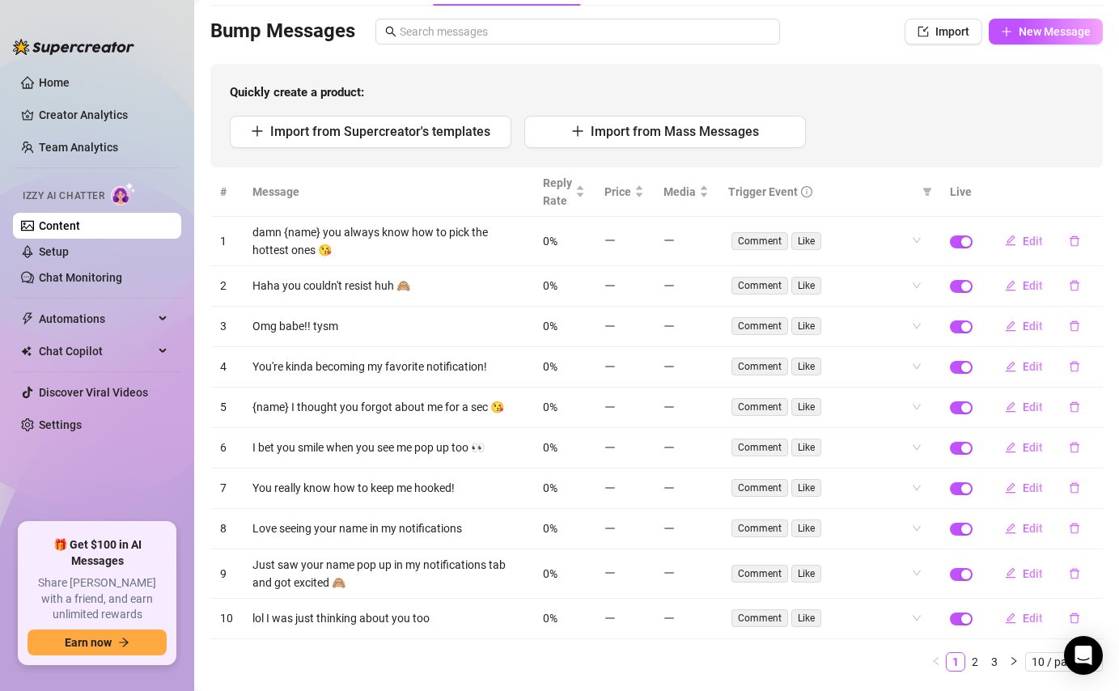
scroll to position [144, 0]
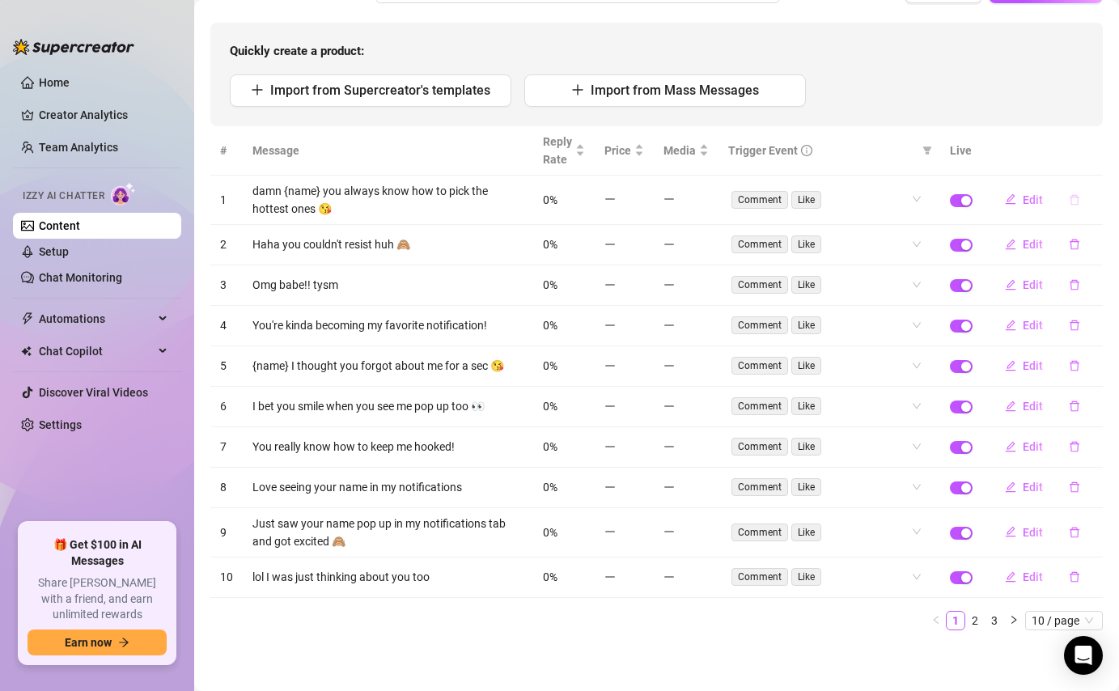
click at [1072, 204] on icon "delete" at bounding box center [1074, 199] width 11 height 11
click at [1092, 160] on span "Yes" at bounding box center [1091, 157] width 19 height 13
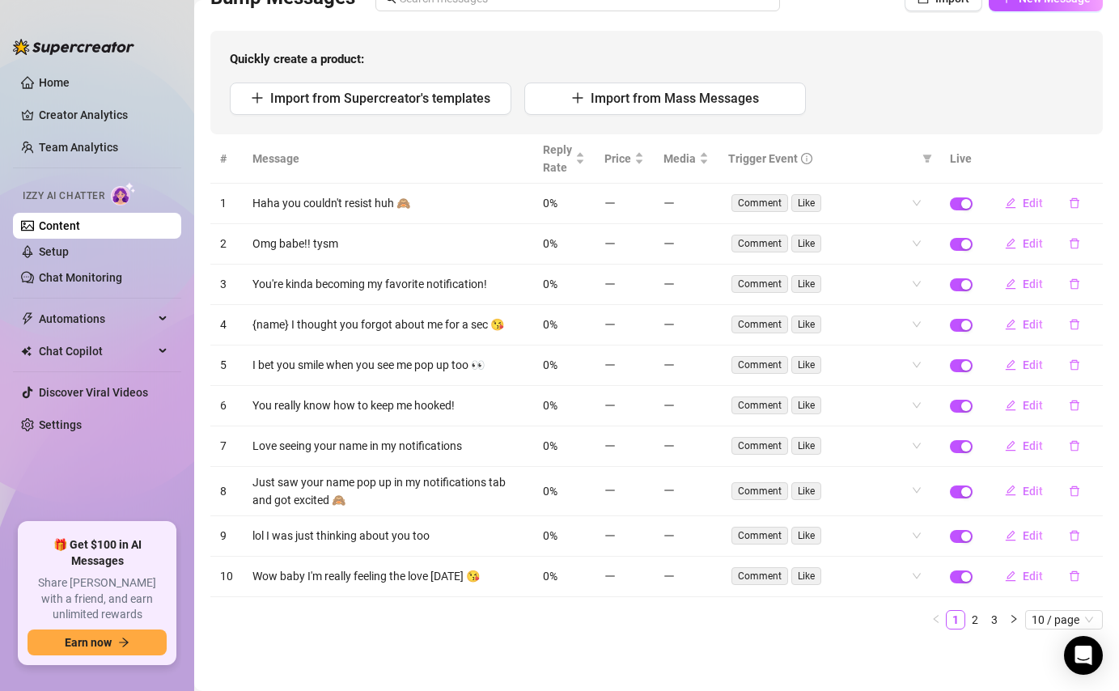
scroll to position [135, 0]
click at [1084, 194] on button "button" at bounding box center [1074, 204] width 37 height 26
click at [1094, 162] on span "Yes" at bounding box center [1091, 161] width 19 height 13
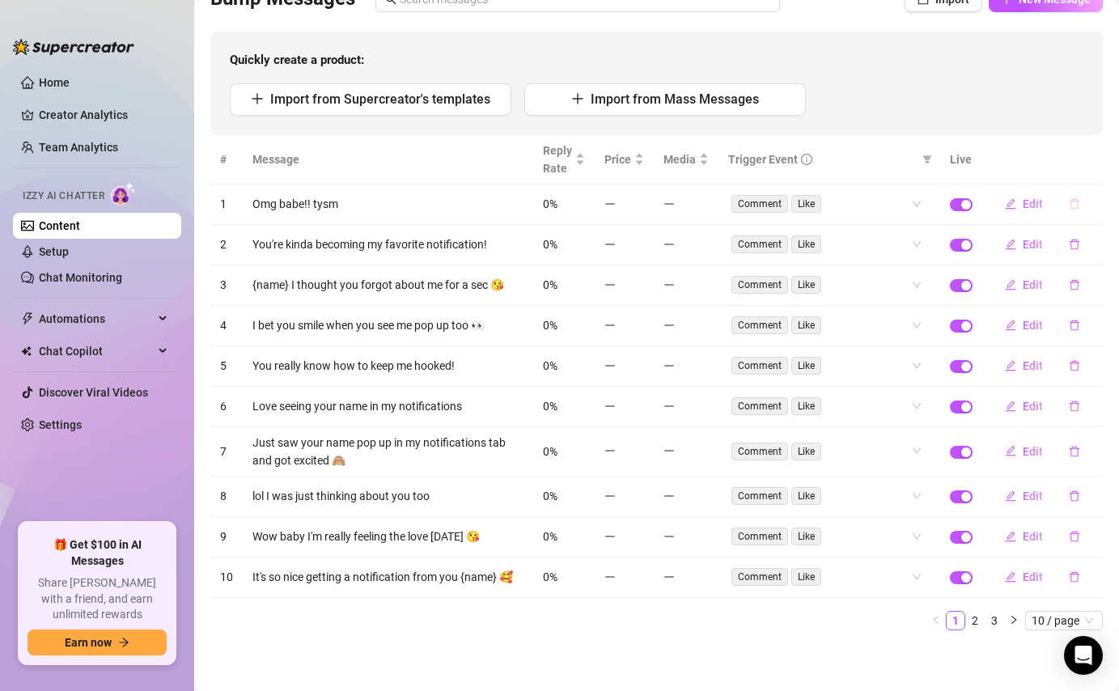
click at [1079, 206] on icon "delete" at bounding box center [1074, 203] width 11 height 11
click at [1092, 160] on span "Yes" at bounding box center [1091, 161] width 19 height 13
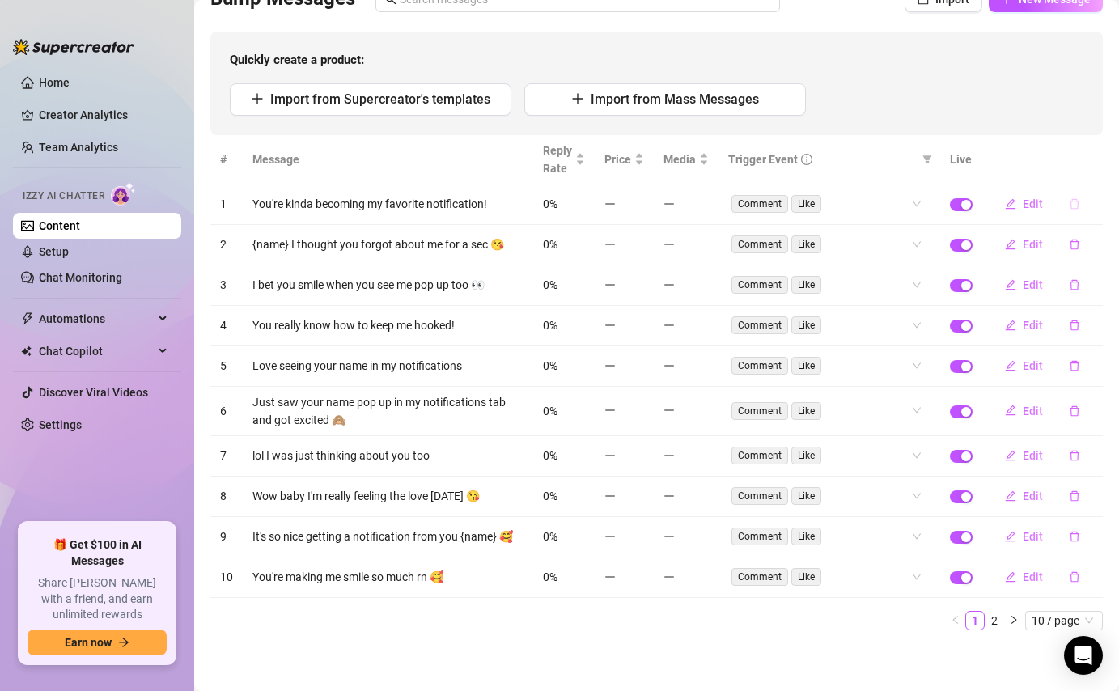
click at [1075, 198] on icon "delete" at bounding box center [1074, 203] width 11 height 11
click at [1095, 168] on span "Yes" at bounding box center [1091, 161] width 19 height 13
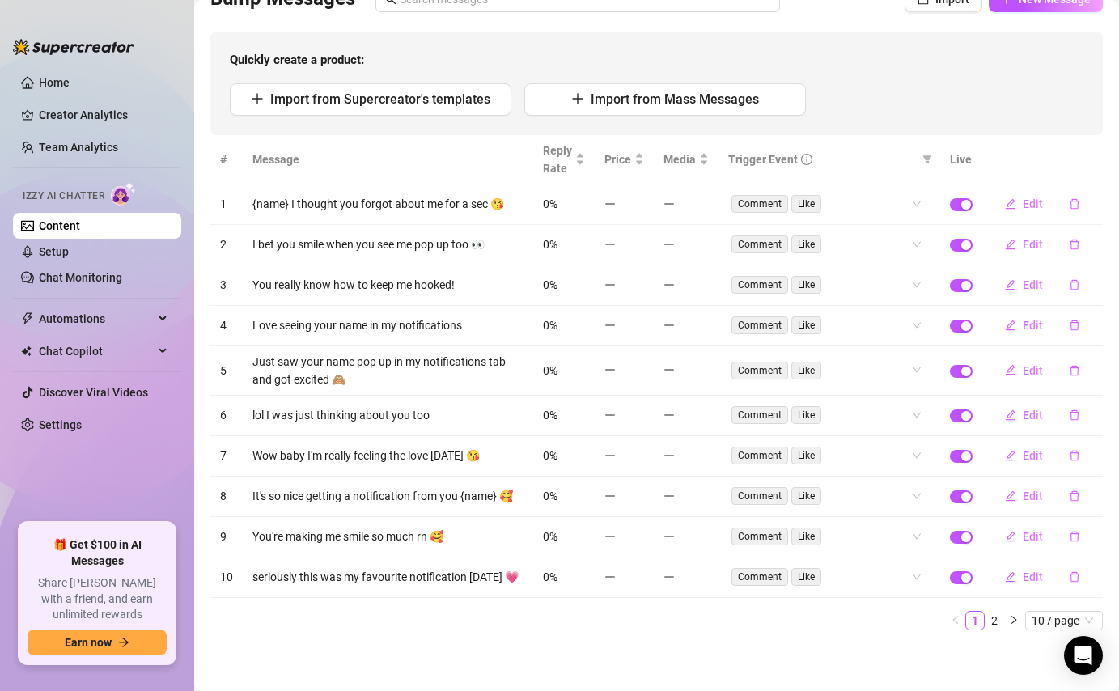
click at [1080, 205] on button "button" at bounding box center [1074, 204] width 37 height 26
click at [1092, 161] on span "Yes" at bounding box center [1091, 161] width 19 height 13
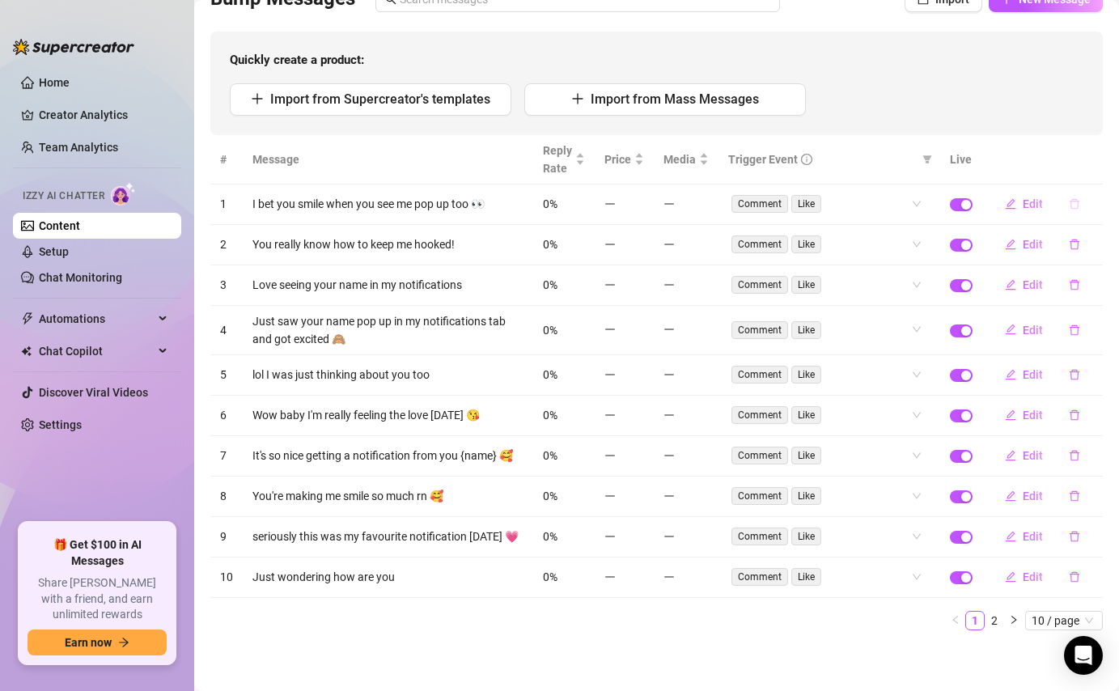
click at [1073, 210] on button "button" at bounding box center [1074, 204] width 37 height 26
click at [1100, 165] on span "Yes" at bounding box center [1091, 161] width 19 height 13
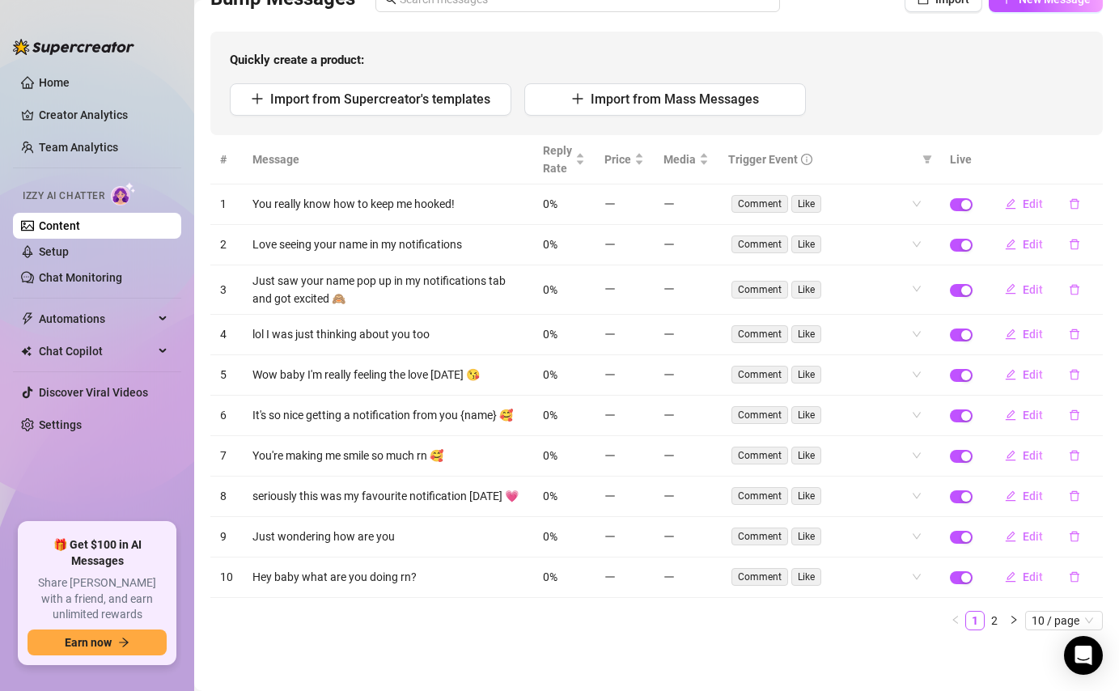
click at [1071, 209] on button "button" at bounding box center [1074, 204] width 37 height 26
click at [1089, 164] on span "Yes" at bounding box center [1091, 161] width 19 height 13
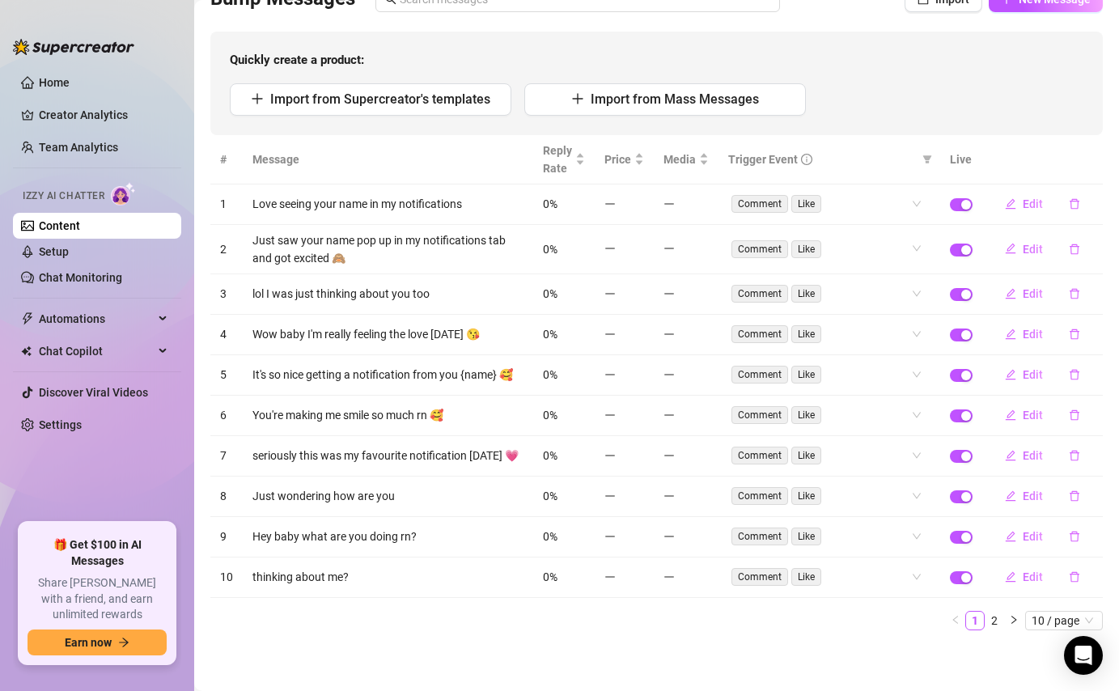
click at [1071, 199] on icon "delete" at bounding box center [1074, 203] width 11 height 11
click at [1092, 161] on span "Yes" at bounding box center [1091, 161] width 19 height 13
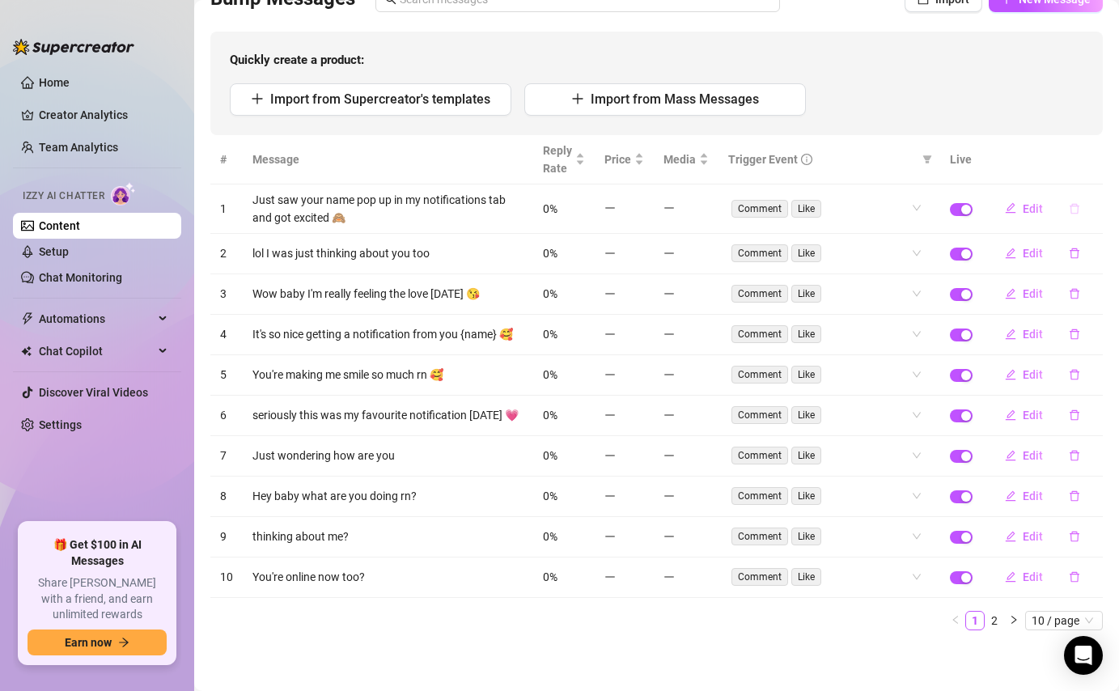
click at [1076, 201] on button "button" at bounding box center [1074, 209] width 37 height 26
click at [1089, 168] on span "Yes" at bounding box center [1091, 165] width 19 height 13
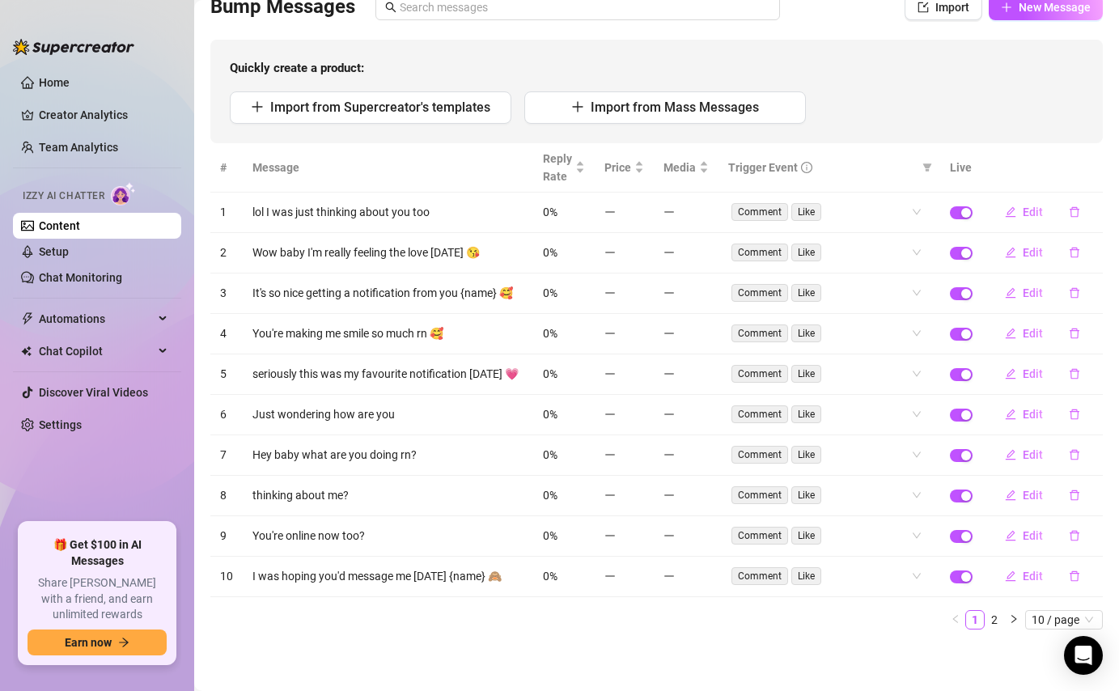
scroll to position [126, 0]
click at [1078, 207] on icon "delete" at bounding box center [1074, 212] width 11 height 11
click at [1100, 170] on span "Yes" at bounding box center [1091, 170] width 19 height 13
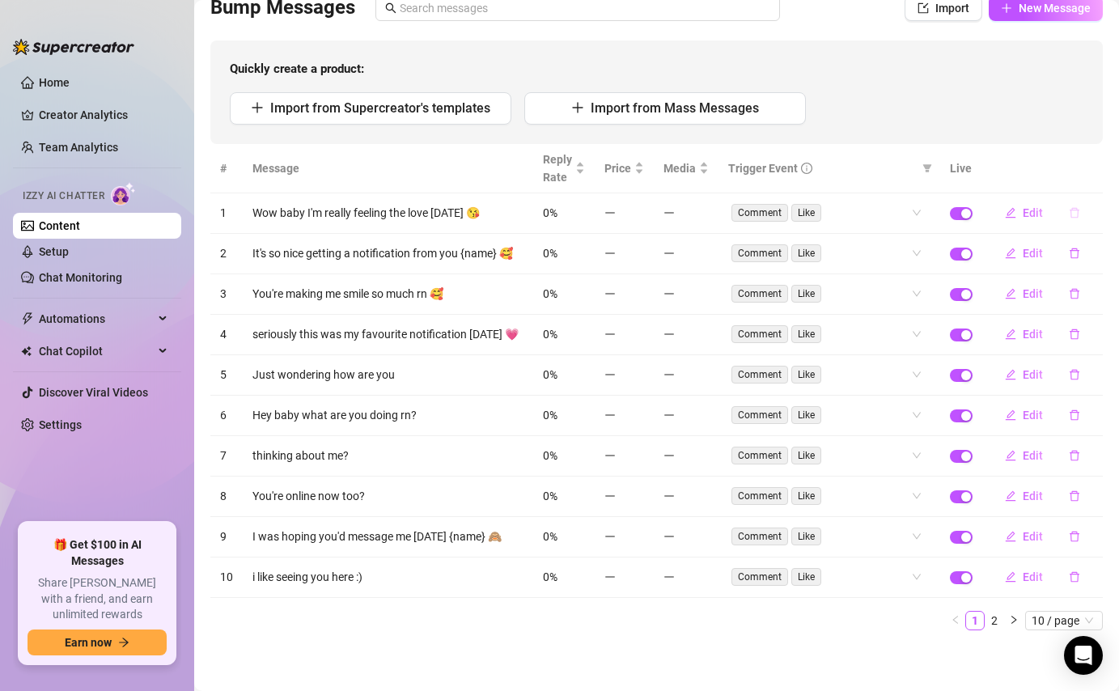
click at [1075, 214] on icon "delete" at bounding box center [1074, 212] width 11 height 11
click at [1096, 168] on span "Yes" at bounding box center [1091, 170] width 19 height 13
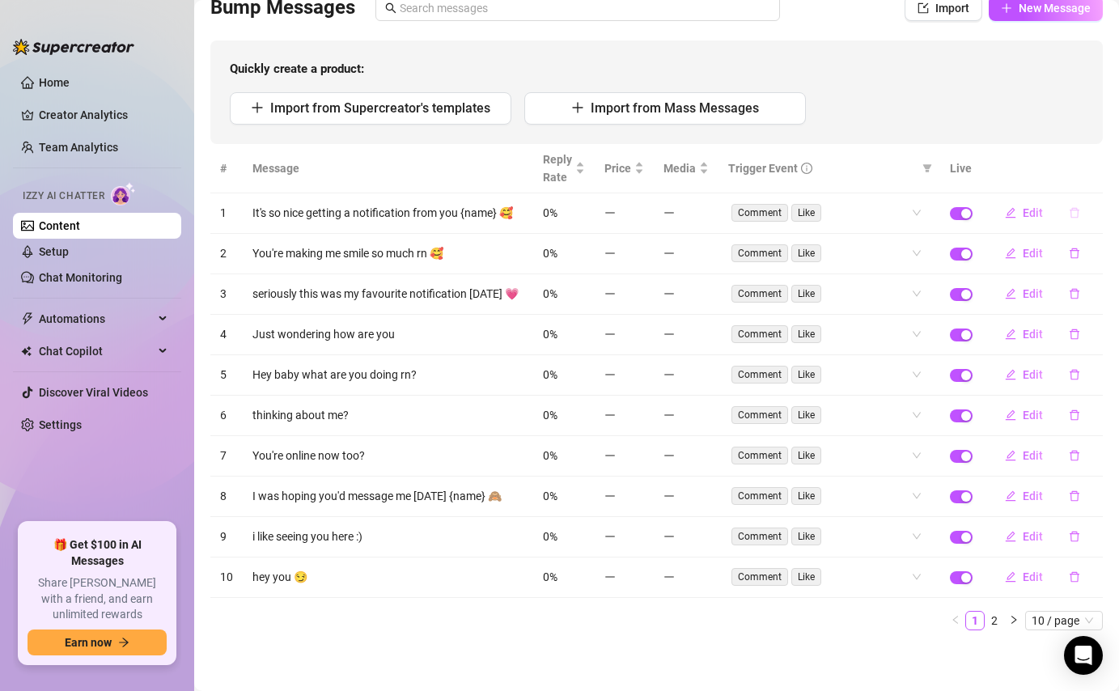
click at [1077, 212] on icon "delete" at bounding box center [1074, 212] width 11 height 11
click at [1100, 171] on span "Yes" at bounding box center [1091, 170] width 19 height 13
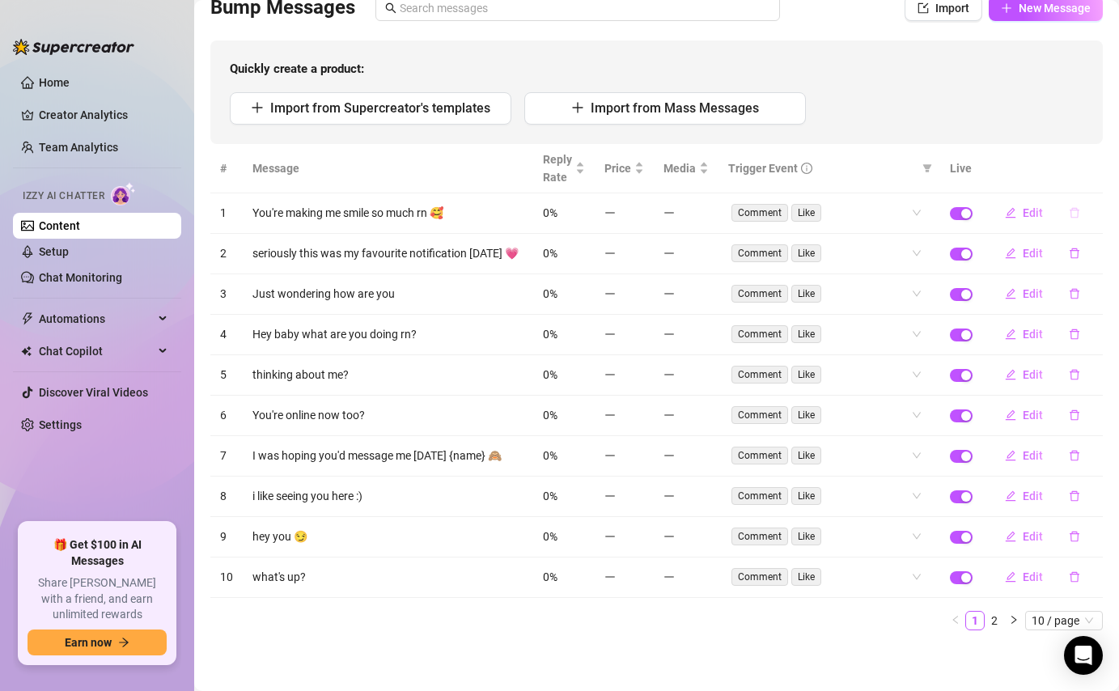
click at [1076, 212] on icon "delete" at bounding box center [1074, 212] width 11 height 11
click at [1097, 166] on span "Yes" at bounding box center [1091, 170] width 19 height 13
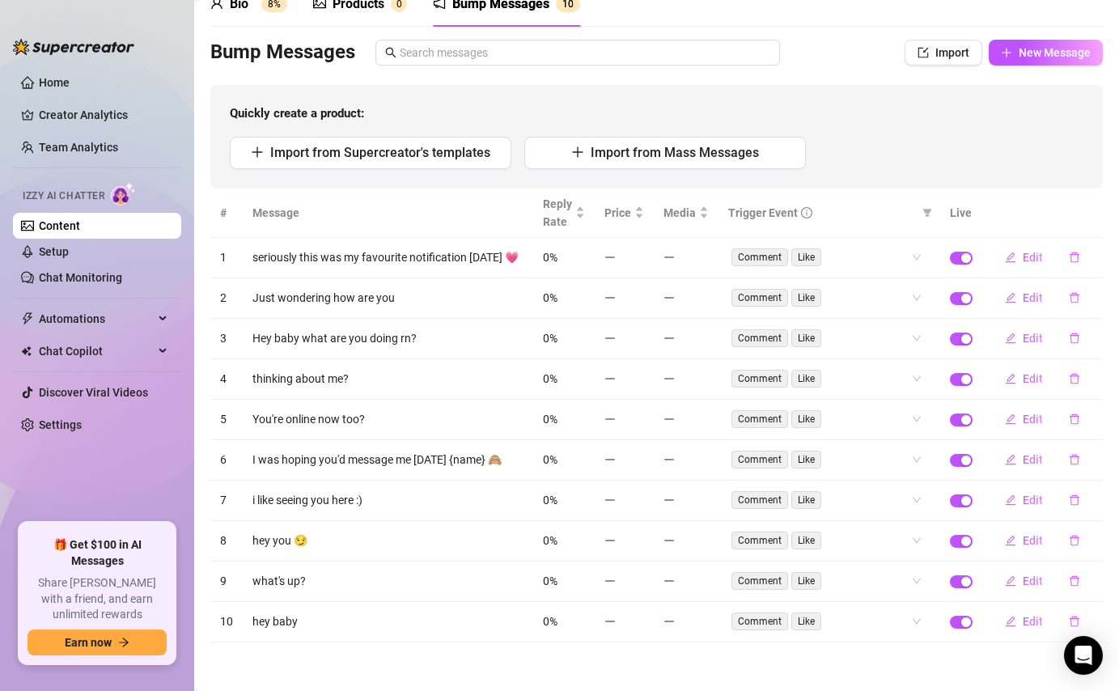
scroll to position [81, 0]
click at [1075, 253] on icon "delete" at bounding box center [1074, 257] width 11 height 11
click at [1101, 208] on button "Yes" at bounding box center [1091, 215] width 31 height 19
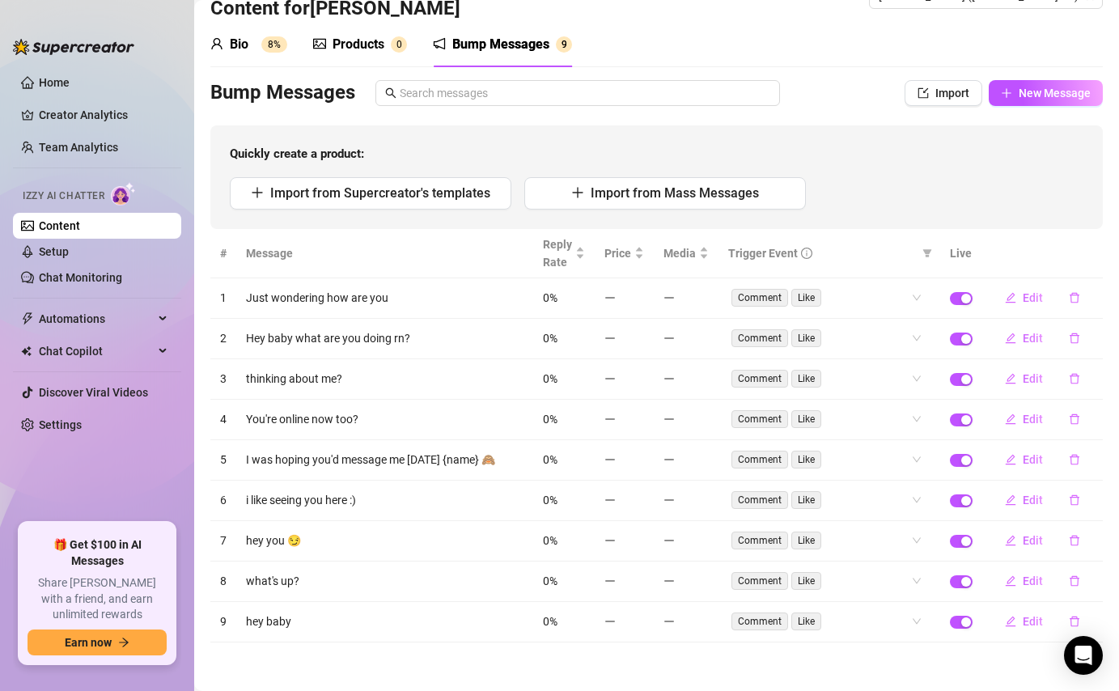
scroll to position [40, 0]
click at [1074, 297] on icon "delete" at bounding box center [1074, 298] width 11 height 11
click at [1092, 251] on span "Yes" at bounding box center [1091, 256] width 19 height 13
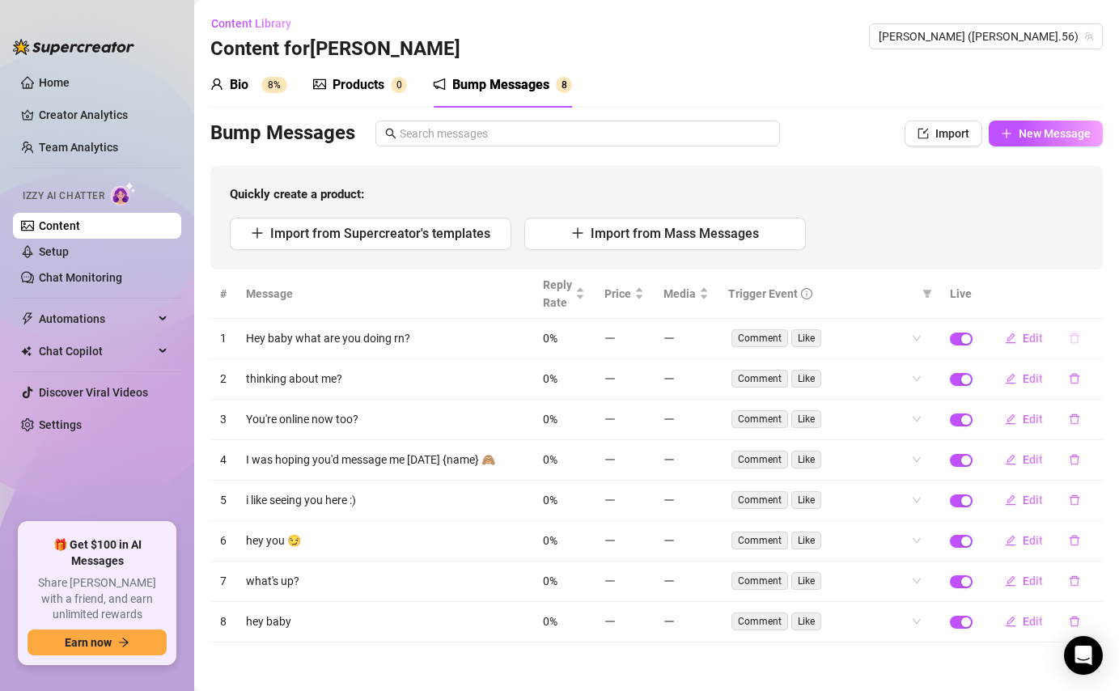
scroll to position [0, 0]
click at [1079, 334] on icon "delete" at bounding box center [1074, 338] width 11 height 11
click at [1100, 291] on span "Yes" at bounding box center [1091, 296] width 19 height 13
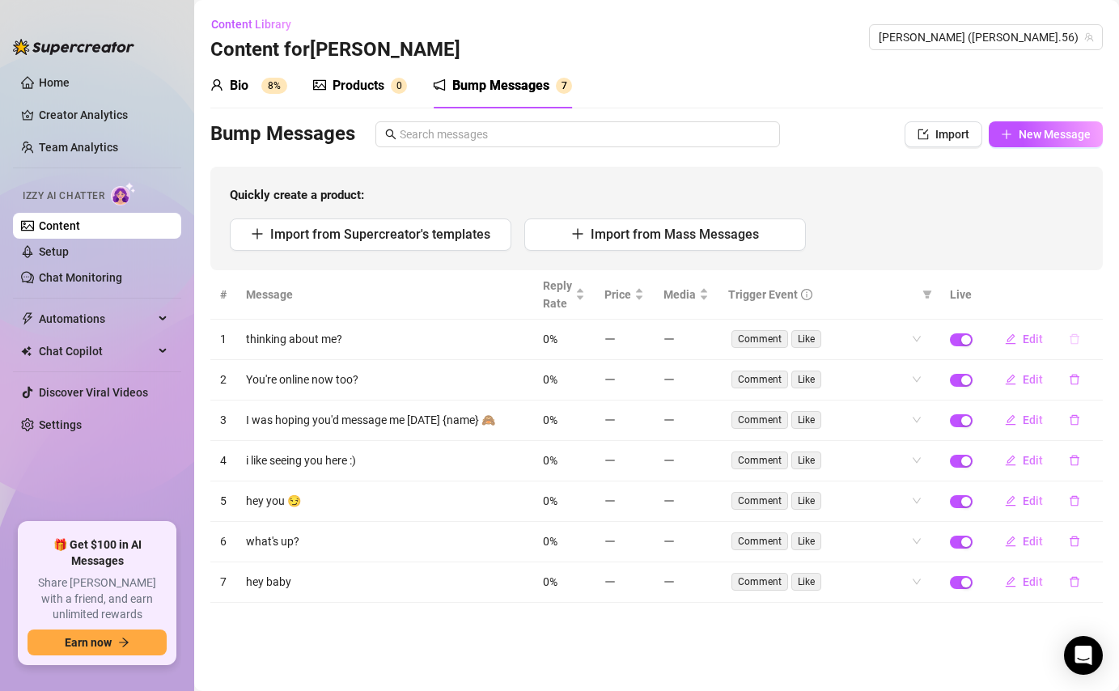
click at [1075, 339] on icon "delete" at bounding box center [1074, 338] width 11 height 11
click at [1100, 296] on span "Yes" at bounding box center [1091, 296] width 19 height 13
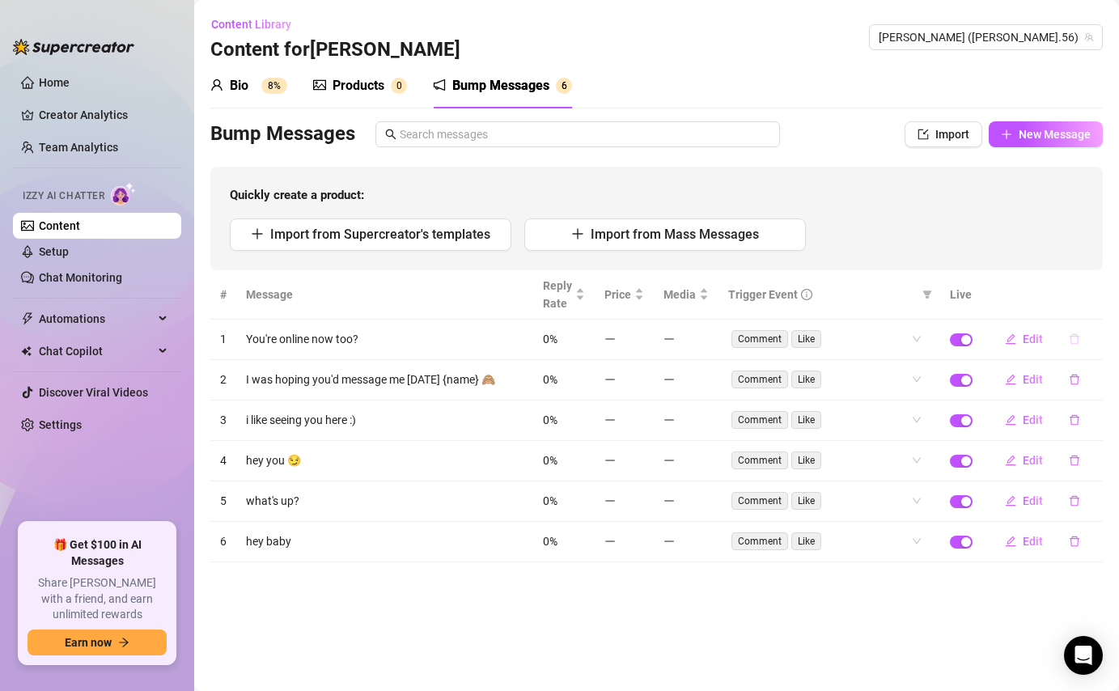
click at [1079, 332] on button "button" at bounding box center [1074, 339] width 37 height 26
click at [1101, 292] on span "Yes" at bounding box center [1091, 296] width 19 height 13
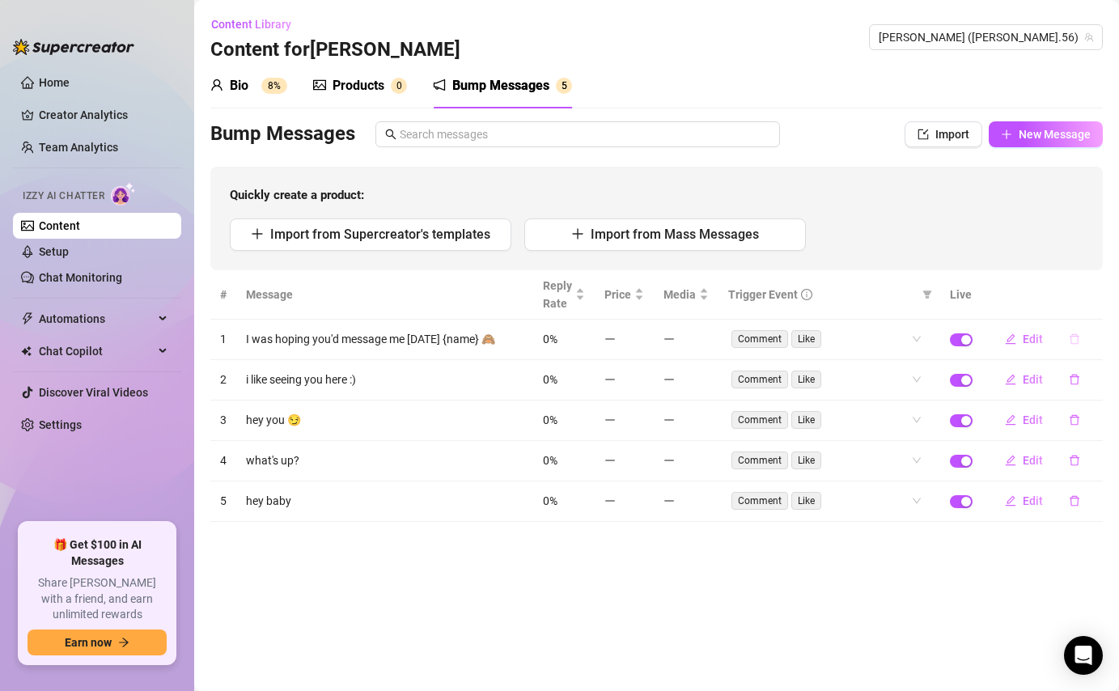
click at [1076, 335] on icon "delete" at bounding box center [1075, 339] width 10 height 11
click at [1096, 297] on span "Yes" at bounding box center [1091, 296] width 19 height 13
click at [1076, 337] on icon "delete" at bounding box center [1074, 338] width 11 height 11
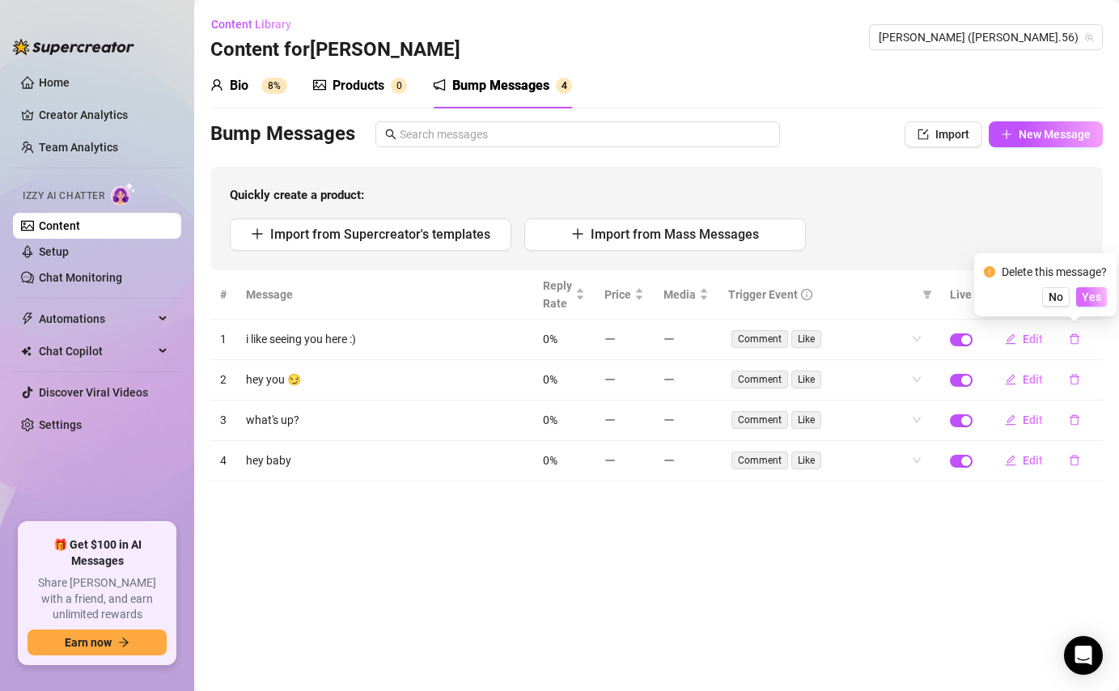
click at [1100, 291] on span "Yes" at bounding box center [1091, 296] width 19 height 13
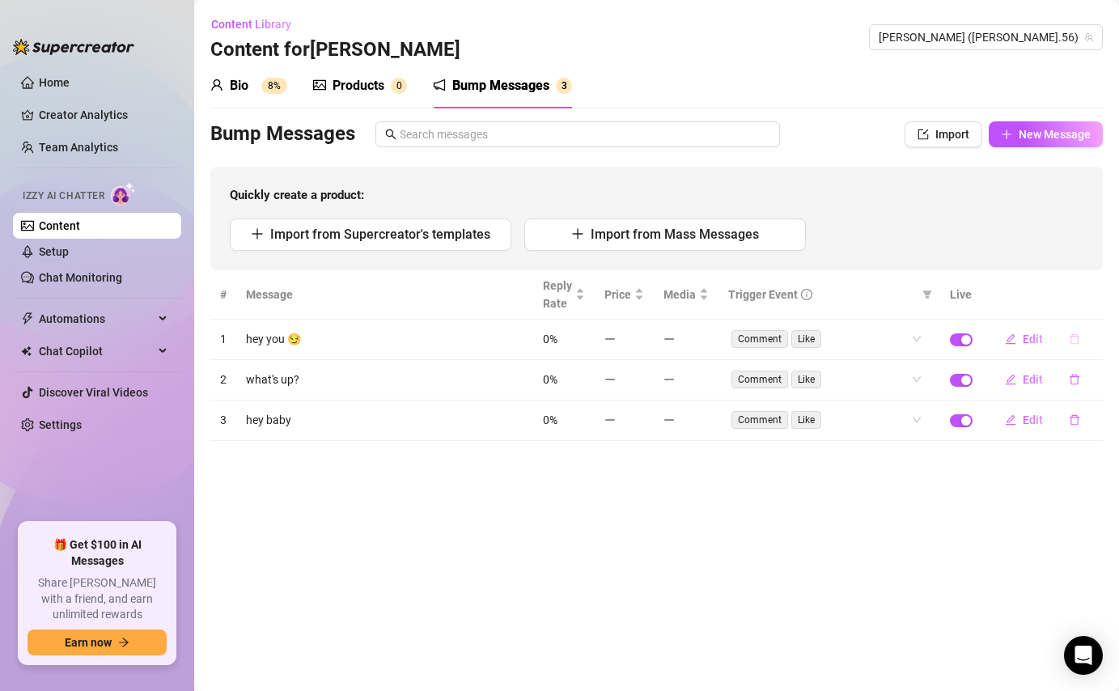
click at [1071, 344] on icon "delete" at bounding box center [1074, 338] width 11 height 11
click at [1099, 298] on span "Yes" at bounding box center [1091, 296] width 19 height 13
click at [1071, 343] on icon "delete" at bounding box center [1075, 339] width 10 height 11
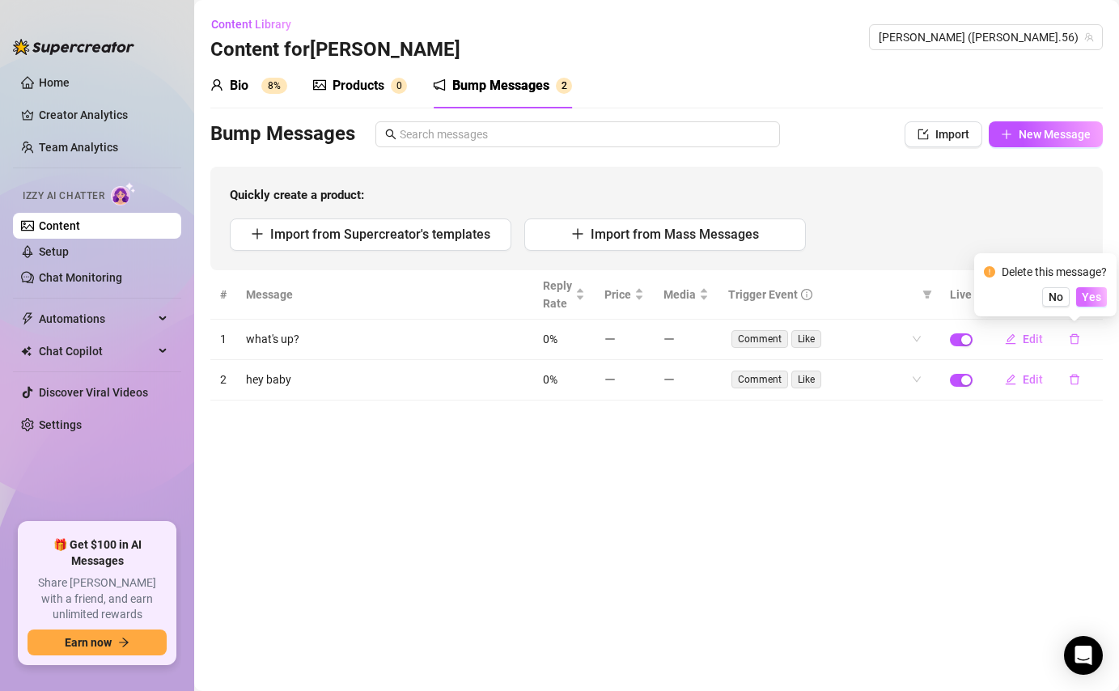
click at [1101, 301] on span "Yes" at bounding box center [1091, 296] width 19 height 13
click at [1077, 340] on icon "delete" at bounding box center [1075, 339] width 10 height 11
click at [1101, 294] on span "Yes" at bounding box center [1091, 296] width 19 height 13
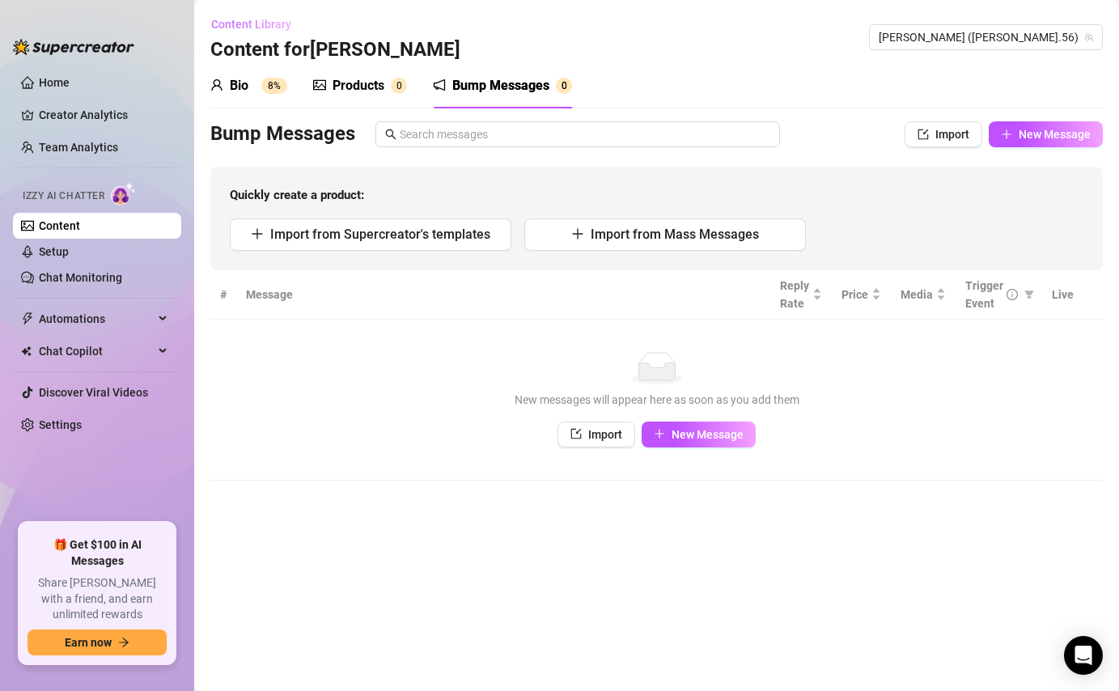
click at [267, 24] on span "Content Library" at bounding box center [251, 24] width 80 height 13
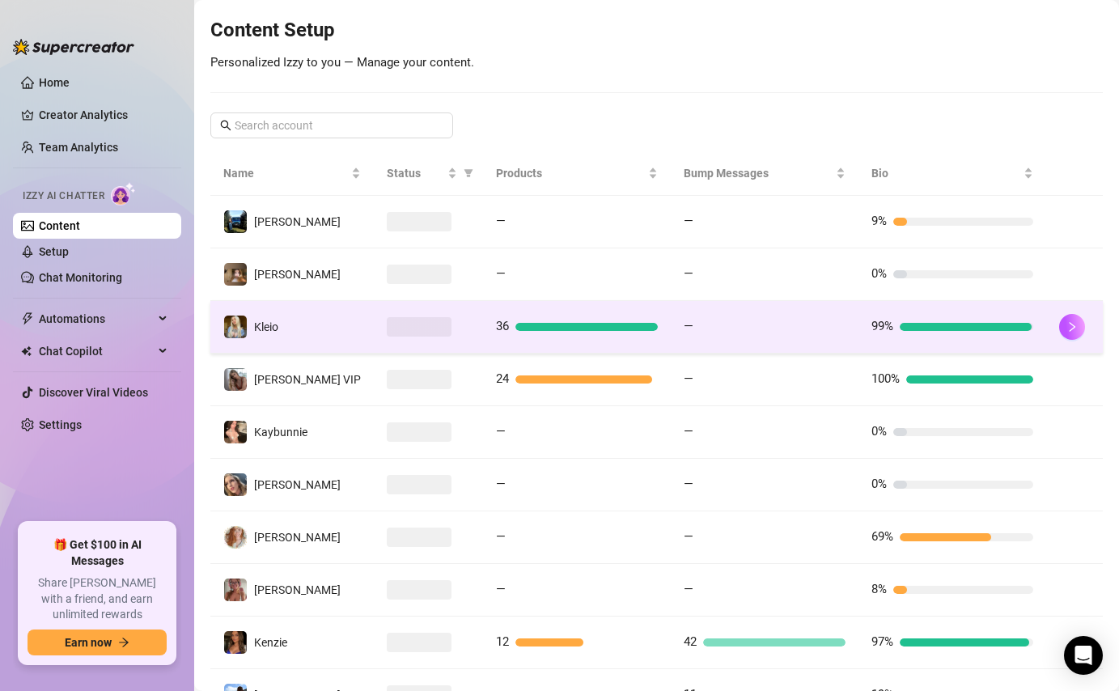
scroll to position [312, 0]
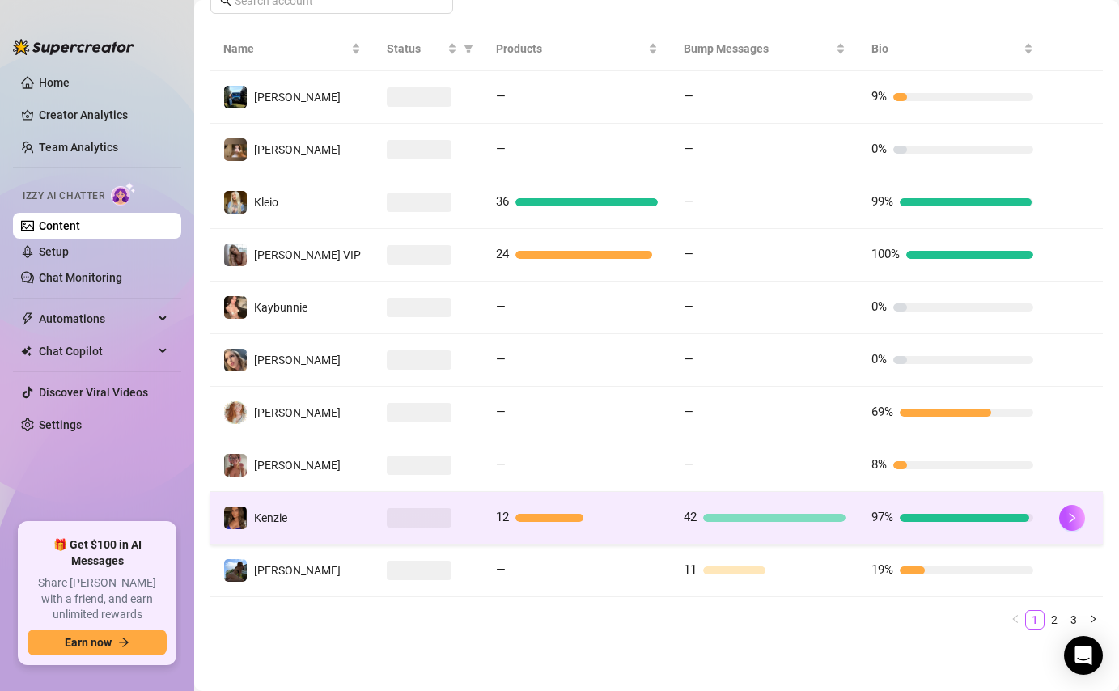
click at [777, 531] on td "42" at bounding box center [765, 518] width 188 height 53
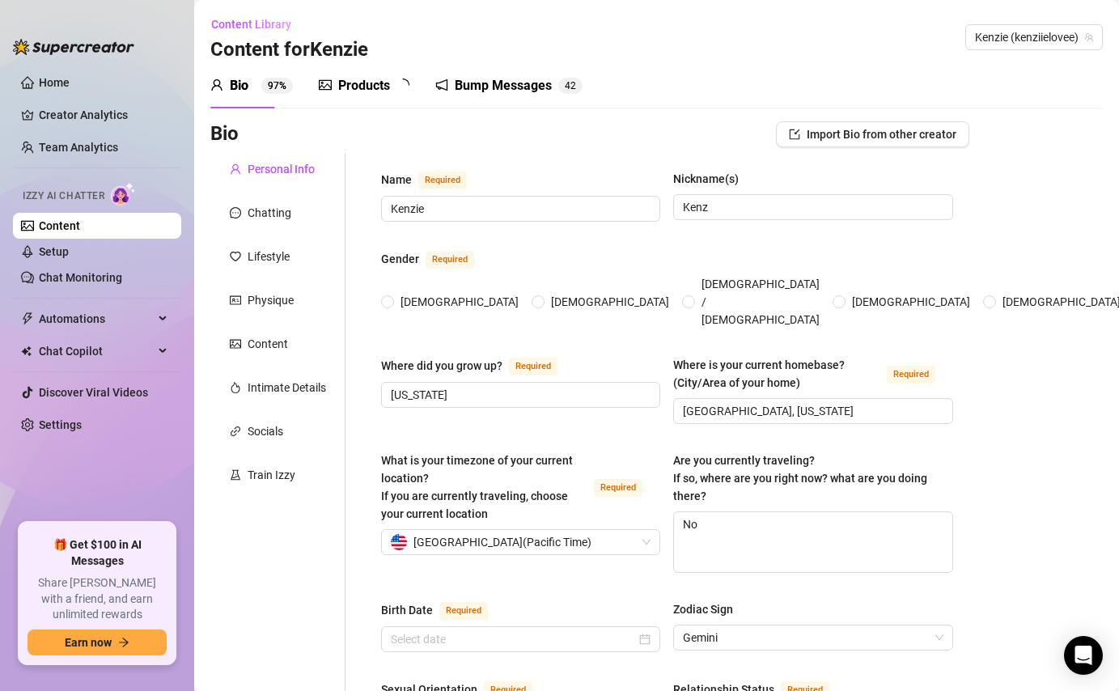
radio input "true"
type input "[DATE]"
click at [548, 77] on div "Bump Messages" at bounding box center [514, 85] width 97 height 19
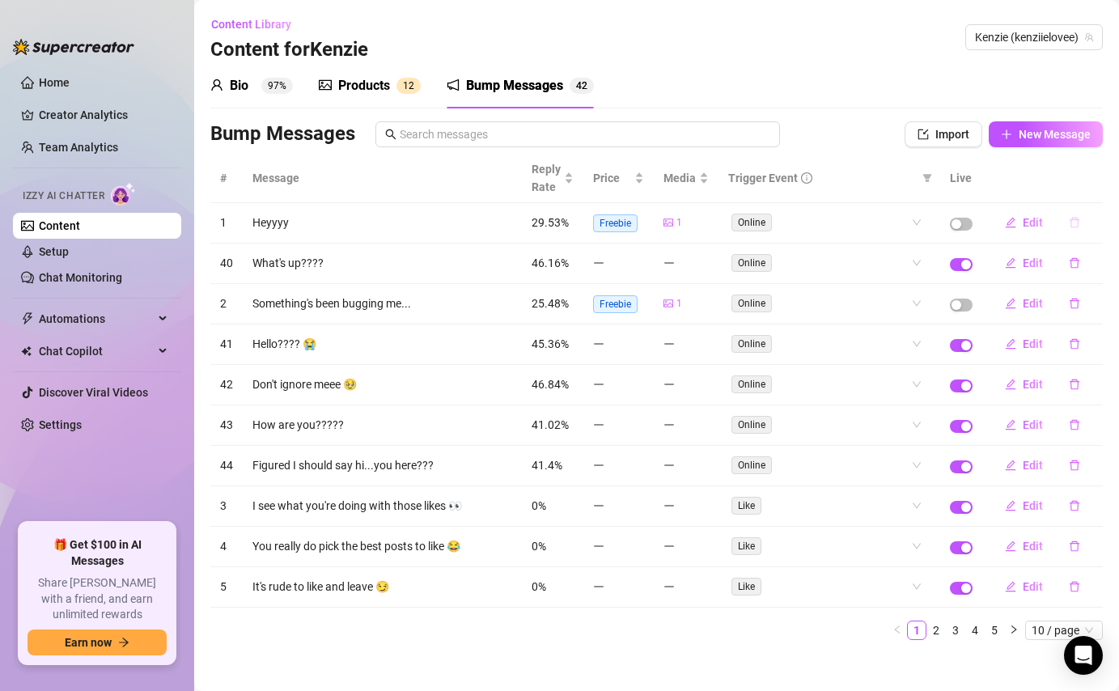
click at [1066, 222] on button "button" at bounding box center [1074, 223] width 37 height 26
click at [1095, 183] on span "Yes" at bounding box center [1091, 180] width 19 height 13
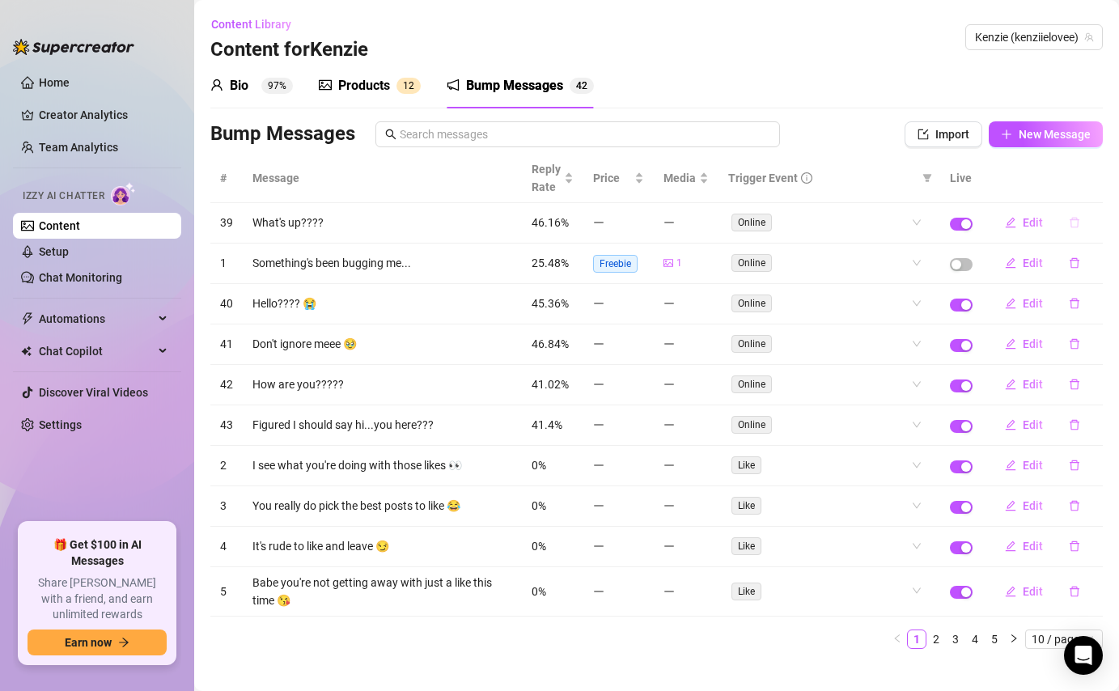
click at [1078, 223] on icon "delete" at bounding box center [1075, 223] width 10 height 11
click at [1101, 184] on span "Yes" at bounding box center [1091, 180] width 19 height 13
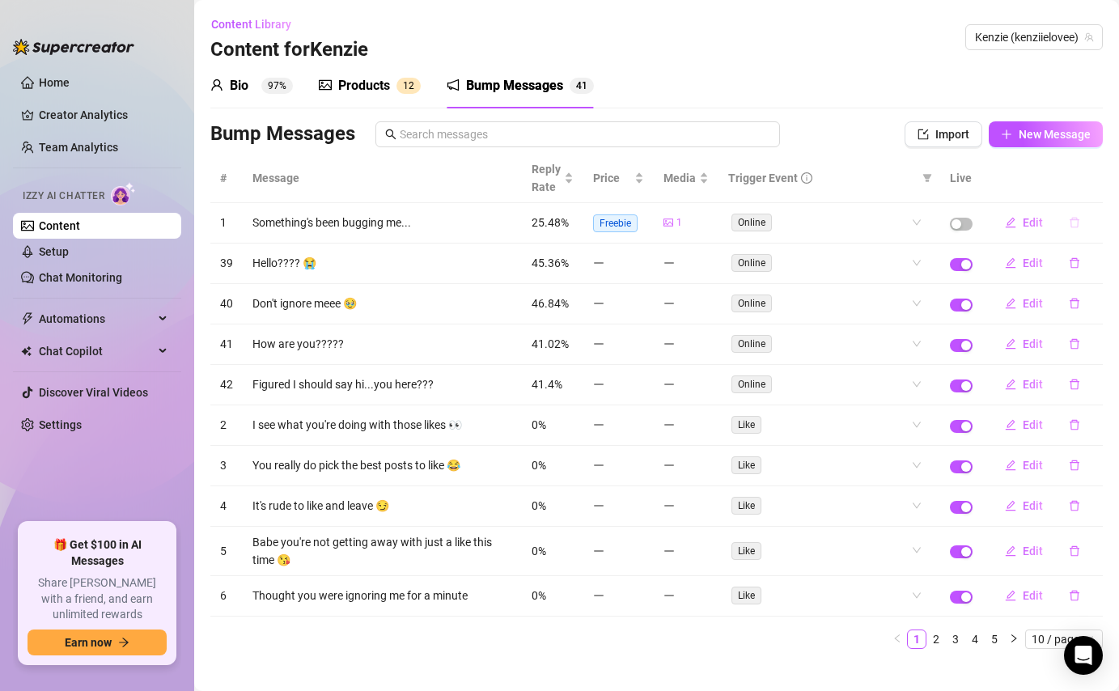
click at [1078, 221] on icon "delete" at bounding box center [1075, 223] width 10 height 11
click at [1092, 185] on span "Yes" at bounding box center [1091, 180] width 19 height 13
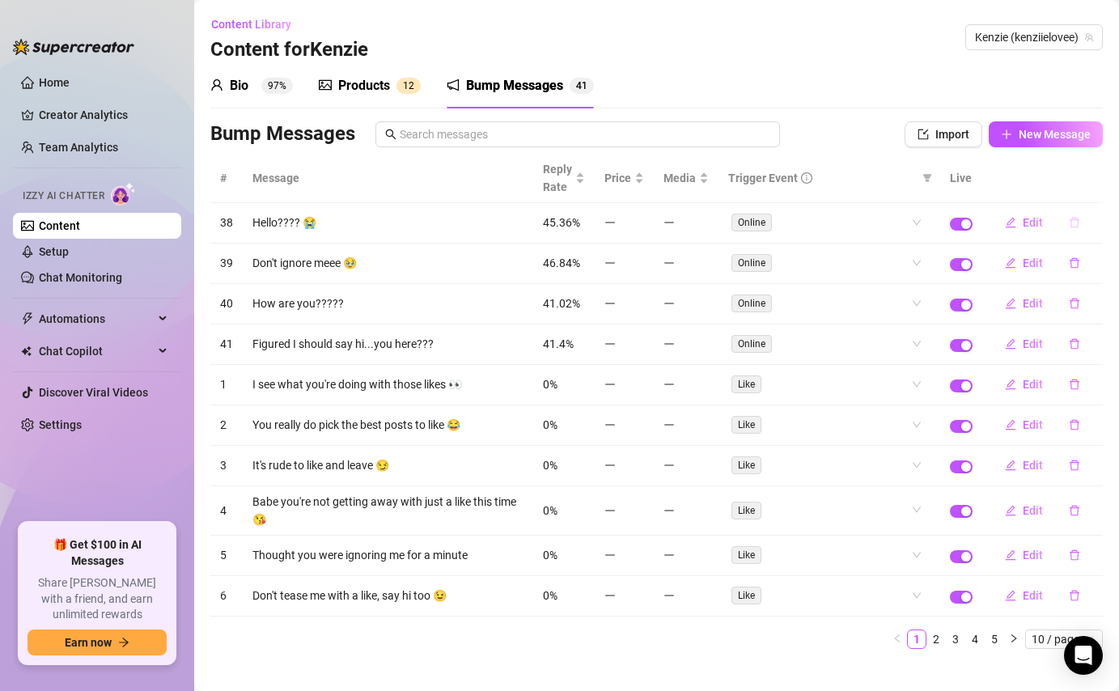
click at [1076, 225] on icon "delete" at bounding box center [1074, 222] width 11 height 11
click at [1089, 183] on span "Yes" at bounding box center [1091, 180] width 19 height 13
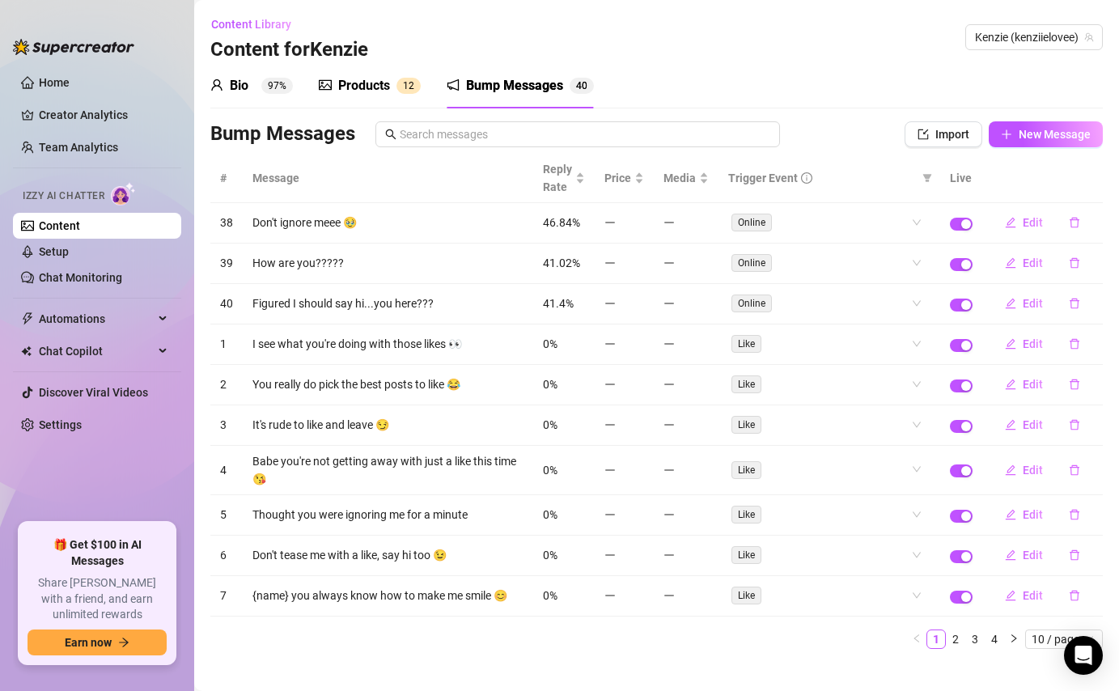
click at [1075, 223] on icon "delete" at bounding box center [1074, 222] width 11 height 11
click at [1101, 180] on span "Yes" at bounding box center [1091, 180] width 19 height 13
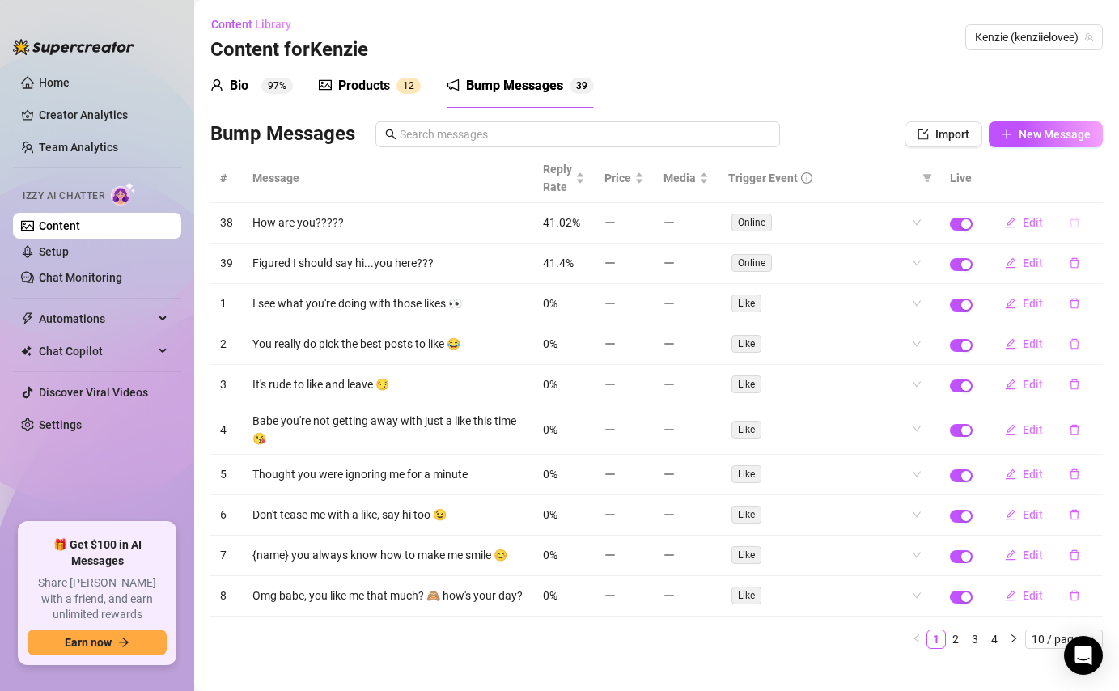
click at [1079, 218] on icon "delete" at bounding box center [1074, 222] width 11 height 11
click at [1087, 191] on div "Delete this message? No Yes" at bounding box center [1045, 168] width 142 height 63
click at [1091, 180] on span "Yes" at bounding box center [1091, 180] width 19 height 13
click at [1075, 223] on icon "delete" at bounding box center [1074, 222] width 11 height 11
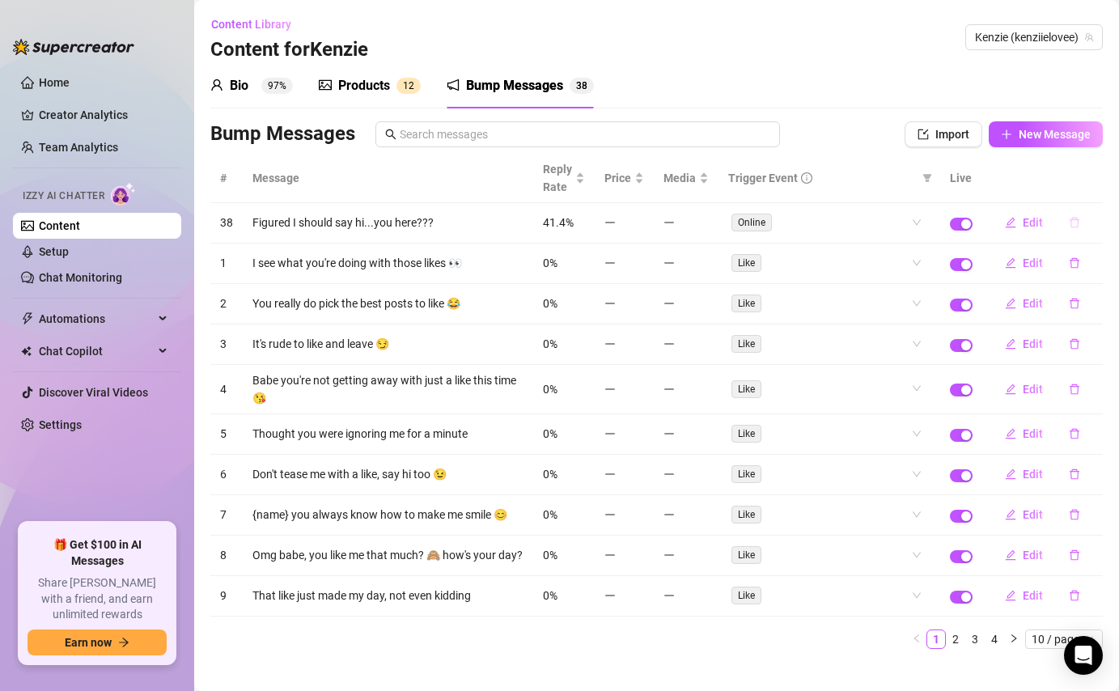
click at [1079, 224] on icon "delete" at bounding box center [1074, 222] width 11 height 11
click at [1095, 174] on span "Yes" at bounding box center [1091, 180] width 19 height 13
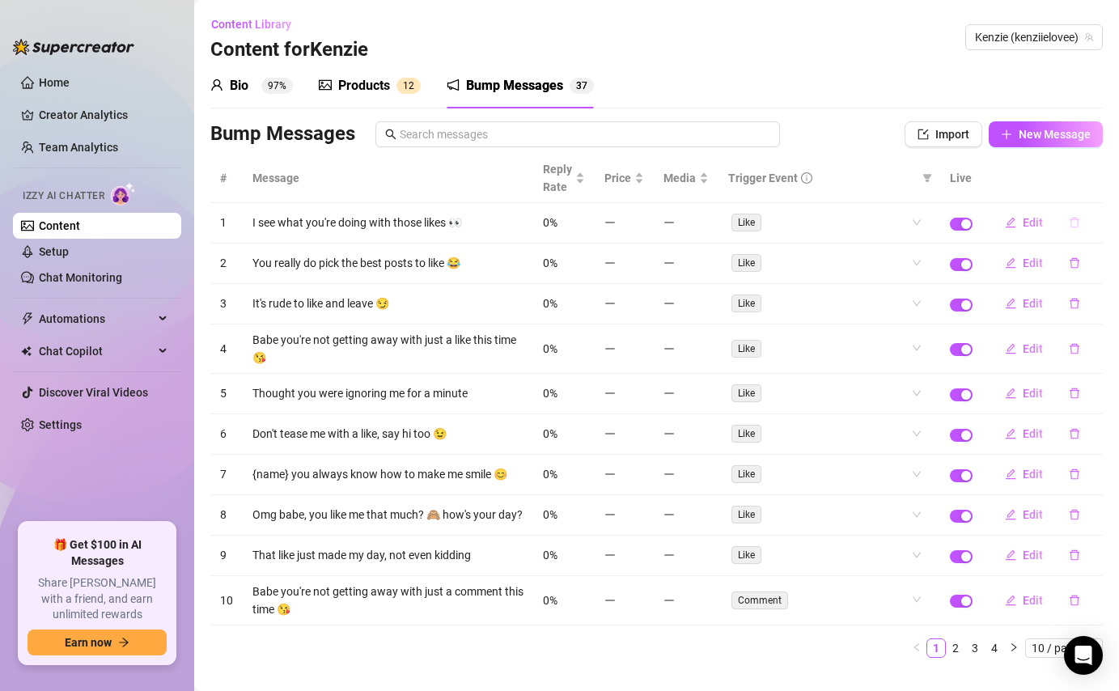
click at [1066, 223] on button "button" at bounding box center [1074, 223] width 37 height 26
click at [1095, 176] on span "Yes" at bounding box center [1091, 180] width 19 height 13
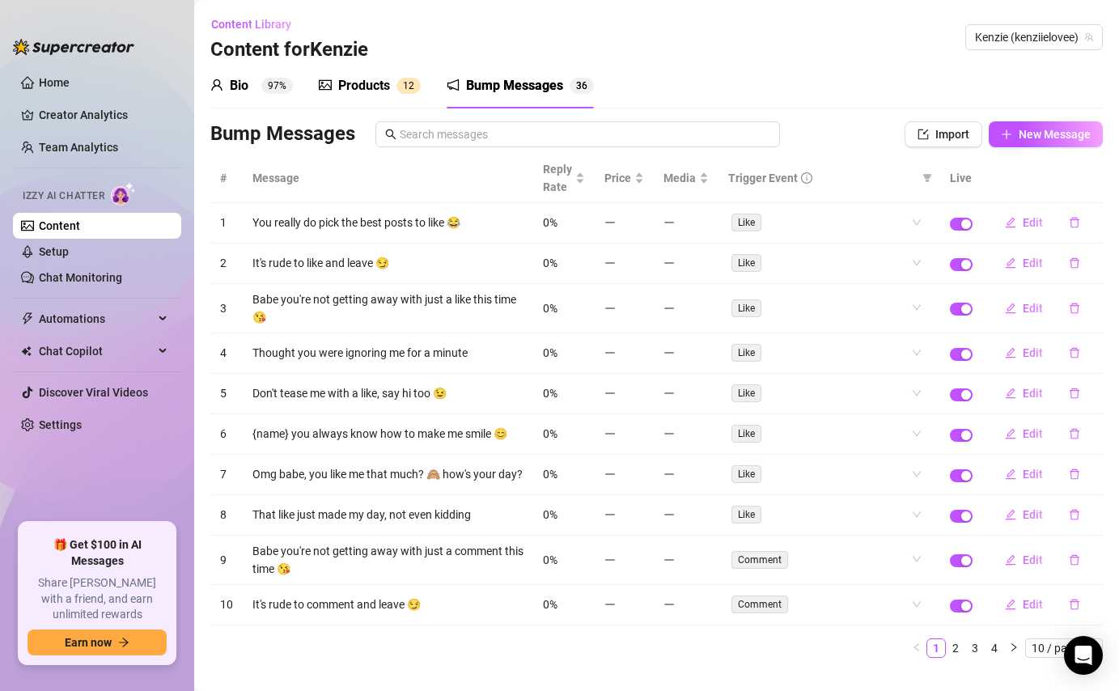
click at [1066, 241] on td "Edit" at bounding box center [1042, 223] width 121 height 40
click at [1079, 230] on button "button" at bounding box center [1074, 223] width 37 height 26
click at [1090, 181] on span "Yes" at bounding box center [1091, 180] width 19 height 13
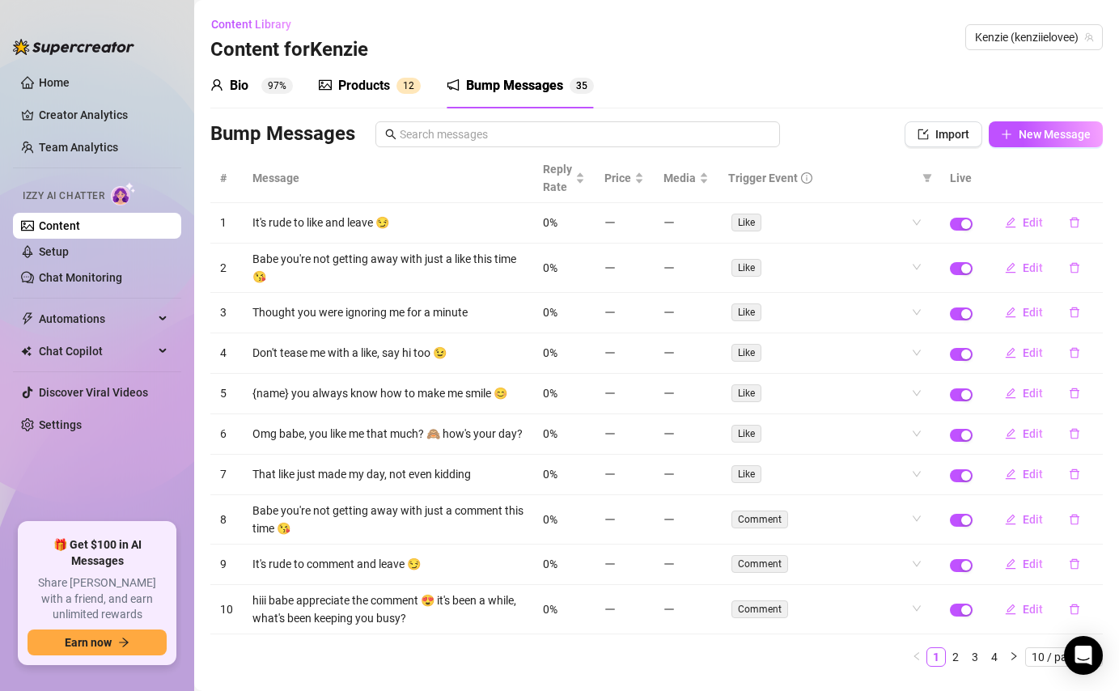
click at [1073, 228] on icon "delete" at bounding box center [1074, 222] width 11 height 11
click at [1096, 176] on span "Yes" at bounding box center [1091, 180] width 19 height 13
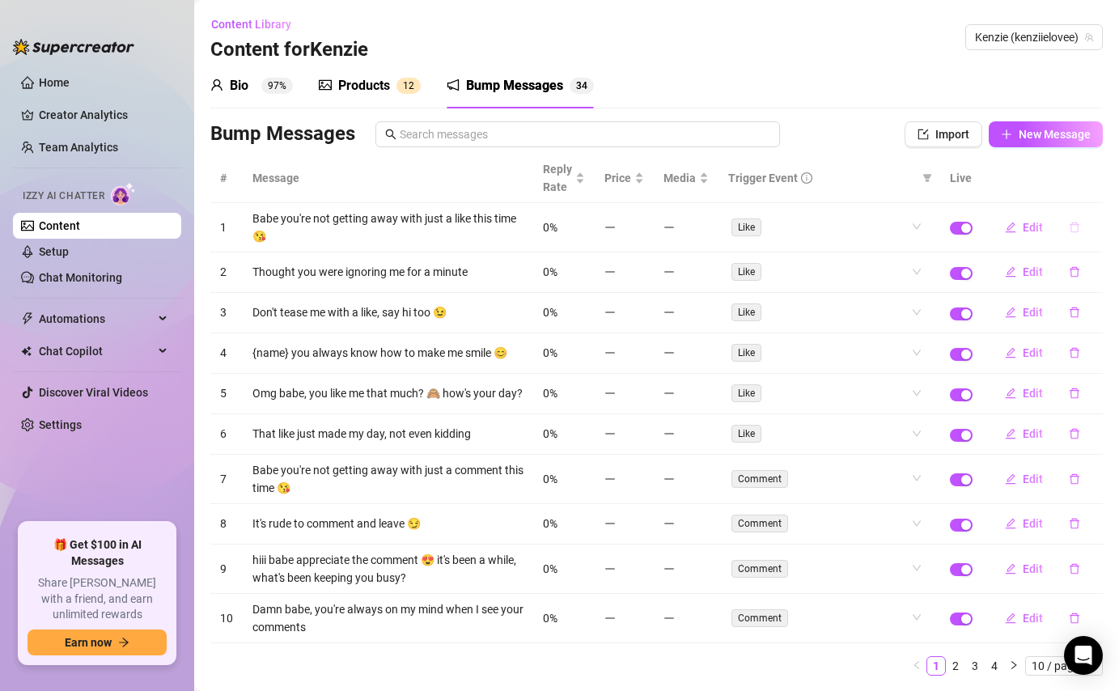
click at [1079, 223] on icon "delete" at bounding box center [1074, 227] width 11 height 11
click at [1100, 176] on button "Yes" at bounding box center [1091, 185] width 31 height 19
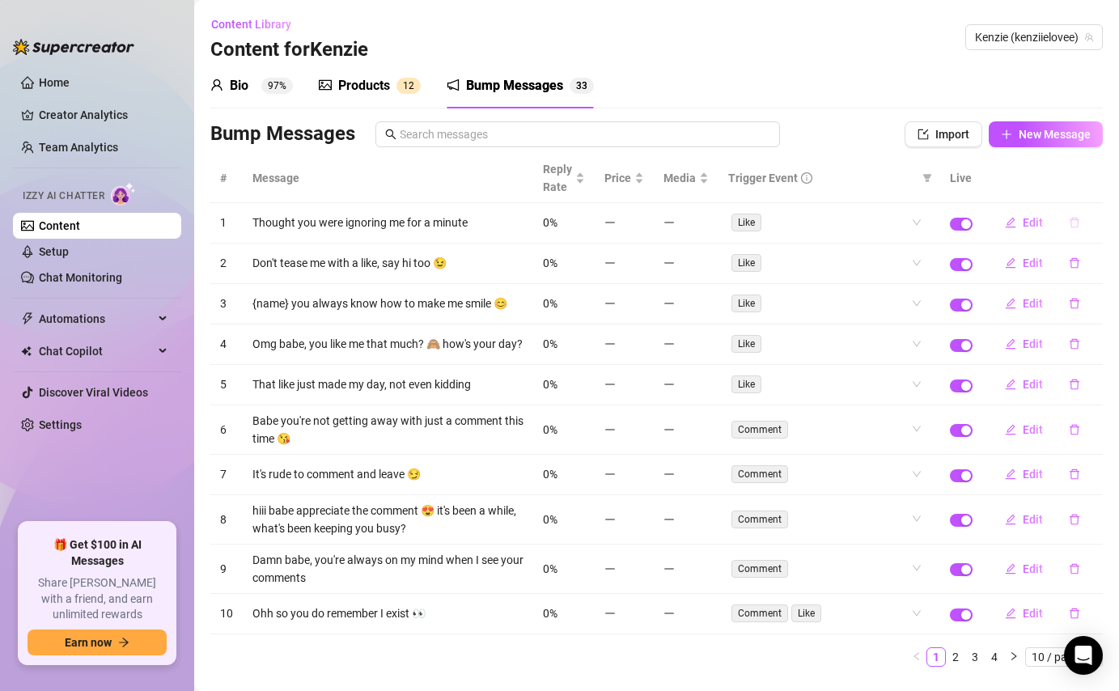
click at [1074, 229] on button "button" at bounding box center [1074, 223] width 37 height 26
click at [1090, 177] on span "Yes" at bounding box center [1091, 180] width 19 height 13
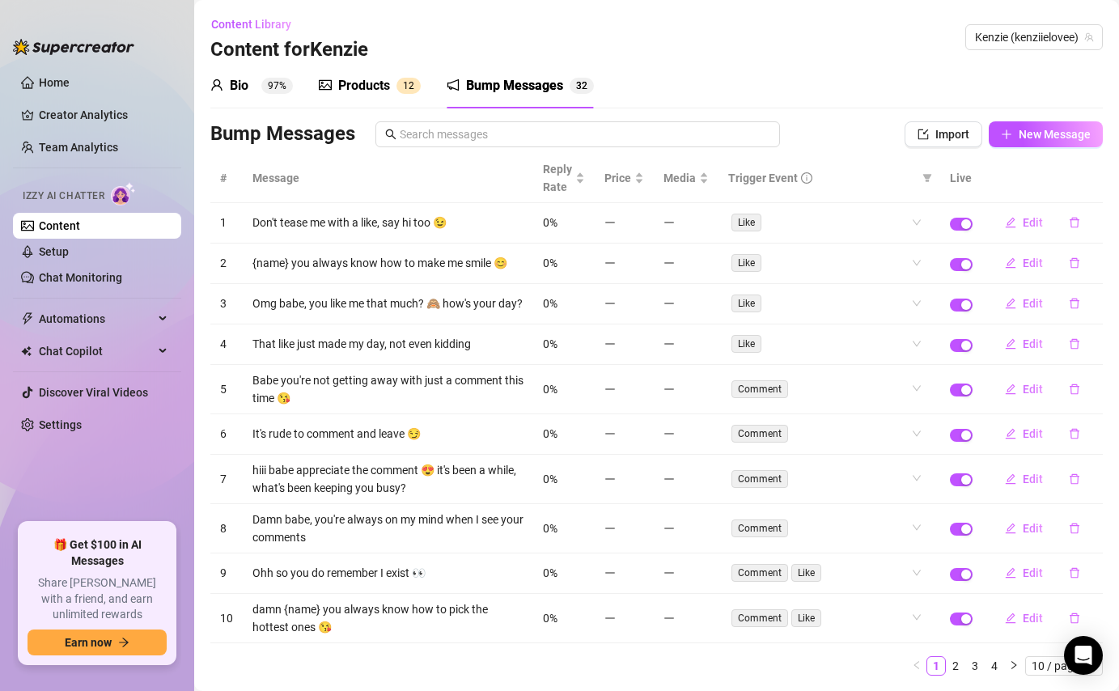
click at [1073, 228] on icon "delete" at bounding box center [1074, 222] width 11 height 11
click at [1092, 181] on span "Yes" at bounding box center [1091, 180] width 19 height 13
click at [1078, 244] on tbody "1 Don't tease me with a like, say hi too 😉 0% Like Edit 2 {name} you always kno…" at bounding box center [656, 423] width 893 height 440
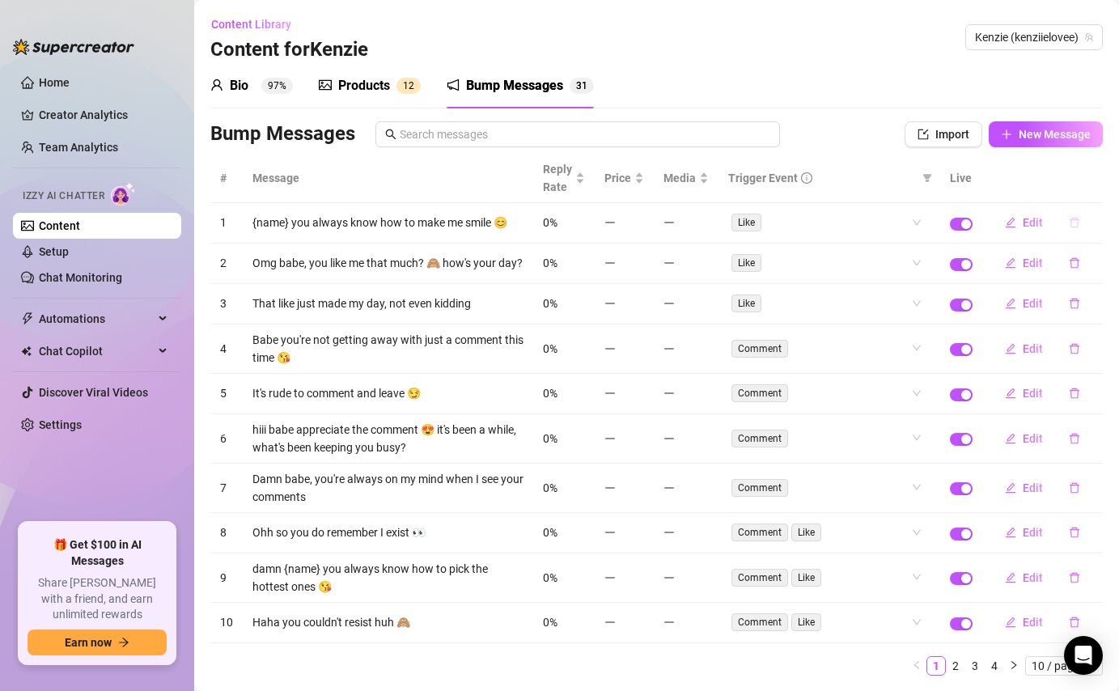
click at [1079, 219] on icon "delete" at bounding box center [1074, 222] width 11 height 11
click at [1094, 180] on span "Yes" at bounding box center [1091, 180] width 19 height 13
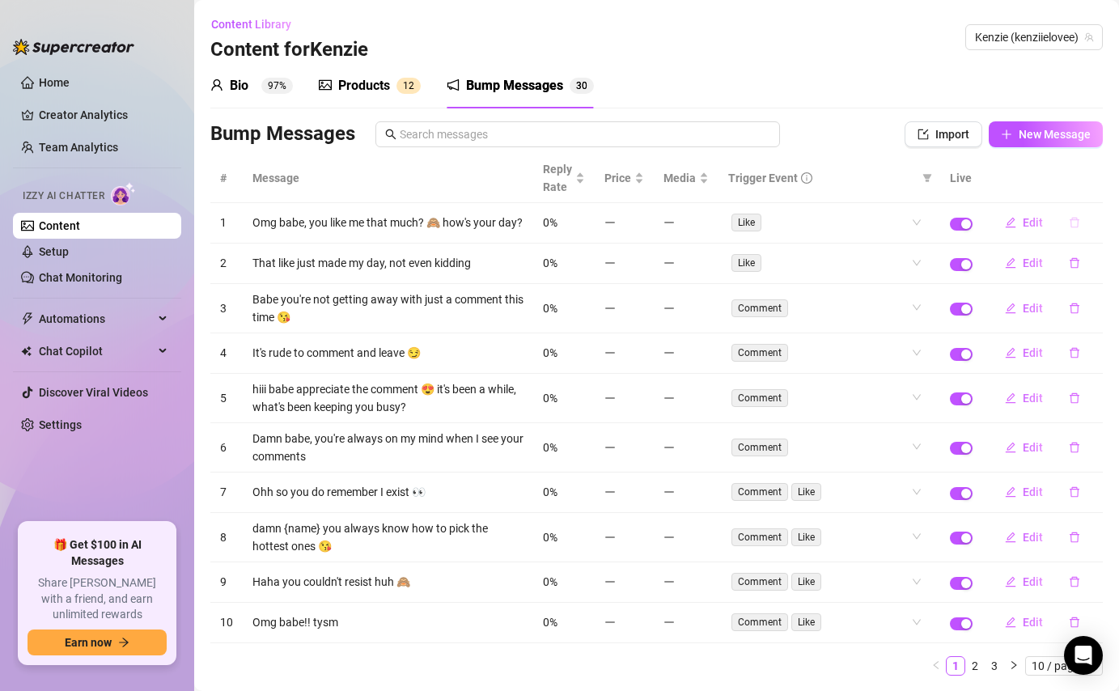
click at [1065, 228] on button "button" at bounding box center [1074, 223] width 37 height 26
click at [1091, 185] on span "Yes" at bounding box center [1091, 180] width 19 height 13
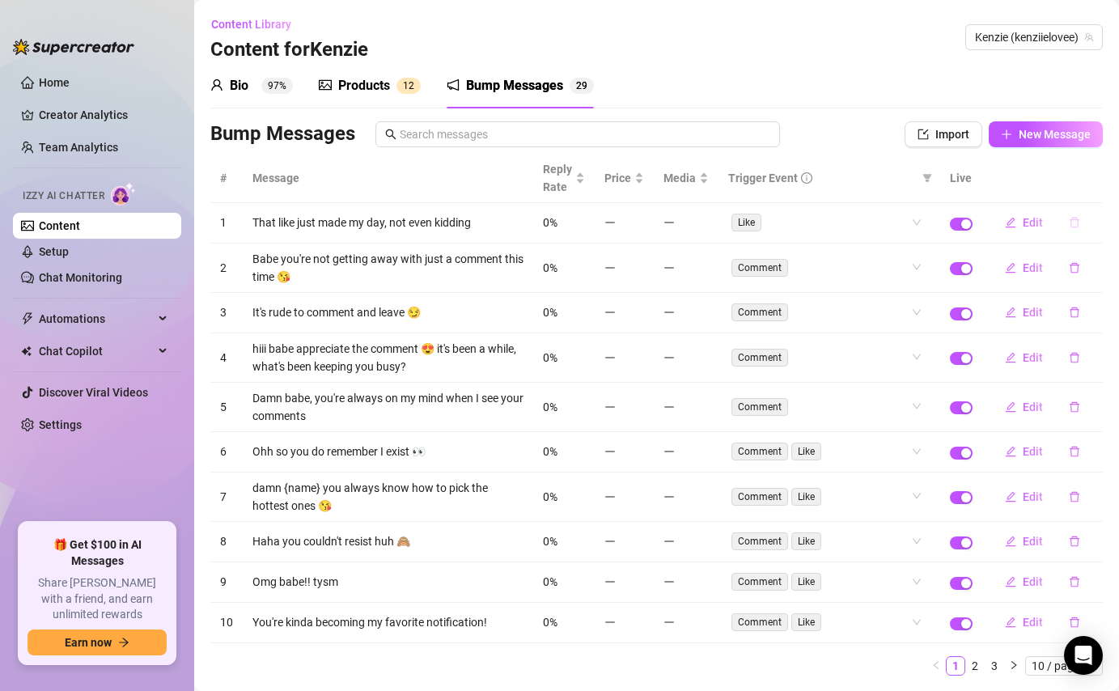
click at [1072, 220] on icon "delete" at bounding box center [1075, 223] width 10 height 11
click at [1096, 180] on span "Yes" at bounding box center [1091, 180] width 19 height 13
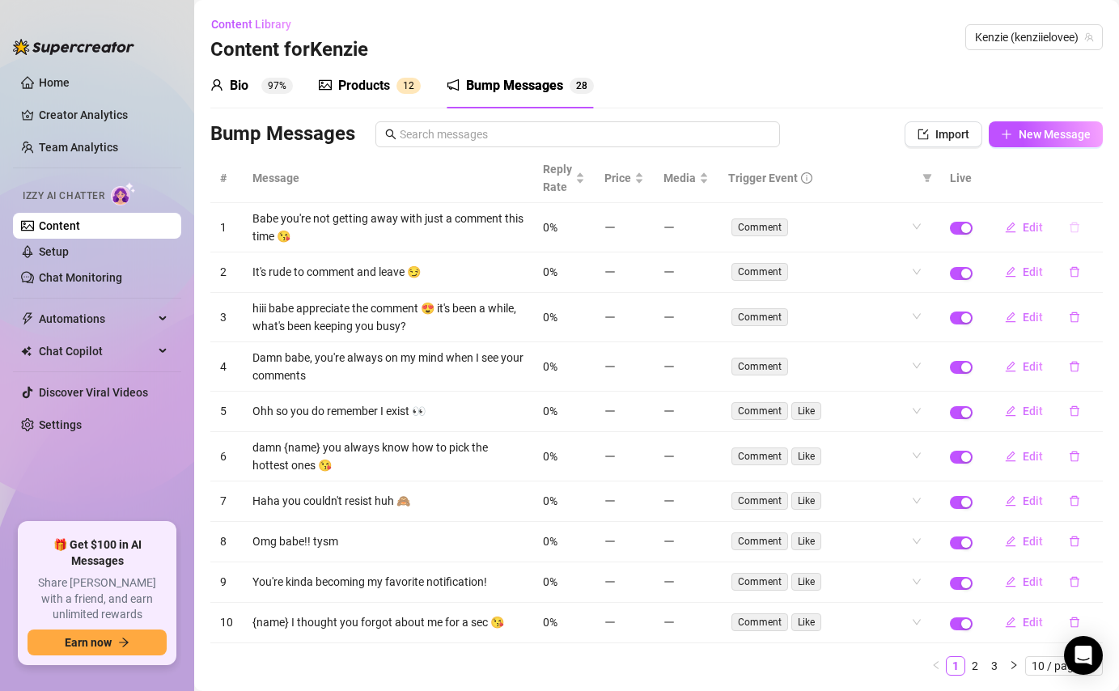
click at [1077, 230] on icon "delete" at bounding box center [1075, 228] width 10 height 11
click at [1092, 188] on span "Yes" at bounding box center [1091, 185] width 19 height 13
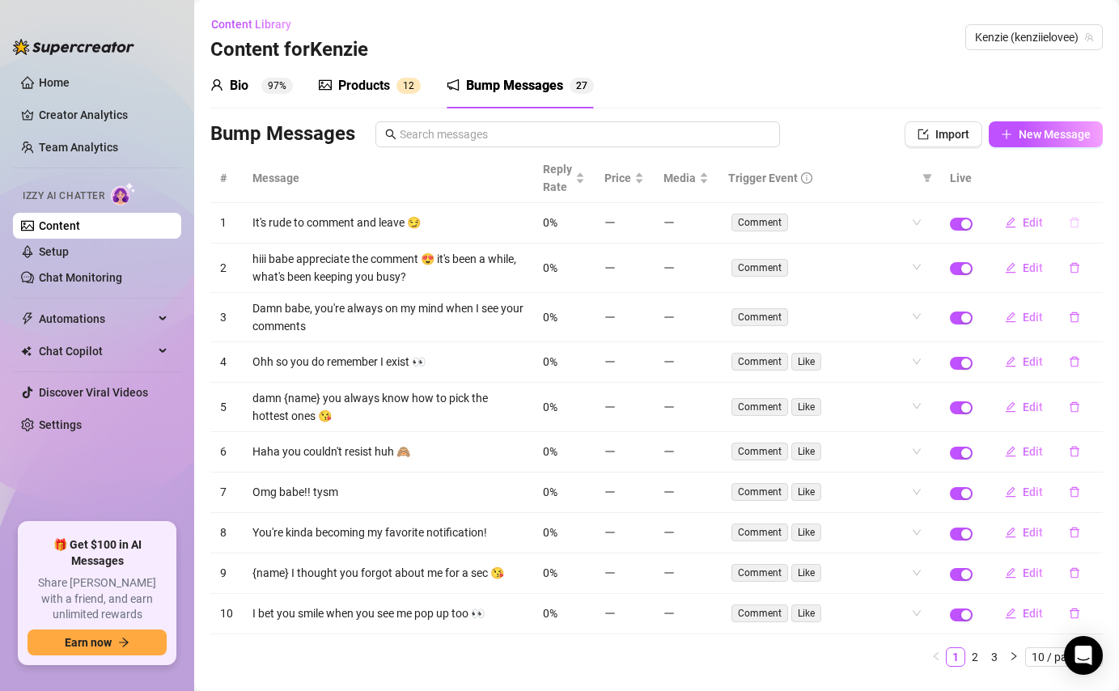
click at [1075, 220] on icon "delete" at bounding box center [1075, 223] width 10 height 11
click at [1097, 180] on span "Yes" at bounding box center [1091, 180] width 19 height 13
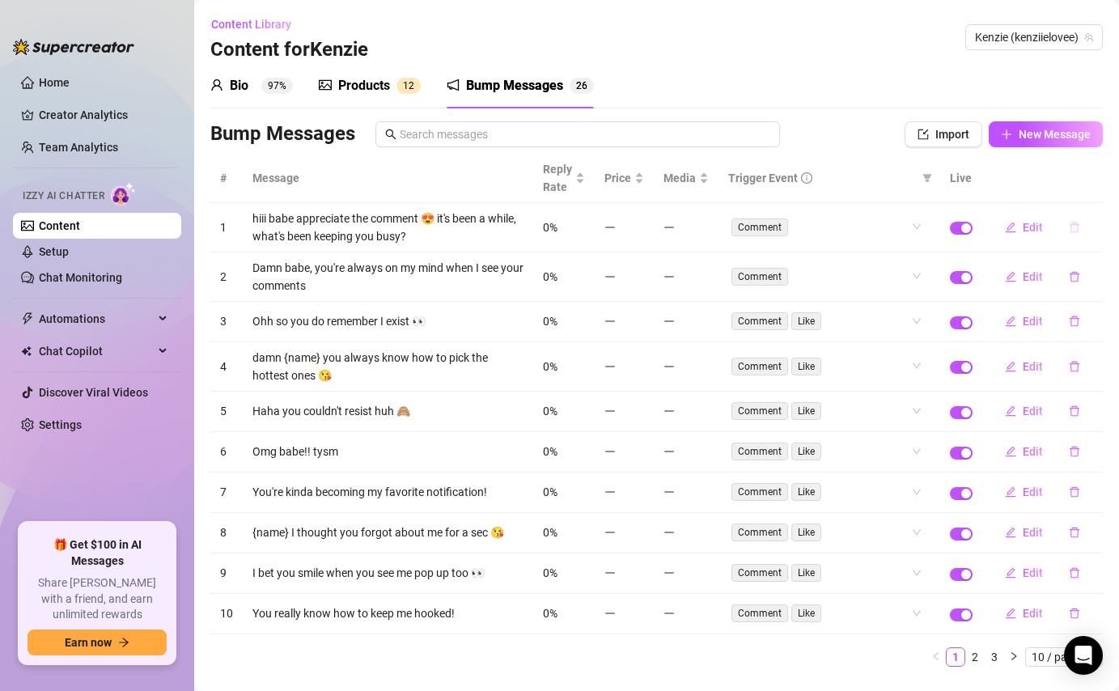
click at [1075, 228] on icon "delete" at bounding box center [1074, 227] width 11 height 11
click at [1105, 188] on button "Yes" at bounding box center [1091, 185] width 31 height 19
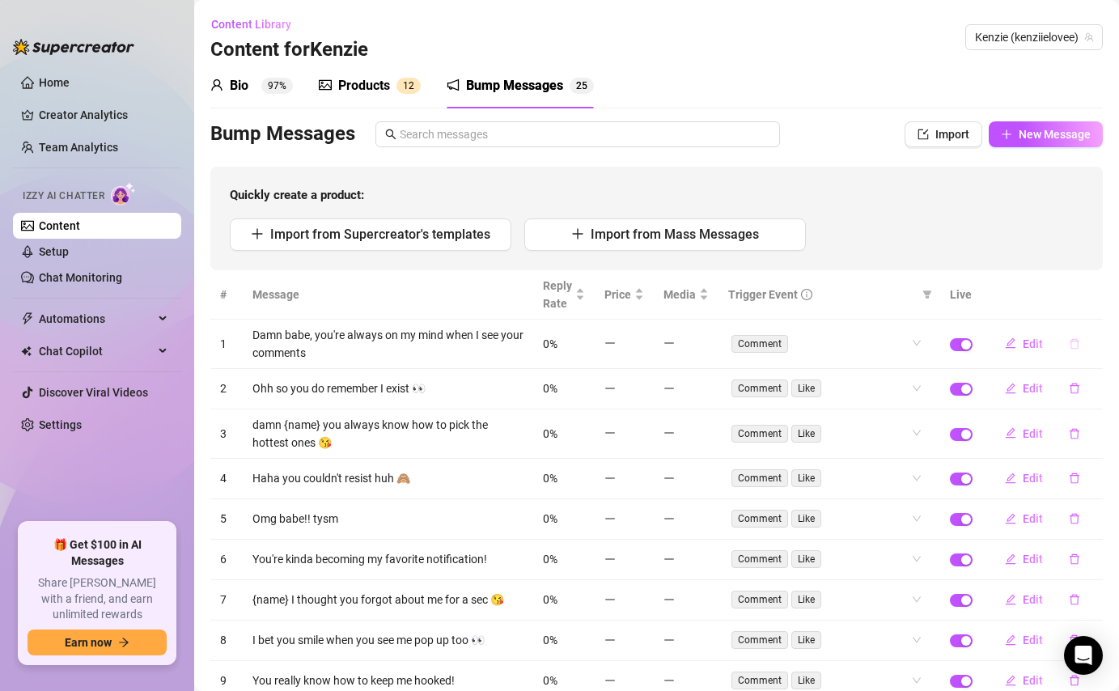
click at [1075, 346] on icon "delete" at bounding box center [1074, 343] width 11 height 11
click at [1092, 303] on span "Yes" at bounding box center [1091, 301] width 19 height 13
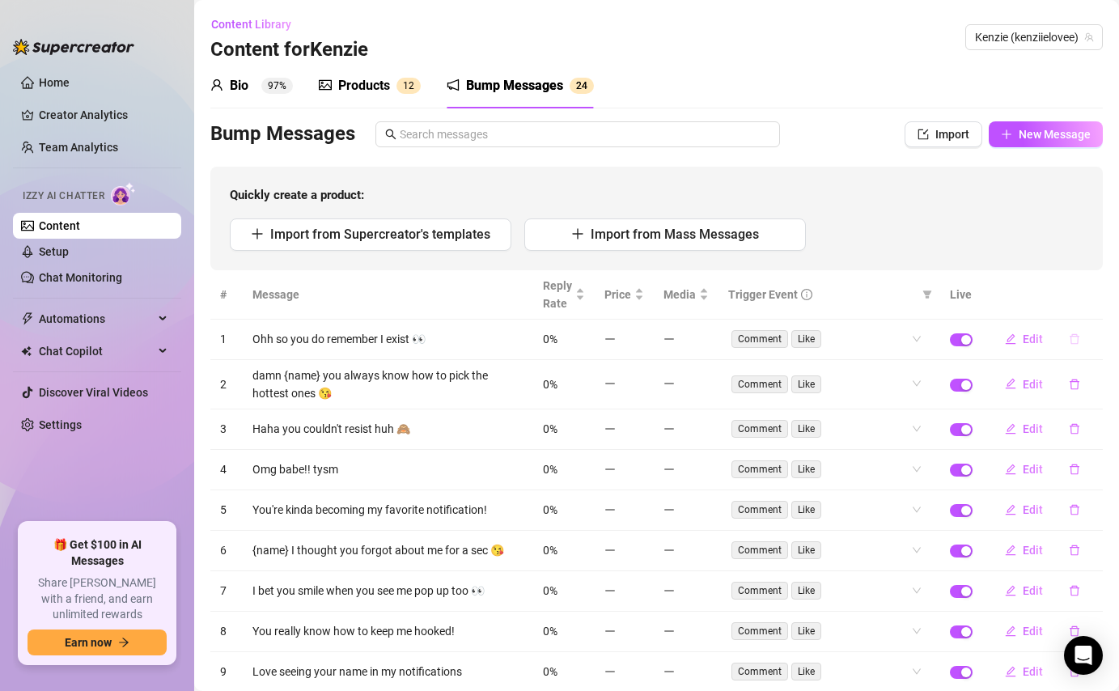
click at [1079, 340] on icon "delete" at bounding box center [1074, 338] width 11 height 11
click at [1093, 301] on span "Yes" at bounding box center [1091, 296] width 19 height 13
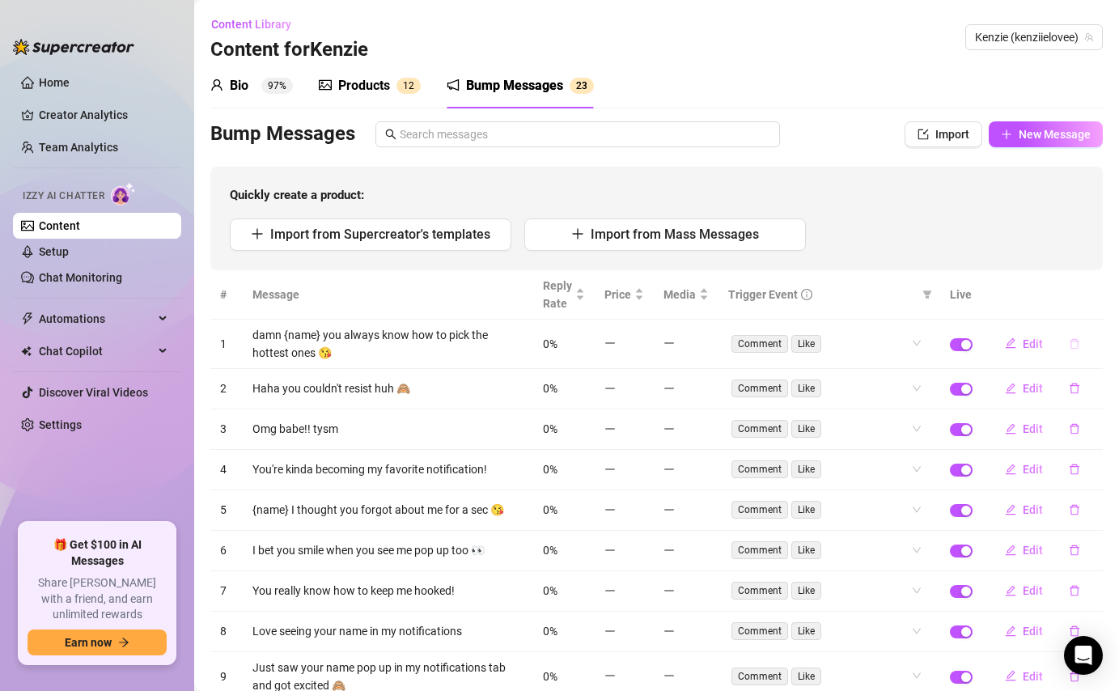
click at [1073, 337] on button "button" at bounding box center [1074, 344] width 37 height 26
click at [1089, 305] on span "Yes" at bounding box center [1091, 301] width 19 height 13
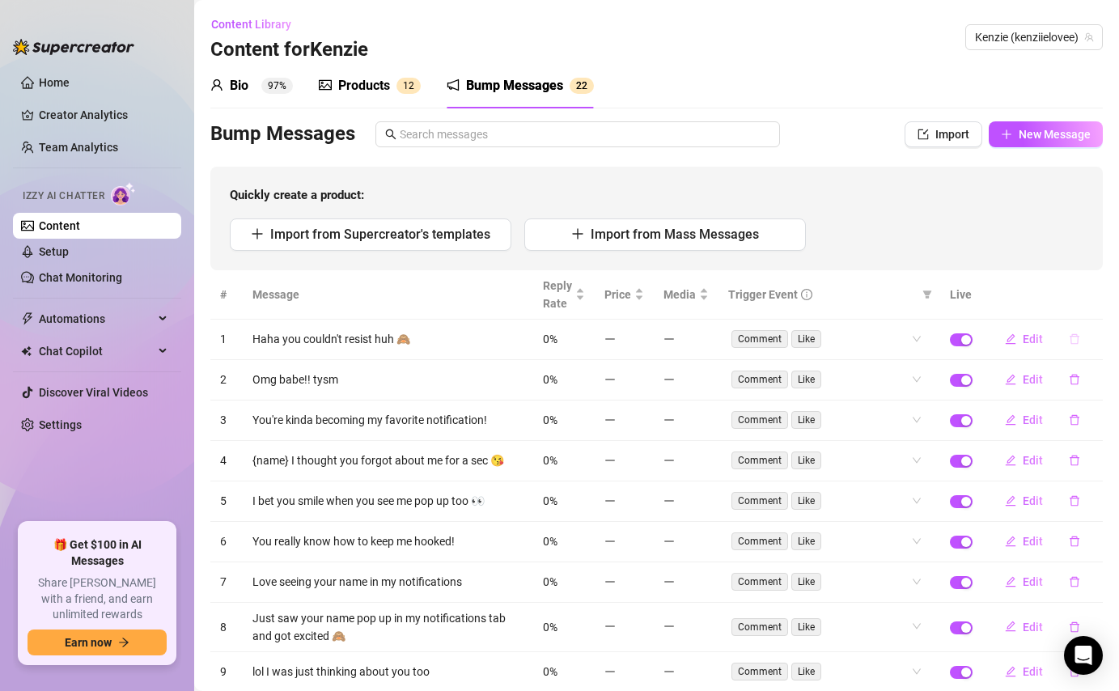
click at [1075, 343] on icon "delete" at bounding box center [1075, 339] width 10 height 11
click at [1100, 291] on span "Yes" at bounding box center [1091, 296] width 19 height 13
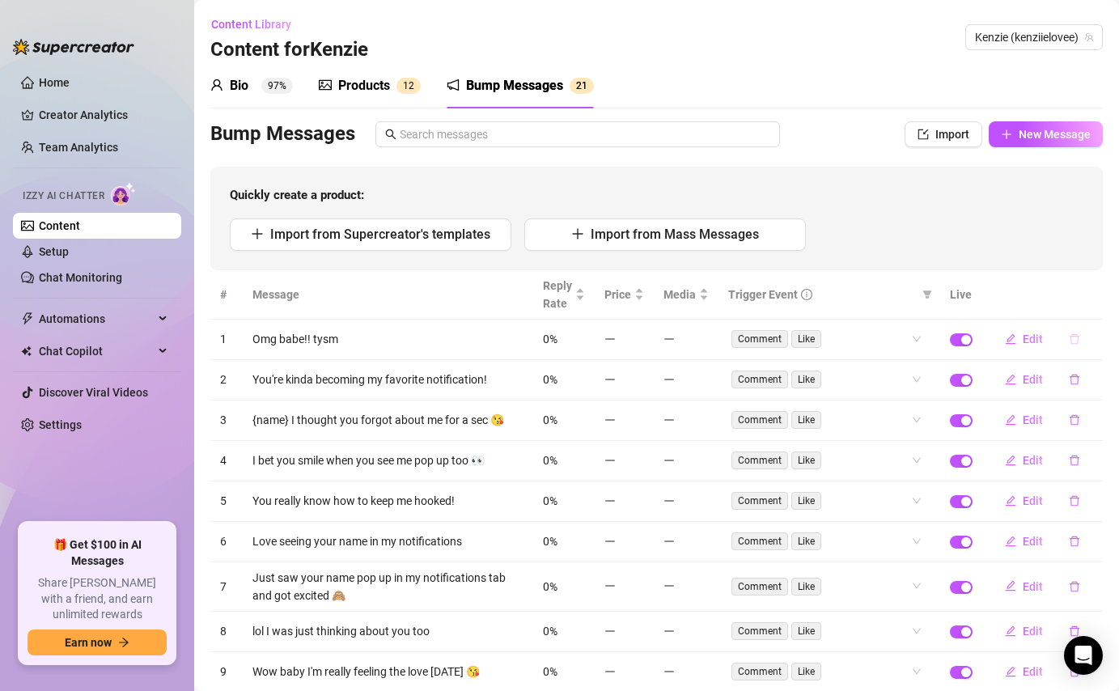
click at [1076, 350] on button "button" at bounding box center [1074, 339] width 37 height 26
click at [1100, 291] on span "Yes" at bounding box center [1091, 296] width 19 height 13
click at [1077, 341] on icon "delete" at bounding box center [1074, 338] width 11 height 11
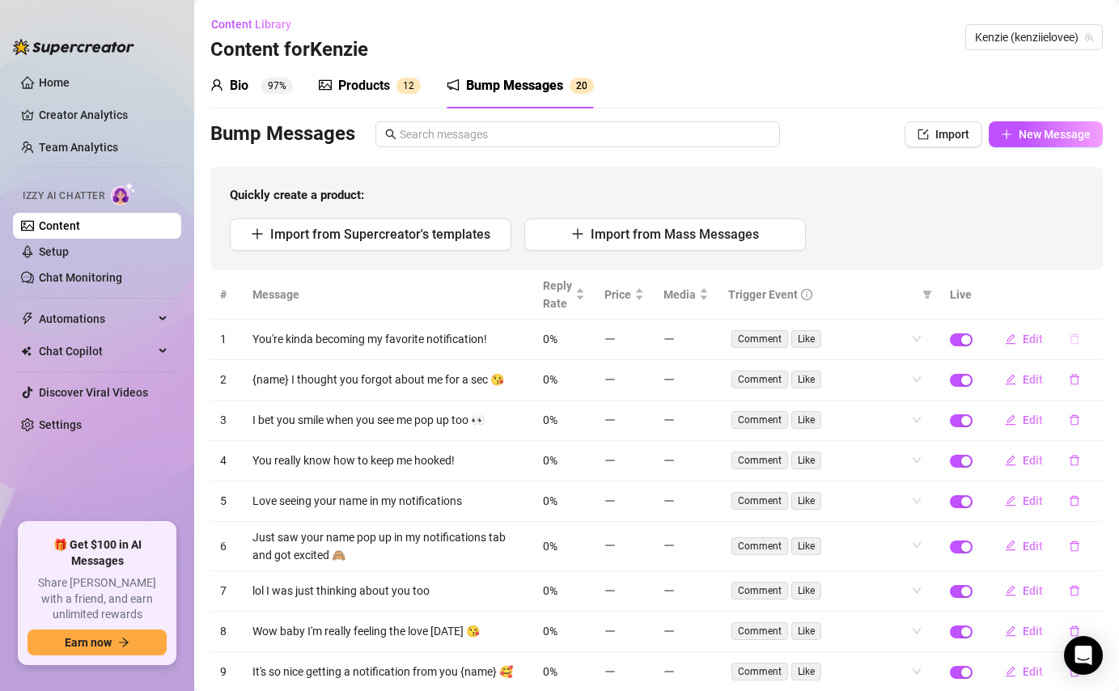
click at [1075, 333] on icon "delete" at bounding box center [1074, 338] width 11 height 11
click at [1097, 294] on span "Yes" at bounding box center [1091, 296] width 19 height 13
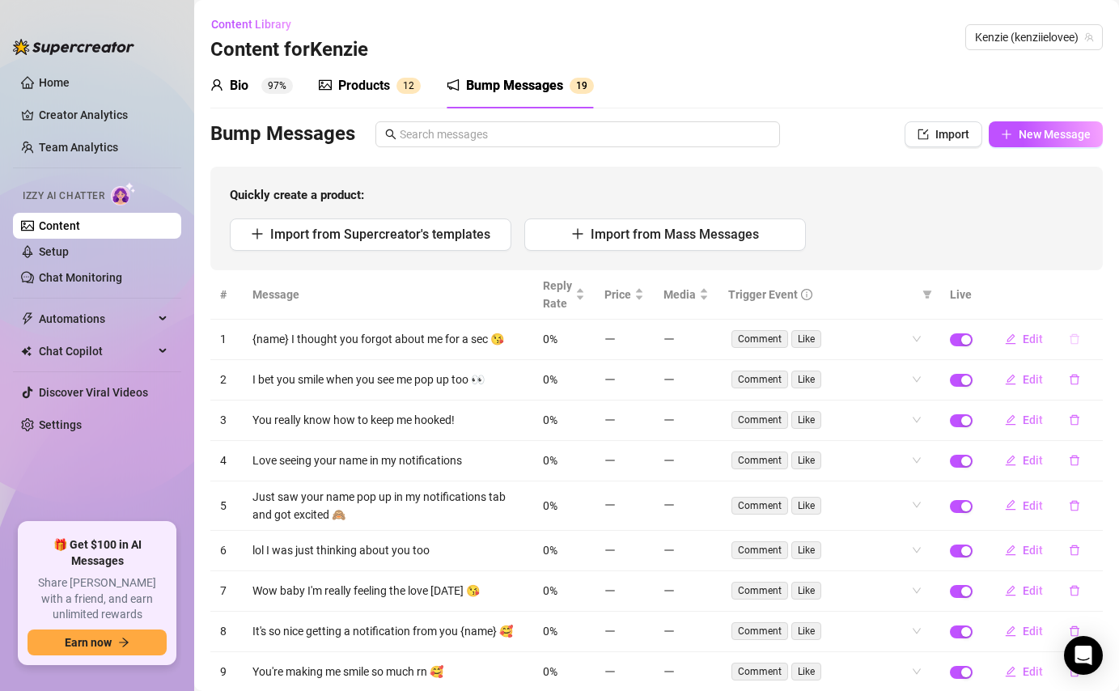
click at [1079, 341] on icon "delete" at bounding box center [1074, 338] width 11 height 11
click at [1093, 301] on span "Yes" at bounding box center [1091, 296] width 19 height 13
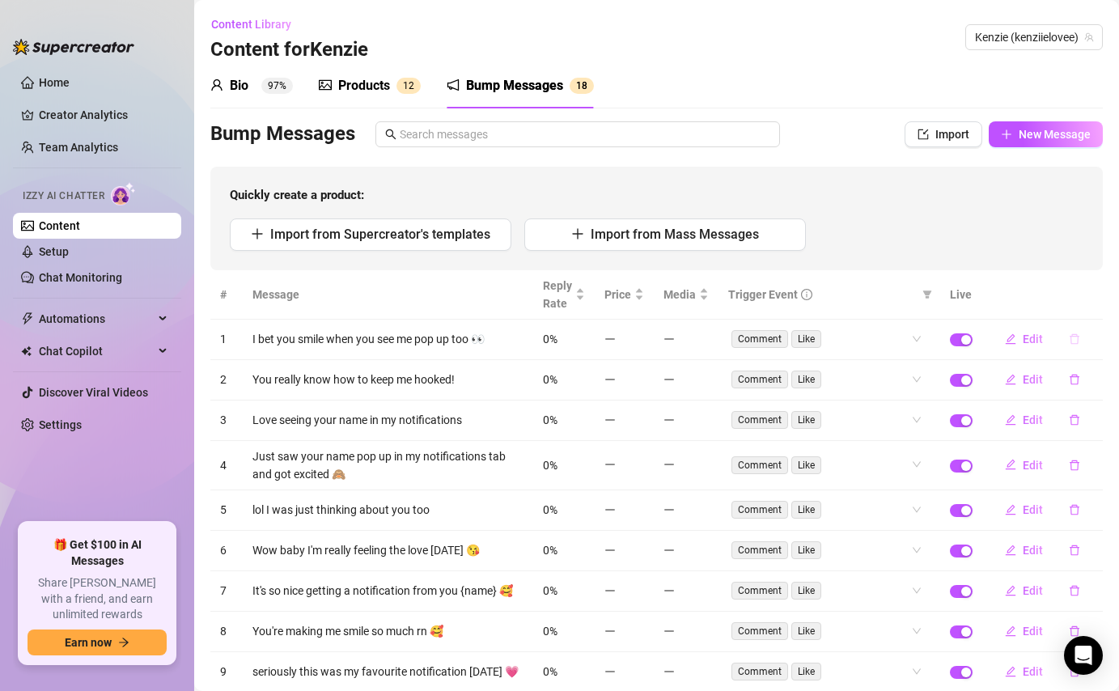
click at [1074, 337] on icon "delete" at bounding box center [1074, 338] width 11 height 11
click at [1097, 290] on span "Yes" at bounding box center [1091, 296] width 19 height 13
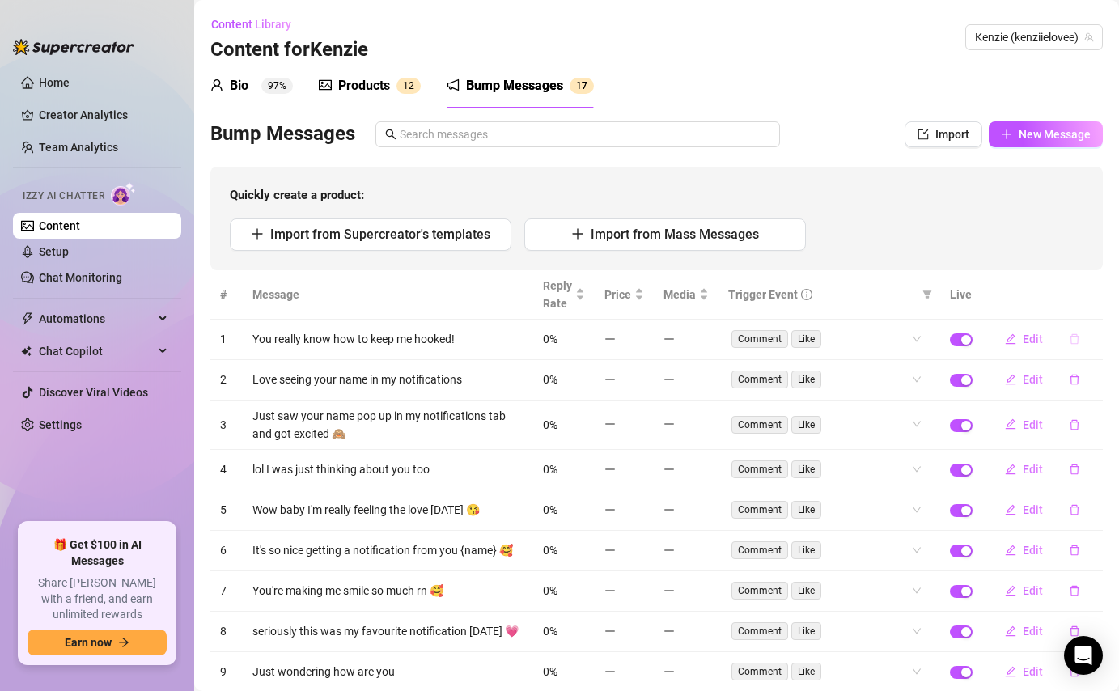
click at [1079, 336] on icon "delete" at bounding box center [1074, 338] width 11 height 11
click at [1093, 298] on span "Yes" at bounding box center [1091, 296] width 19 height 13
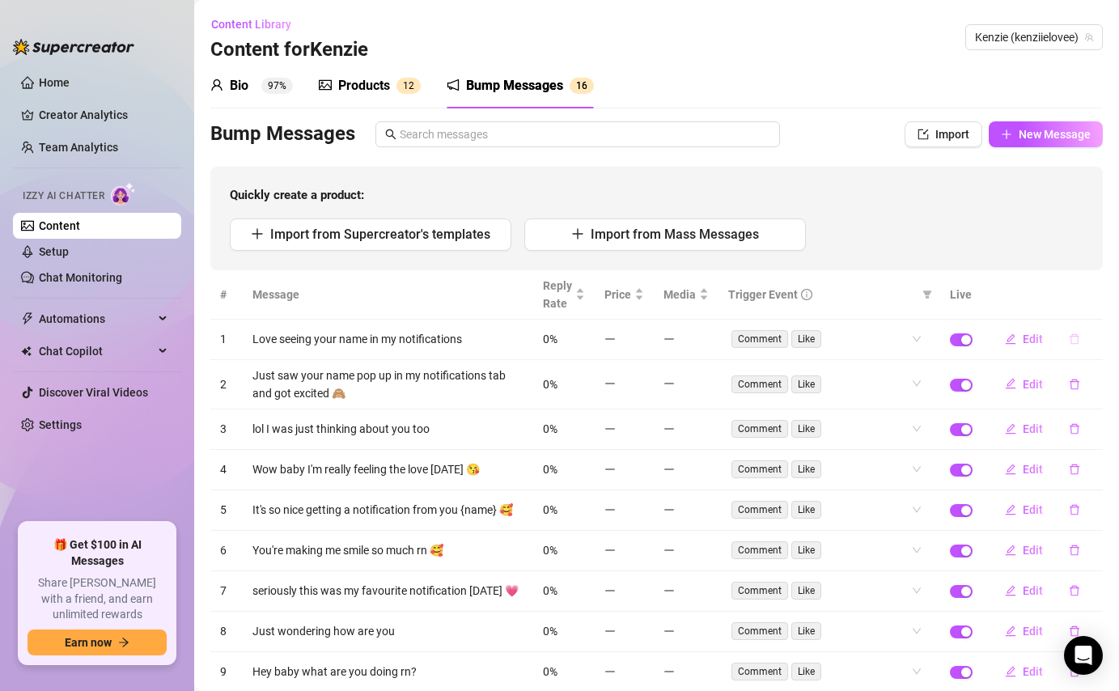
click at [1076, 341] on icon "delete" at bounding box center [1074, 338] width 11 height 11
click at [1096, 296] on span "Yes" at bounding box center [1091, 296] width 19 height 13
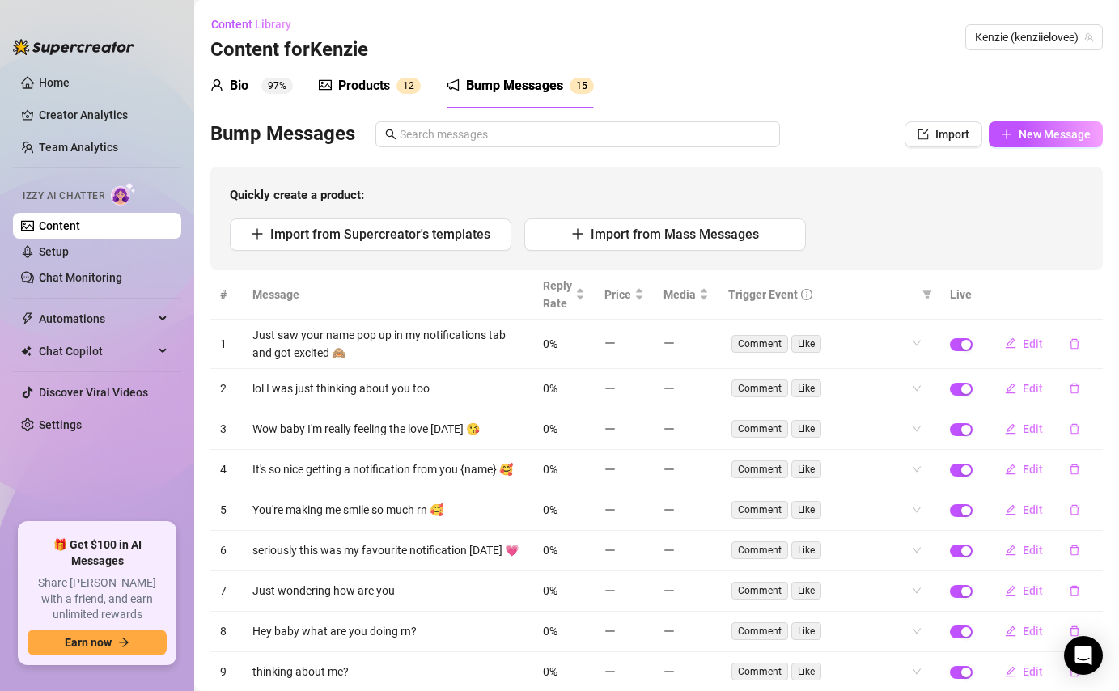
click at [1078, 344] on icon "delete" at bounding box center [1075, 343] width 10 height 11
click at [1094, 303] on span "Yes" at bounding box center [1091, 301] width 19 height 13
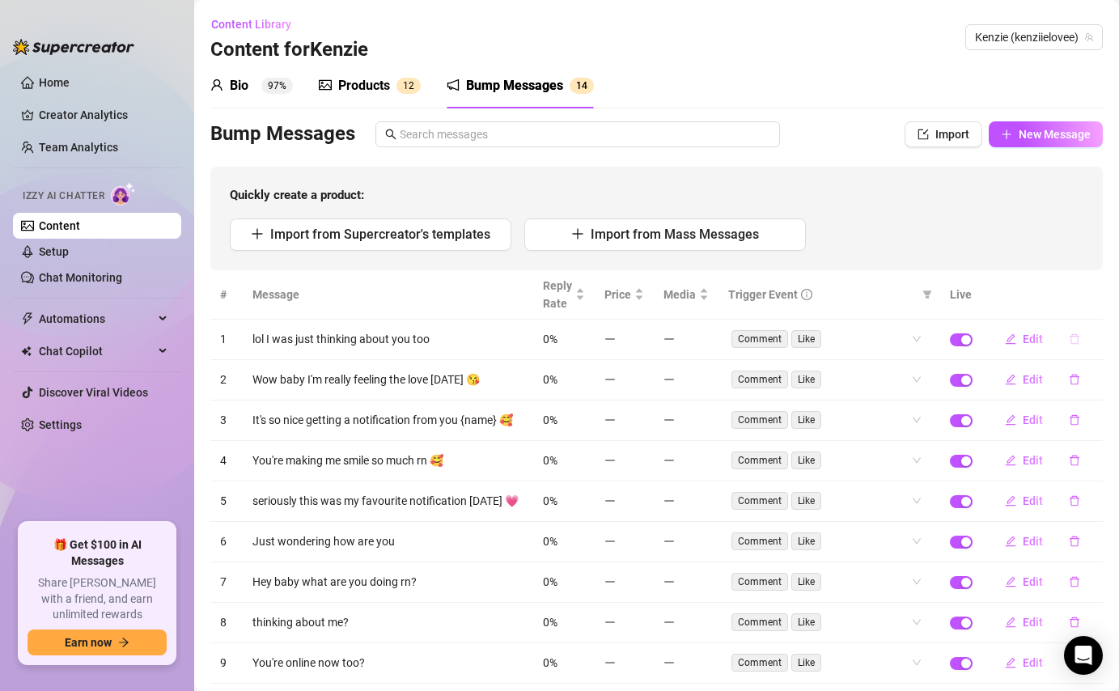
click at [1075, 343] on icon "delete" at bounding box center [1074, 338] width 11 height 11
click at [1088, 303] on span "Yes" at bounding box center [1091, 296] width 19 height 13
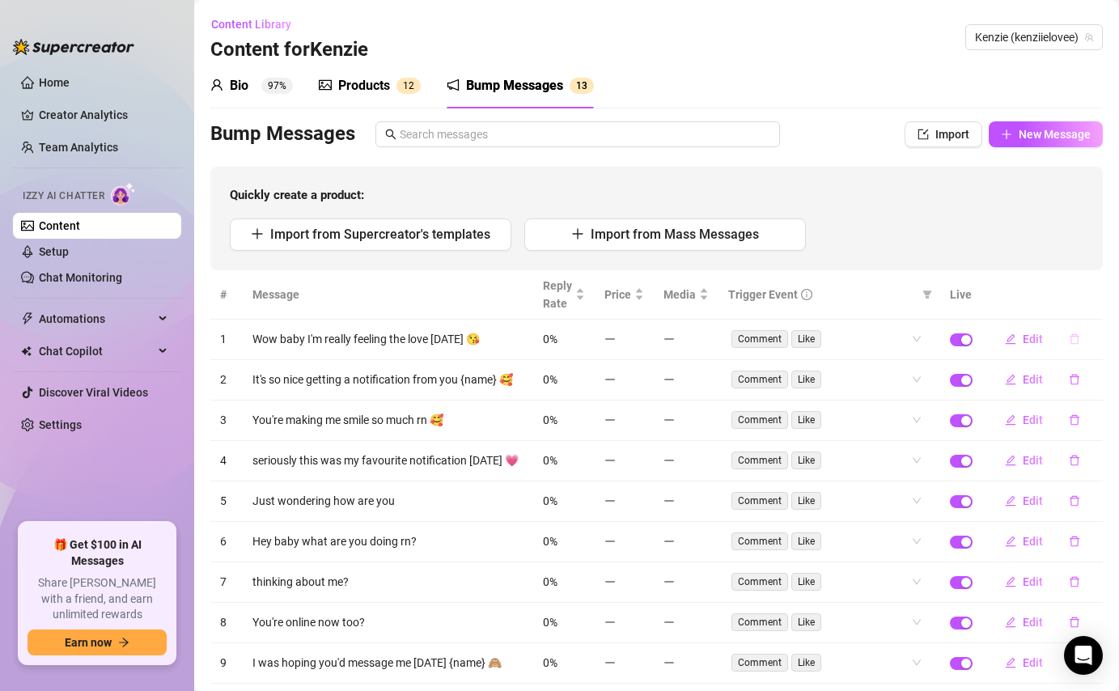
click at [1077, 341] on icon "delete" at bounding box center [1074, 338] width 11 height 11
click at [1094, 297] on span "Yes" at bounding box center [1091, 296] width 19 height 13
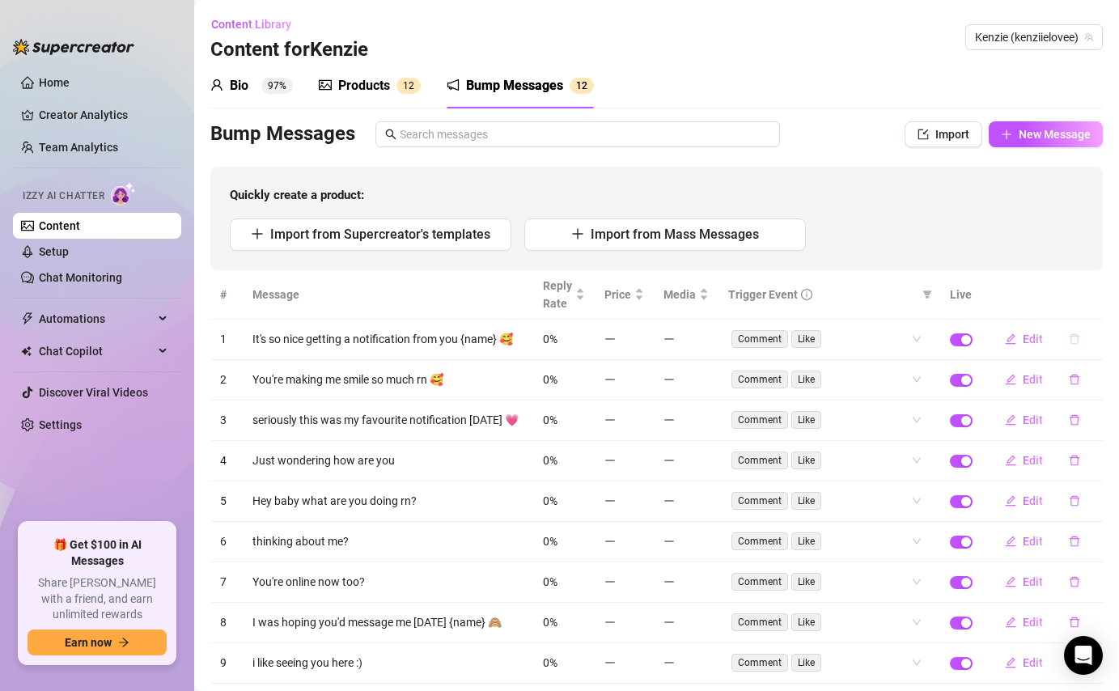
click at [1077, 345] on button "button" at bounding box center [1074, 339] width 37 height 26
click at [1091, 300] on span "Yes" at bounding box center [1091, 296] width 19 height 13
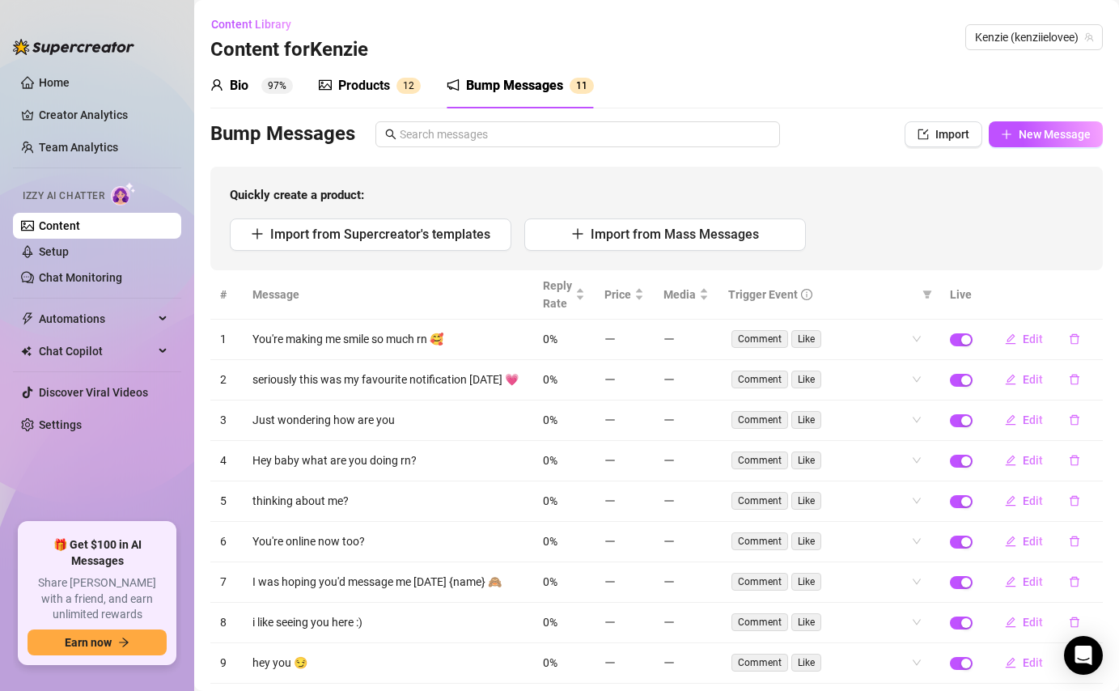
click at [1078, 341] on icon "delete" at bounding box center [1075, 339] width 10 height 11
click at [1093, 295] on span "Yes" at bounding box center [1091, 296] width 19 height 13
click at [1083, 346] on button "button" at bounding box center [1074, 339] width 37 height 26
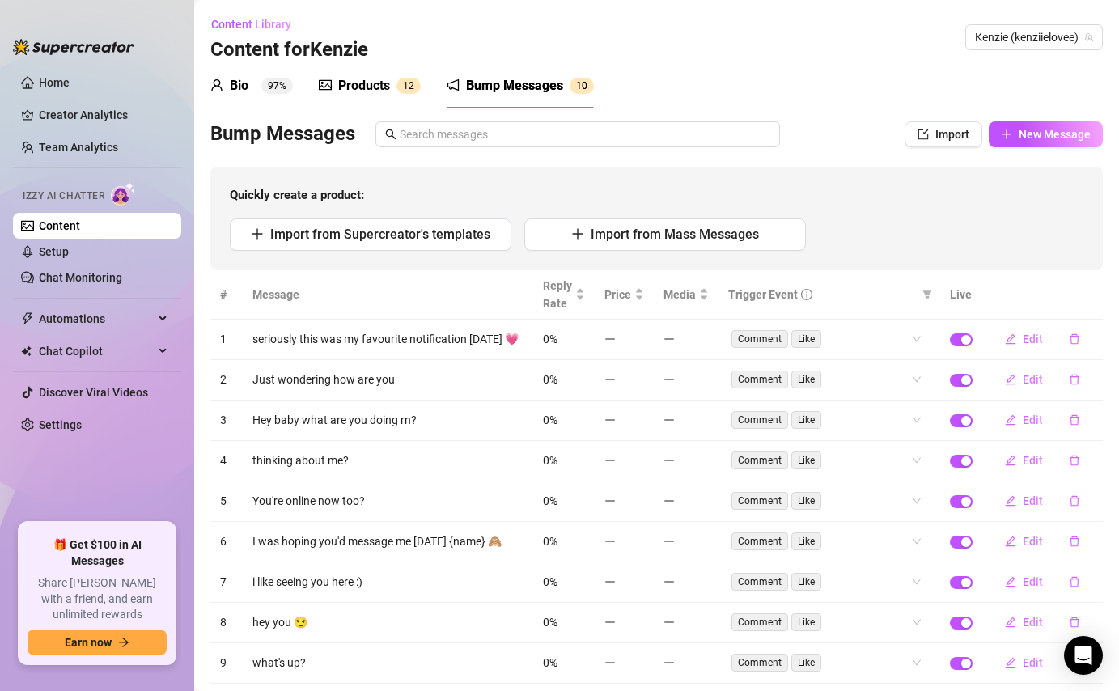
click at [1094, 299] on th at bounding box center [1042, 294] width 121 height 49
click at [1083, 337] on button "button" at bounding box center [1074, 339] width 37 height 26
click at [1096, 300] on span "Yes" at bounding box center [1091, 296] width 19 height 13
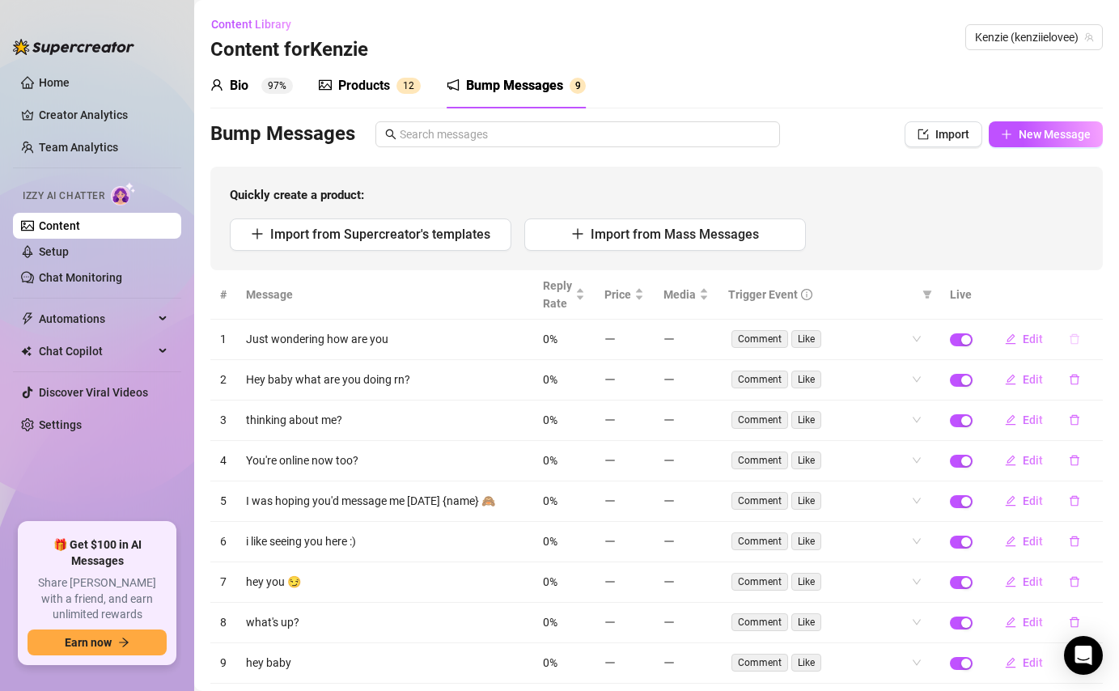
click at [1078, 342] on icon "delete" at bounding box center [1075, 339] width 10 height 11
click at [1095, 294] on span "Yes" at bounding box center [1091, 296] width 19 height 13
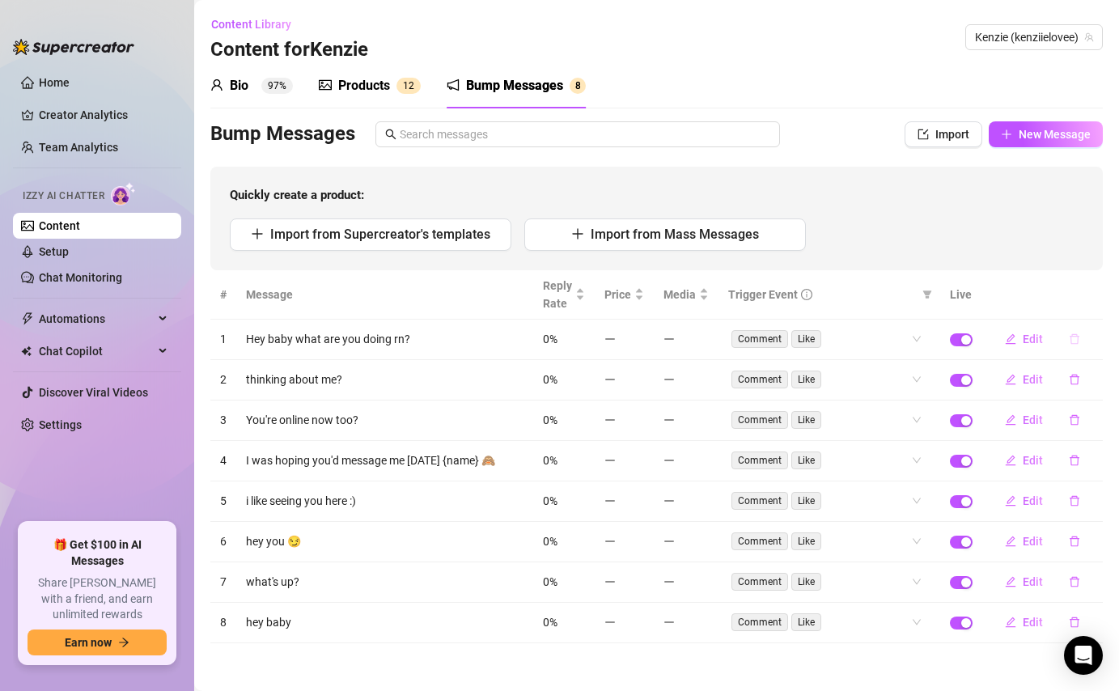
click at [1072, 340] on icon "delete" at bounding box center [1074, 338] width 11 height 11
click at [1095, 295] on span "Yes" at bounding box center [1091, 296] width 19 height 13
click at [1083, 334] on button "button" at bounding box center [1074, 339] width 37 height 26
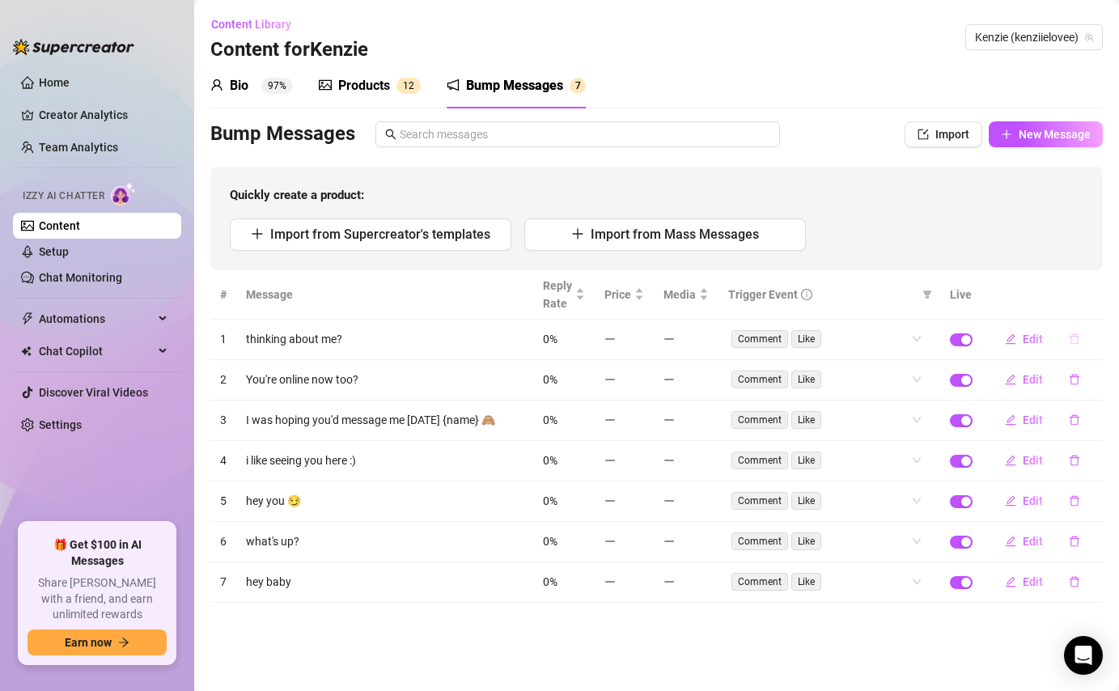
click at [1083, 337] on button "button" at bounding box center [1074, 339] width 37 height 26
click at [1093, 310] on div "Delete this message? No Yes" at bounding box center [1045, 284] width 142 height 63
click at [1096, 298] on span "Yes" at bounding box center [1091, 296] width 19 height 13
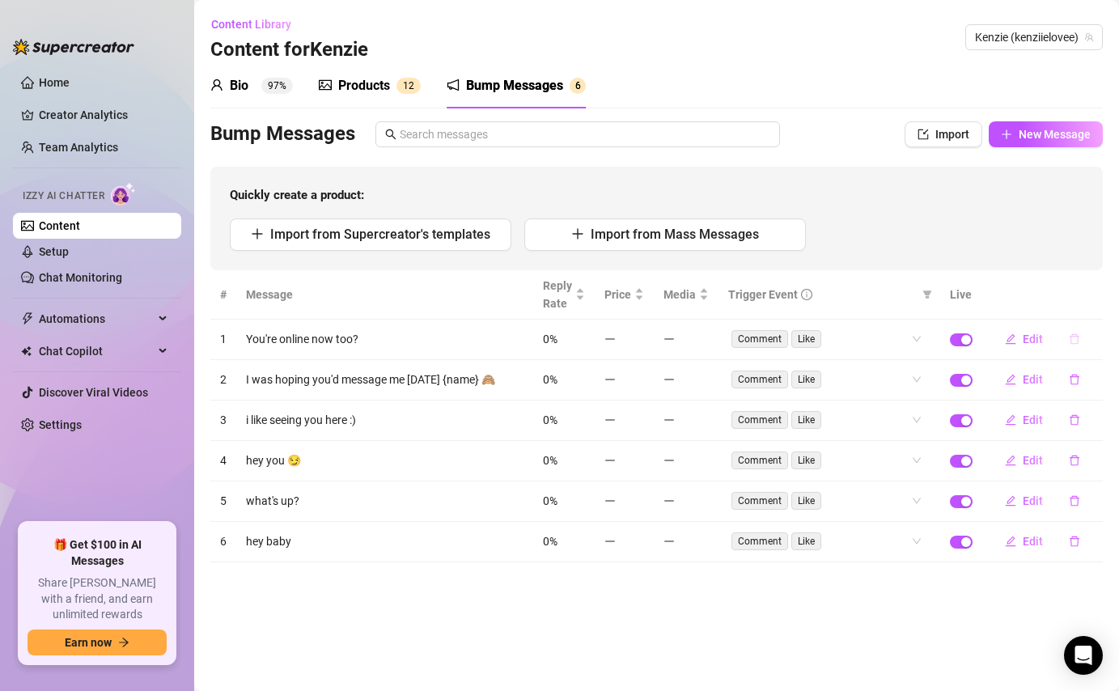
click at [1077, 335] on icon "delete" at bounding box center [1074, 338] width 11 height 11
click at [1094, 295] on span "Yes" at bounding box center [1091, 296] width 19 height 13
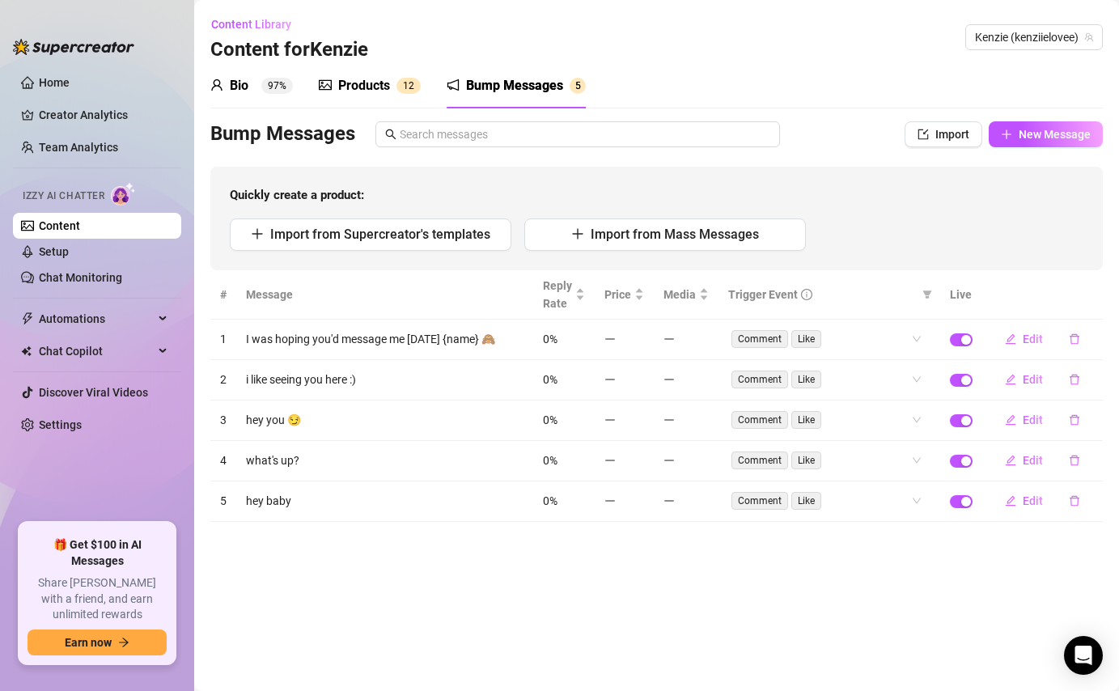
click at [1077, 341] on icon "delete" at bounding box center [1075, 339] width 10 height 11
click at [1094, 299] on span "Yes" at bounding box center [1091, 296] width 19 height 13
click at [1078, 329] on button "button" at bounding box center [1074, 339] width 37 height 26
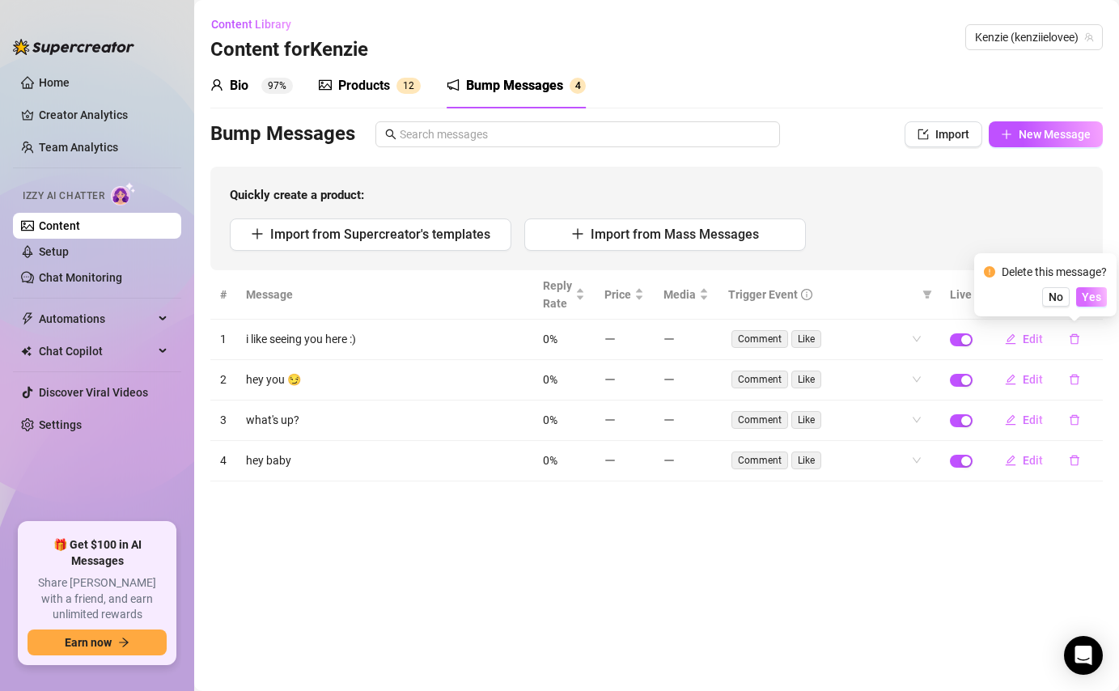
click at [1094, 291] on span "Yes" at bounding box center [1091, 296] width 19 height 13
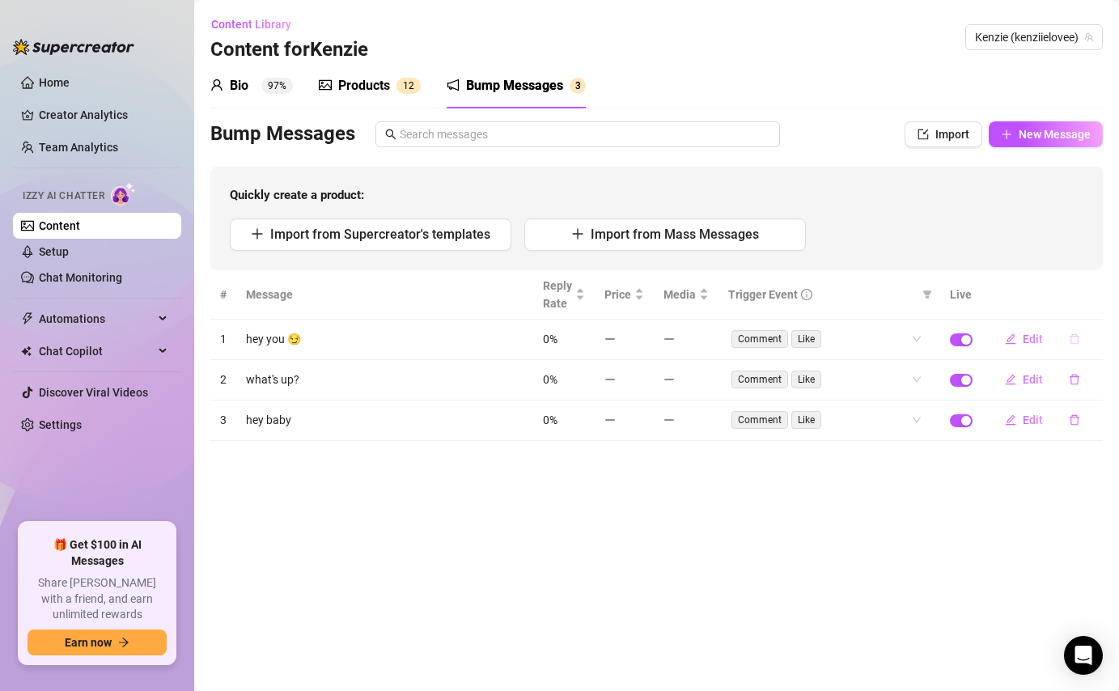
click at [1074, 341] on icon "delete" at bounding box center [1074, 338] width 11 height 11
click at [1093, 292] on span "Yes" at bounding box center [1091, 296] width 19 height 13
click at [1072, 340] on icon "delete" at bounding box center [1074, 338] width 11 height 11
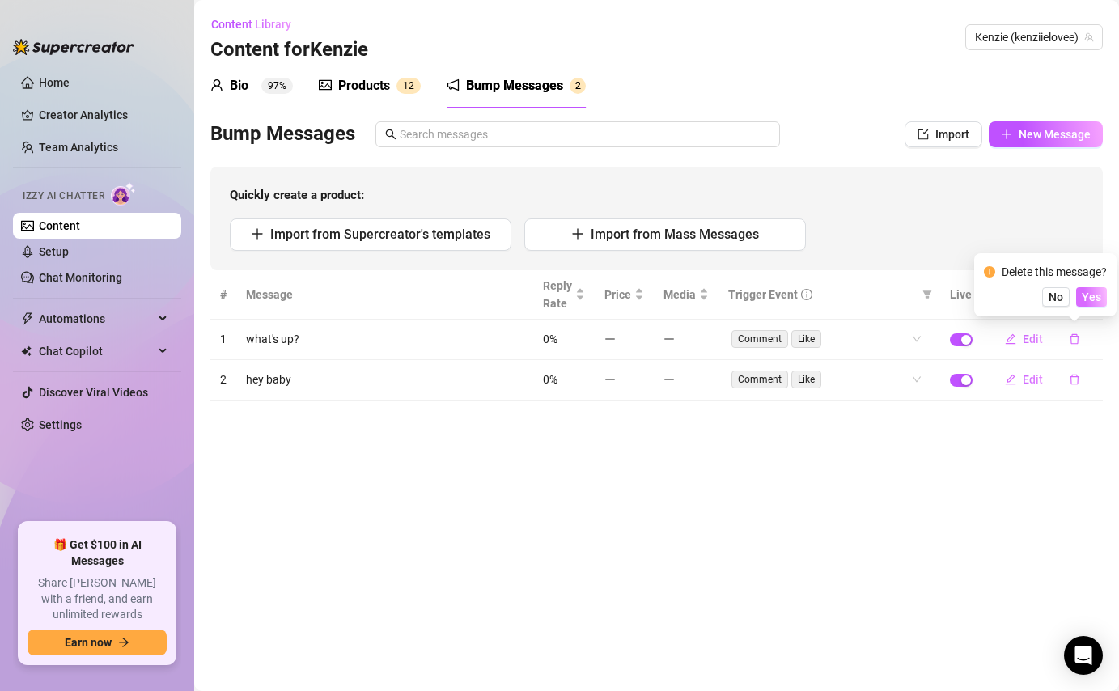
click at [1089, 294] on span "Yes" at bounding box center [1091, 296] width 19 height 13
click at [1077, 334] on icon "delete" at bounding box center [1074, 338] width 11 height 11
click at [1090, 303] on button "Yes" at bounding box center [1091, 296] width 31 height 19
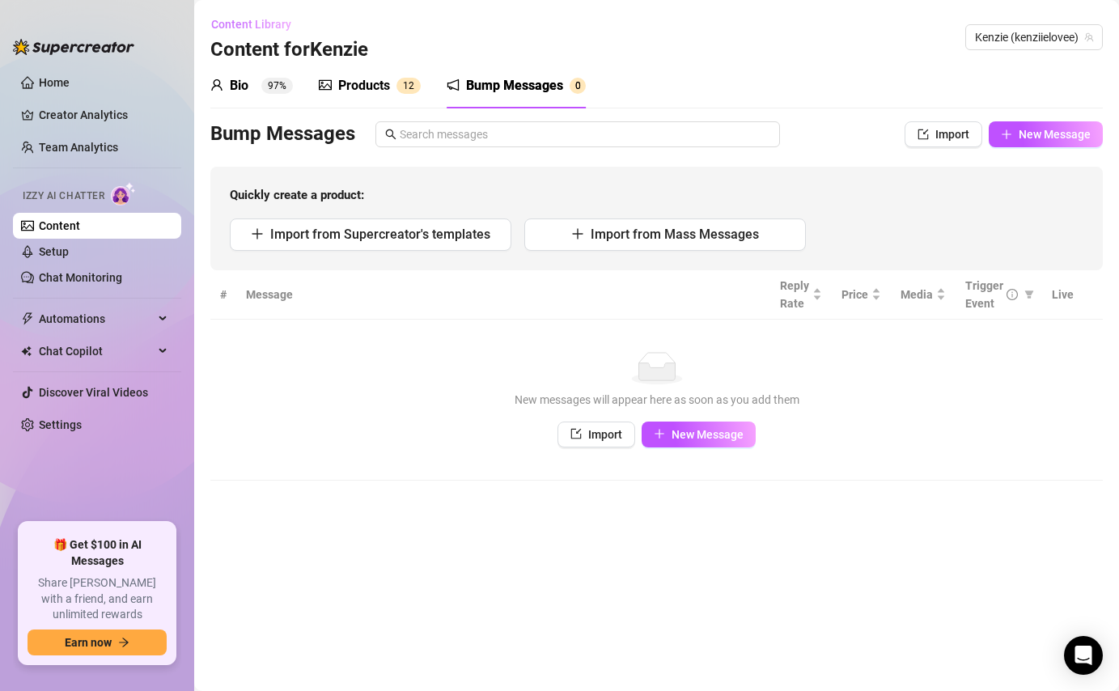
click at [266, 24] on span "Content Library" at bounding box center [251, 24] width 80 height 13
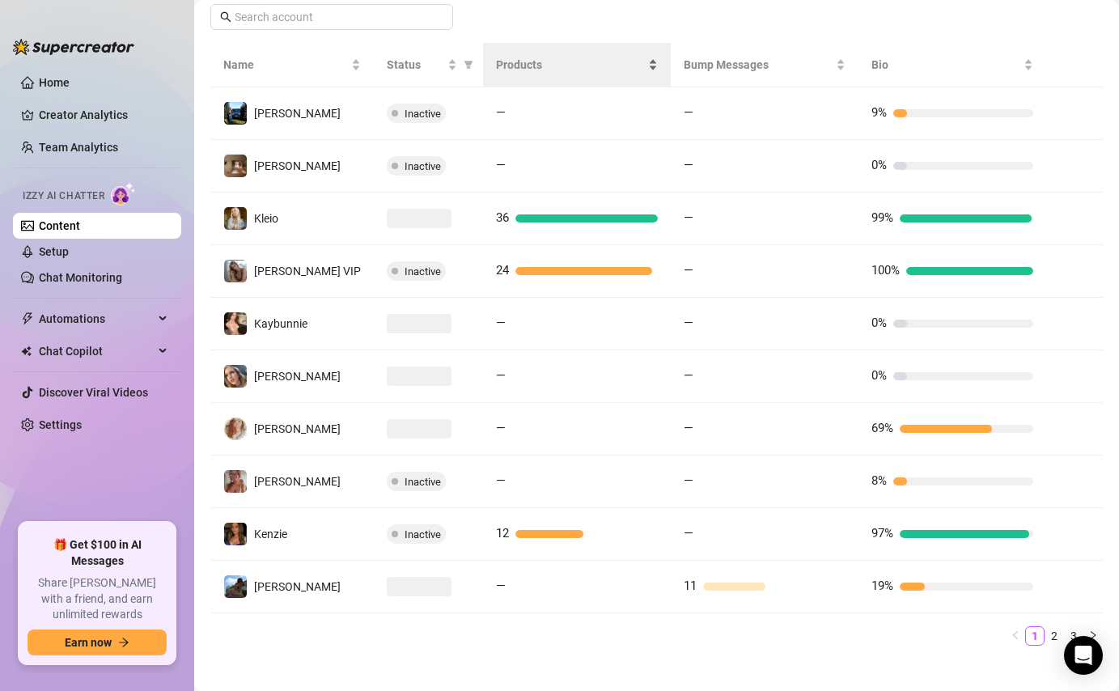
scroll to position [312, 0]
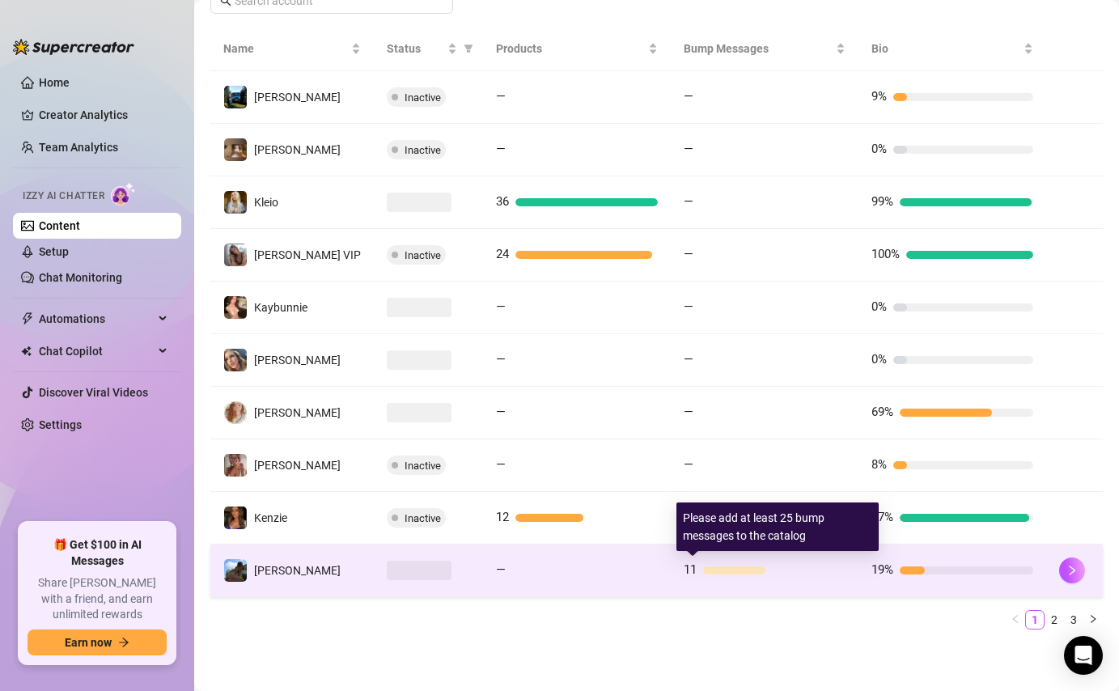
click at [767, 565] on div "11" at bounding box center [765, 570] width 162 height 19
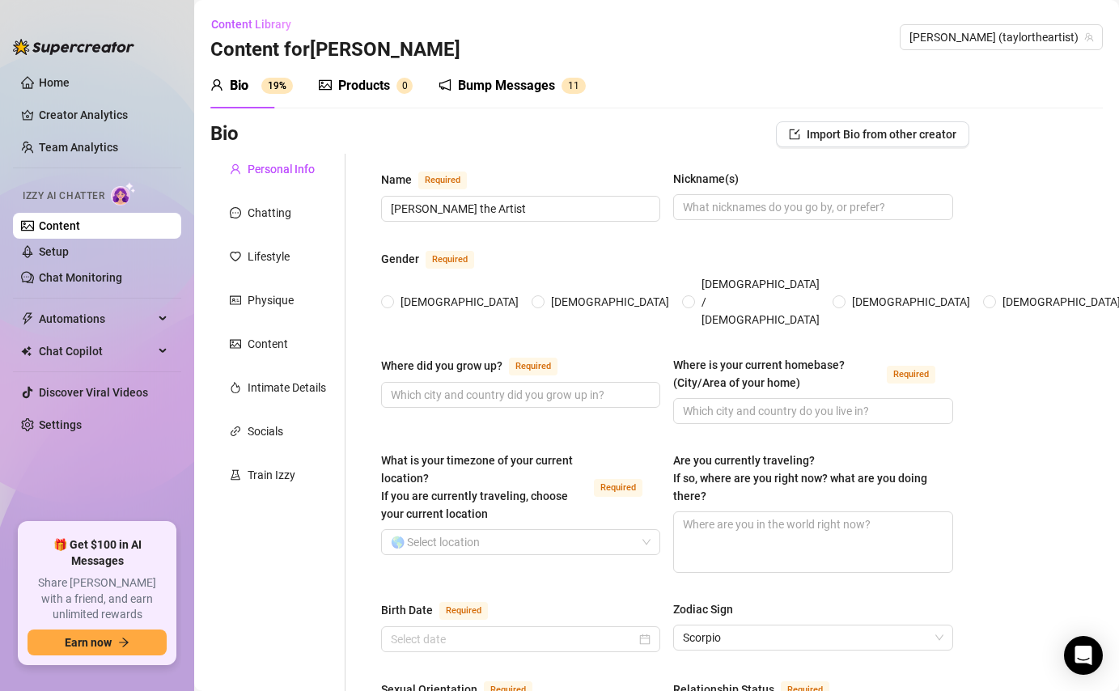
radio input "true"
type input "[DATE]"
click at [537, 84] on div "Bump Messages" at bounding box center [506, 85] width 97 height 19
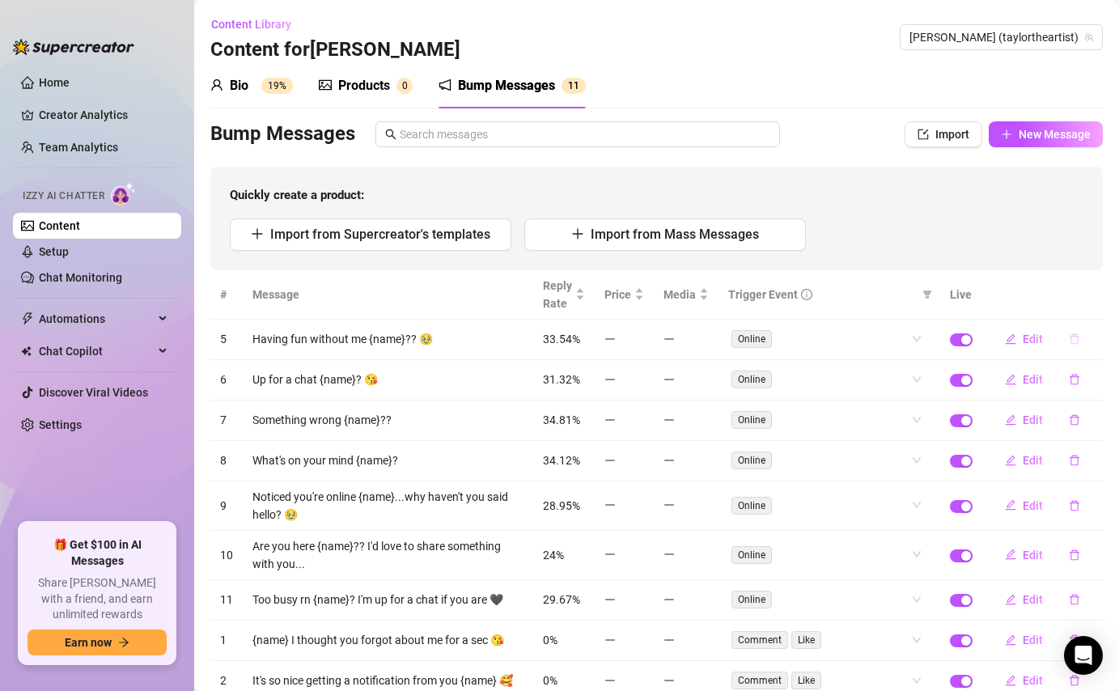
click at [1078, 341] on icon "delete" at bounding box center [1075, 339] width 10 height 11
click at [1097, 295] on span "Yes" at bounding box center [1091, 296] width 19 height 13
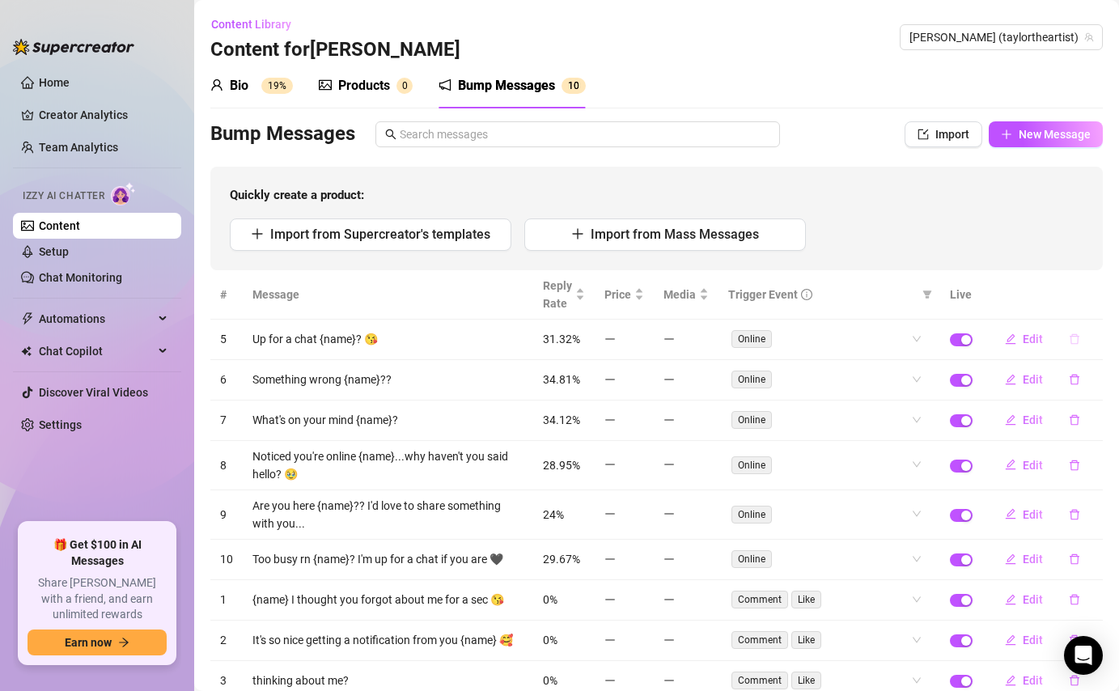
click at [1075, 344] on icon "delete" at bounding box center [1075, 339] width 10 height 11
click at [1100, 294] on span "Yes" at bounding box center [1091, 296] width 19 height 13
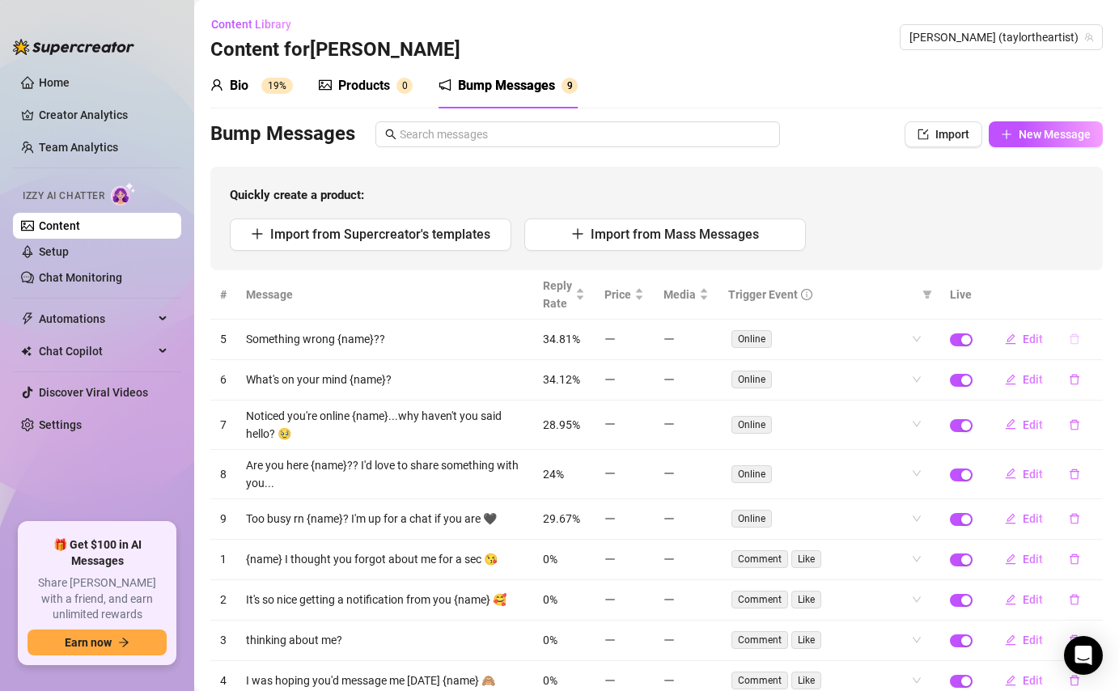
click at [1075, 341] on icon "delete" at bounding box center [1074, 338] width 11 height 11
click at [1100, 301] on span "Yes" at bounding box center [1091, 296] width 19 height 13
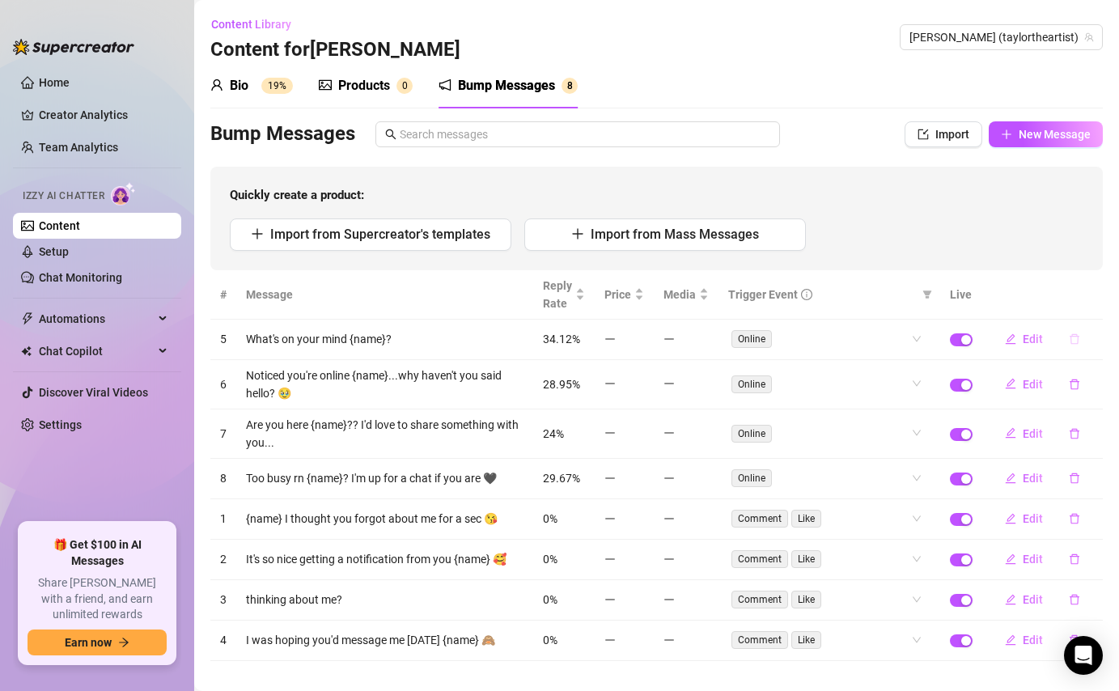
click at [1070, 334] on icon "delete" at bounding box center [1074, 338] width 11 height 11
click at [1090, 303] on span "Yes" at bounding box center [1091, 296] width 19 height 13
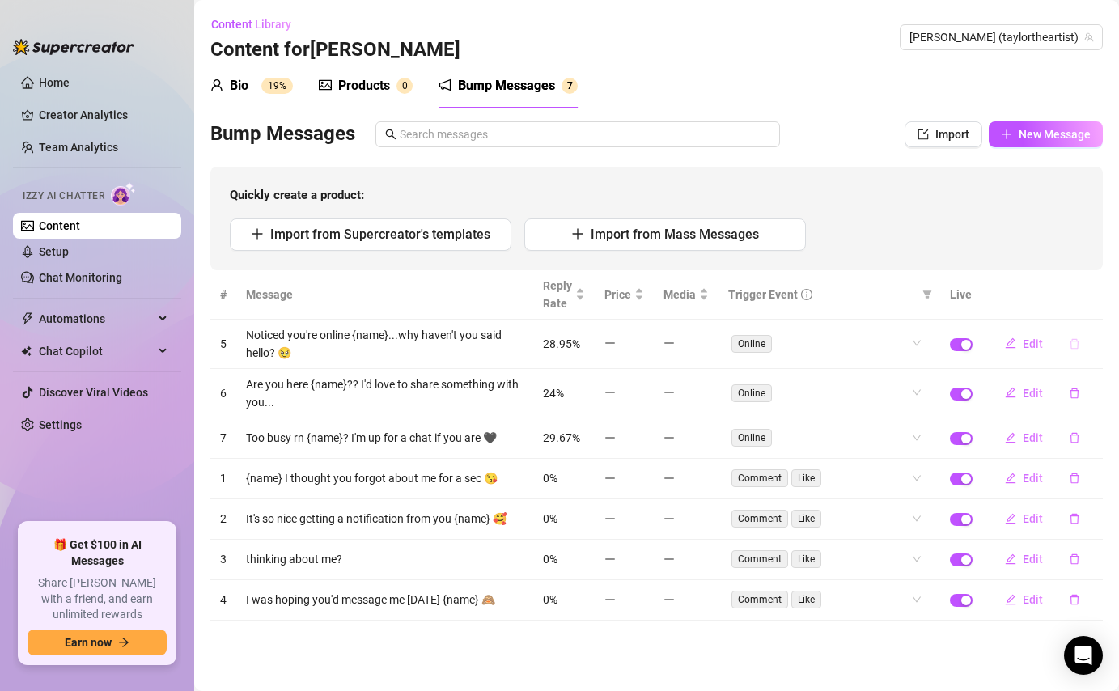
click at [1074, 340] on icon "delete" at bounding box center [1075, 343] width 10 height 11
click at [1096, 303] on span "Yes" at bounding box center [1091, 301] width 19 height 13
click at [1075, 388] on icon "delete" at bounding box center [1074, 393] width 11 height 11
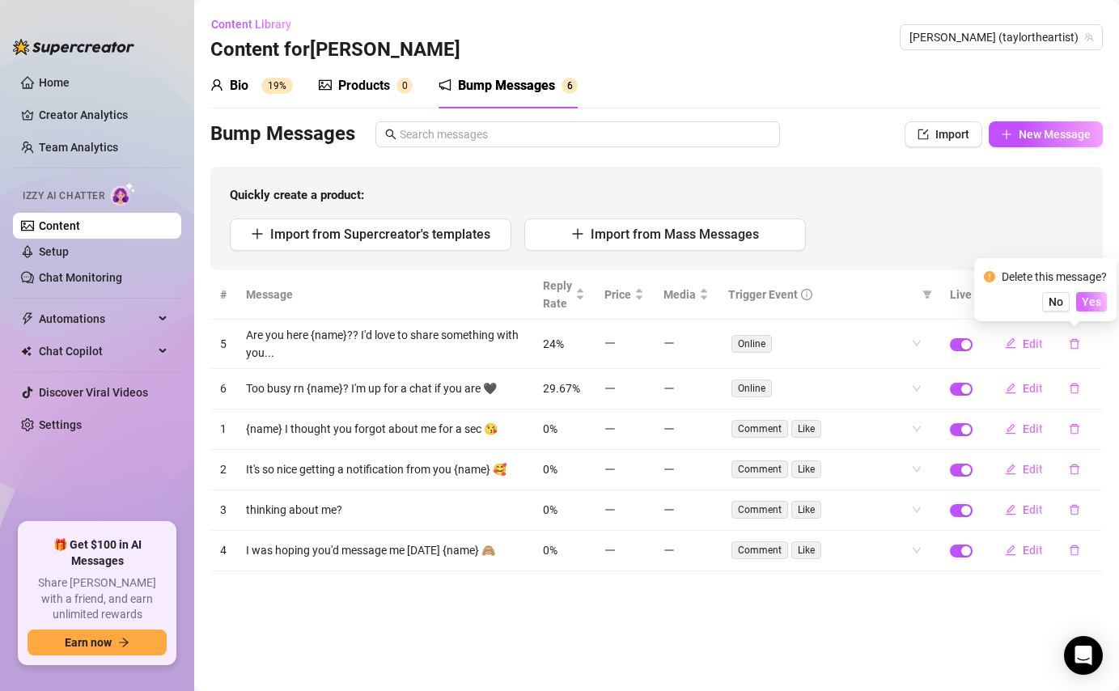
click at [1097, 299] on span "Yes" at bounding box center [1091, 301] width 19 height 13
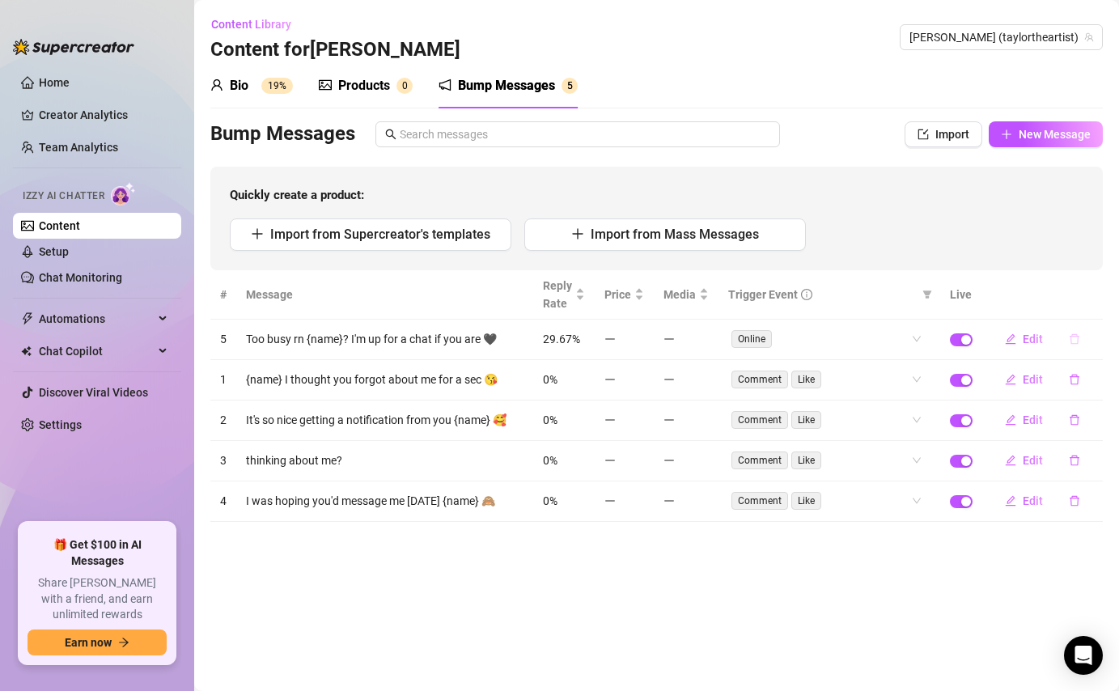
click at [1075, 342] on icon "delete" at bounding box center [1074, 338] width 11 height 11
click at [1094, 294] on span "Yes" at bounding box center [1091, 296] width 19 height 13
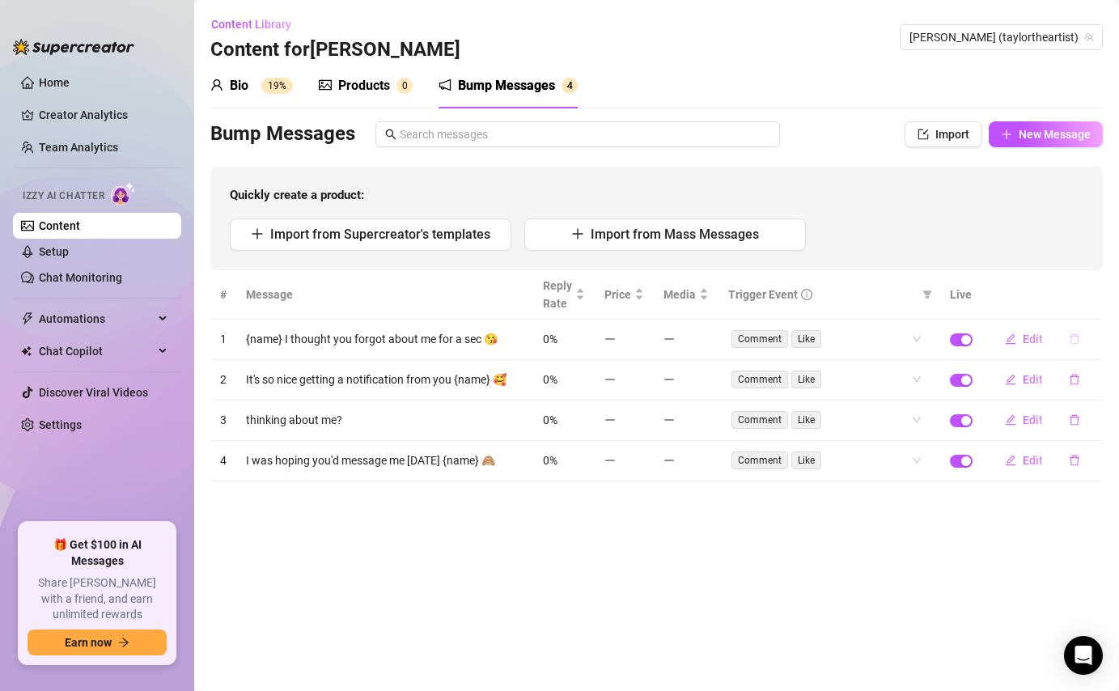
click at [1075, 340] on icon "delete" at bounding box center [1074, 338] width 11 height 11
click at [1093, 293] on span "Yes" at bounding box center [1091, 296] width 19 height 13
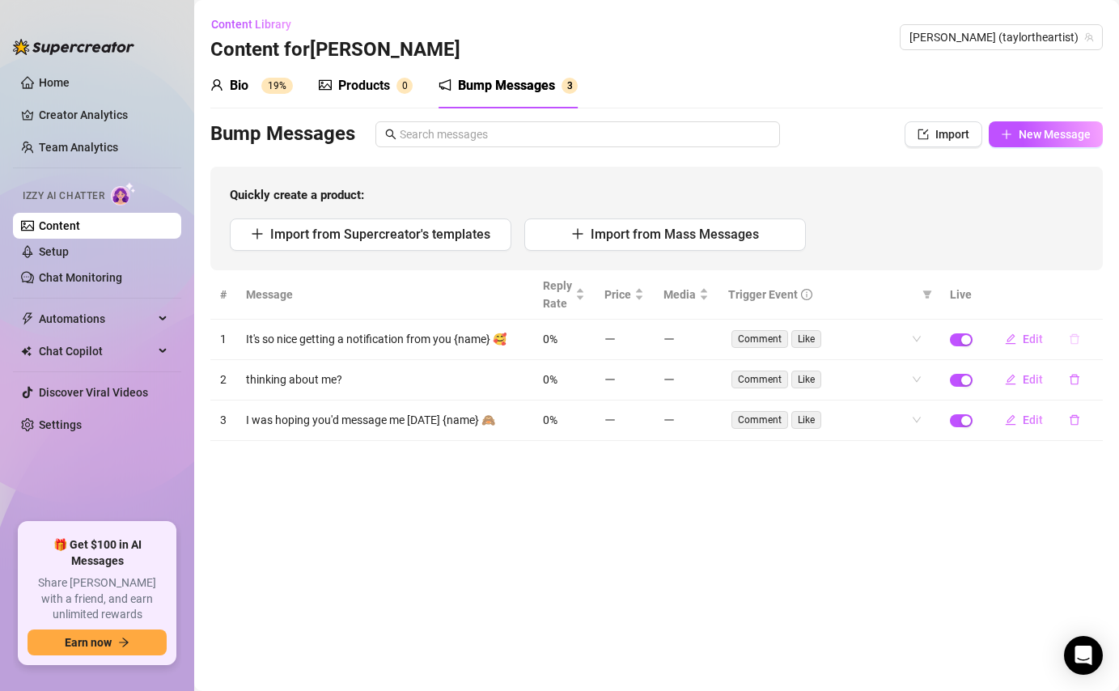
click at [1079, 336] on icon "delete" at bounding box center [1074, 338] width 11 height 11
click at [1098, 294] on span "Yes" at bounding box center [1091, 296] width 19 height 13
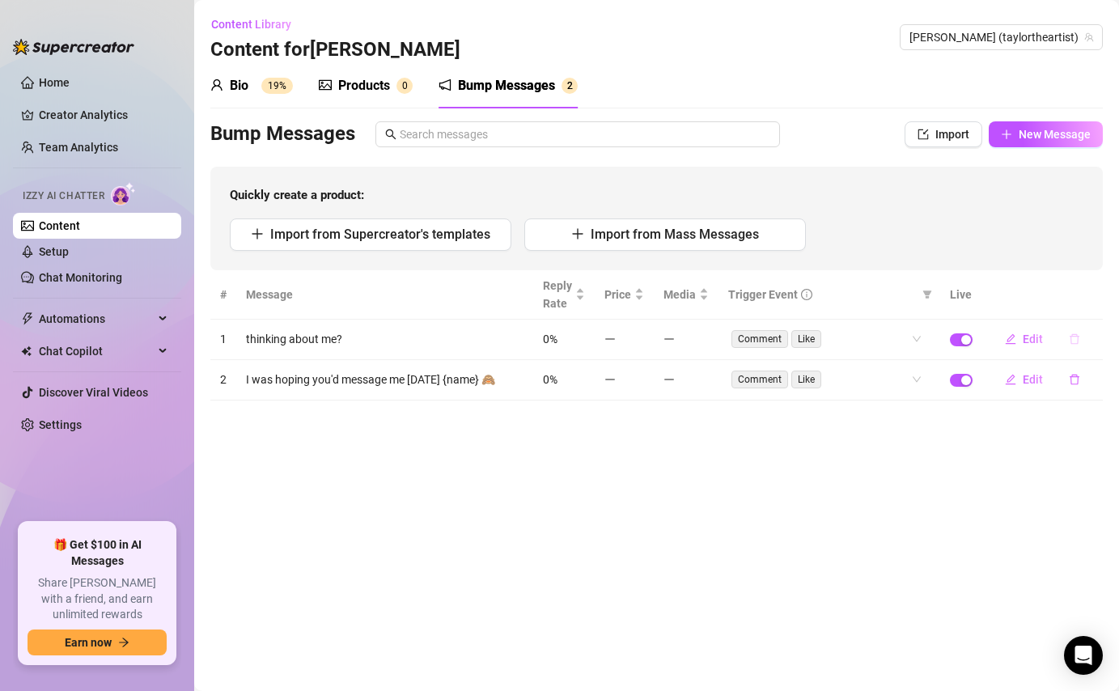
click at [1074, 342] on icon "delete" at bounding box center [1074, 338] width 11 height 11
click at [1105, 290] on button "Yes" at bounding box center [1091, 296] width 31 height 19
click at [1076, 340] on icon "delete" at bounding box center [1074, 338] width 11 height 11
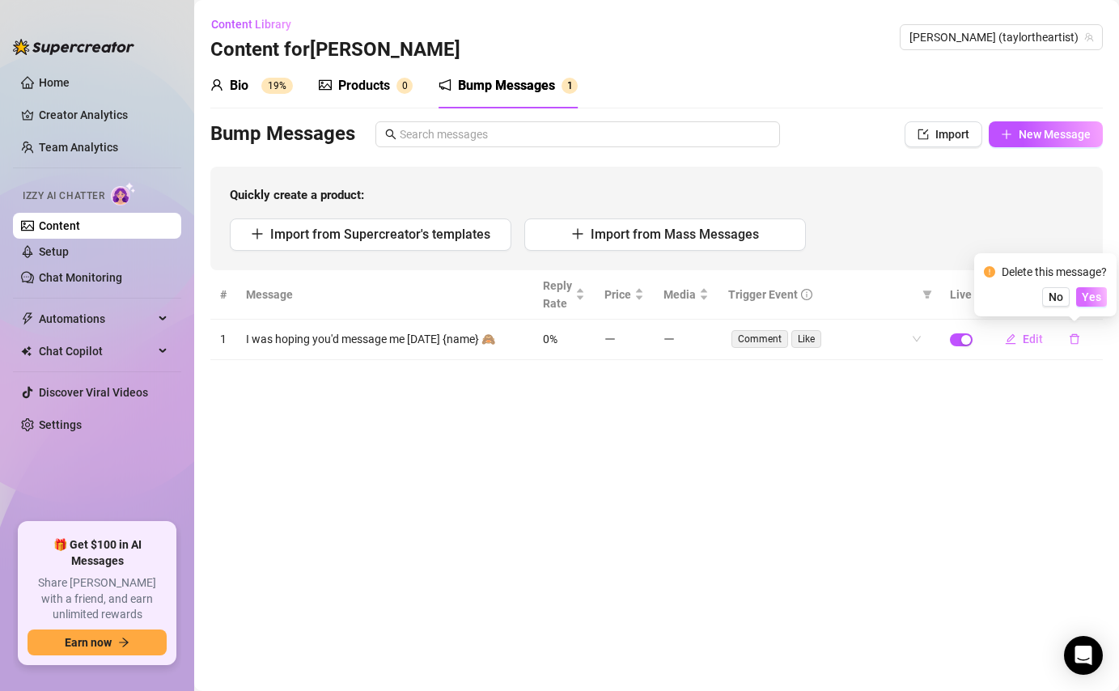
click at [1093, 296] on span "Yes" at bounding box center [1091, 296] width 19 height 13
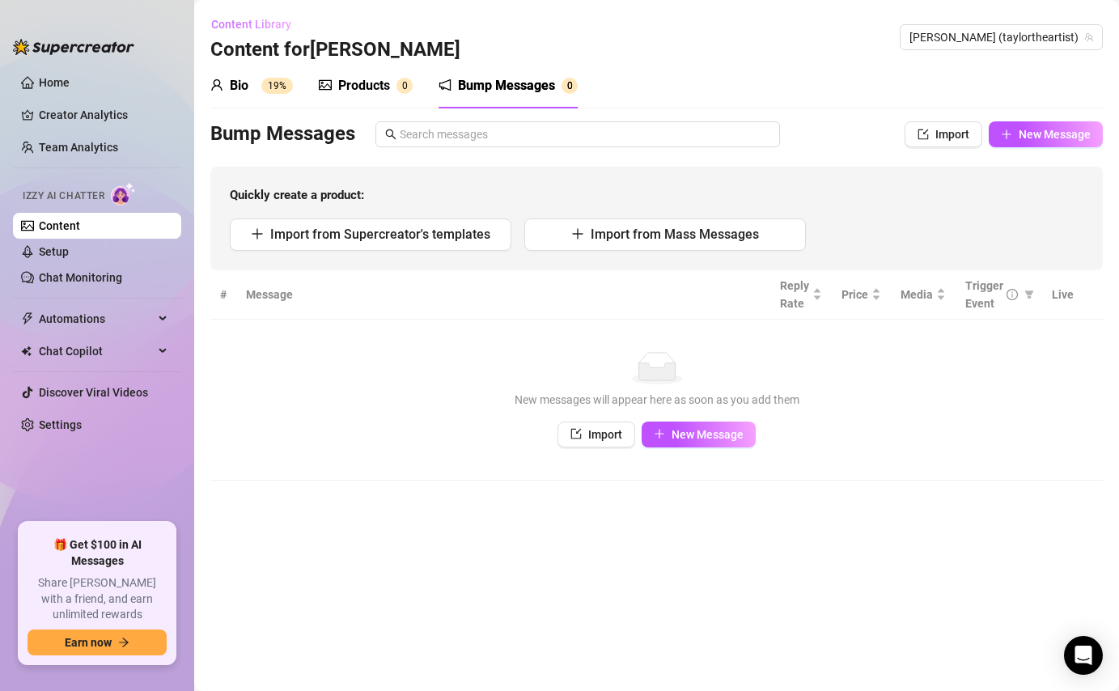
click at [259, 26] on span "Content Library" at bounding box center [251, 24] width 80 height 13
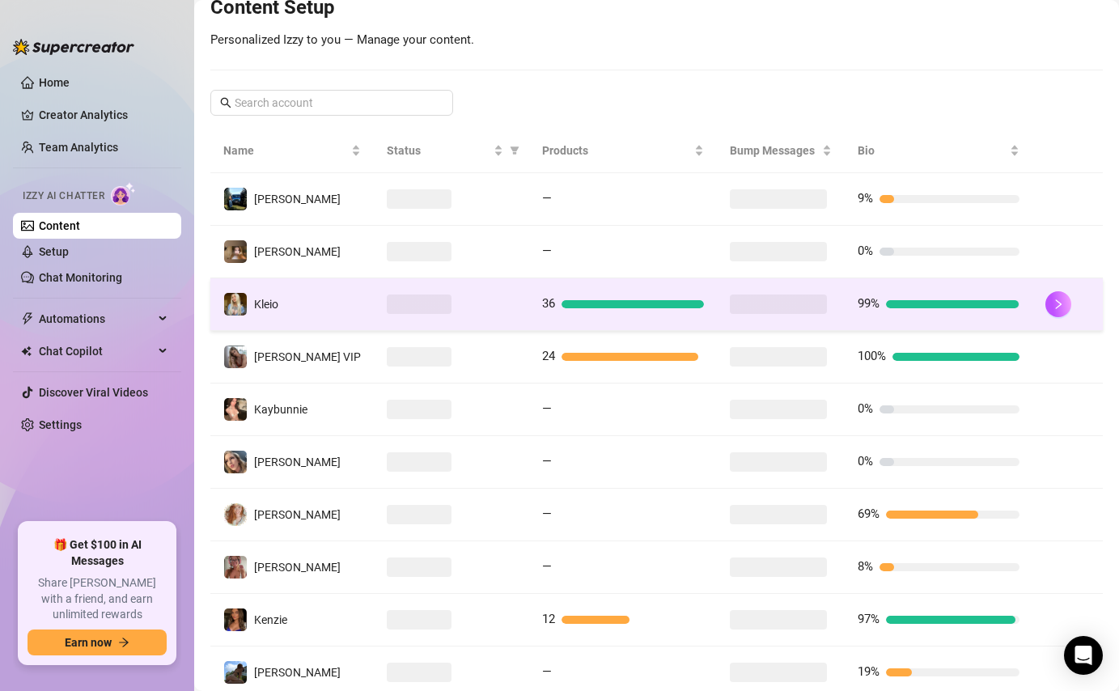
scroll to position [312, 0]
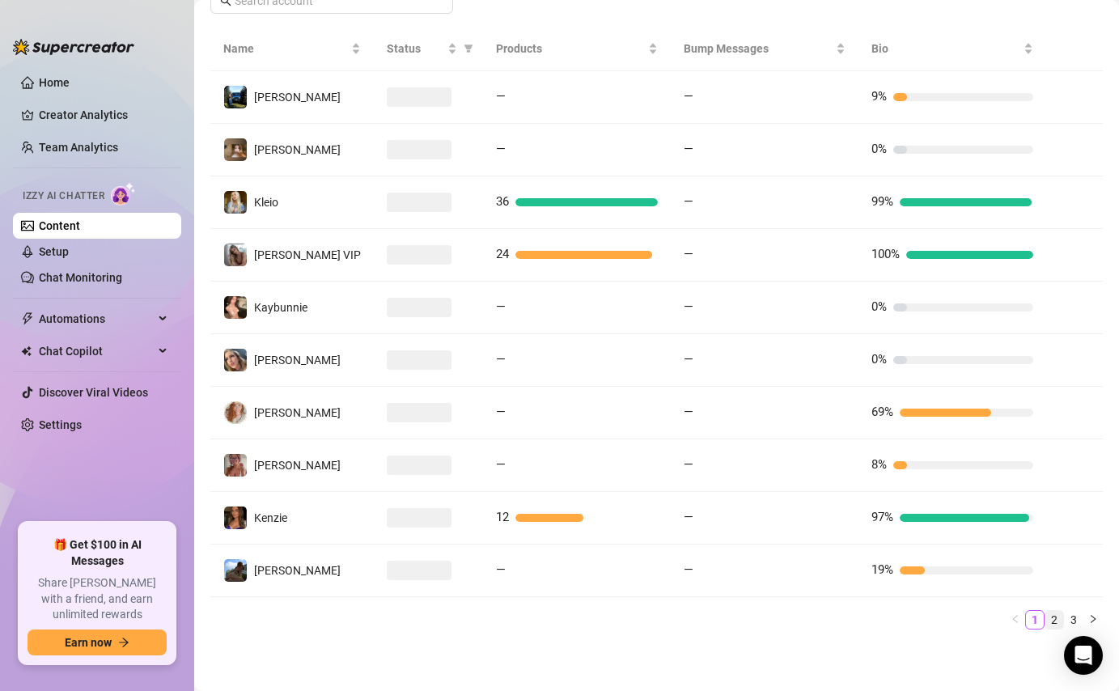
click at [1056, 616] on link "2" at bounding box center [1054, 620] width 18 height 18
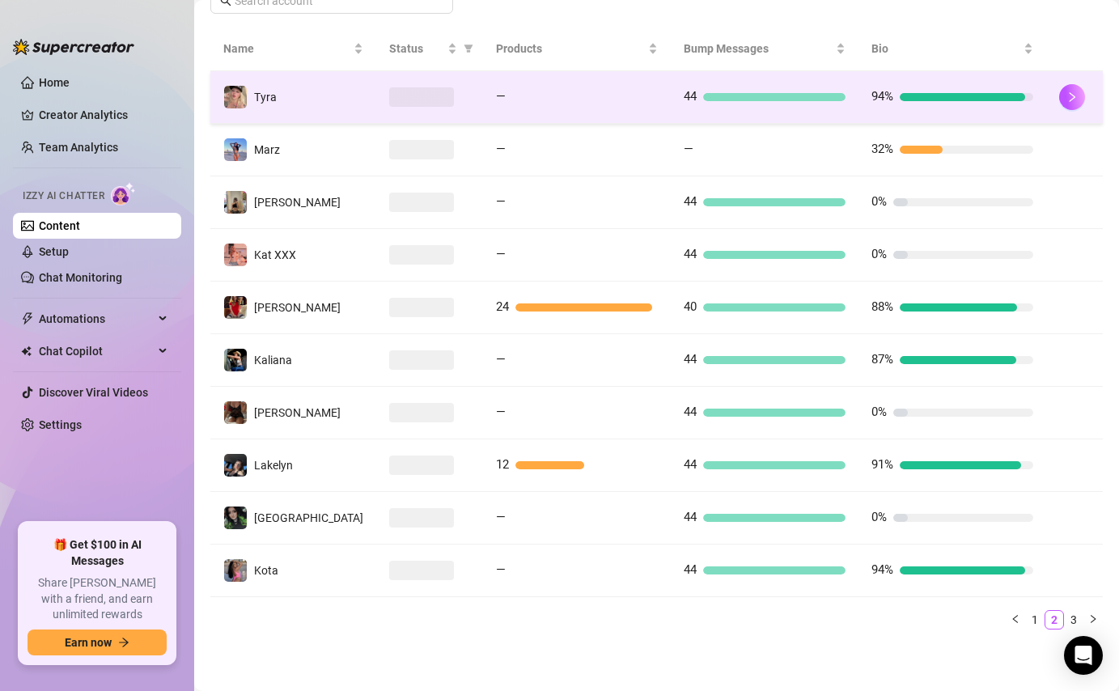
click at [730, 96] on div at bounding box center [774, 97] width 142 height 8
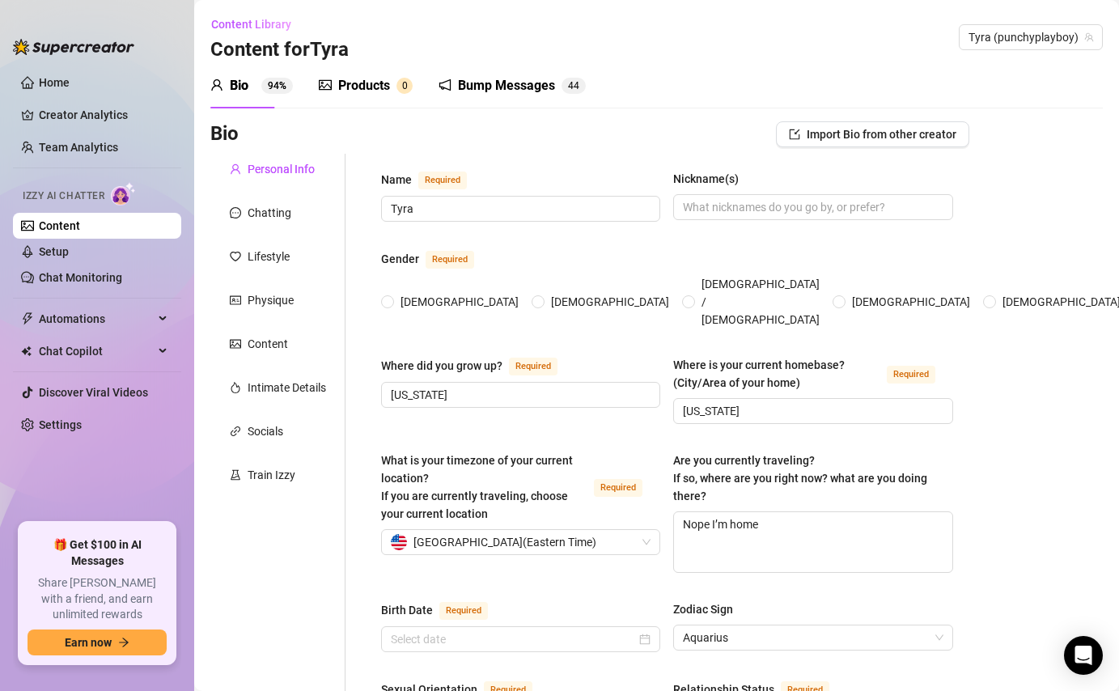
radio input "true"
type input "[DATE]"
click at [557, 85] on div "Bump Messages 4 4" at bounding box center [512, 85] width 147 height 19
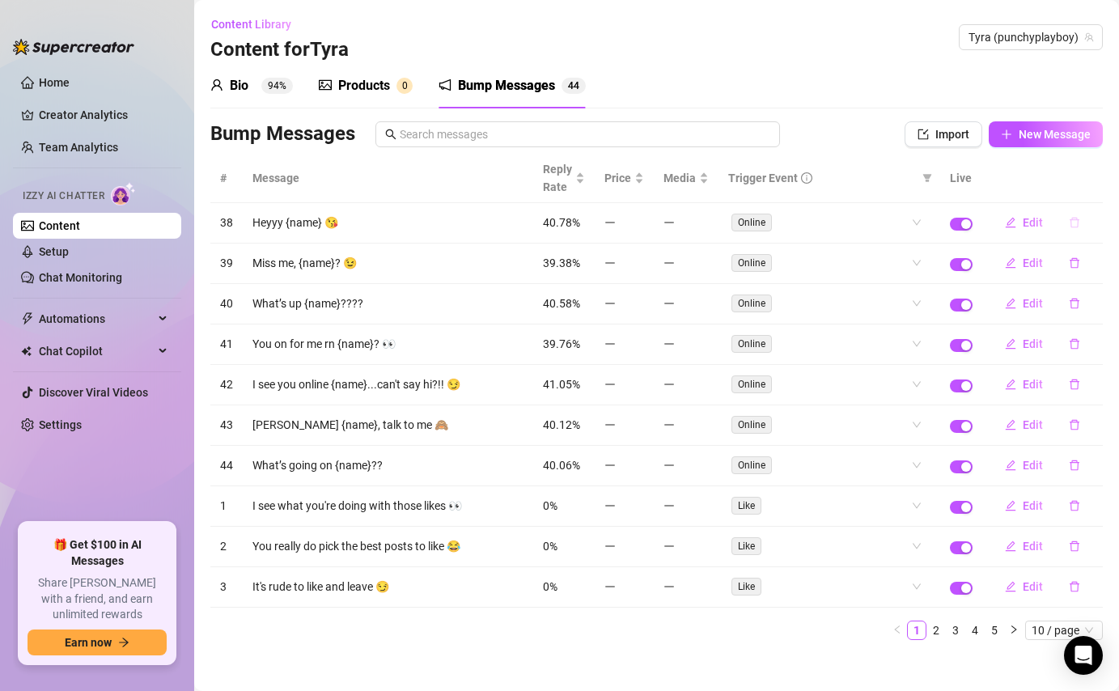
click at [1071, 225] on icon "delete" at bounding box center [1075, 223] width 10 height 11
click at [1097, 184] on span "Yes" at bounding box center [1091, 180] width 19 height 13
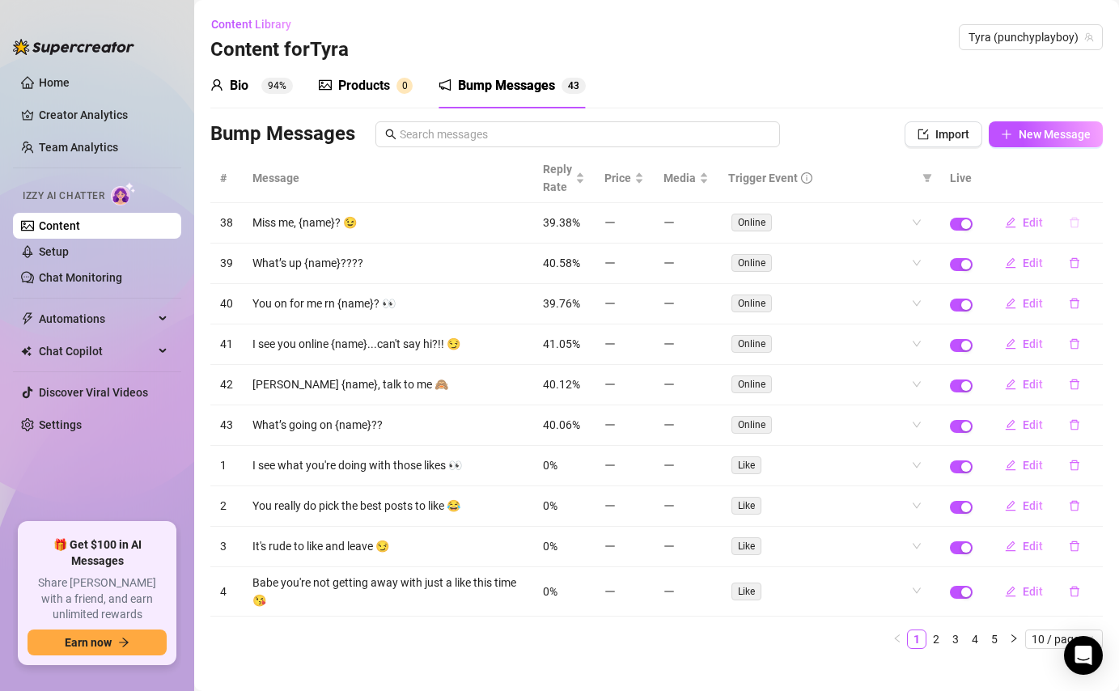
click at [1070, 222] on icon "delete" at bounding box center [1074, 222] width 11 height 11
click at [1098, 178] on span "Yes" at bounding box center [1091, 180] width 19 height 13
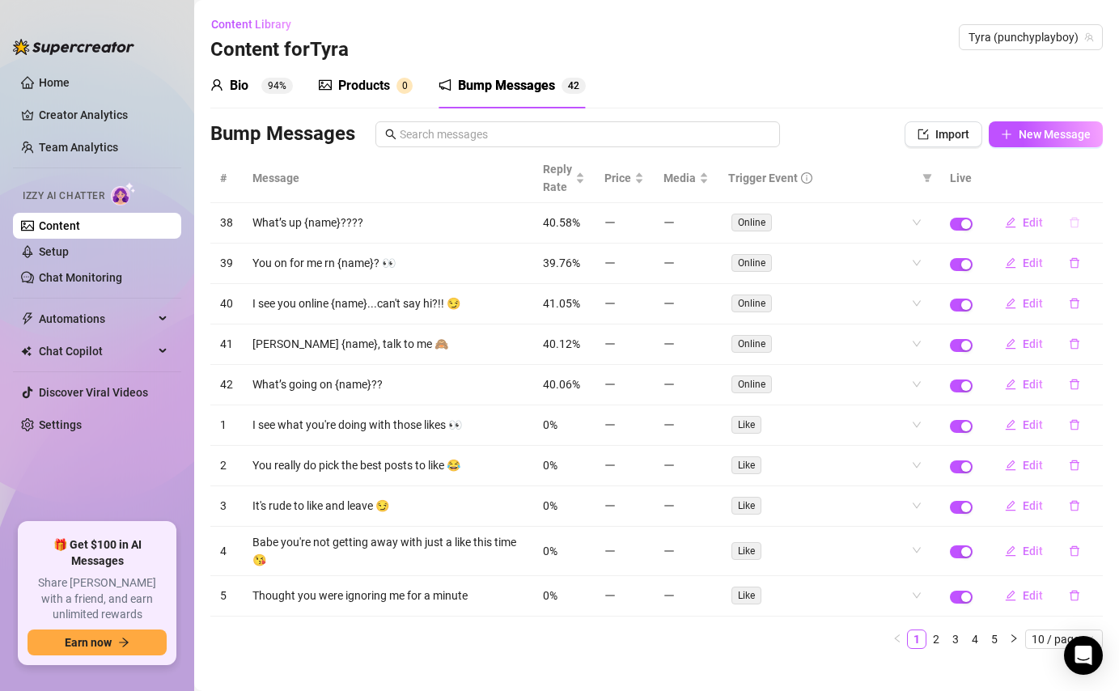
click at [1076, 226] on icon "delete" at bounding box center [1074, 222] width 11 height 11
click at [1094, 182] on span "Yes" at bounding box center [1091, 180] width 19 height 13
click at [1077, 225] on icon "delete" at bounding box center [1074, 222] width 11 height 11
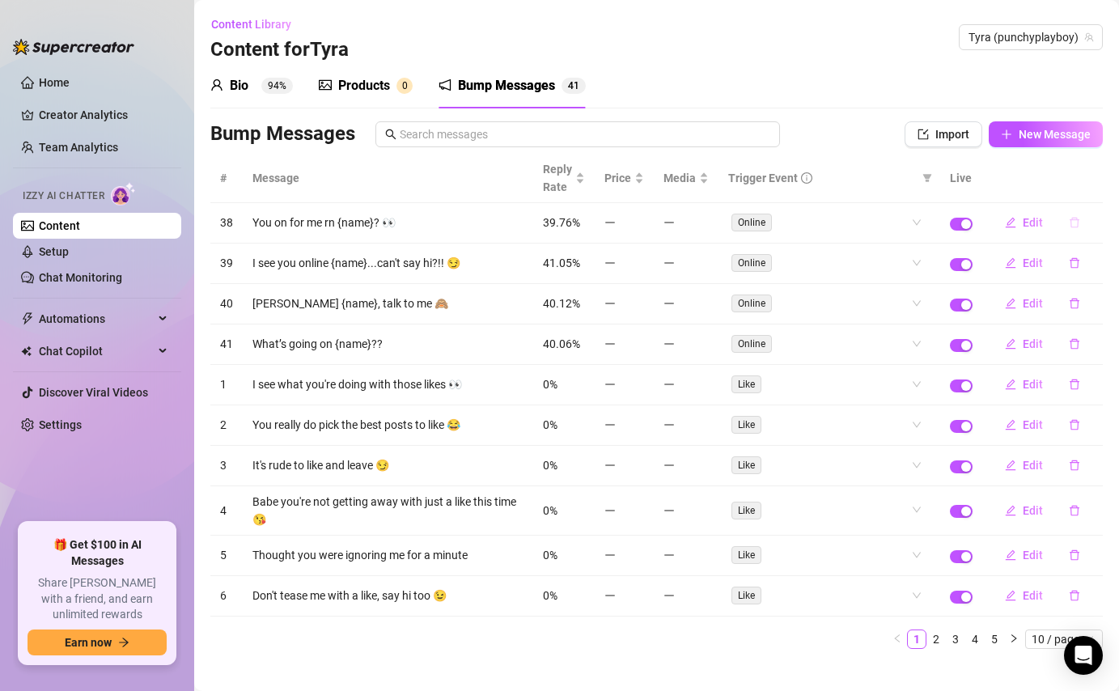
click at [1079, 217] on icon "delete" at bounding box center [1074, 222] width 11 height 11
click at [1095, 177] on span "Yes" at bounding box center [1091, 180] width 19 height 13
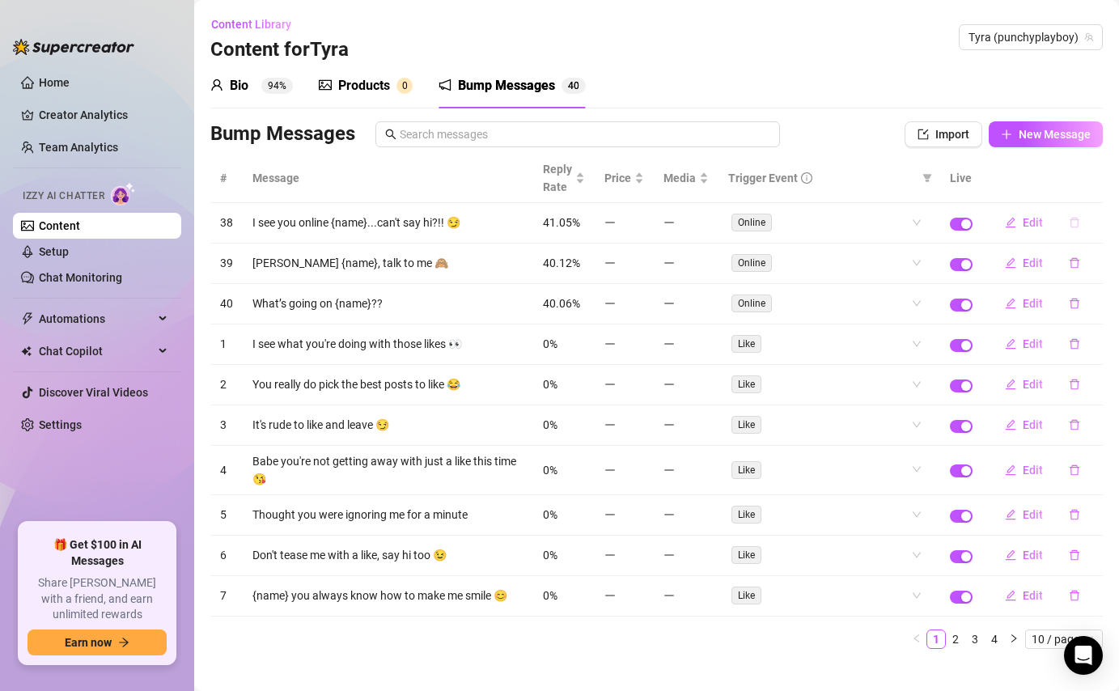
click at [1082, 223] on button "button" at bounding box center [1074, 223] width 37 height 26
click at [1094, 182] on span "Yes" at bounding box center [1091, 180] width 19 height 13
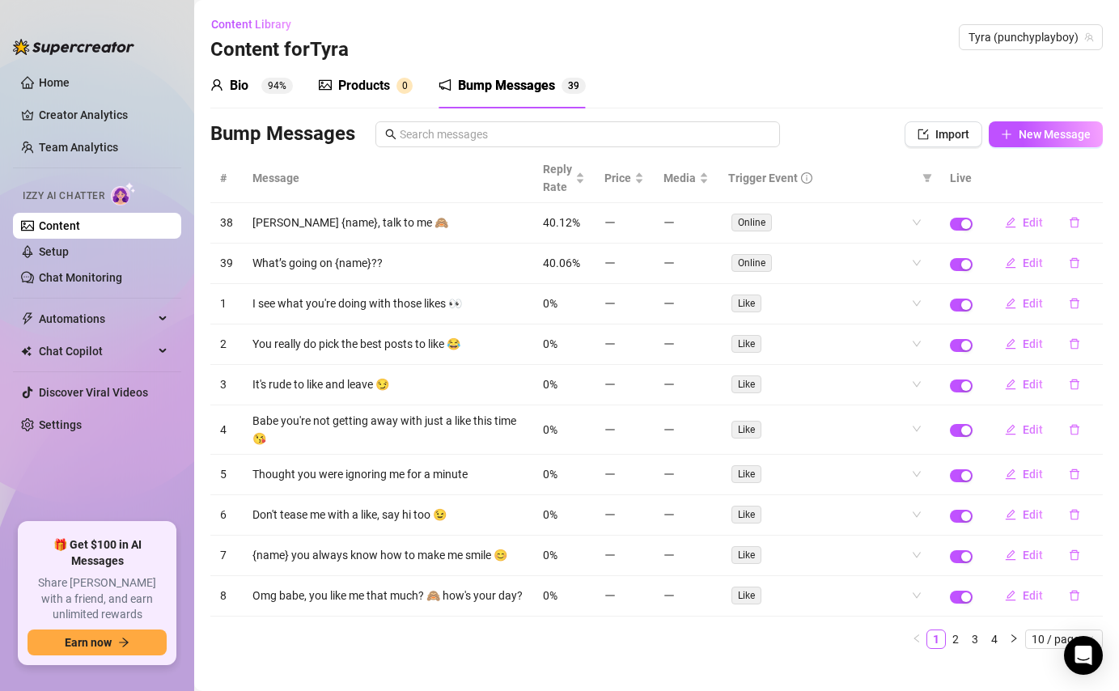
click at [1083, 220] on button "button" at bounding box center [1074, 223] width 37 height 26
click at [1091, 180] on span "Yes" at bounding box center [1091, 180] width 19 height 13
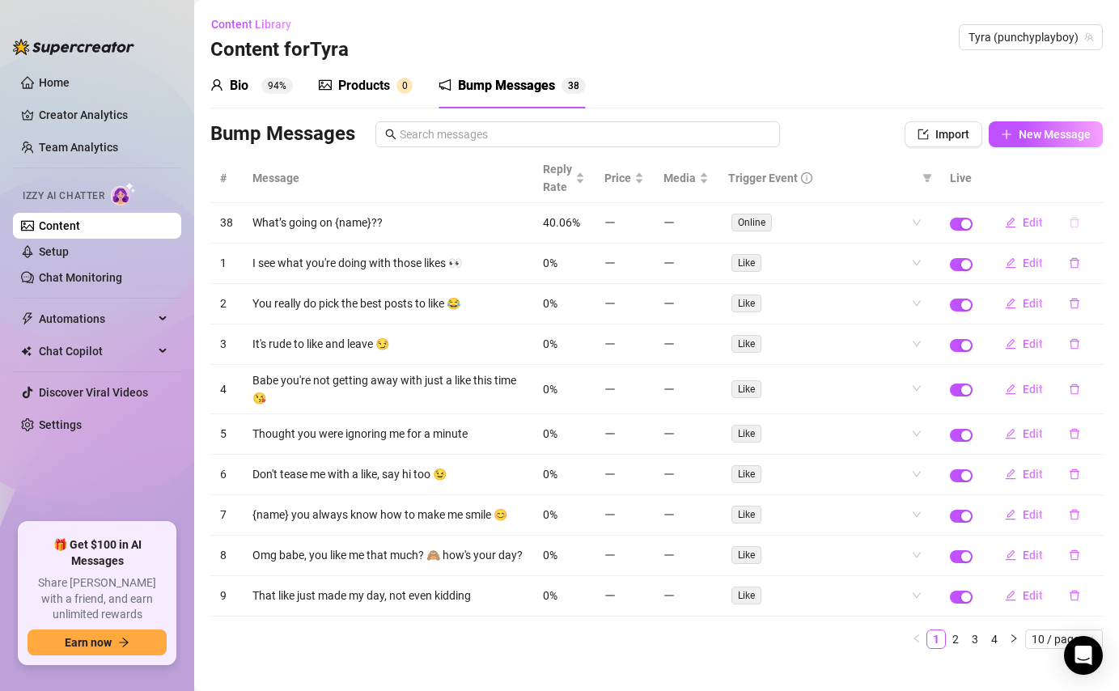
click at [1075, 220] on icon "delete" at bounding box center [1075, 223] width 10 height 11
click at [1091, 177] on span "Yes" at bounding box center [1091, 180] width 19 height 13
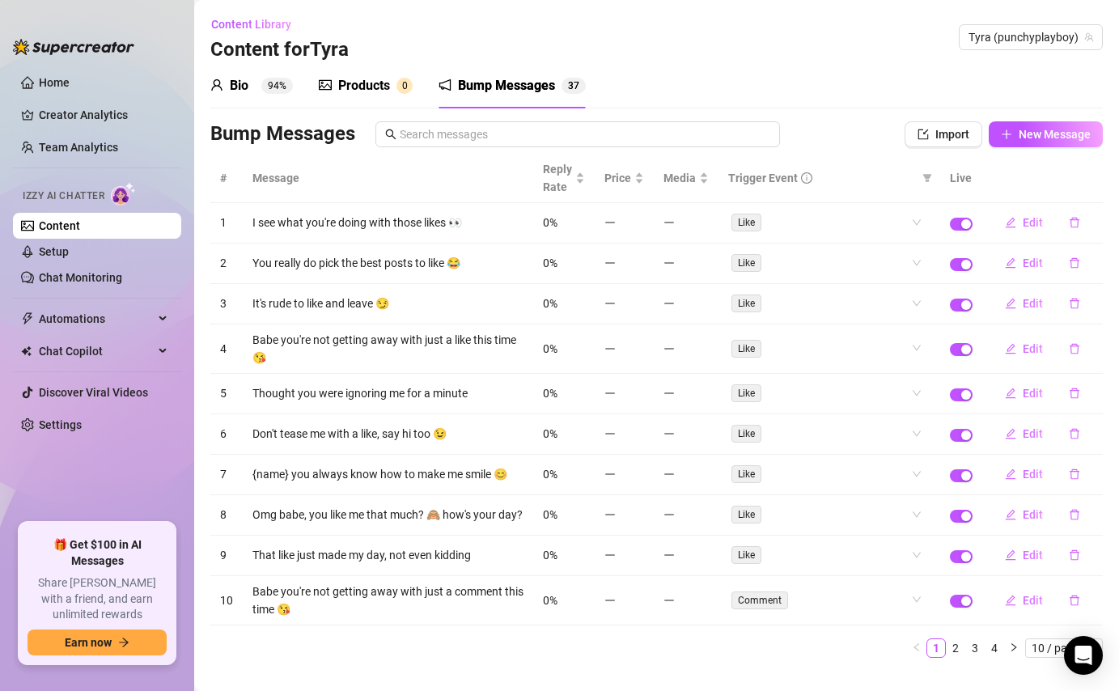
click at [1073, 225] on icon "delete" at bounding box center [1074, 222] width 11 height 11
click at [1095, 179] on span "Yes" at bounding box center [1091, 180] width 19 height 13
click at [1084, 223] on button "button" at bounding box center [1074, 223] width 37 height 26
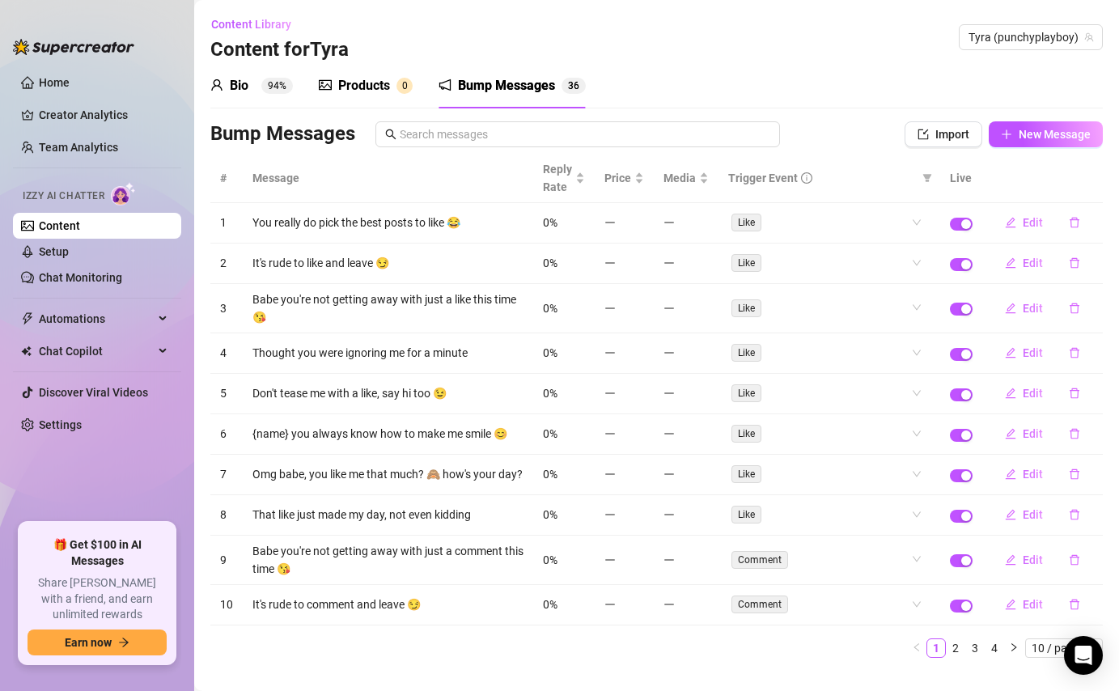
click at [1097, 179] on th at bounding box center [1042, 178] width 121 height 49
click at [1082, 218] on button "button" at bounding box center [1074, 223] width 37 height 26
click at [1092, 176] on span "Yes" at bounding box center [1091, 180] width 19 height 13
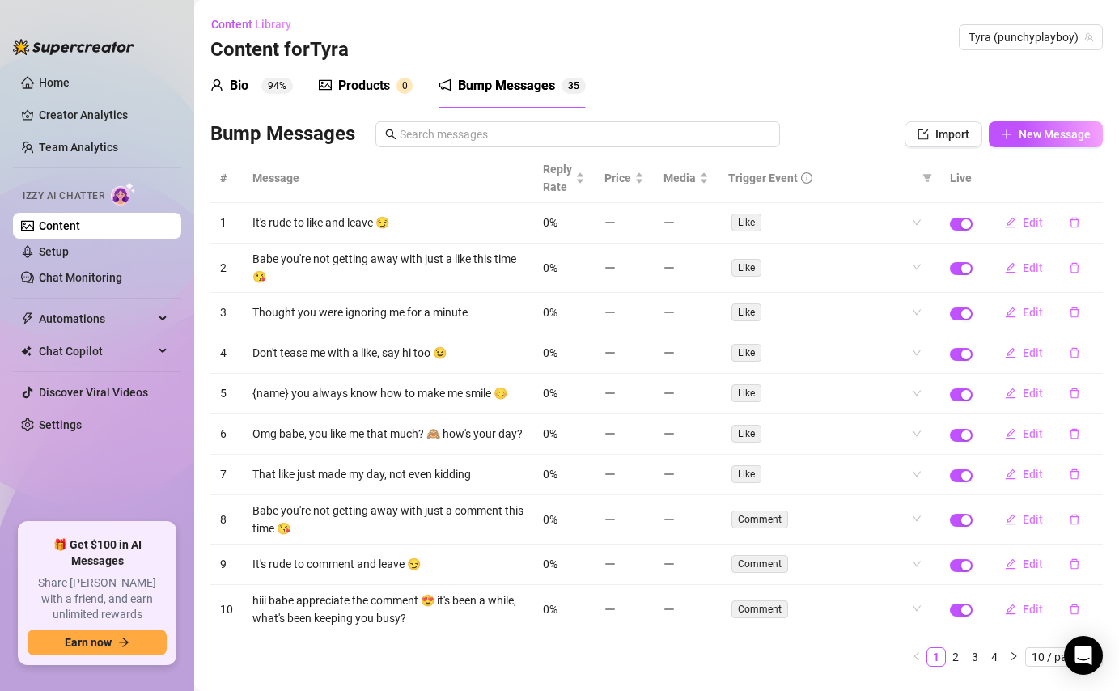
click at [1067, 247] on td "Edit" at bounding box center [1042, 268] width 121 height 49
click at [1078, 217] on icon "delete" at bounding box center [1074, 222] width 11 height 11
click at [1099, 183] on span "Yes" at bounding box center [1091, 180] width 19 height 13
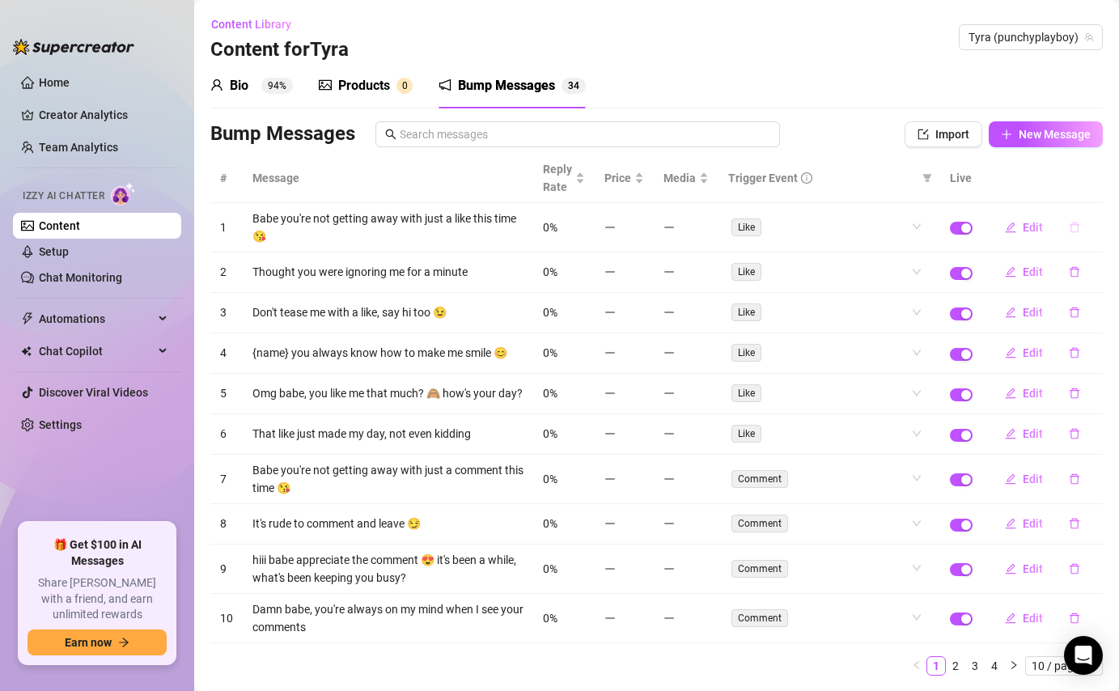
click at [1071, 227] on icon "delete" at bounding box center [1074, 227] width 11 height 11
click at [1098, 181] on span "Yes" at bounding box center [1091, 185] width 19 height 13
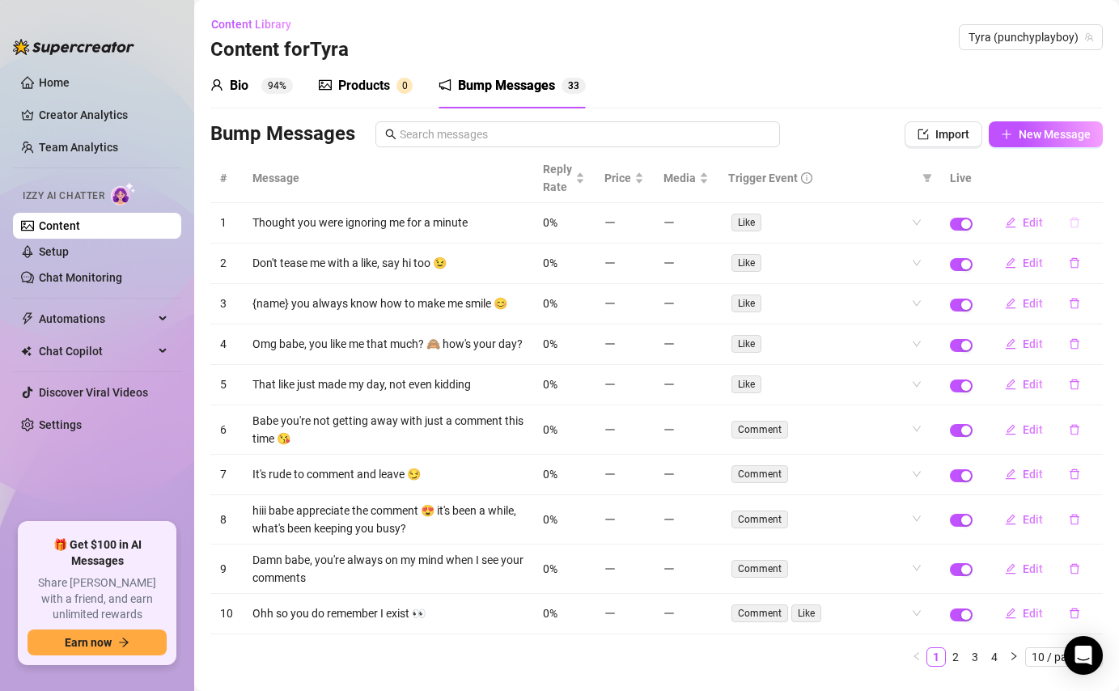
click at [1071, 223] on icon "delete" at bounding box center [1074, 222] width 11 height 11
click at [1092, 176] on span "Yes" at bounding box center [1091, 180] width 19 height 13
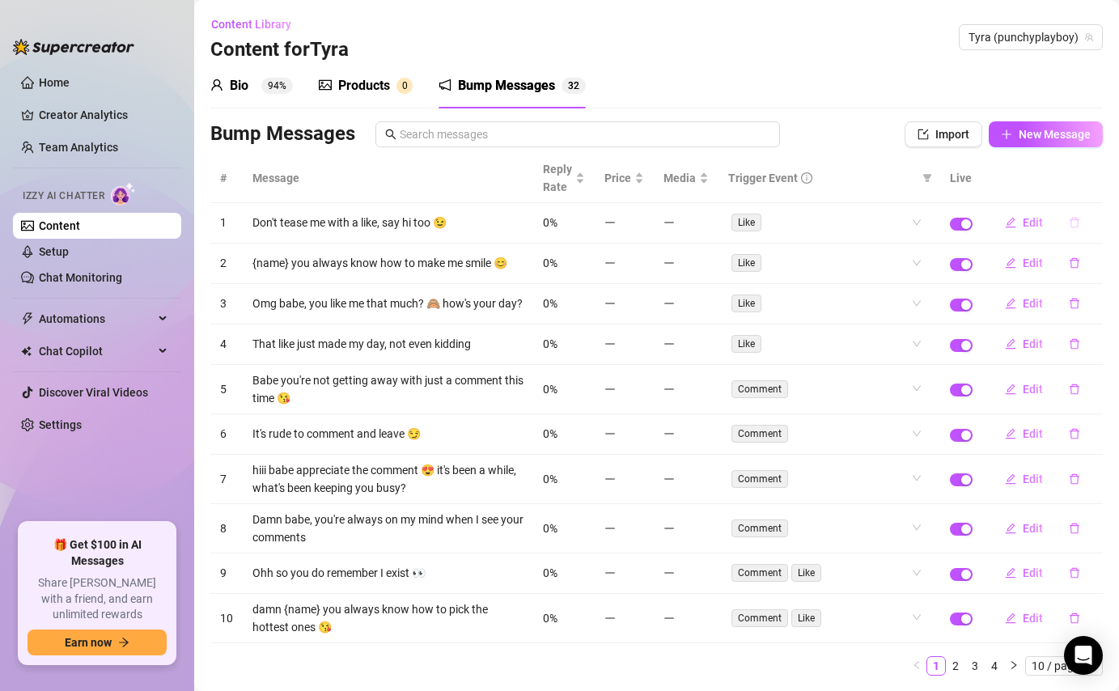
click at [1067, 222] on button "button" at bounding box center [1074, 223] width 37 height 26
click at [1087, 186] on span "Yes" at bounding box center [1091, 180] width 19 height 13
click at [1075, 224] on icon "delete" at bounding box center [1074, 222] width 11 height 11
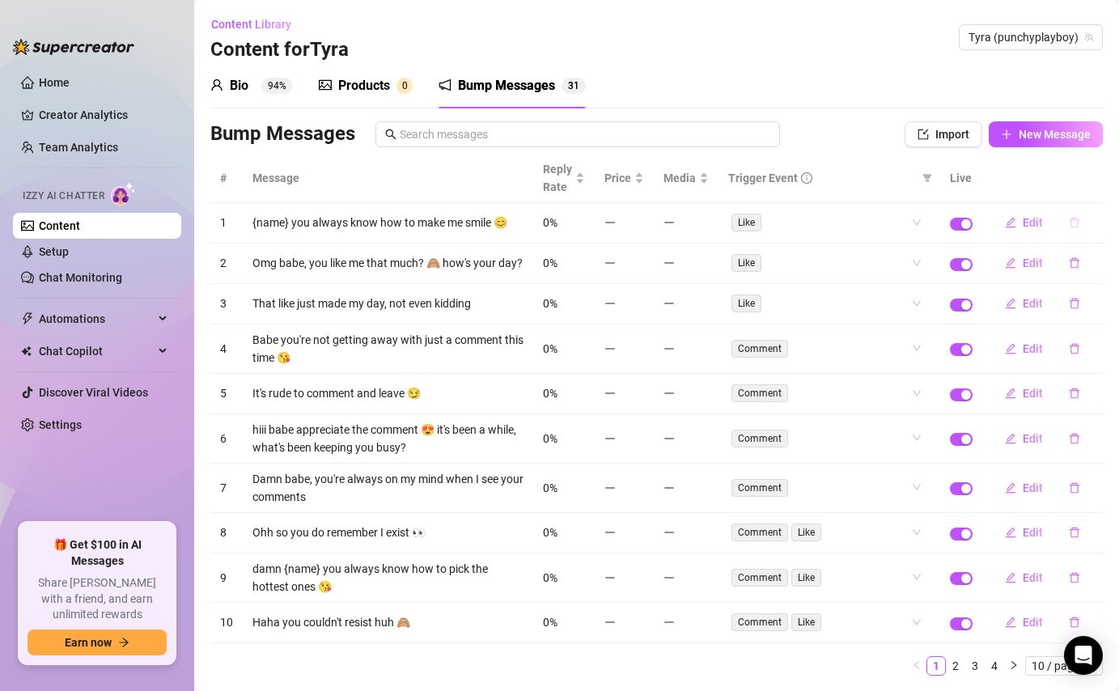
click at [1075, 225] on icon "delete" at bounding box center [1074, 222] width 11 height 11
click at [1112, 167] on div "Delete this message? No Yes" at bounding box center [1045, 168] width 142 height 63
click at [1100, 176] on span "Yes" at bounding box center [1091, 180] width 19 height 13
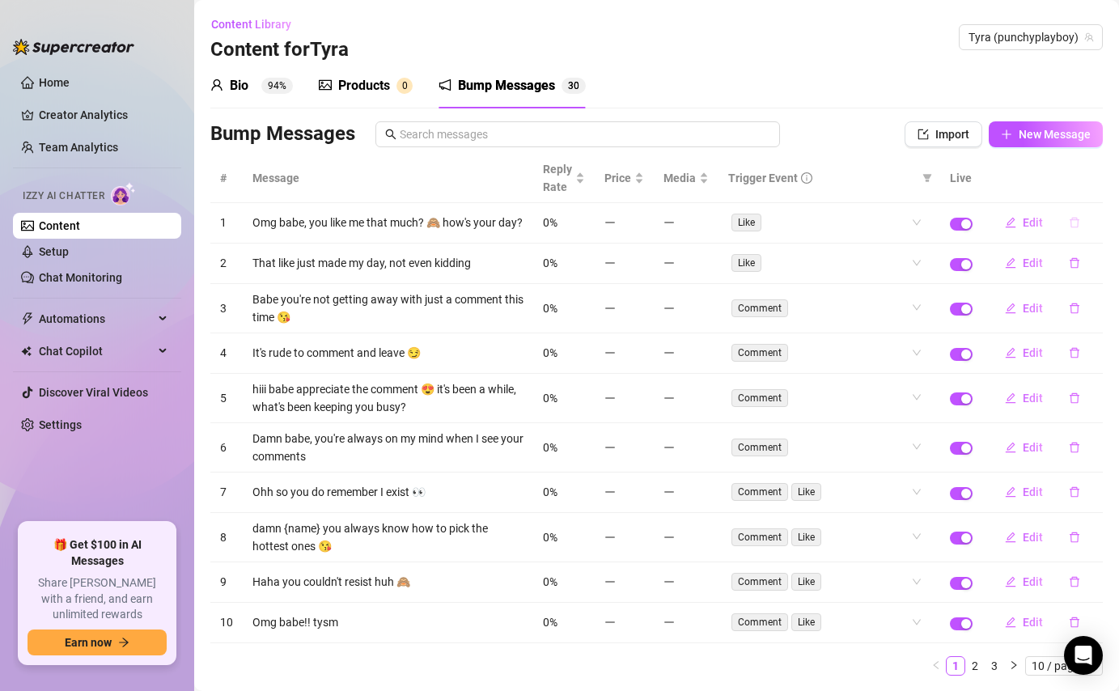
click at [1076, 227] on icon "delete" at bounding box center [1075, 223] width 10 height 11
click at [1100, 176] on span "Yes" at bounding box center [1091, 180] width 19 height 13
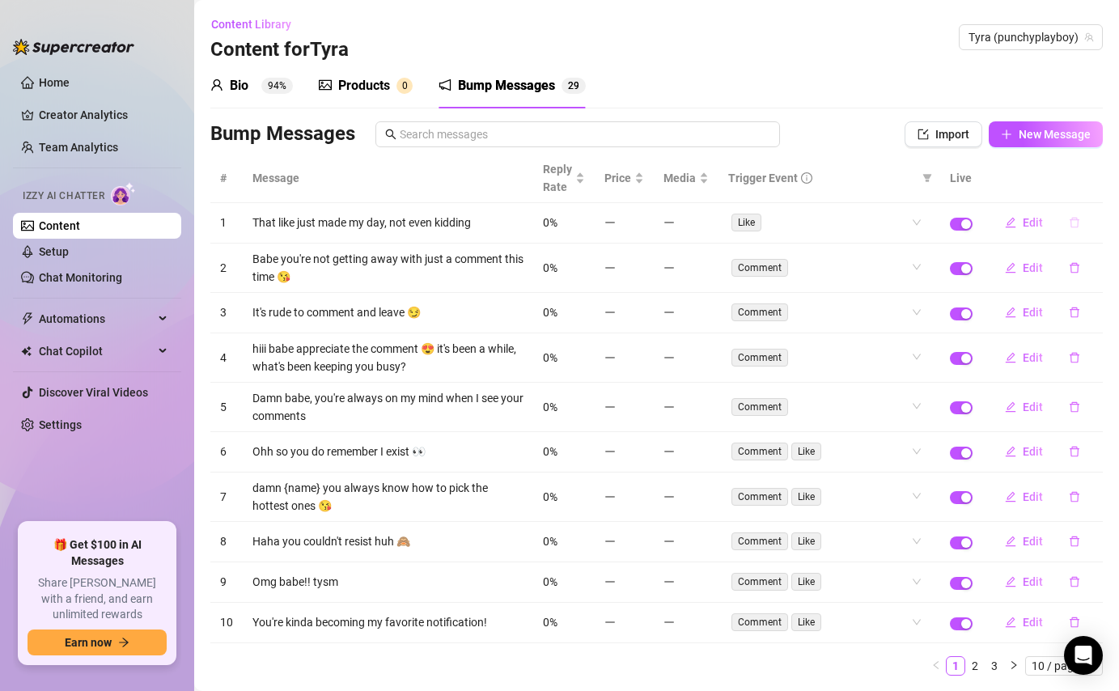
click at [1078, 231] on button "button" at bounding box center [1074, 223] width 37 height 26
click at [1096, 176] on span "Yes" at bounding box center [1091, 180] width 19 height 13
click at [1078, 227] on icon "delete" at bounding box center [1074, 222] width 11 height 11
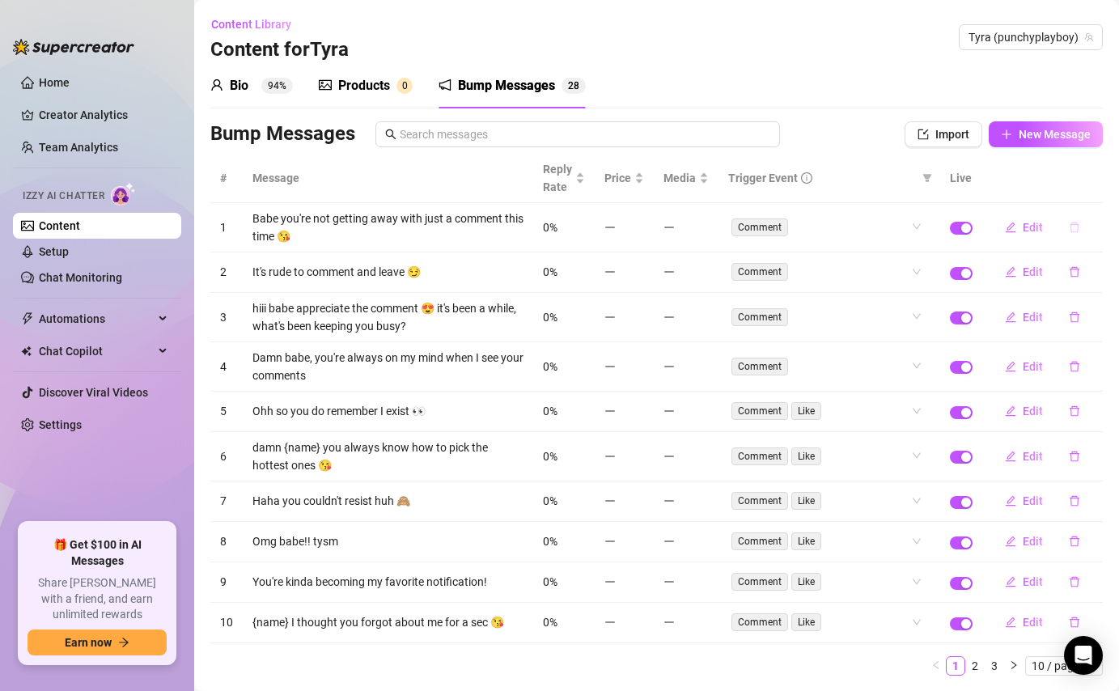
click at [1079, 224] on icon "delete" at bounding box center [1074, 227] width 11 height 11
click at [1096, 186] on span "Yes" at bounding box center [1091, 185] width 19 height 13
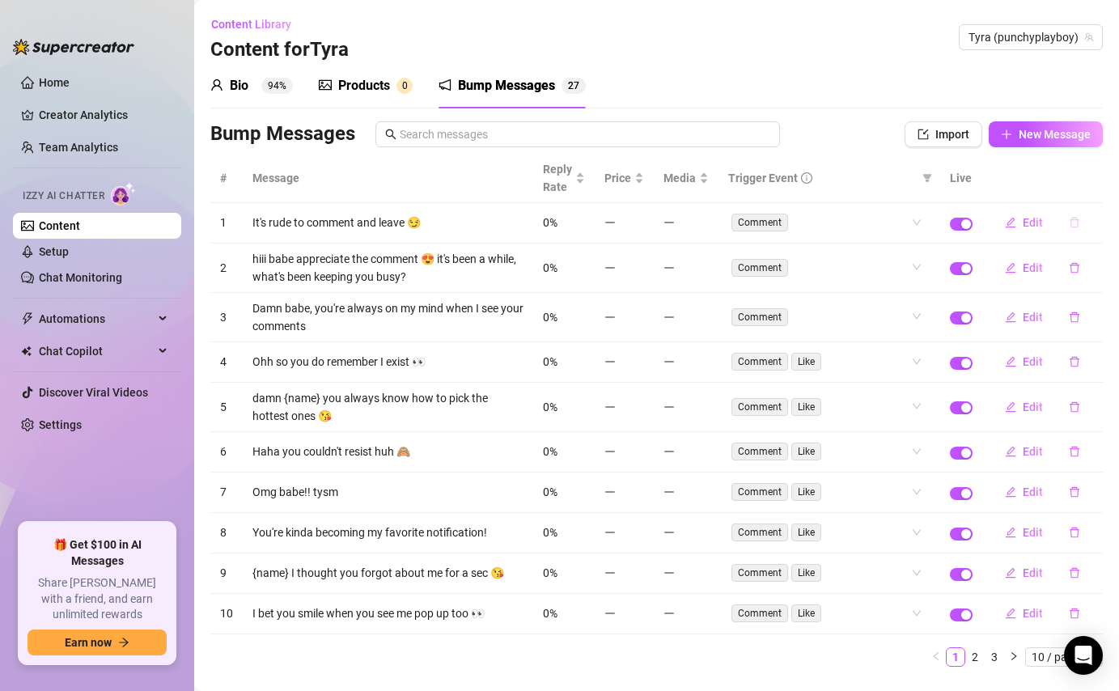
click at [1075, 227] on icon "delete" at bounding box center [1075, 223] width 10 height 11
click at [1099, 172] on button "Yes" at bounding box center [1091, 180] width 31 height 19
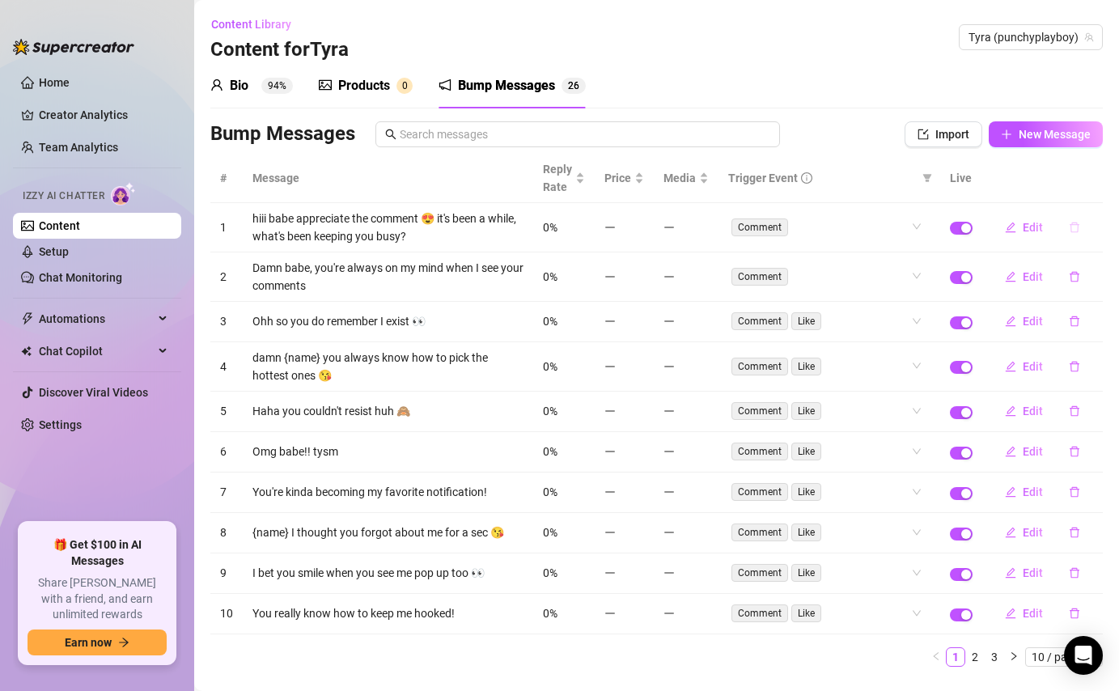
click at [1073, 223] on icon "delete" at bounding box center [1074, 227] width 11 height 11
click at [1090, 186] on span "Yes" at bounding box center [1091, 185] width 19 height 13
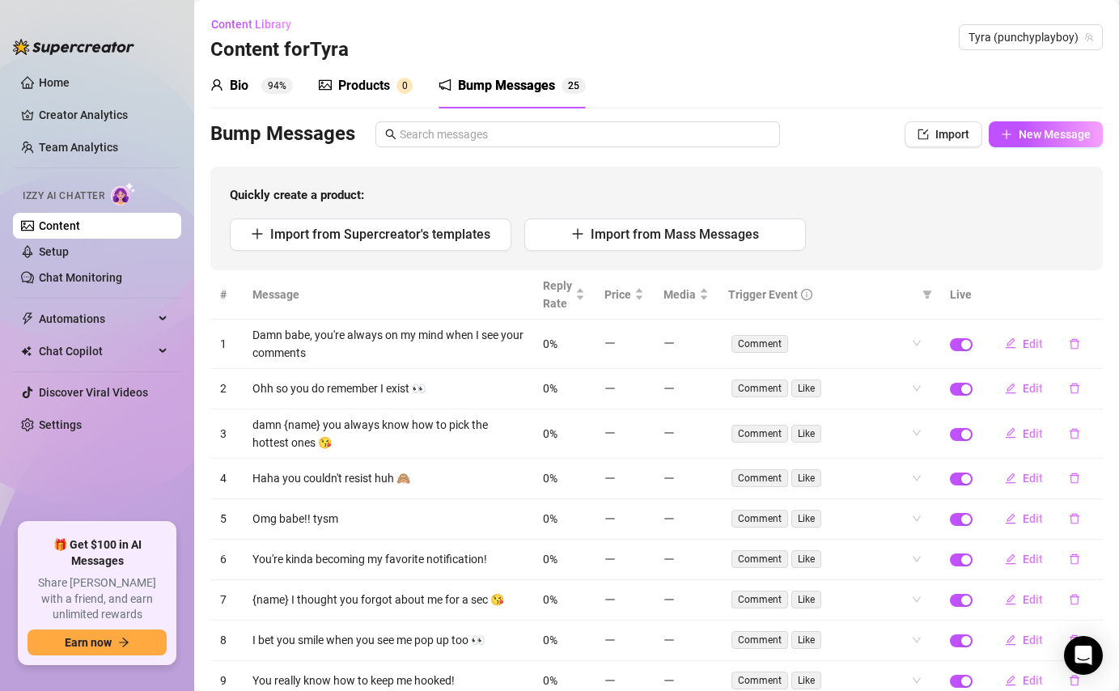
click at [1072, 228] on div "Import from Supercreator's templates Import from Mass Messages" at bounding box center [657, 234] width 854 height 32
click at [1078, 346] on icon "delete" at bounding box center [1075, 343] width 10 height 11
click at [1090, 303] on span "Yes" at bounding box center [1091, 301] width 19 height 13
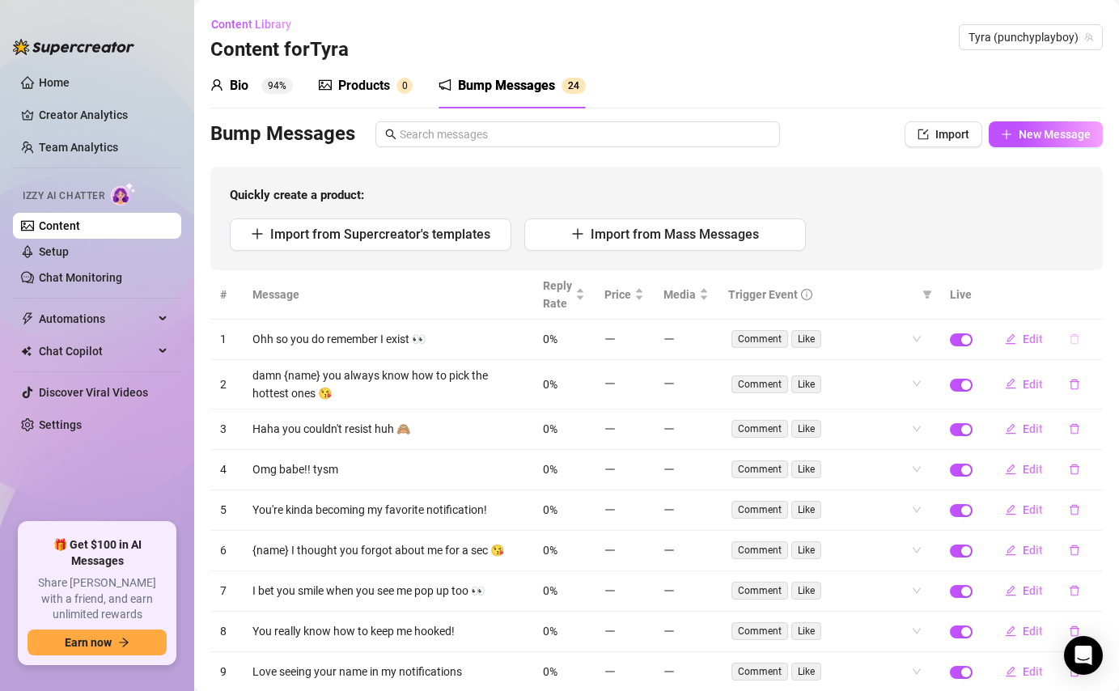
click at [1075, 344] on icon "delete" at bounding box center [1075, 339] width 10 height 11
click at [1095, 294] on span "Yes" at bounding box center [1091, 296] width 19 height 13
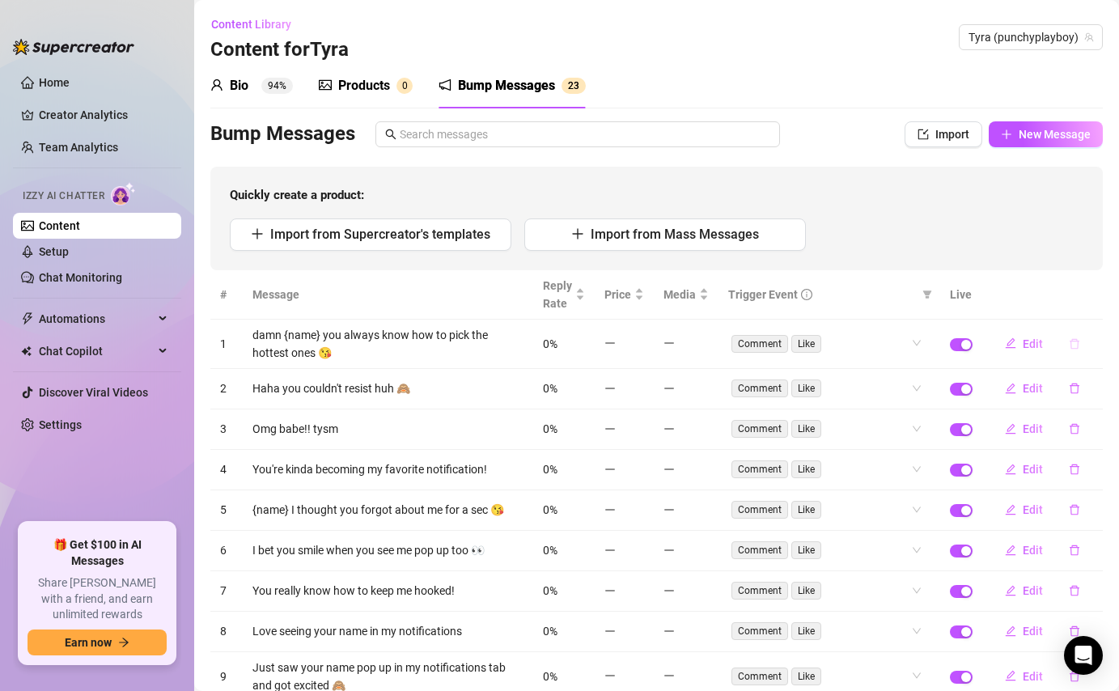
click at [1074, 346] on icon "delete" at bounding box center [1074, 343] width 11 height 11
click at [1086, 303] on span "Yes" at bounding box center [1091, 301] width 19 height 13
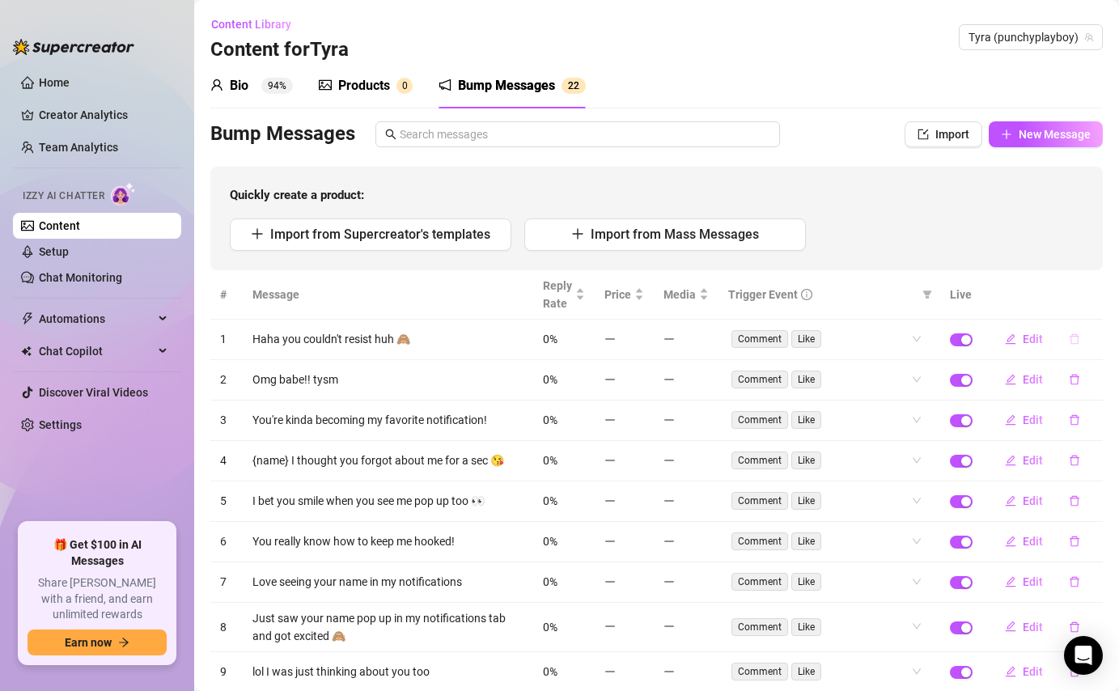
click at [1074, 338] on icon "delete" at bounding box center [1074, 338] width 11 height 11
click at [1092, 292] on span "Yes" at bounding box center [1091, 296] width 19 height 13
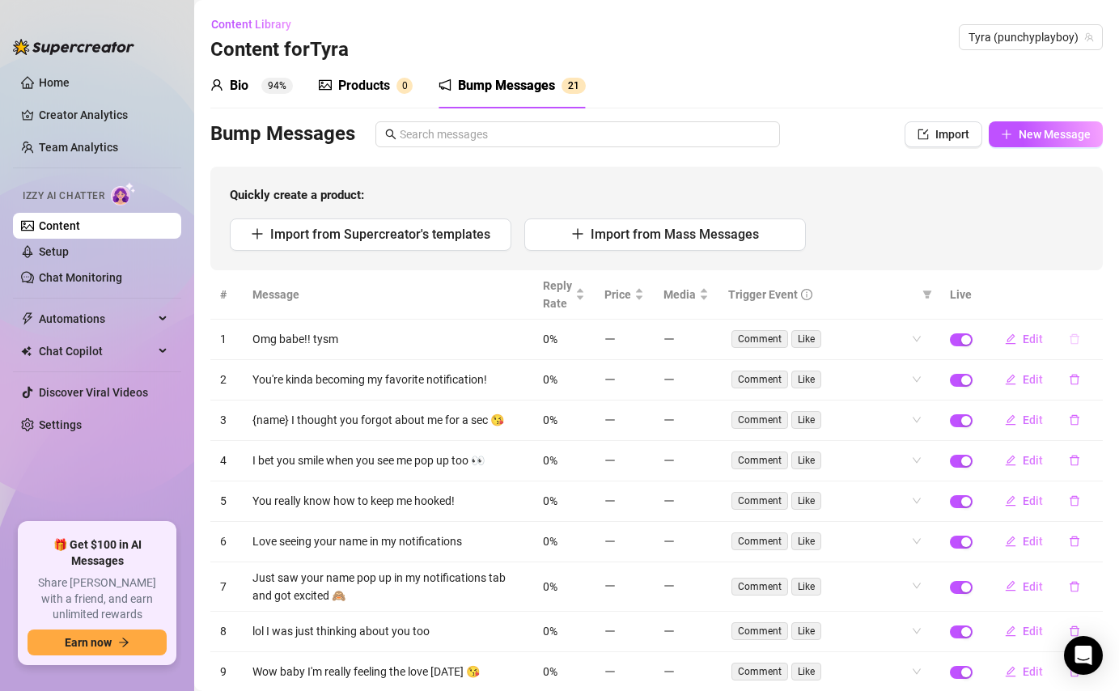
click at [1072, 337] on icon "delete" at bounding box center [1074, 338] width 11 height 11
click at [1093, 289] on button "Yes" at bounding box center [1091, 296] width 31 height 19
click at [1078, 335] on icon "delete" at bounding box center [1074, 338] width 11 height 11
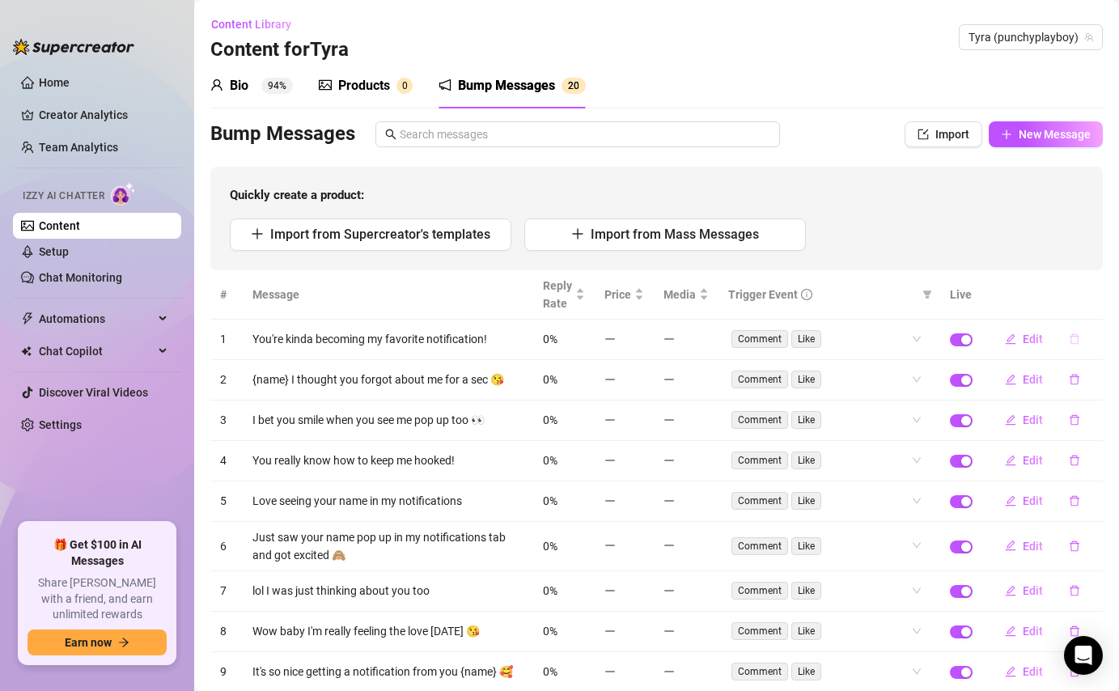
click at [1067, 343] on button "button" at bounding box center [1074, 339] width 37 height 26
click at [1089, 293] on span "Yes" at bounding box center [1091, 296] width 19 height 13
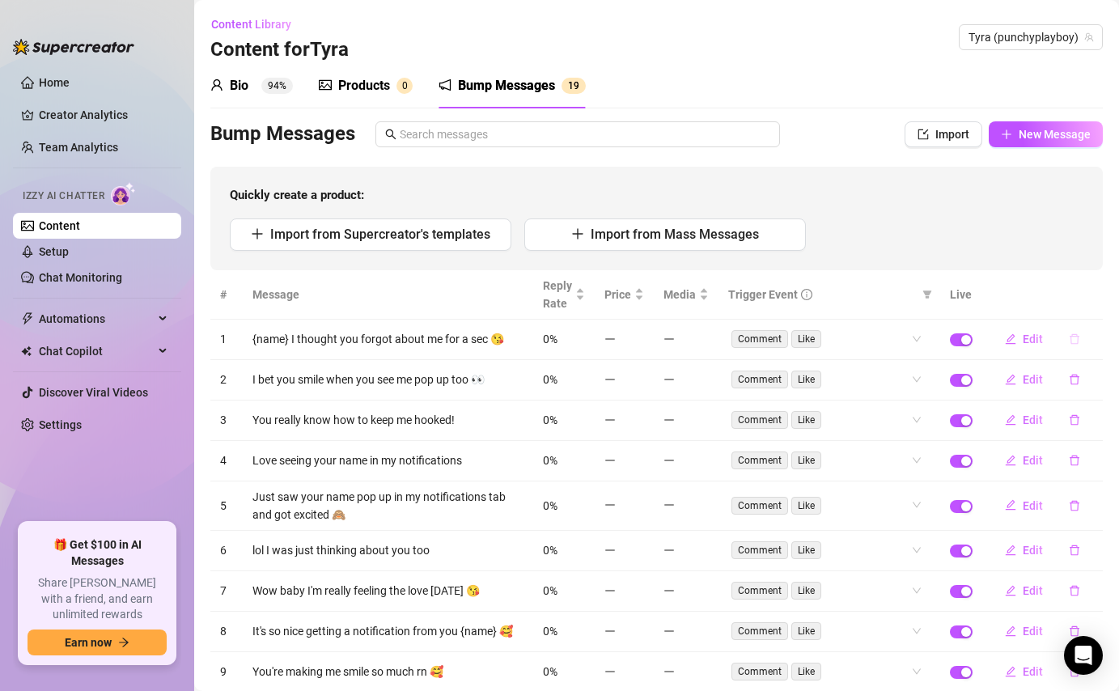
click at [1075, 333] on icon "delete" at bounding box center [1074, 338] width 11 height 11
click at [1088, 301] on span "Yes" at bounding box center [1091, 296] width 19 height 13
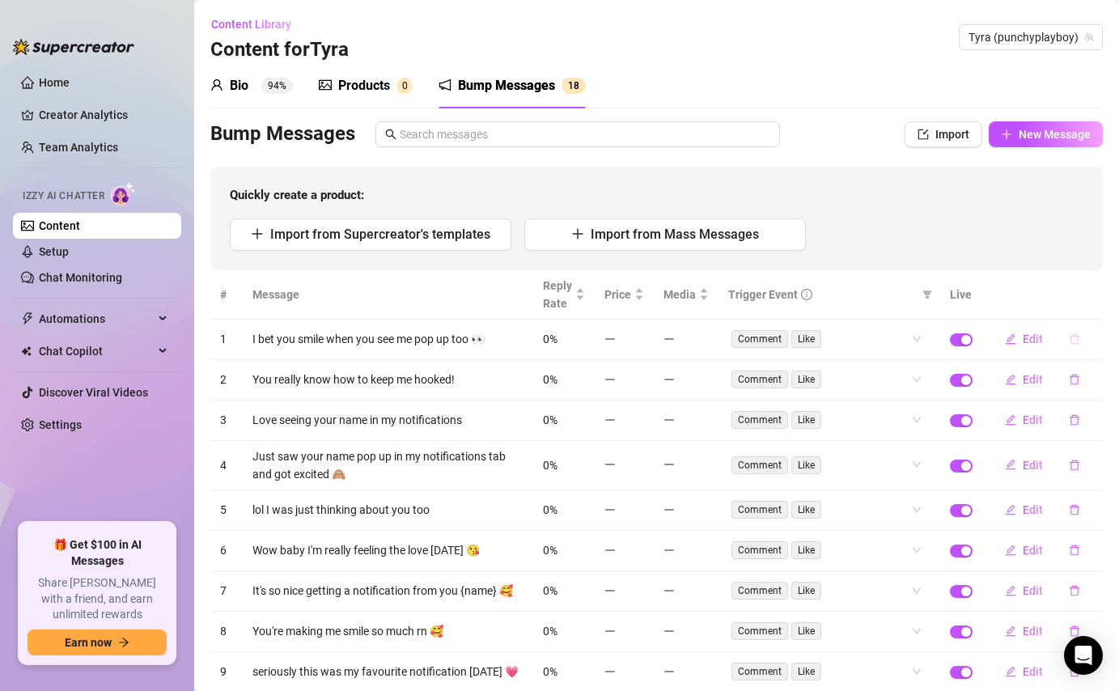
click at [1083, 329] on button "button" at bounding box center [1074, 339] width 37 height 26
click at [1091, 299] on span "Yes" at bounding box center [1091, 296] width 19 height 13
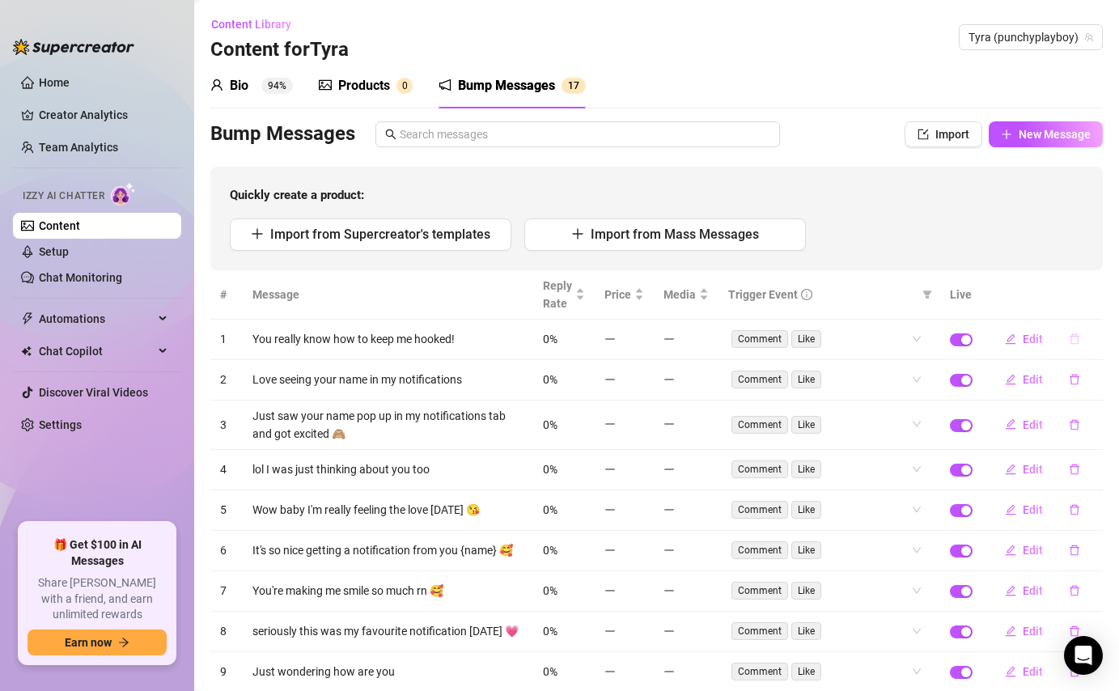
click at [1077, 337] on icon "delete" at bounding box center [1074, 338] width 11 height 11
click at [1088, 300] on span "Yes" at bounding box center [1091, 296] width 19 height 13
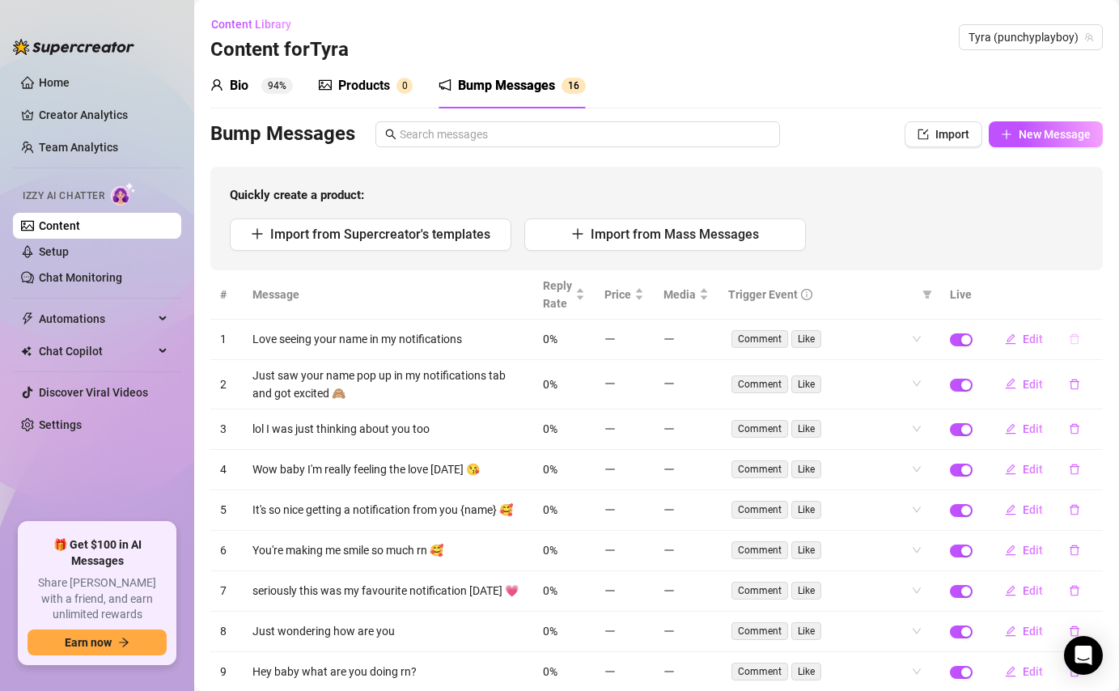
click at [1073, 342] on icon "delete" at bounding box center [1074, 338] width 11 height 11
click at [1094, 293] on span "Yes" at bounding box center [1091, 296] width 19 height 13
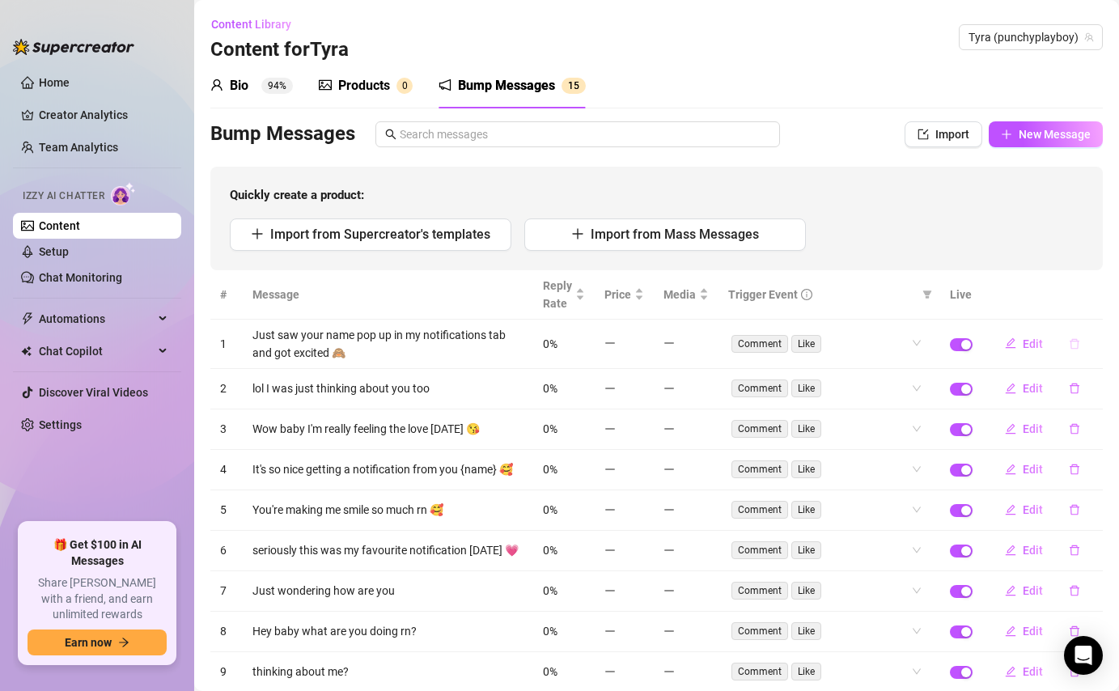
click at [1068, 350] on button "button" at bounding box center [1074, 344] width 37 height 26
click at [1096, 303] on span "Yes" at bounding box center [1091, 301] width 19 height 13
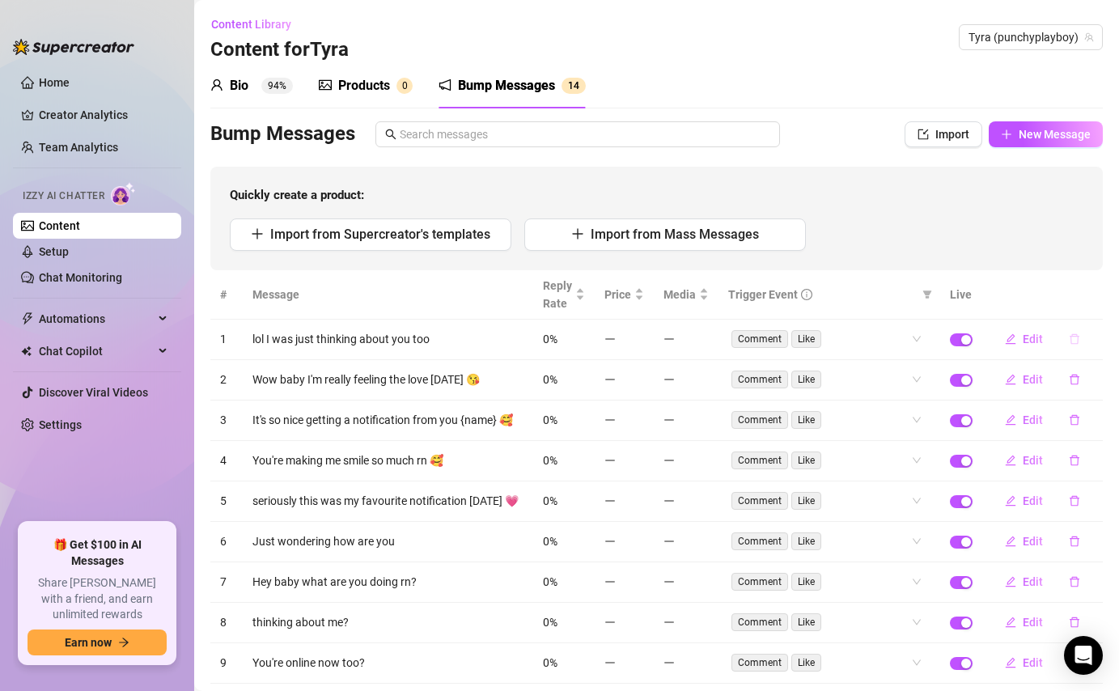
click at [1071, 343] on icon "delete" at bounding box center [1075, 339] width 10 height 11
click at [1098, 296] on span "Yes" at bounding box center [1091, 296] width 19 height 13
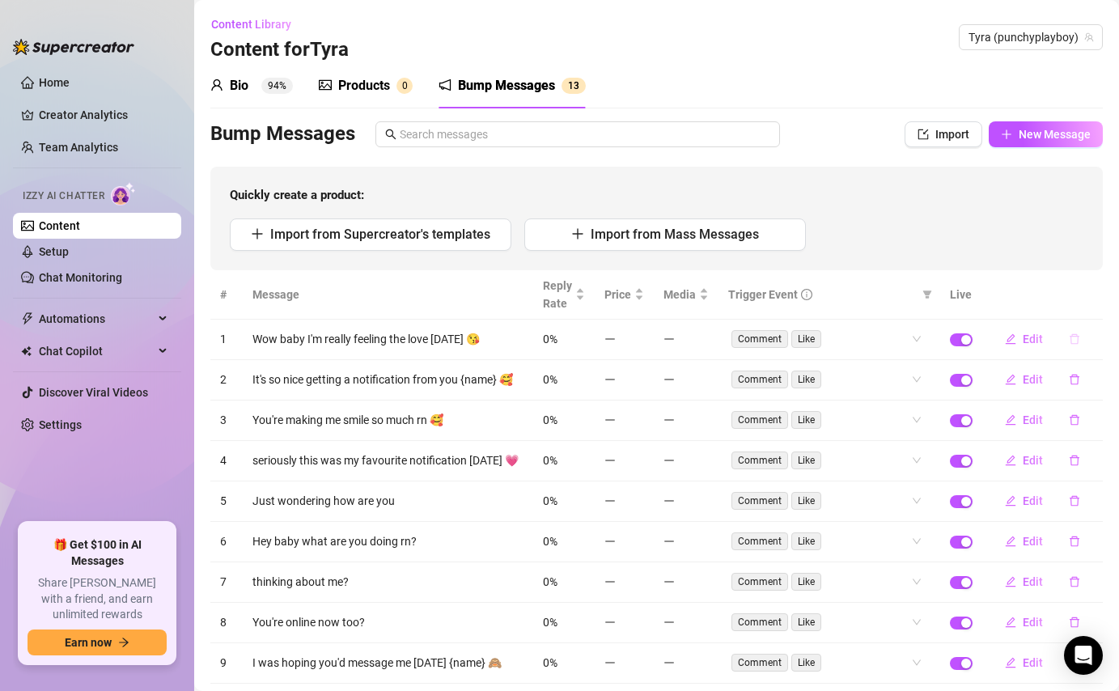
click at [1076, 338] on icon "delete" at bounding box center [1074, 338] width 11 height 11
click at [1092, 295] on span "Yes" at bounding box center [1091, 296] width 19 height 13
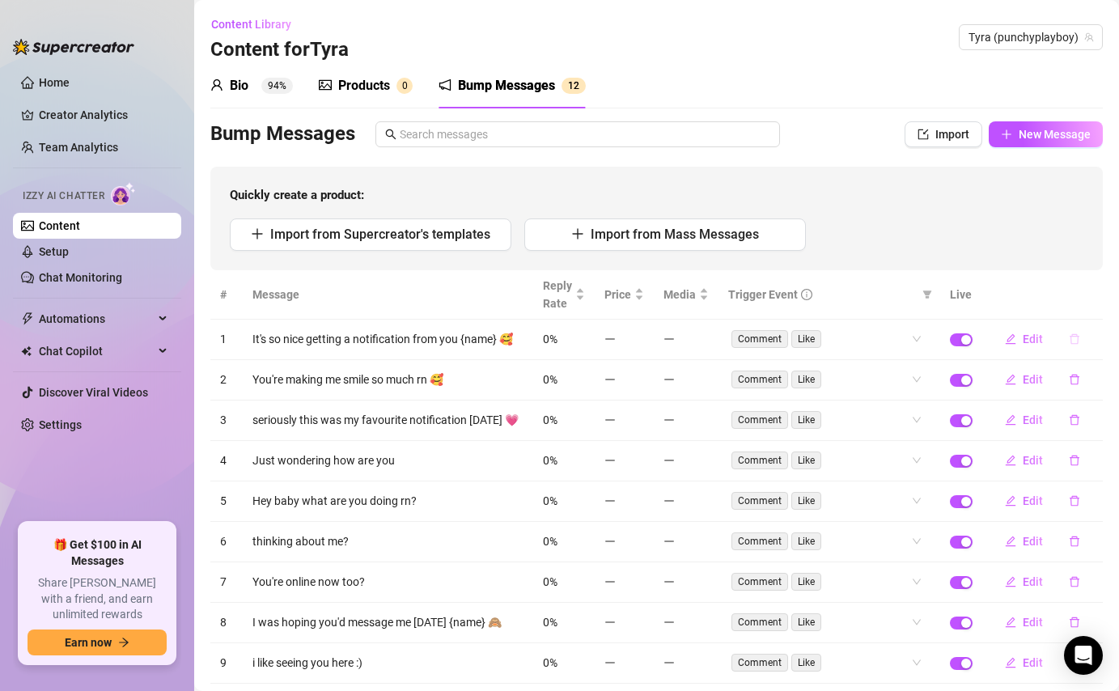
click at [1079, 335] on icon "delete" at bounding box center [1074, 338] width 11 height 11
click at [1085, 302] on span "Yes" at bounding box center [1091, 296] width 19 height 13
click at [1078, 337] on icon "delete" at bounding box center [1075, 339] width 10 height 11
click at [1097, 290] on span "Yes" at bounding box center [1091, 296] width 19 height 13
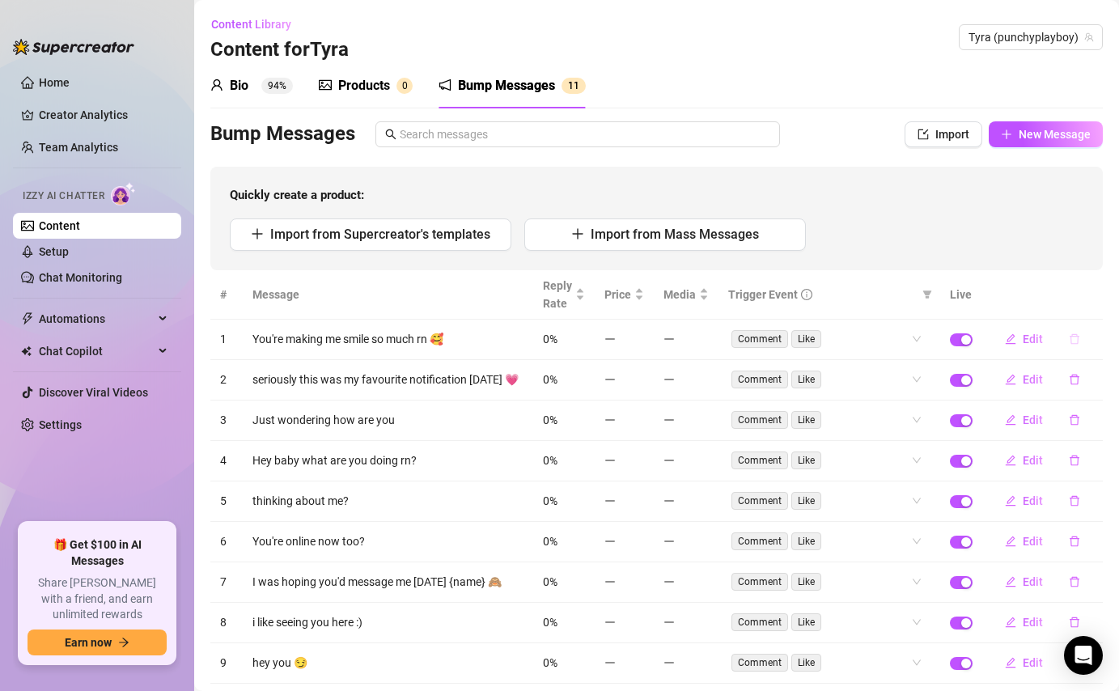
click at [1071, 337] on icon "delete" at bounding box center [1075, 339] width 10 height 11
click at [1096, 287] on button "Yes" at bounding box center [1091, 296] width 31 height 19
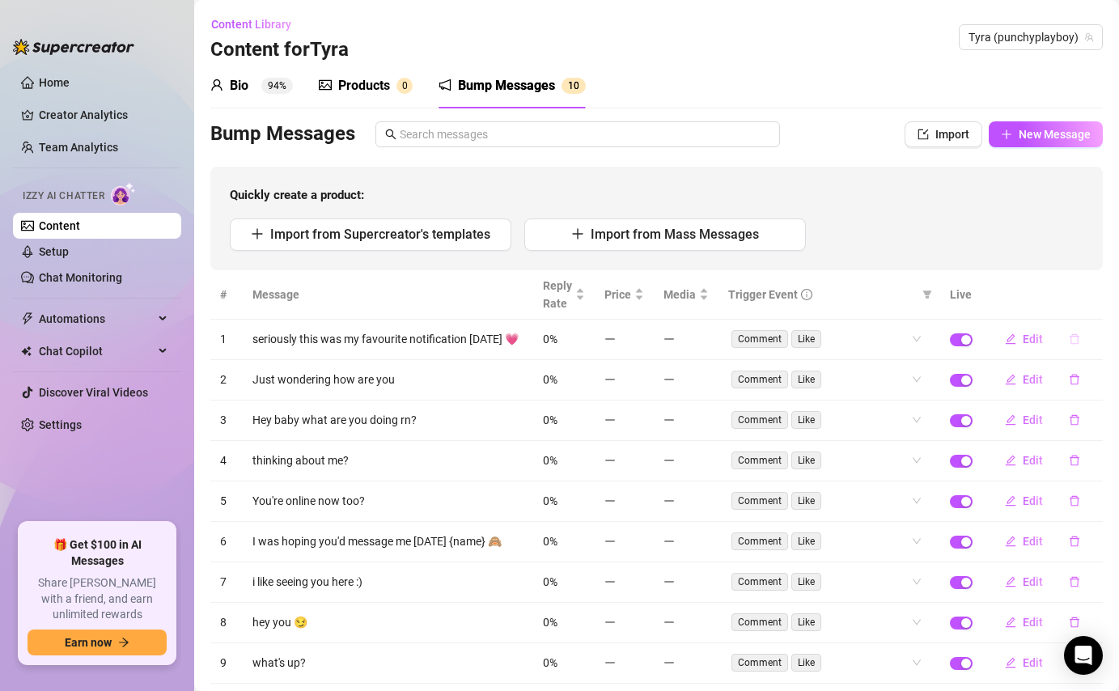
click at [1067, 346] on button "button" at bounding box center [1074, 339] width 37 height 26
click at [1099, 297] on span "Yes" at bounding box center [1091, 296] width 19 height 13
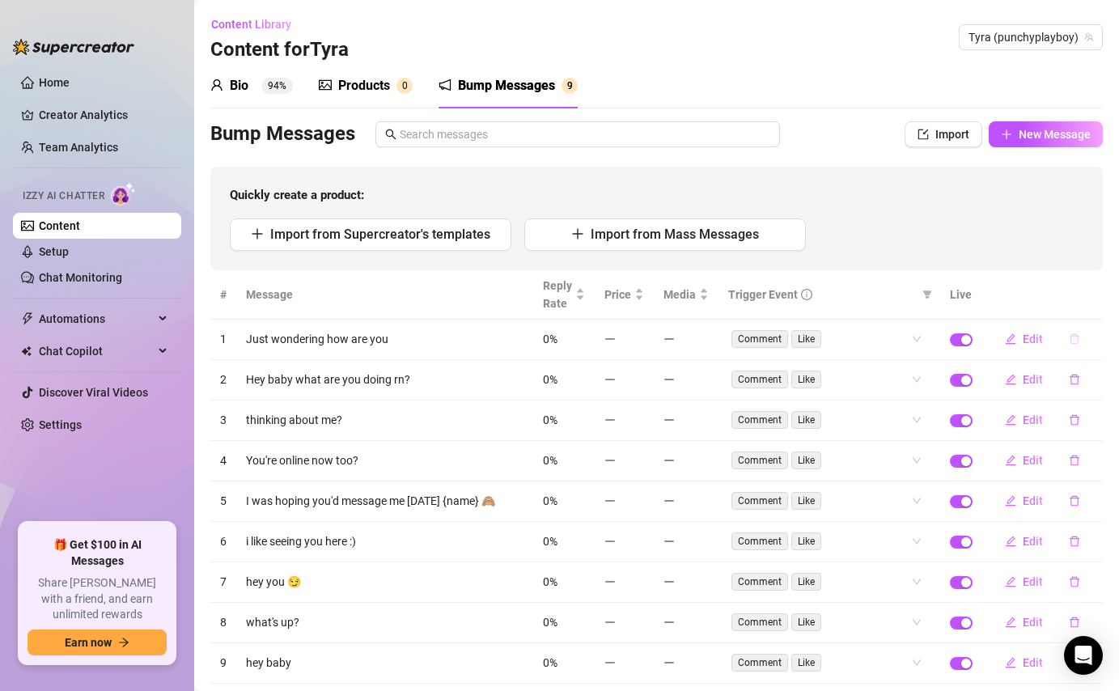
click at [1073, 343] on icon "delete" at bounding box center [1075, 339] width 10 height 11
click at [1096, 297] on span "Yes" at bounding box center [1091, 296] width 19 height 13
click at [1076, 337] on icon "delete" at bounding box center [1074, 338] width 11 height 11
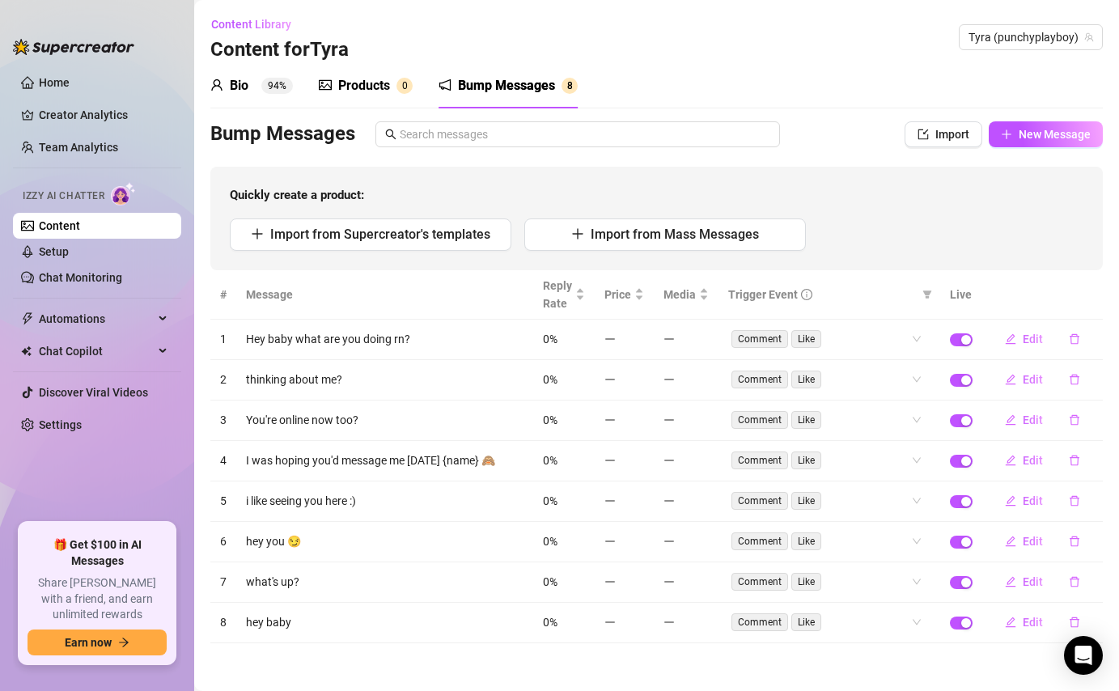
click at [1095, 289] on th at bounding box center [1042, 294] width 121 height 49
click at [1076, 334] on icon "delete" at bounding box center [1075, 339] width 10 height 11
click at [1089, 294] on span "Yes" at bounding box center [1091, 296] width 19 height 13
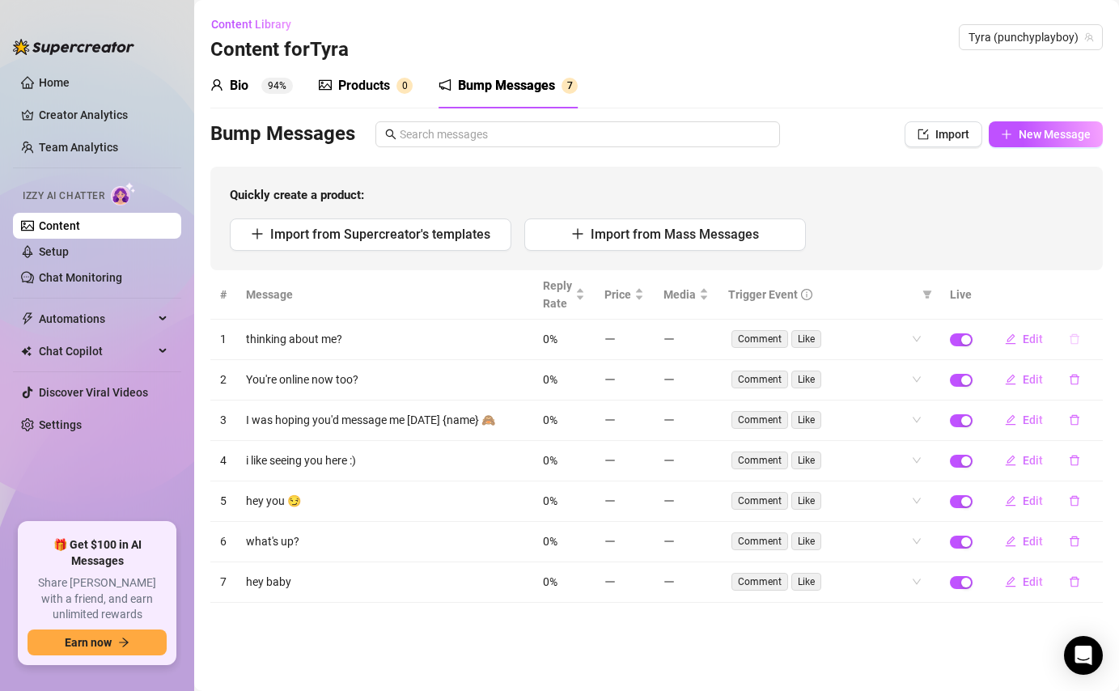
click at [1075, 336] on icon "delete" at bounding box center [1075, 339] width 10 height 11
click at [1094, 295] on span "Yes" at bounding box center [1091, 296] width 19 height 13
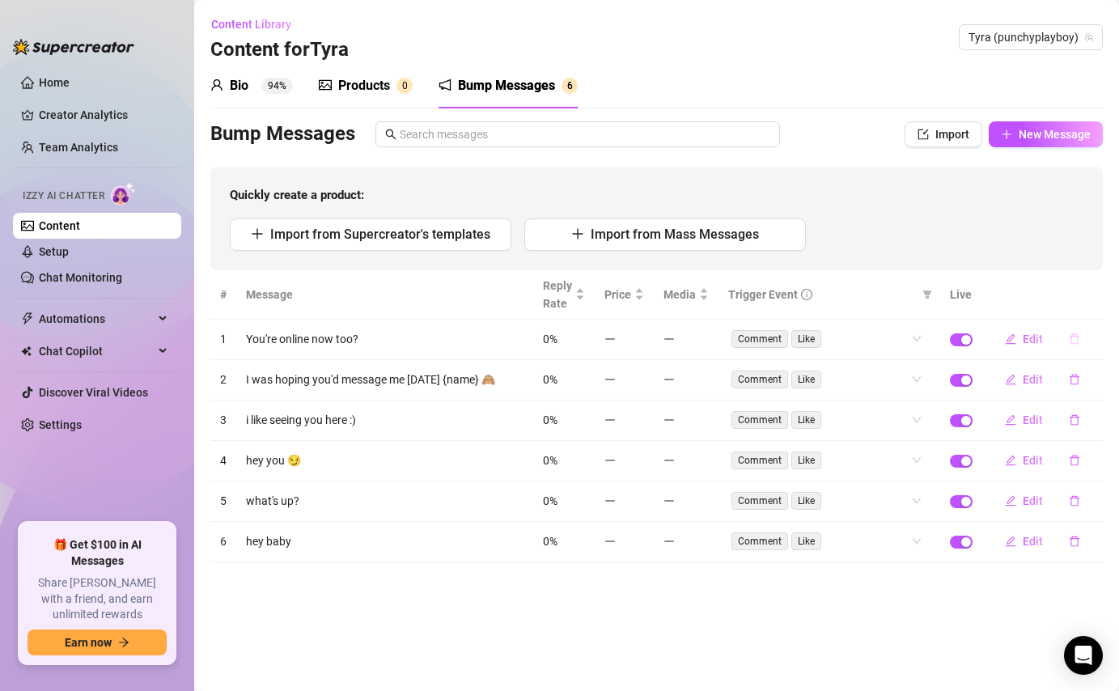
click at [1074, 334] on icon "delete" at bounding box center [1075, 339] width 10 height 11
click at [1093, 295] on span "Yes" at bounding box center [1091, 296] width 19 height 13
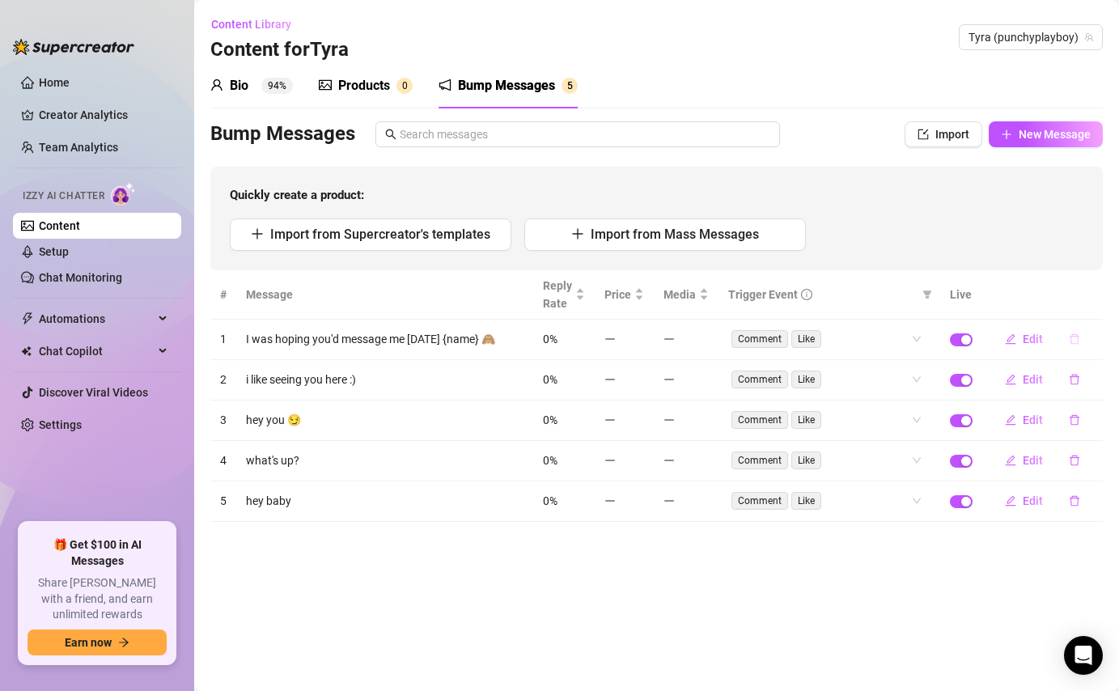
click at [1072, 337] on icon "delete" at bounding box center [1075, 339] width 10 height 11
click at [1088, 299] on span "Yes" at bounding box center [1091, 296] width 19 height 13
click at [1076, 342] on icon "delete" at bounding box center [1074, 338] width 11 height 11
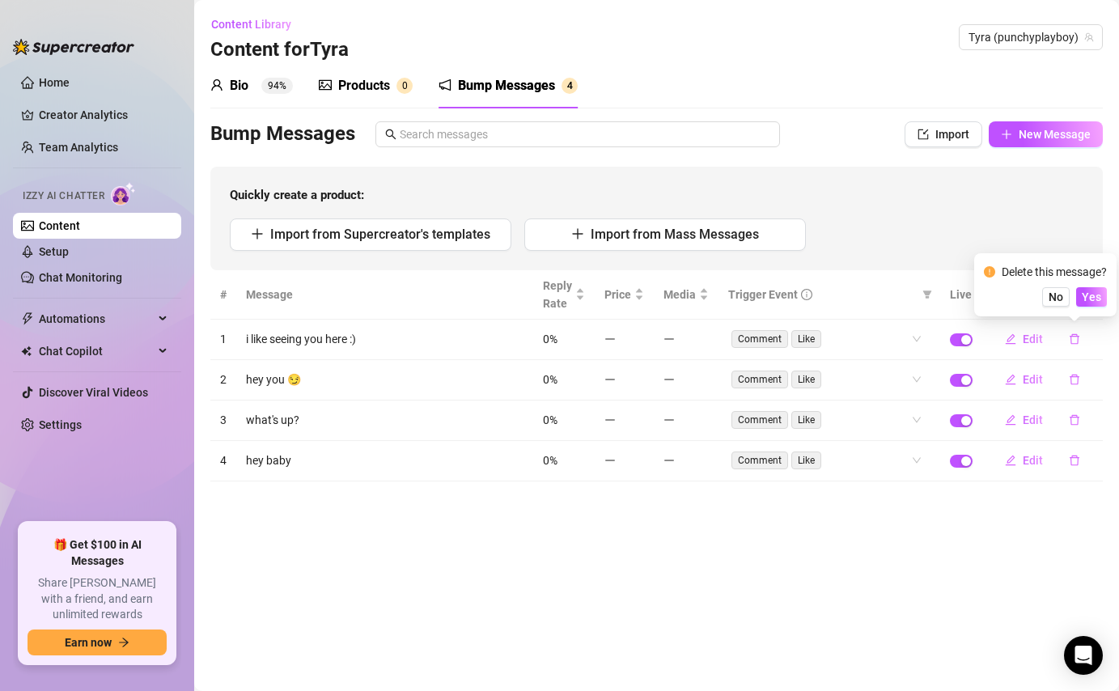
click at [1098, 285] on div "Delete this message? No Yes" at bounding box center [1045, 285] width 123 height 44
click at [1091, 292] on span "Yes" at bounding box center [1091, 296] width 19 height 13
click at [1078, 339] on icon "delete" at bounding box center [1075, 339] width 10 height 11
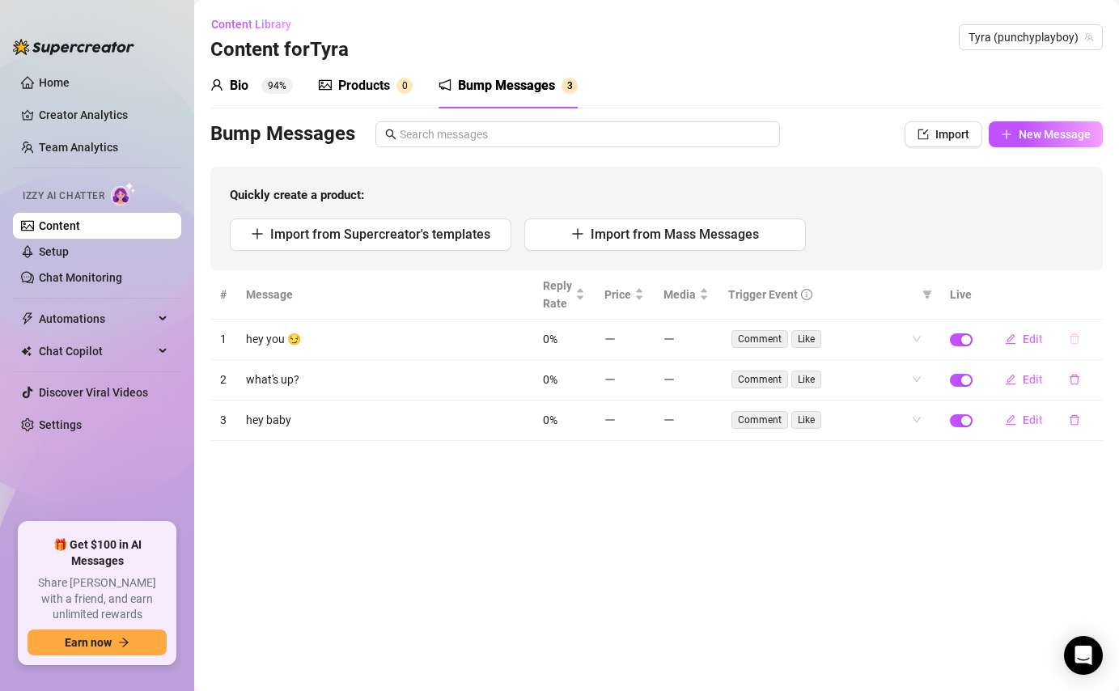
click at [1076, 335] on icon "delete" at bounding box center [1074, 338] width 11 height 11
click at [1091, 291] on span "Yes" at bounding box center [1091, 296] width 19 height 13
click at [1077, 336] on icon "delete" at bounding box center [1075, 339] width 10 height 11
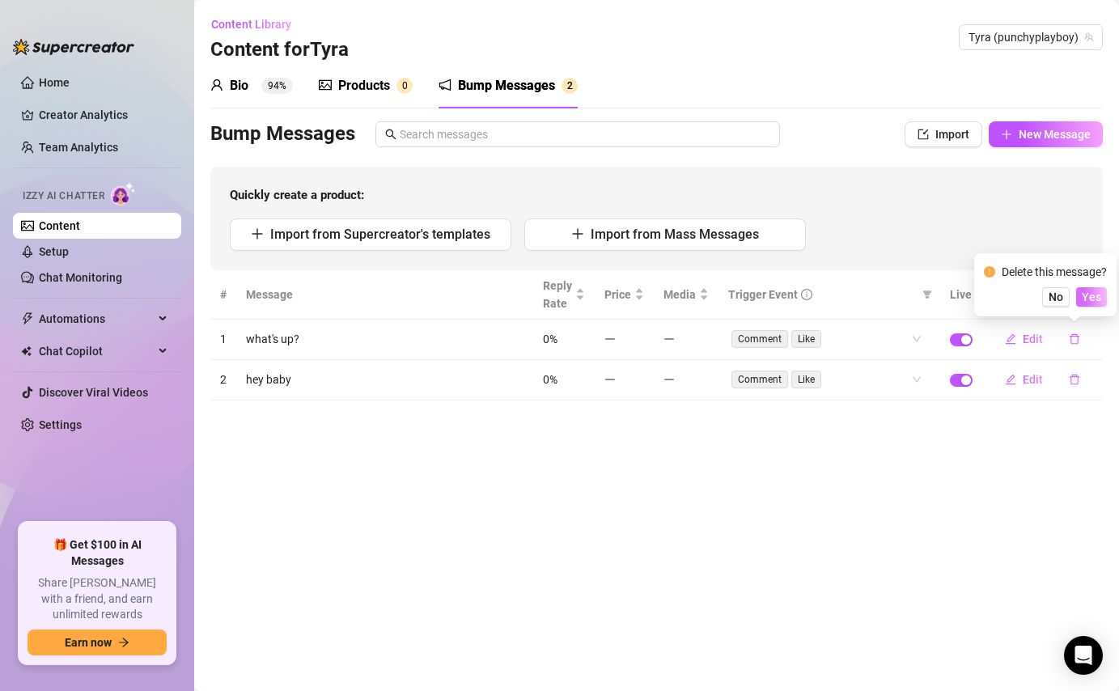
click at [1088, 290] on button "Yes" at bounding box center [1091, 296] width 31 height 19
click at [1075, 341] on icon "delete" at bounding box center [1074, 338] width 11 height 11
click at [1104, 290] on button "Yes" at bounding box center [1091, 296] width 31 height 19
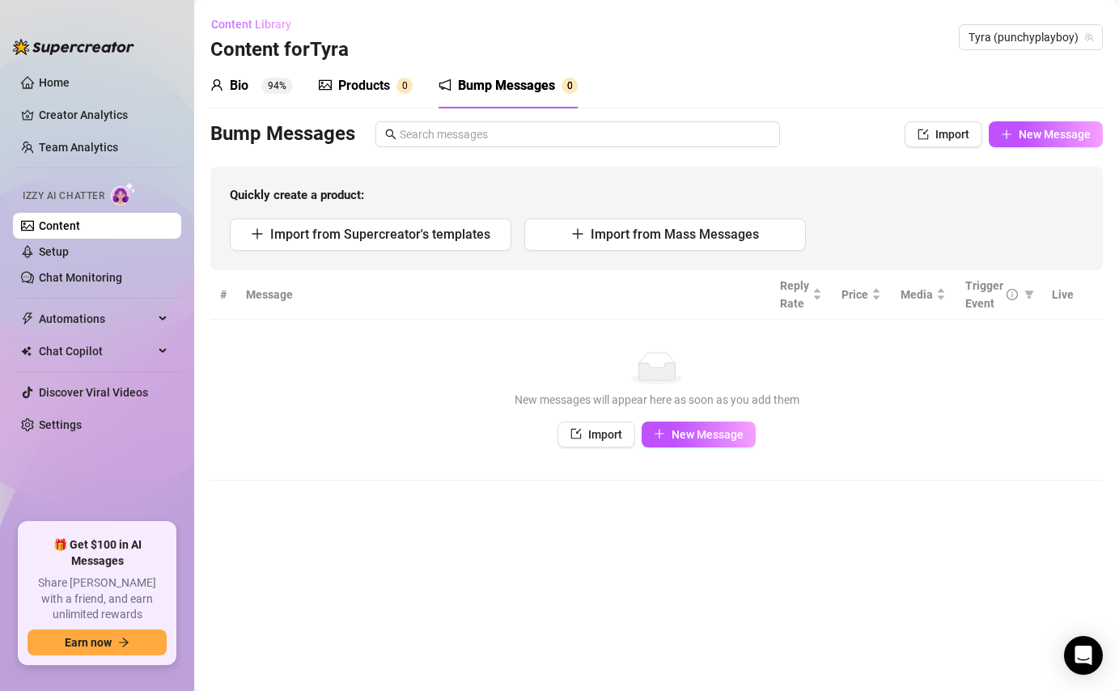
click at [261, 21] on span "Content Library" at bounding box center [251, 24] width 80 height 13
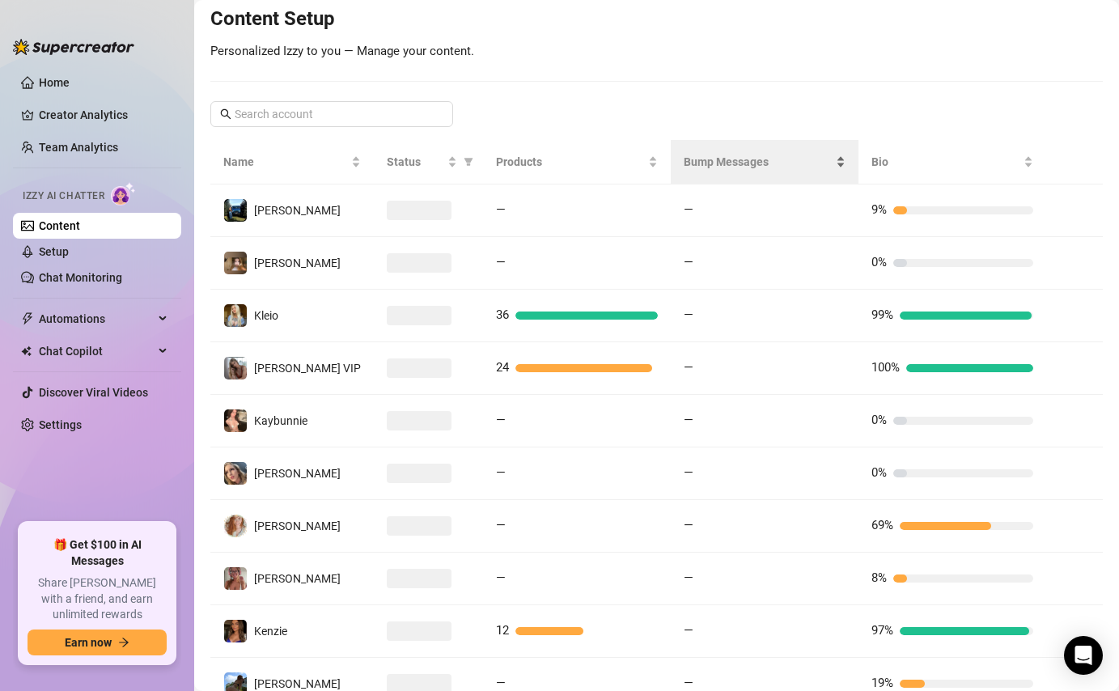
scroll to position [312, 0]
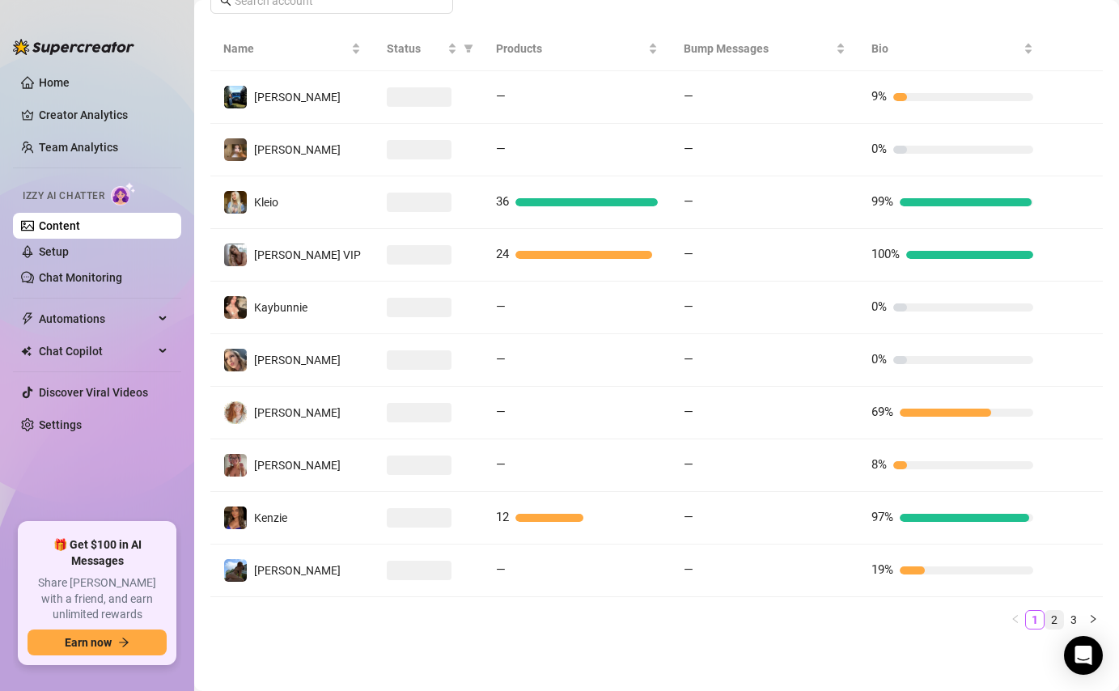
click at [1058, 617] on link "2" at bounding box center [1054, 620] width 18 height 18
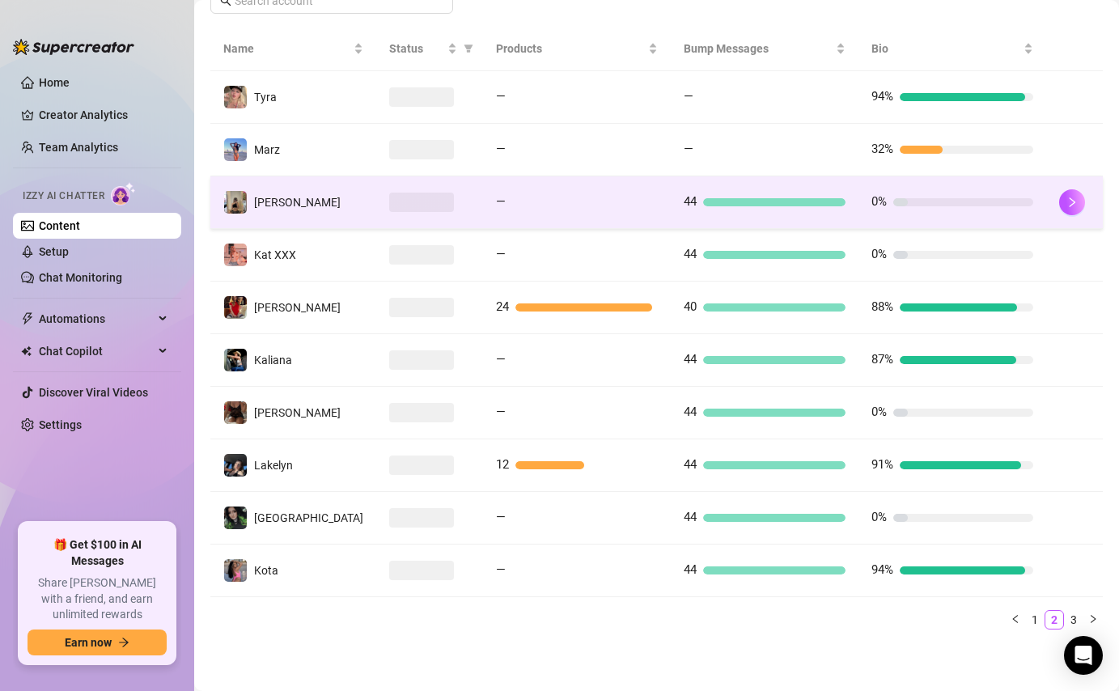
click at [820, 208] on div "44" at bounding box center [765, 202] width 162 height 19
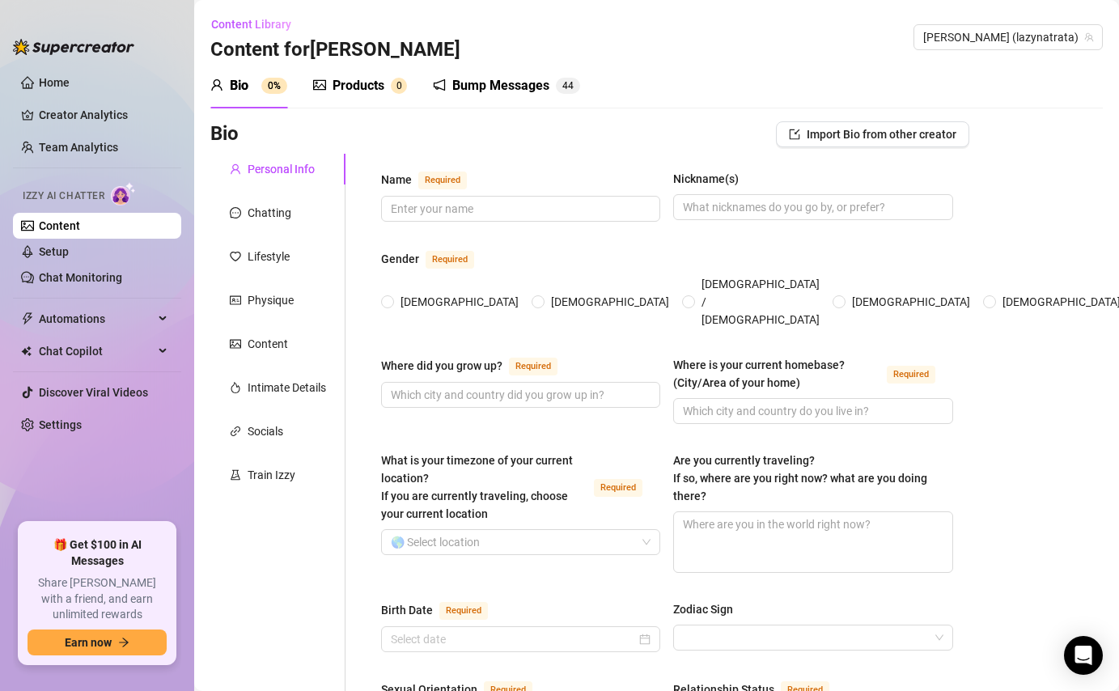
click at [500, 85] on div "Bump Messages" at bounding box center [500, 85] width 97 height 19
